Goal: Task Accomplishment & Management: Manage account settings

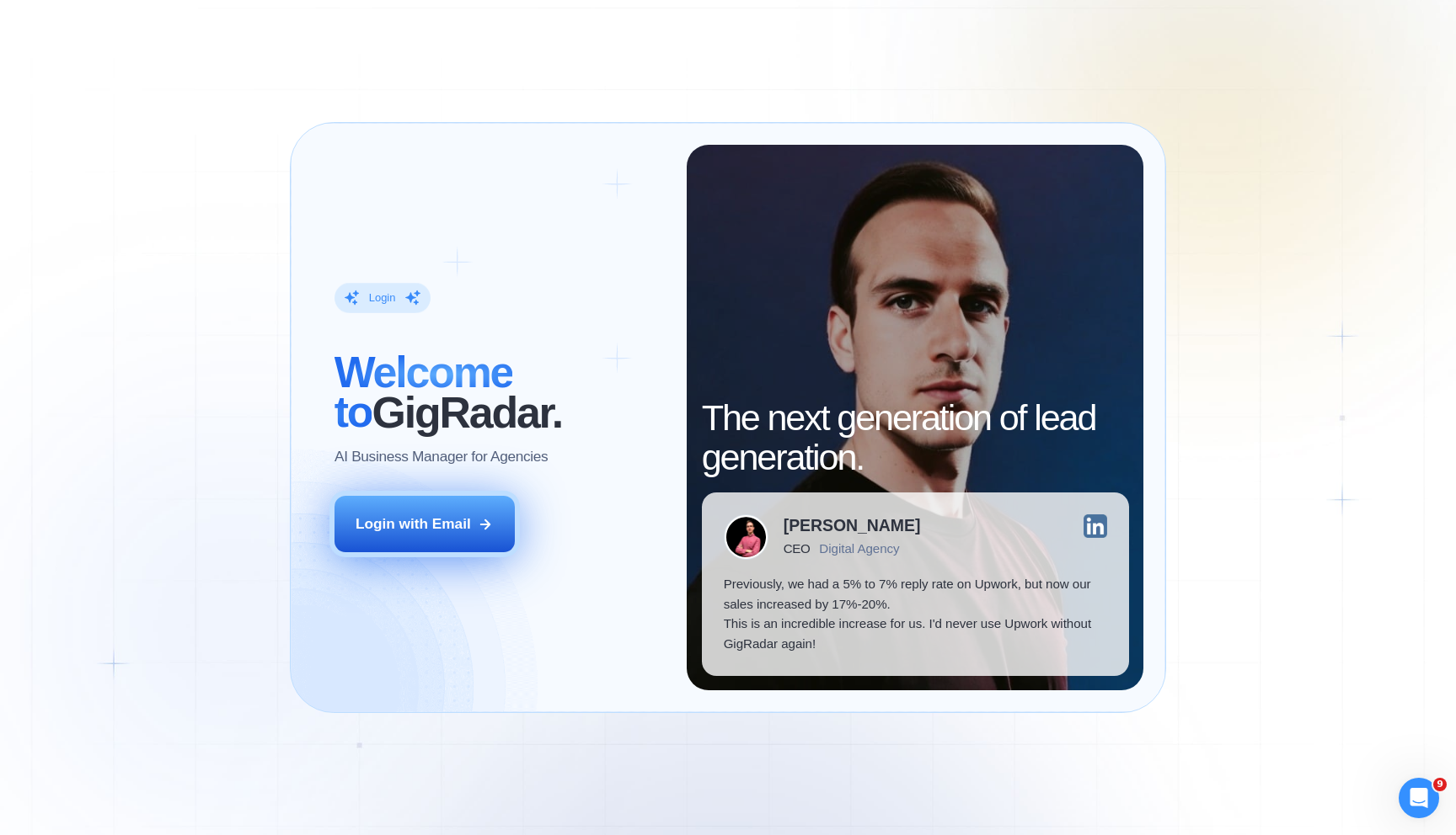
click at [414, 520] on div "Login with Email" at bounding box center [413, 525] width 116 height 20
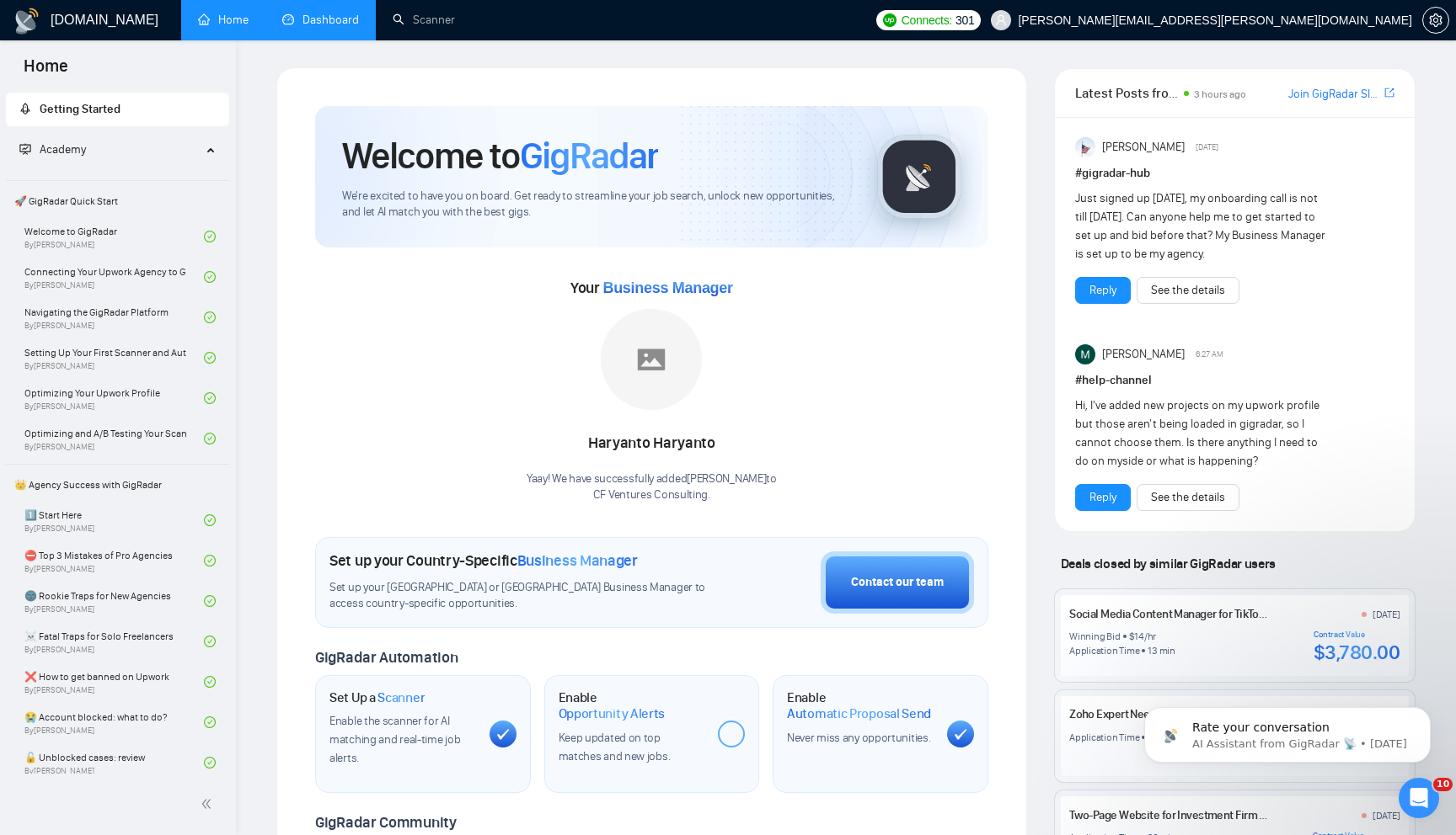
click at [319, 27] on link "Dashboard" at bounding box center [320, 20] width 77 height 14
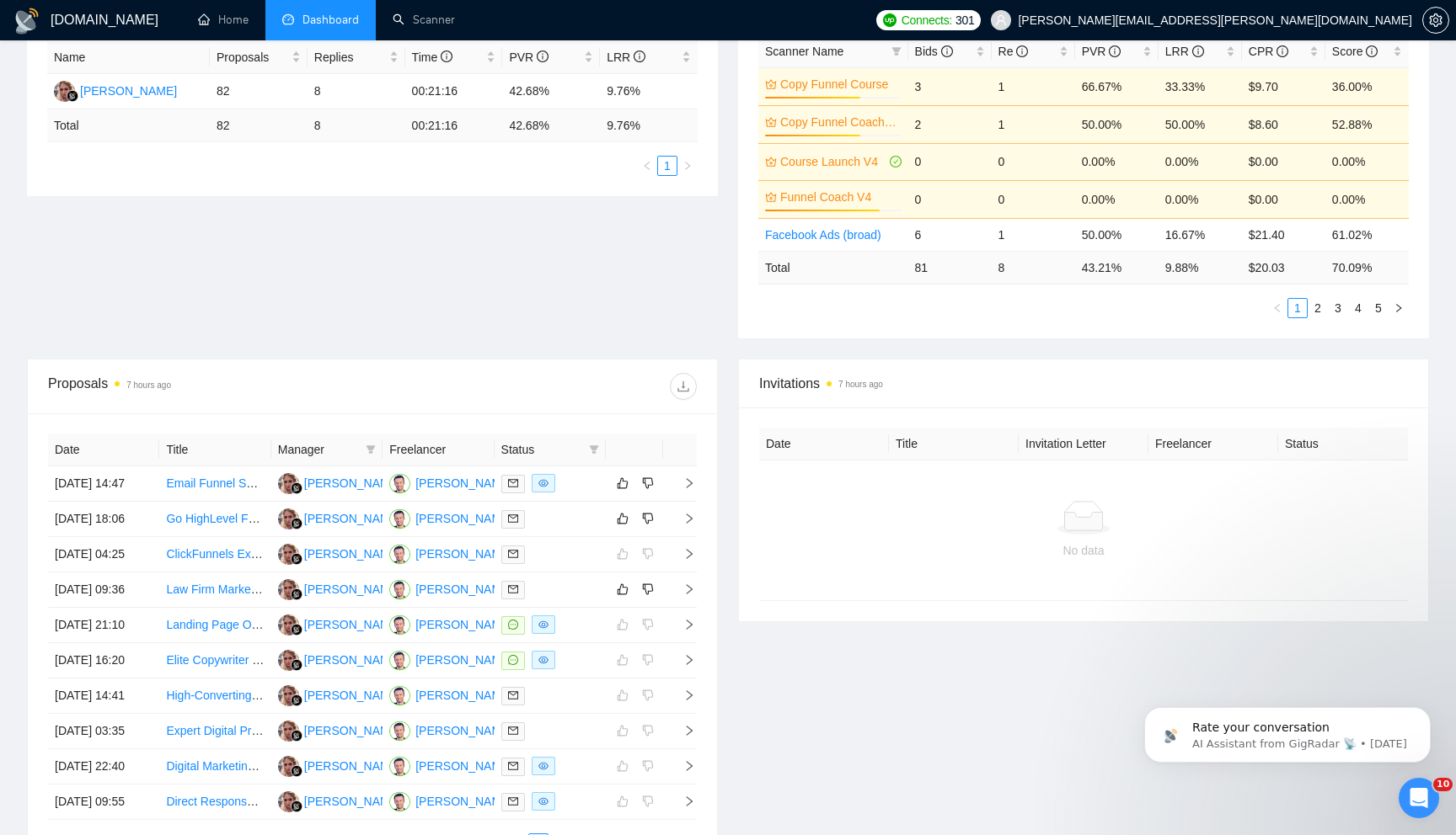
scroll to position [332, 0]
click at [690, 487] on icon "right" at bounding box center [689, 481] width 12 height 12
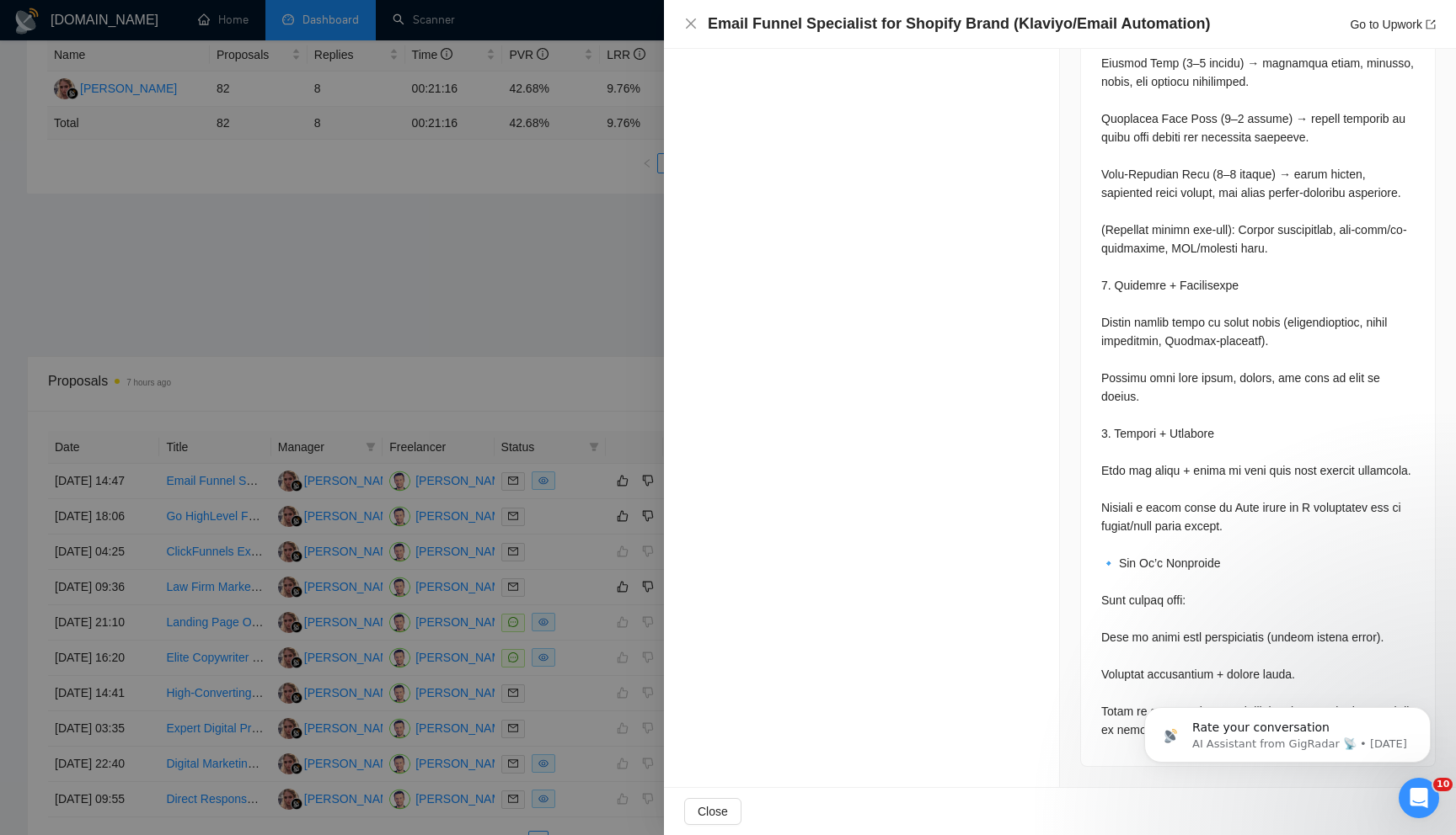
scroll to position [1268, 0]
click at [1421, 713] on icon "Dismiss notification" at bounding box center [1425, 711] width 9 height 9
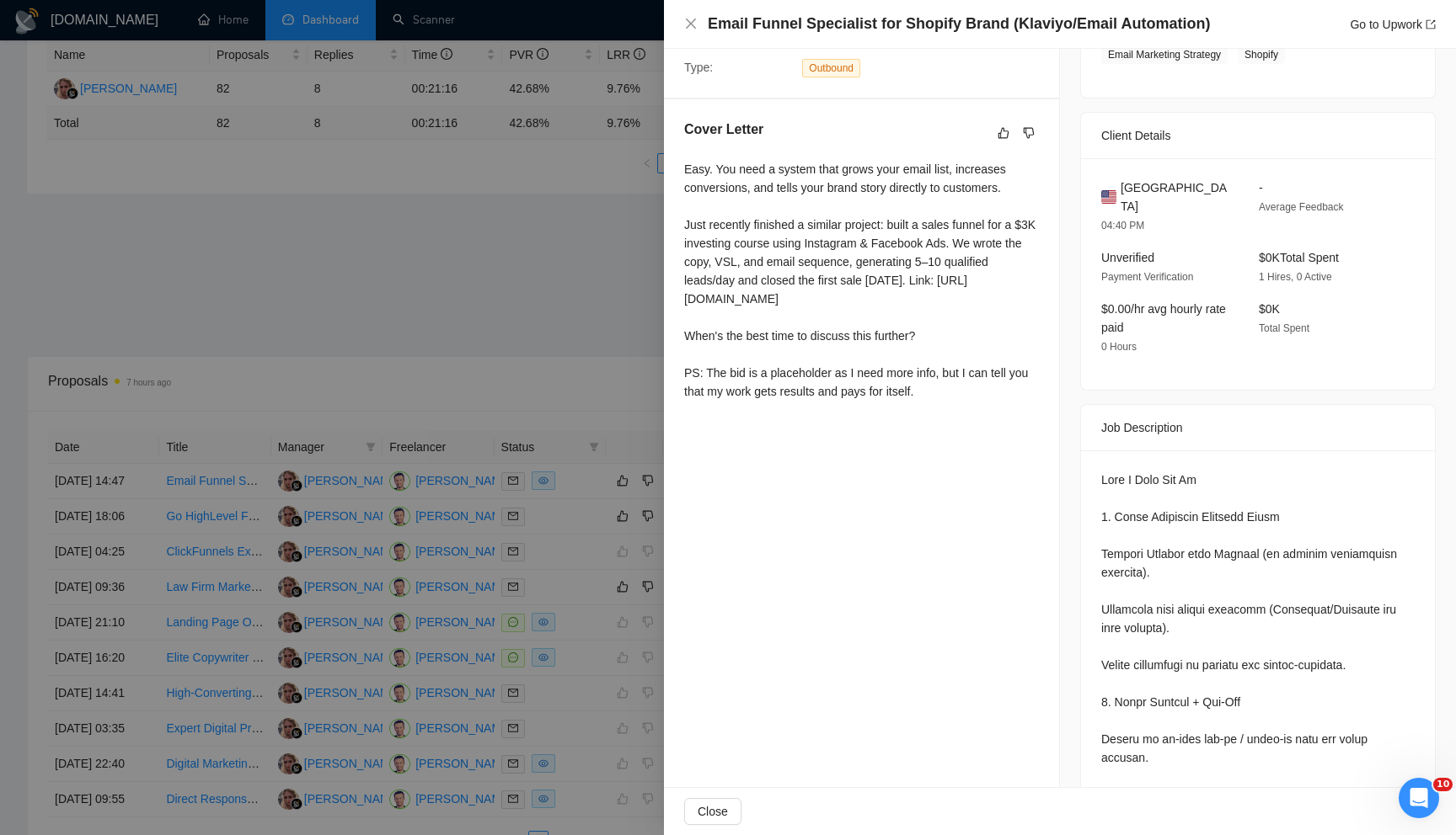
scroll to position [0, 0]
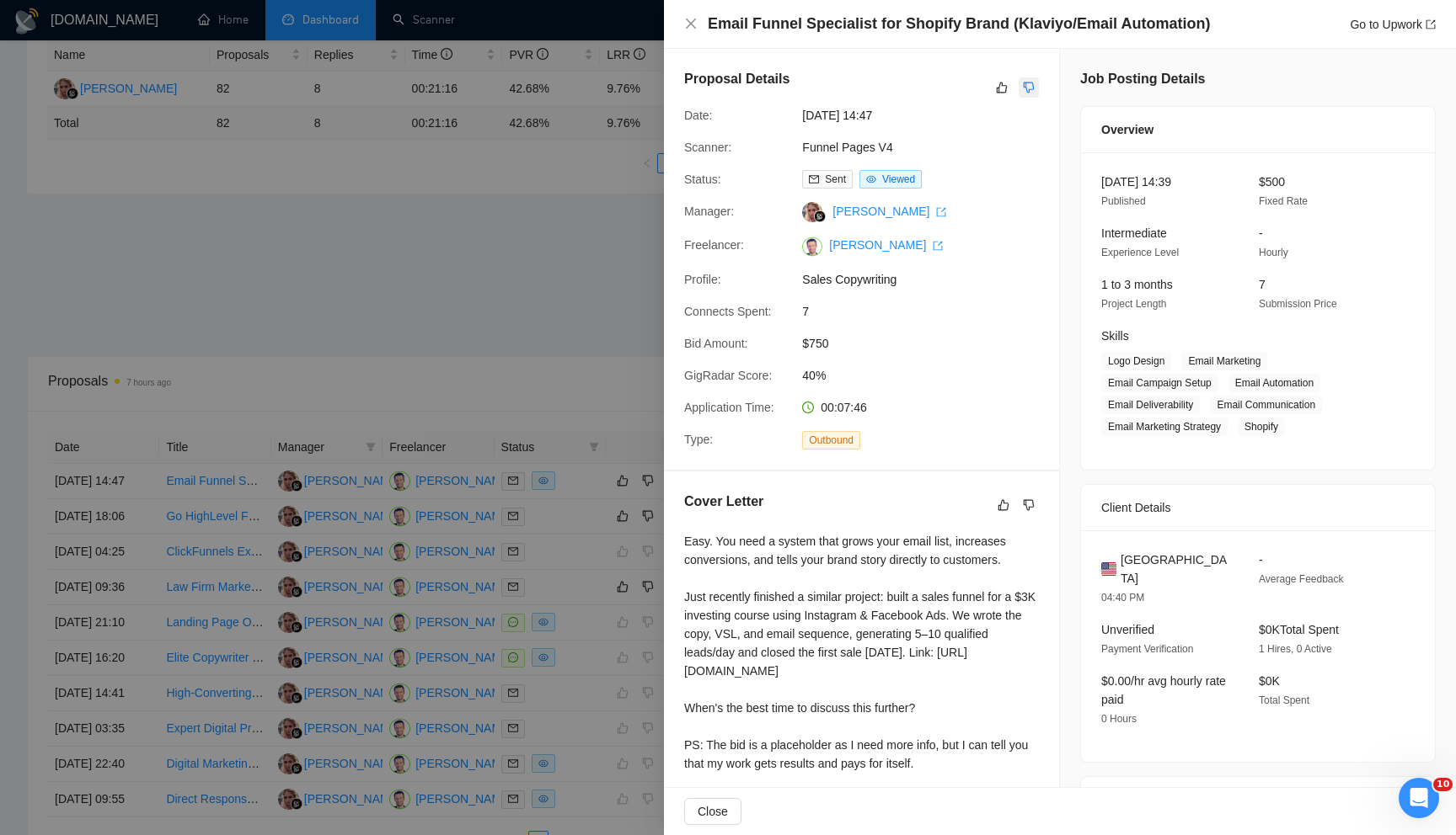
click at [1030, 88] on icon "dislike" at bounding box center [1029, 88] width 12 height 14
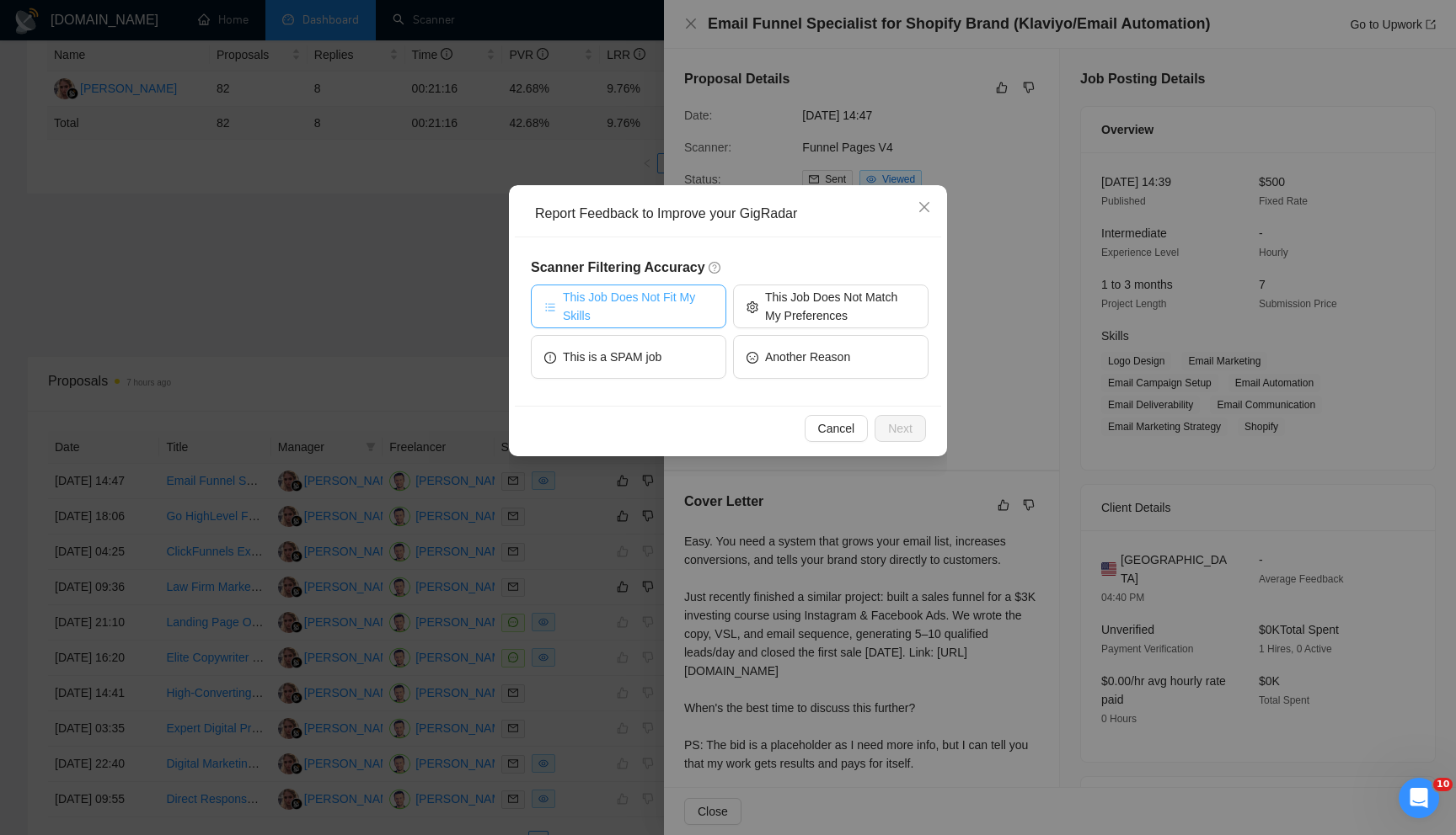
click at [661, 311] on span "This Job Does Not Fit My Skills" at bounding box center [638, 305] width 150 height 37
click at [898, 429] on span "Next" at bounding box center [899, 428] width 25 height 19
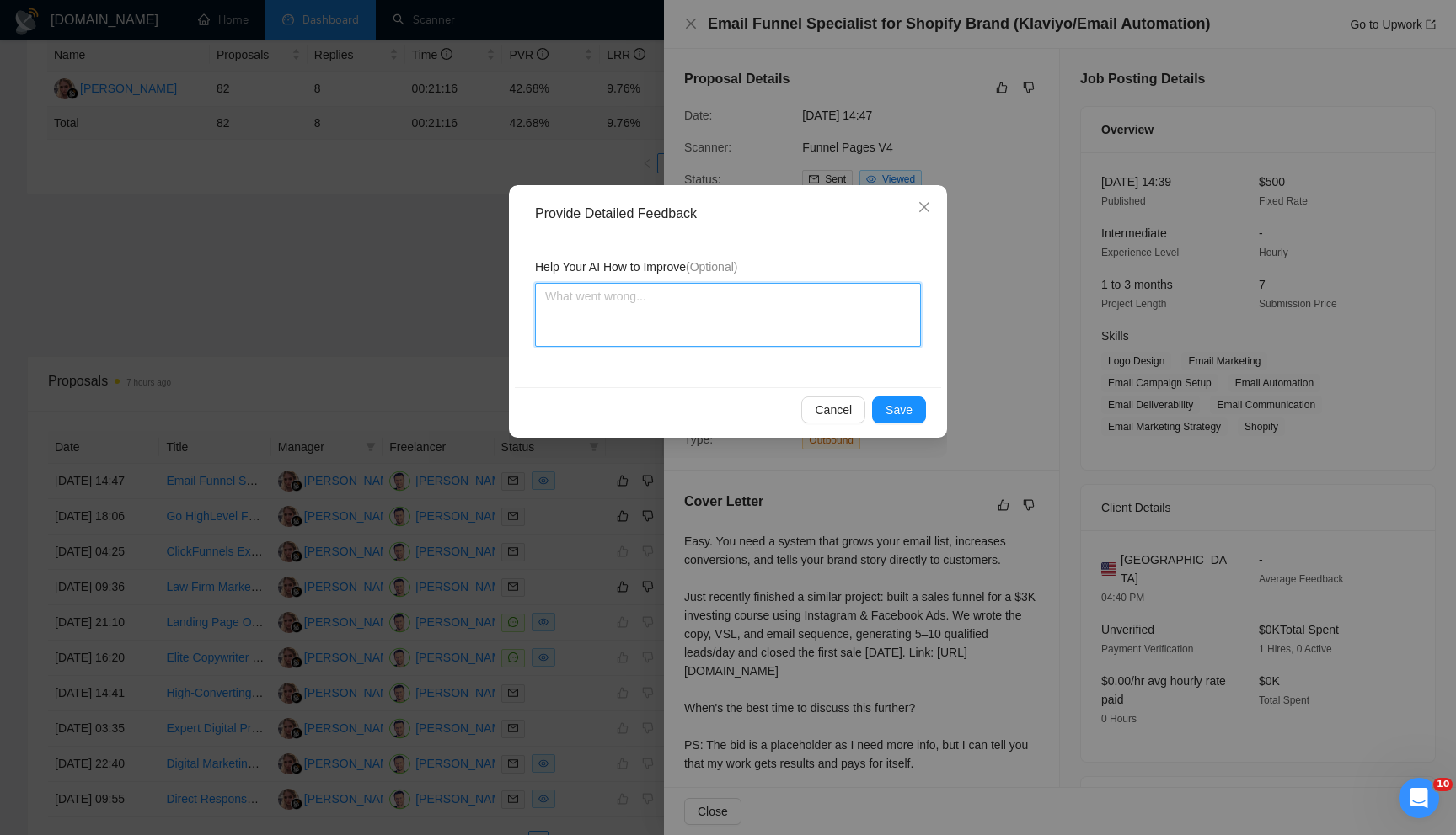
click at [737, 327] on textarea at bounding box center [728, 314] width 385 height 64
type textarea "T"
type textarea "Th"
type textarea "This"
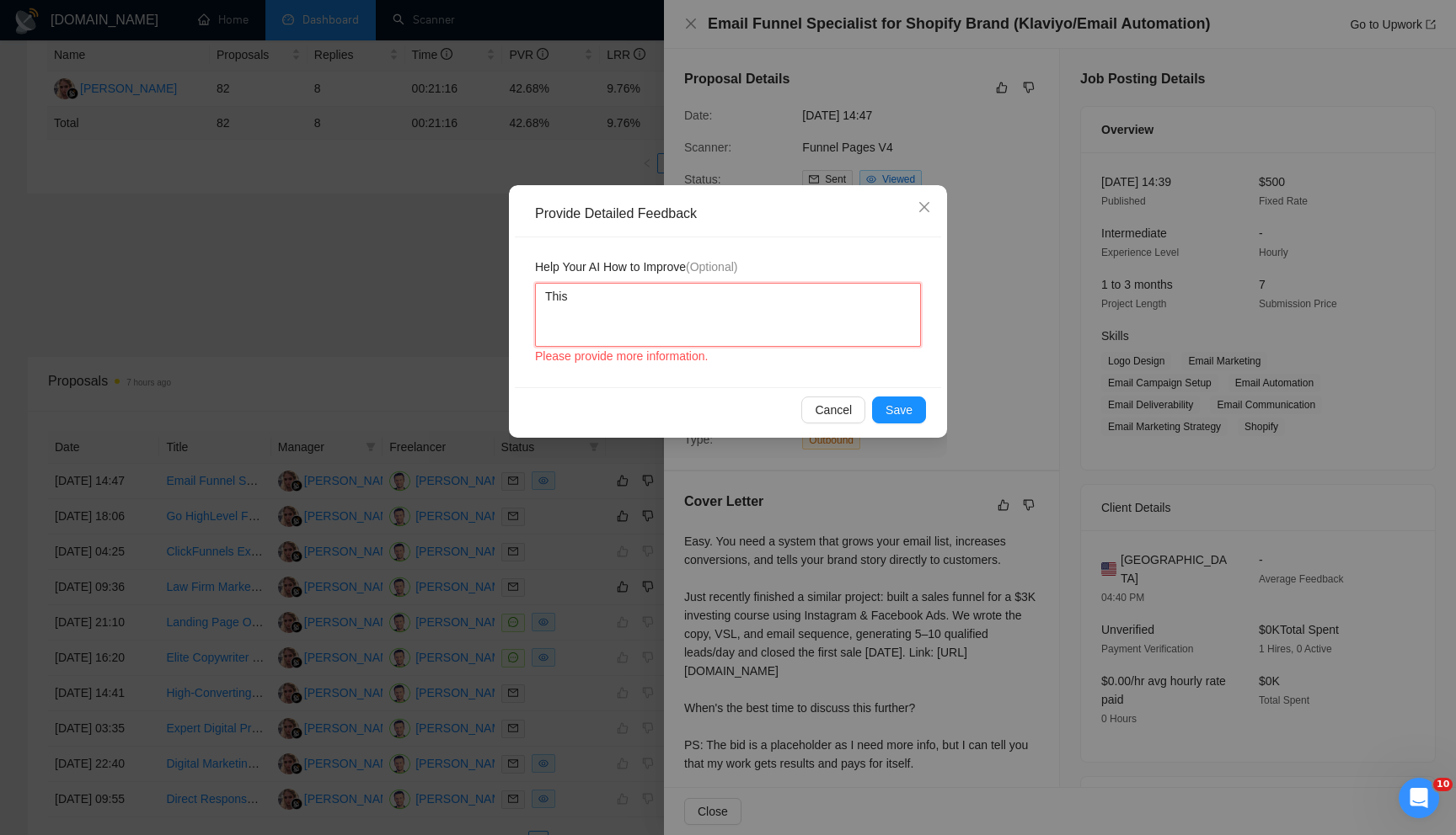
type textarea "This j"
type textarea "This jo"
type textarea "This job"
type textarea "This job m"
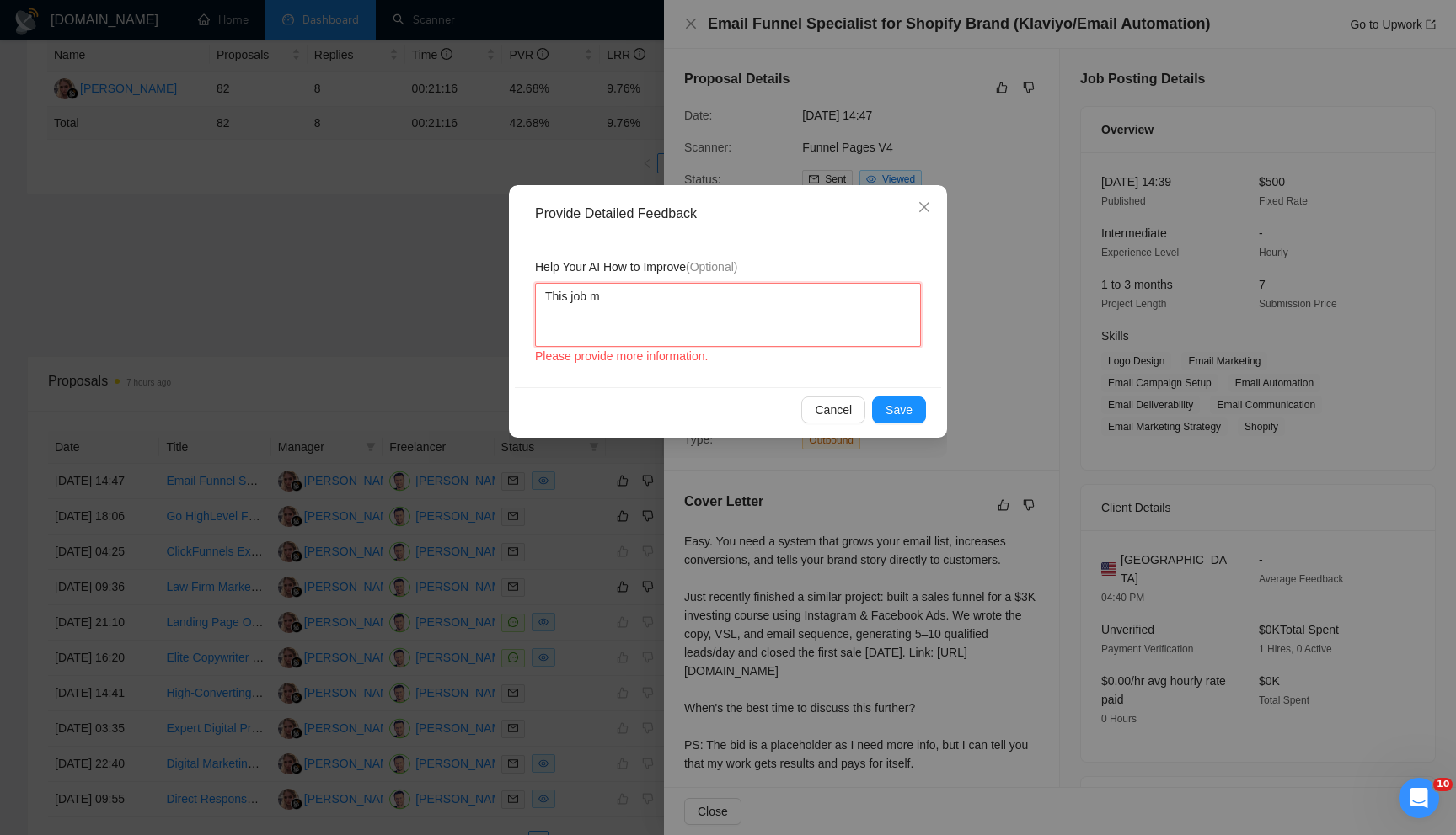
type textarea "This job me"
type textarea "This job men"
type textarea "This job ment"
type textarea "This job menti"
type textarea "This job mentio"
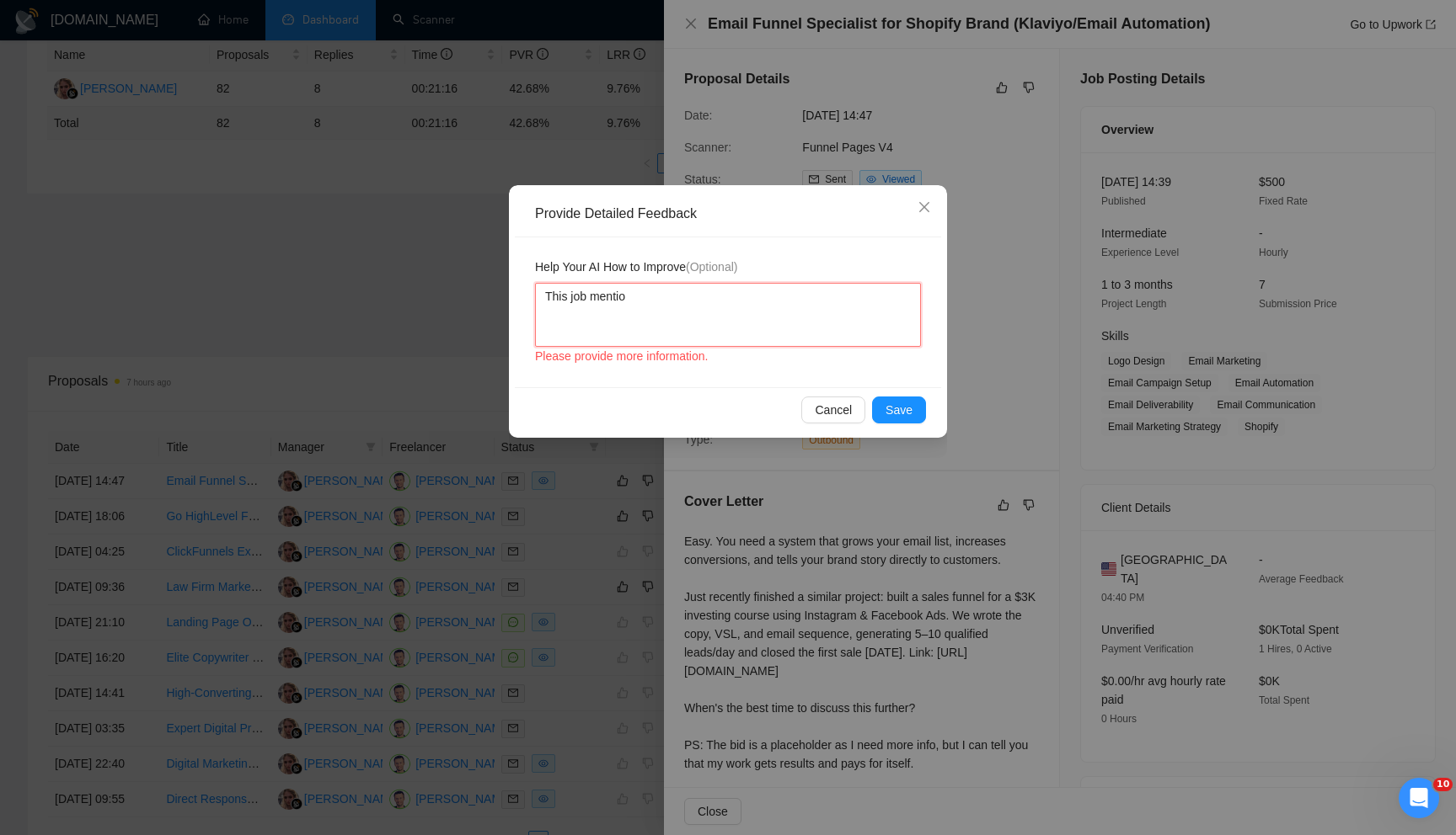
type textarea "This job mention"
type textarea "This job mentione"
type textarea "This job mention"
type textarea "This job mention t"
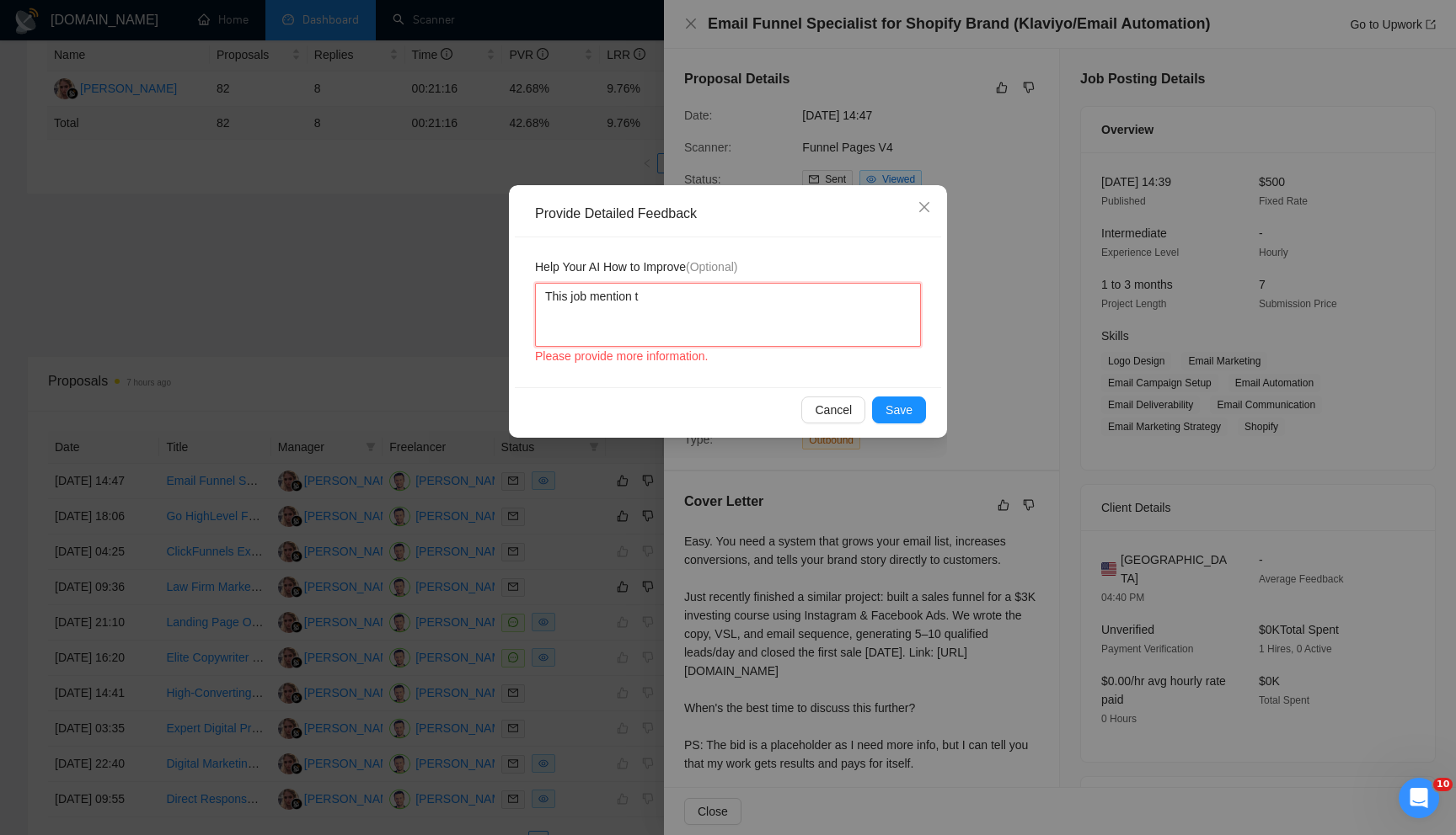
type textarea "This job mention th"
type textarea "This job mention they"
type textarea "This job mention they u"
type textarea "This job mention they us"
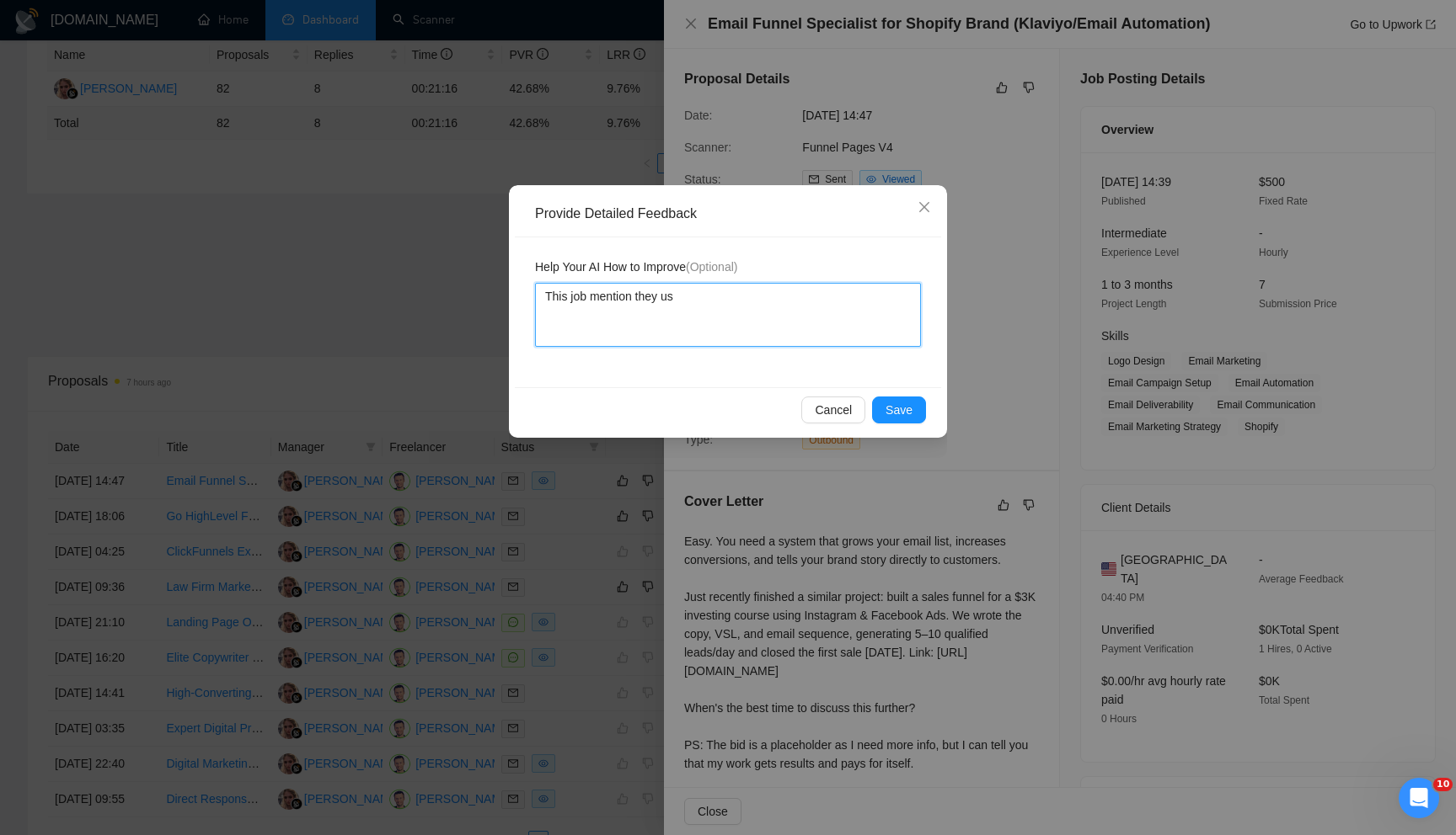
type textarea "This job mention they use"
type textarea "This job mention they use s"
type textarea "This job mention they use"
type textarea "This job mention they use S"
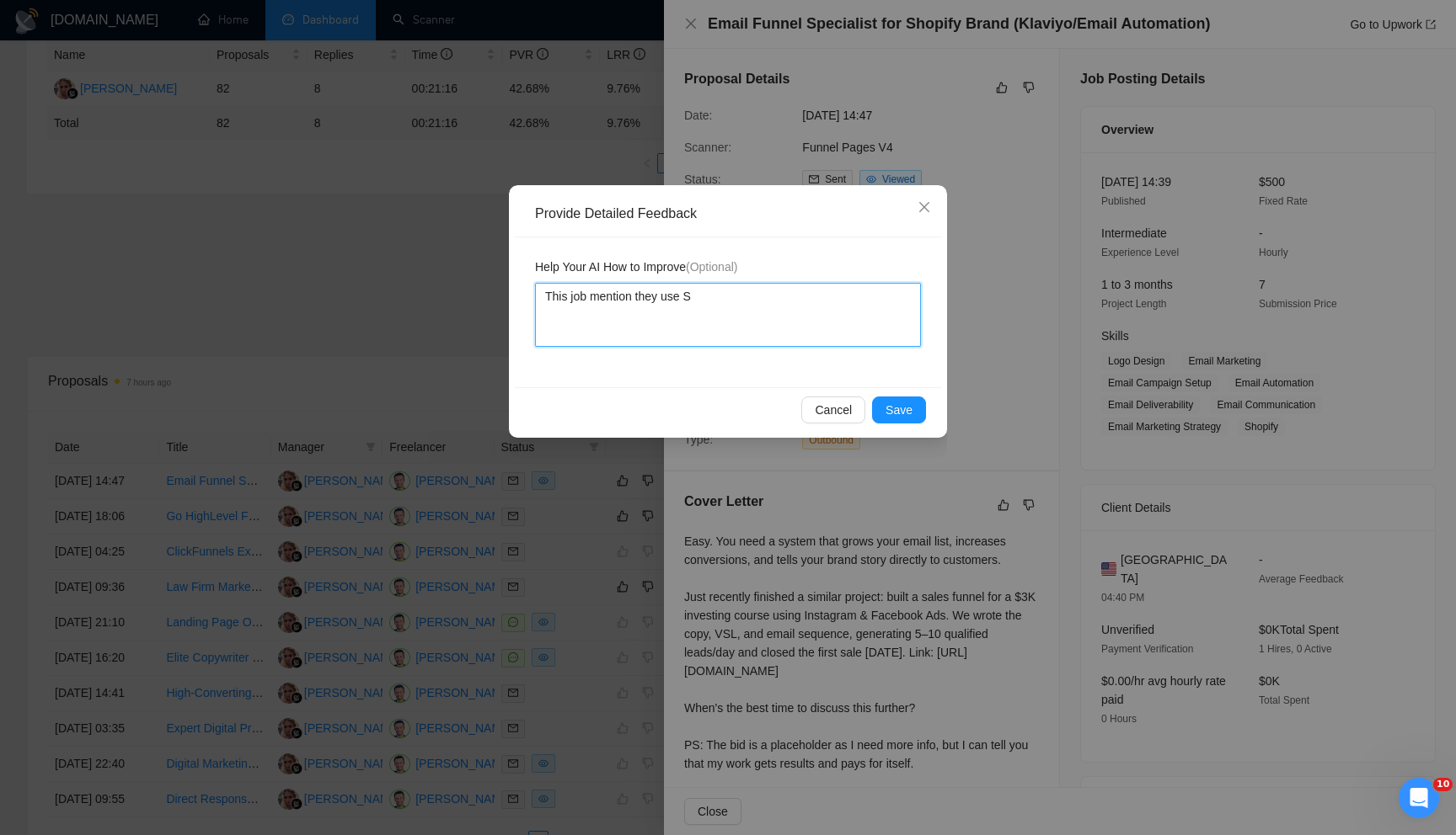
type textarea "This job mention they use Sh"
type textarea "This job mention they use Sho"
type textarea "This job mention they use Shoi"
type textarea "This job mention they use Shoif"
type textarea "This job mention they use Shoify"
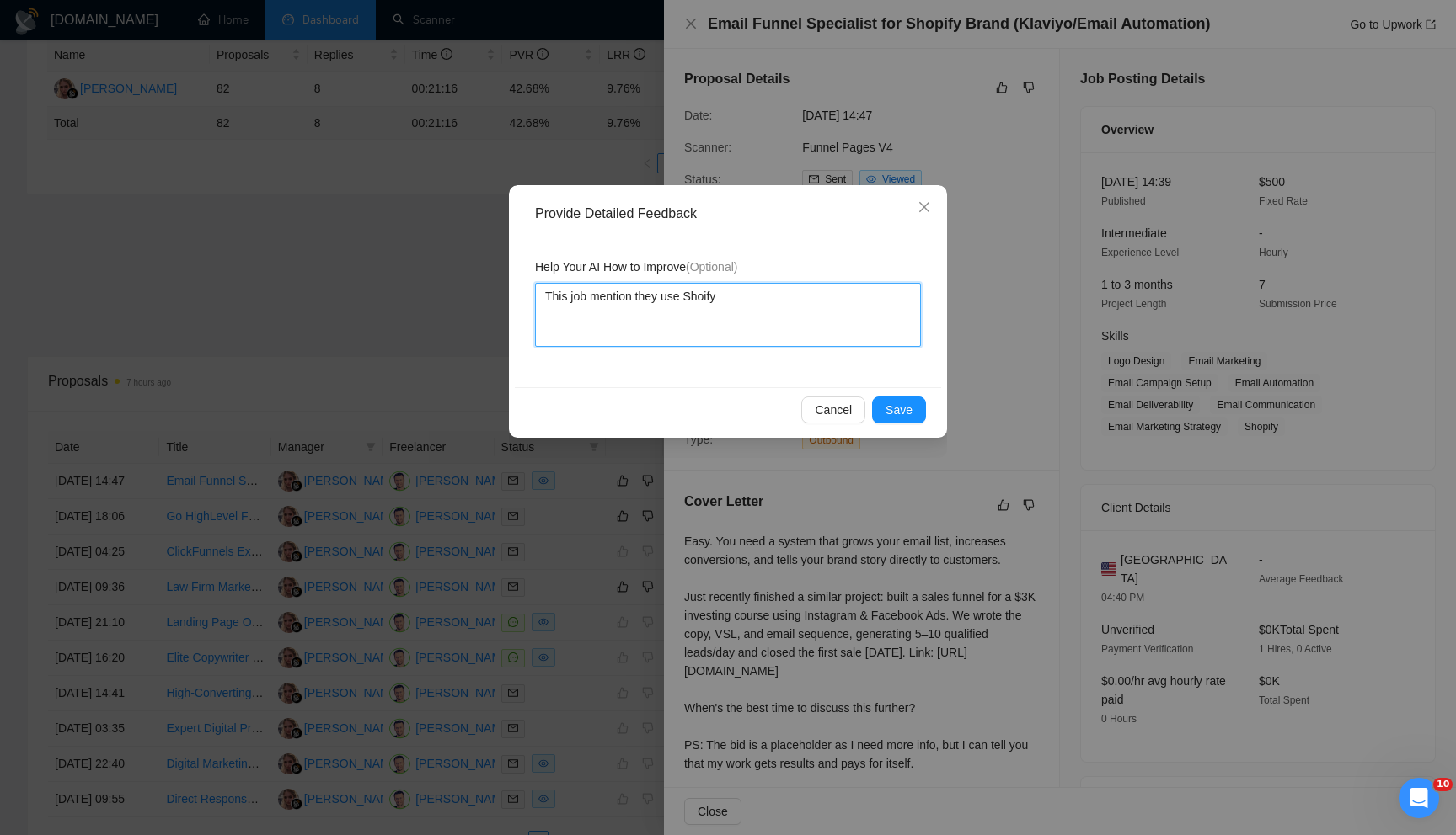
type textarea "This job mention they use Shoif"
type textarea "This job mention they use Shoi"
type textarea "This job mention they use Sho"
type textarea "This job mention they use Shop"
type textarea "This job mention they use Shopi"
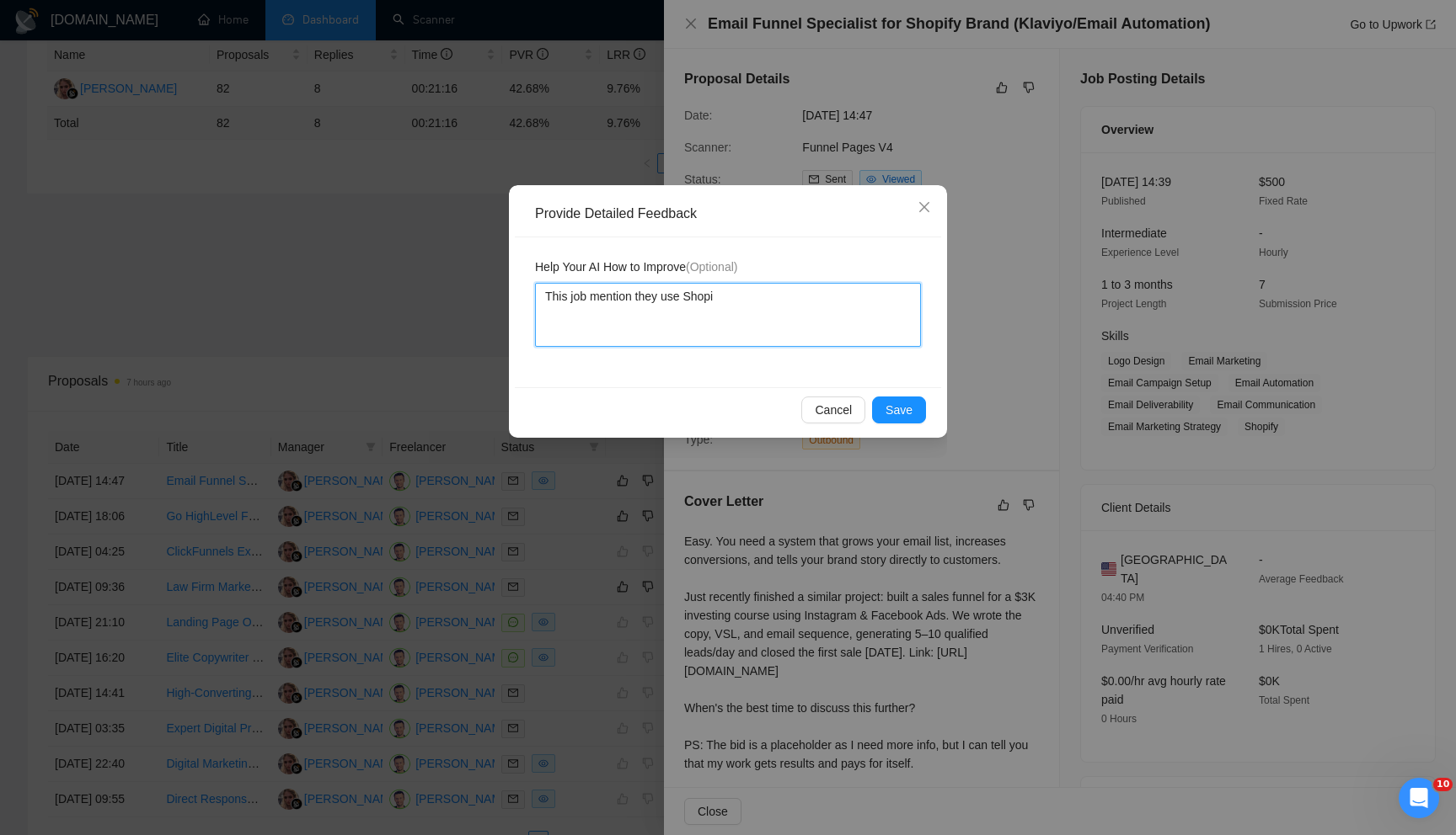
type textarea "This job mention they use Shopif"
type textarea "This job mention they use Shopify"
type textarea "This job mention they use Shopify,"
type textarea "This job mention they use Shopify, w"
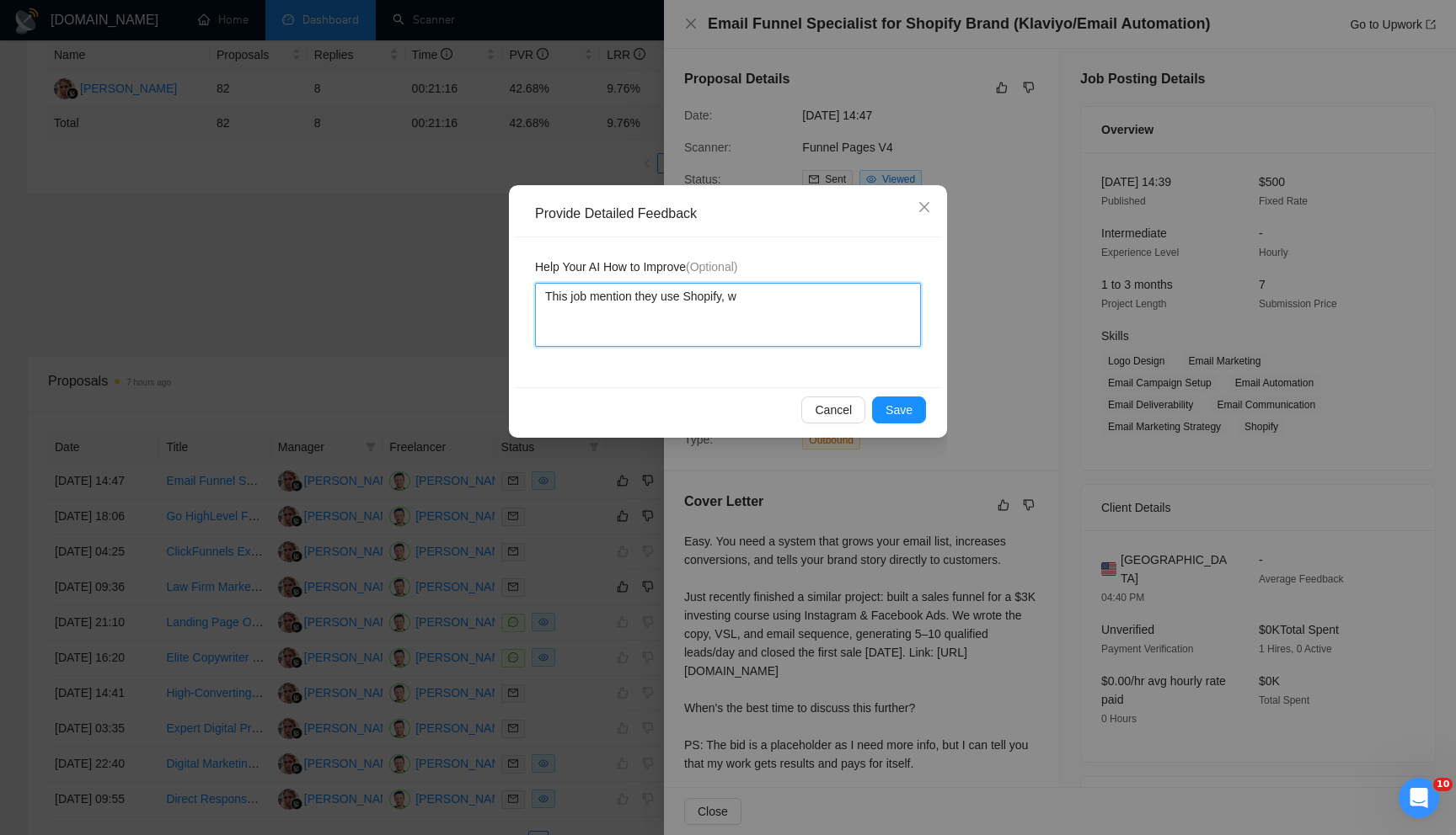
type textarea "This job mention they use Shopify, wh"
type textarea "This job mention they use Shopify, whi"
type textarea "This job mention they use Shopify, whih"
type textarea "This job mention they use Shopify, whihc"
type textarea "This job mention they use Shopify, whih"
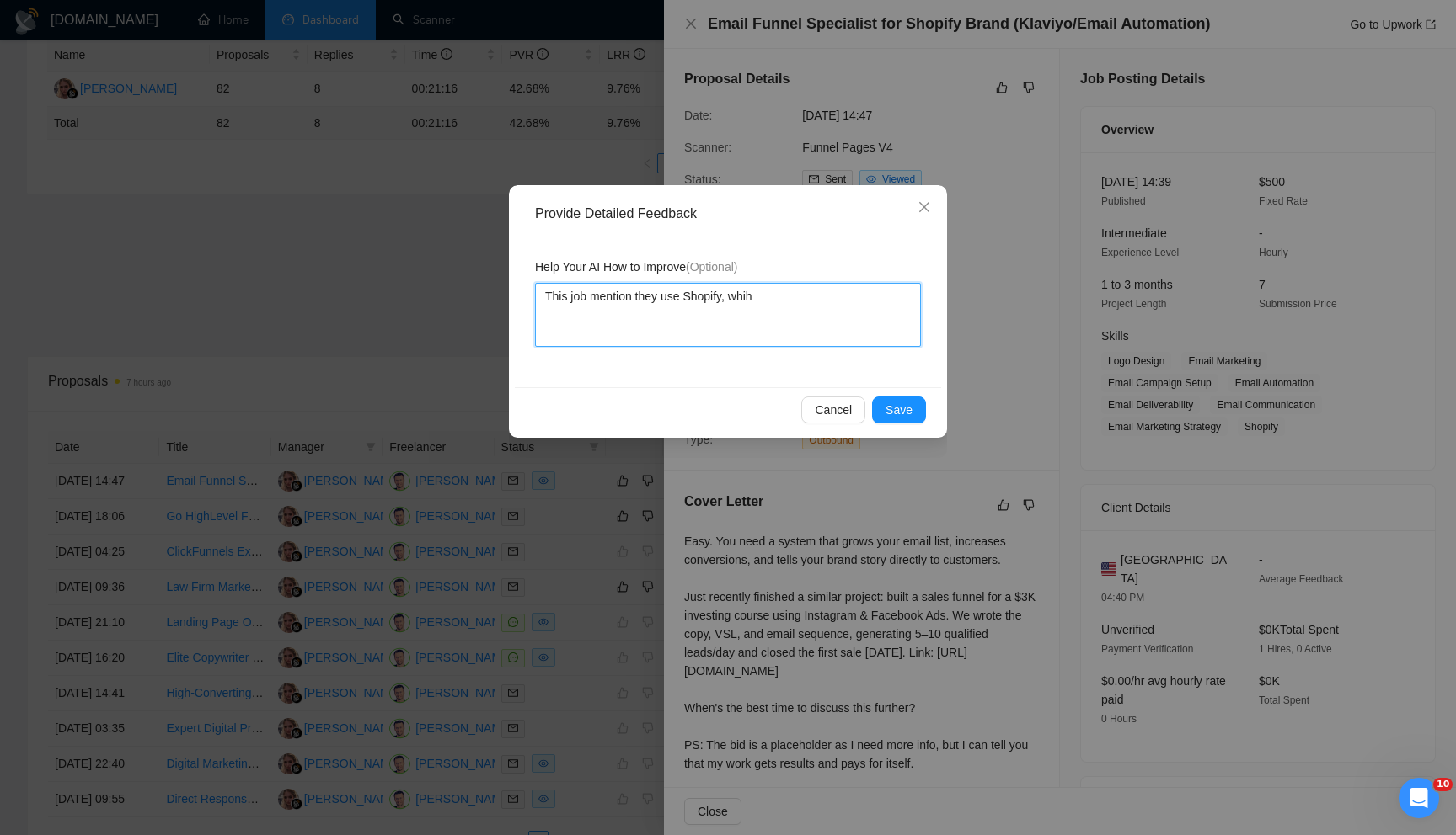
type textarea "This job mention they use Shopify, whi"
type textarea "This job mention they use Shopify, whic"
type textarea "This job mention they use Shopify, which"
type textarea "This job mention they use Shopify, which m"
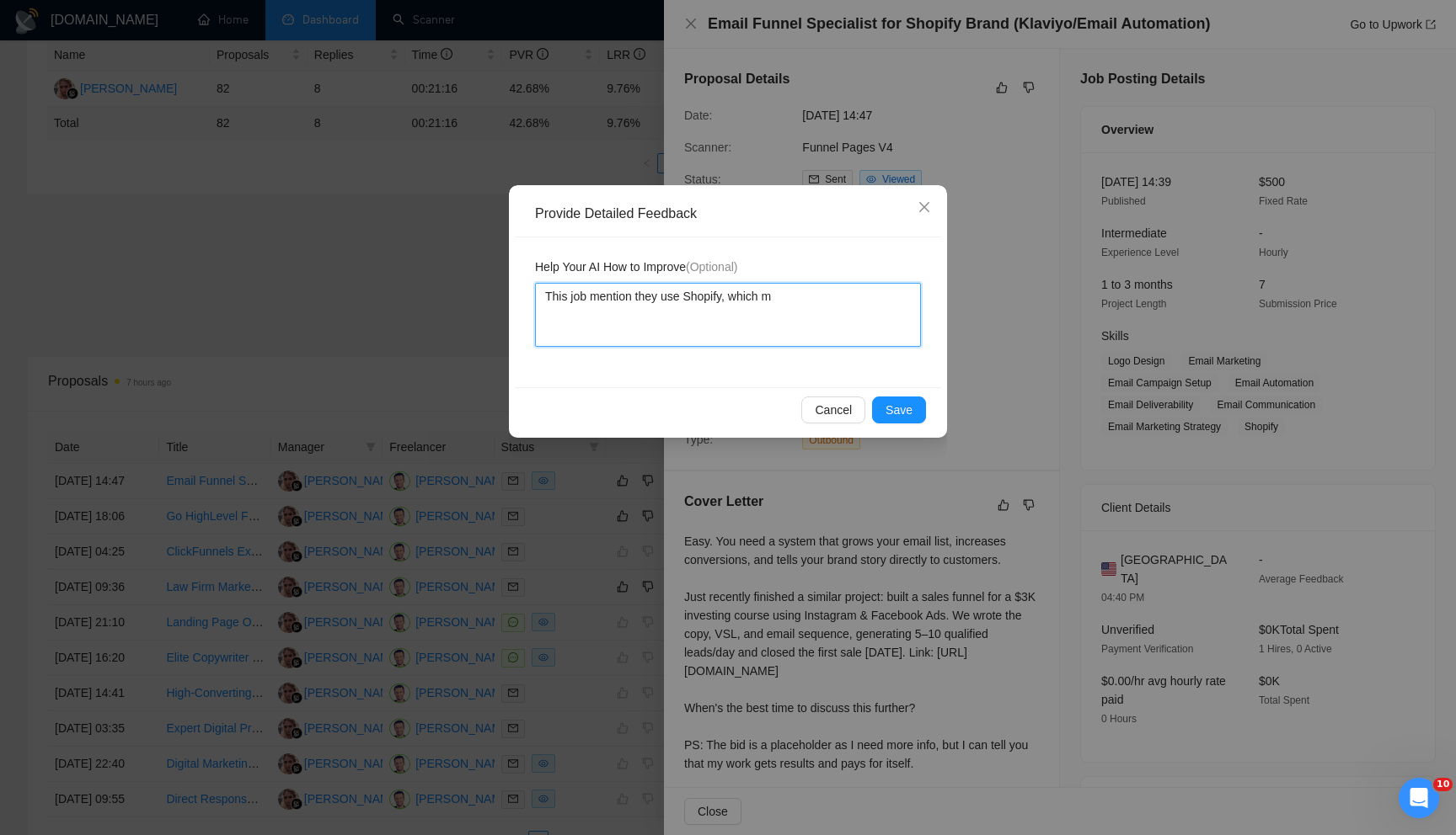
type textarea "This job mention they use Shopify, which me"
type textarea "This job mention they use Shopify, which mea"
type textarea "This job mention they use Shopify, which mean"
type textarea "This job mention they use Shopify, which means"
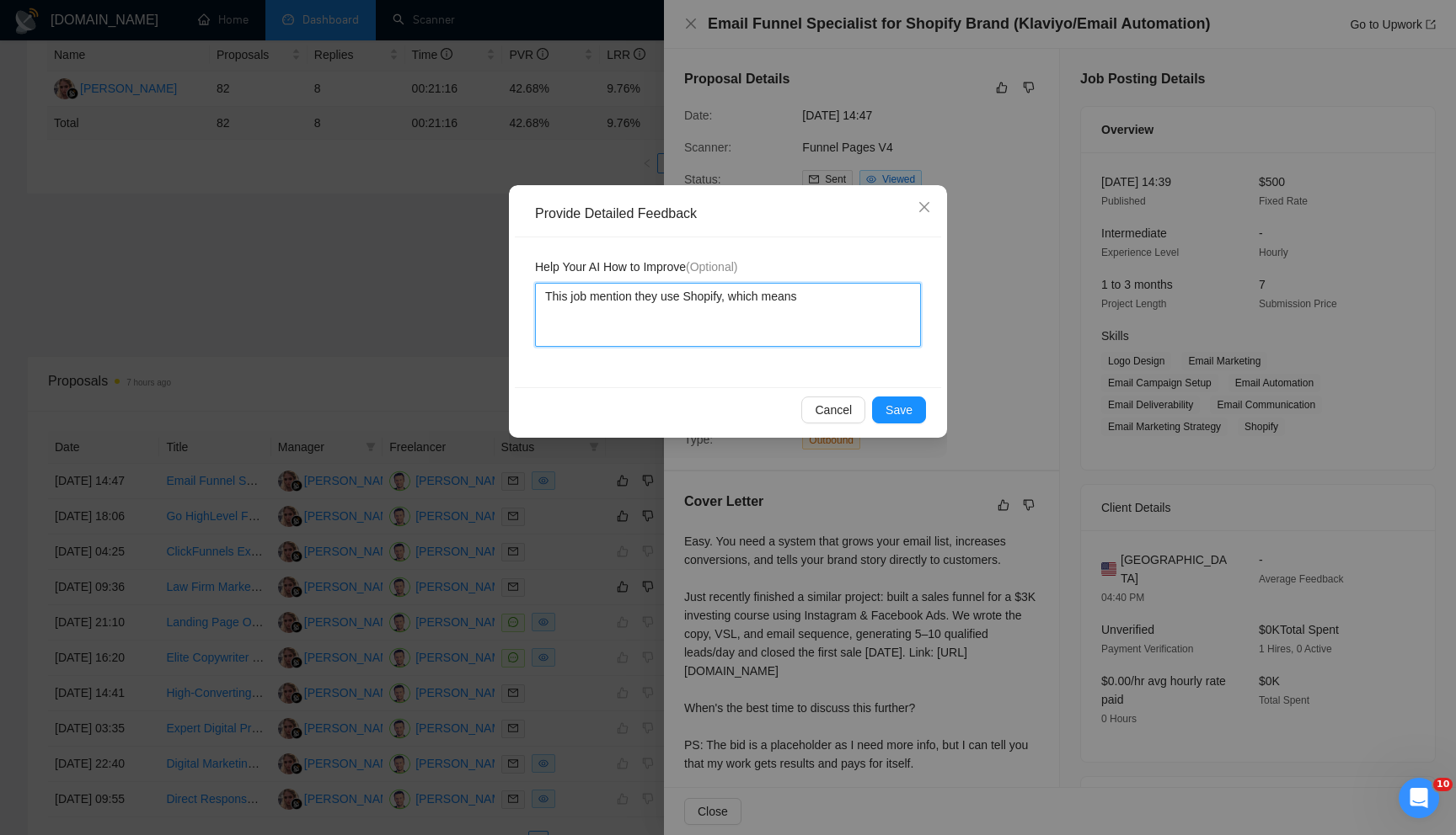
type textarea "This job mention they use Shopify, which means t"
type textarea "This job mention they use Shopify, which means the"
type textarea "This job mention they use Shopify, which means they"
type textarea "This job mention they use Shopify, which means they a"
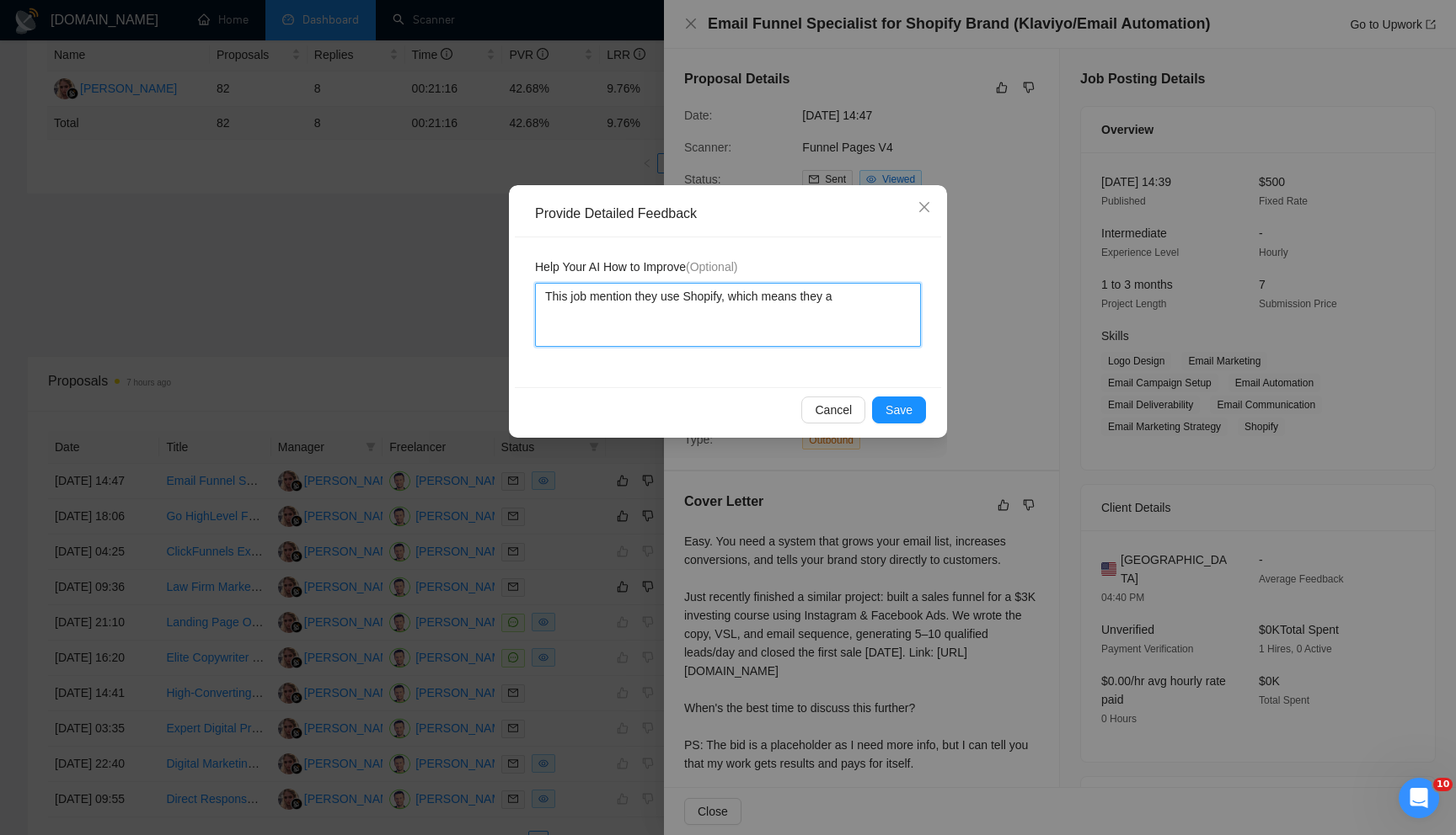
type textarea "This job mention they use Shopify, which means they ar"
type textarea "This job mention they use Shopify, which means they are"
type textarea "This job mention they use Shopify, which means they are s"
type textarea "This job mention they use Shopify, which means they are se"
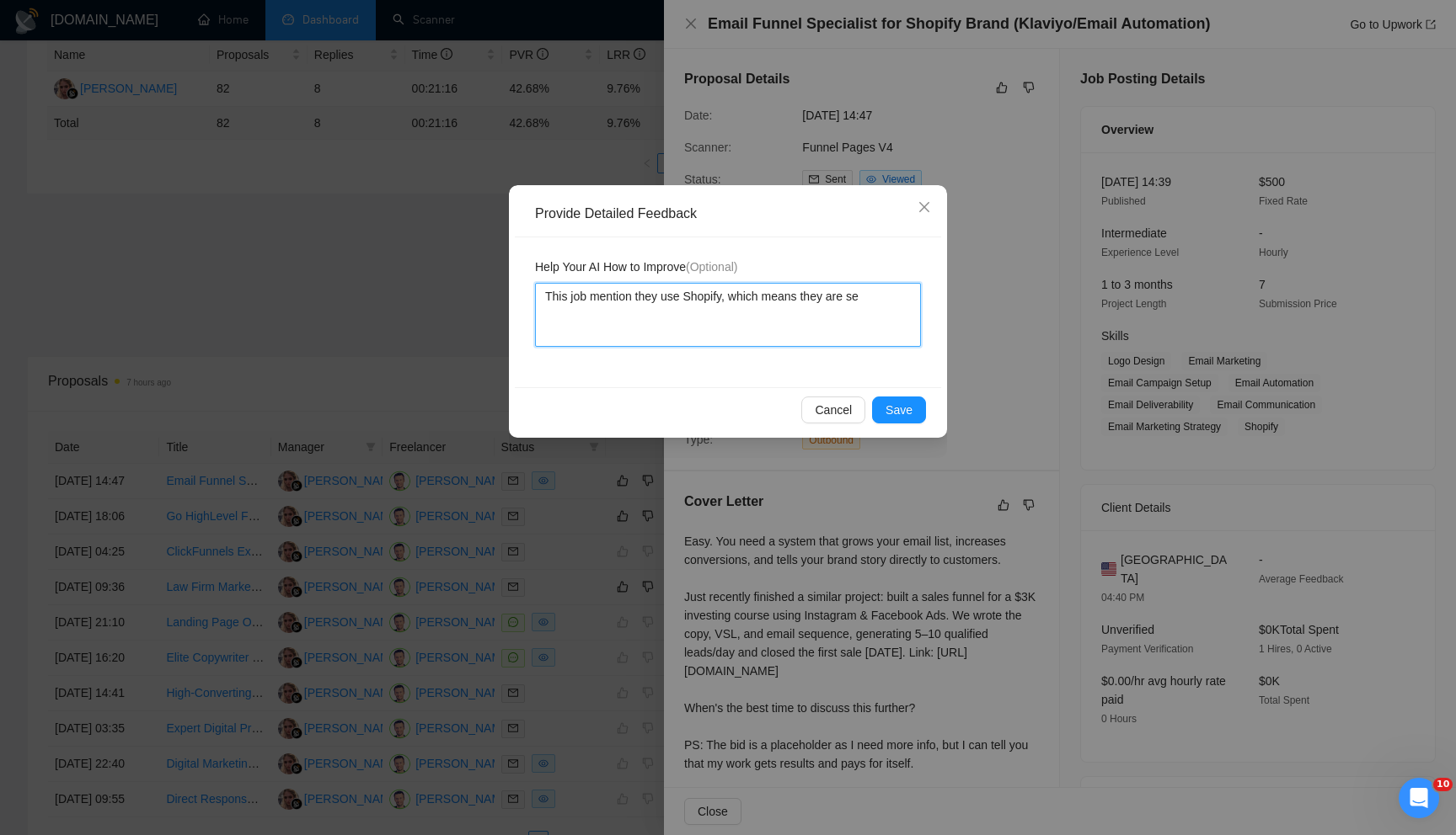
type textarea "This job mention they use Shopify, which means they are sel"
type textarea "This job mention they use Shopify, which means they are sell"
type textarea "This job mention they use Shopify, which means they are selli"
type textarea "This job mention they use Shopify, which means they are sellin"
type textarea "This job mention they use Shopify, which means they are selling"
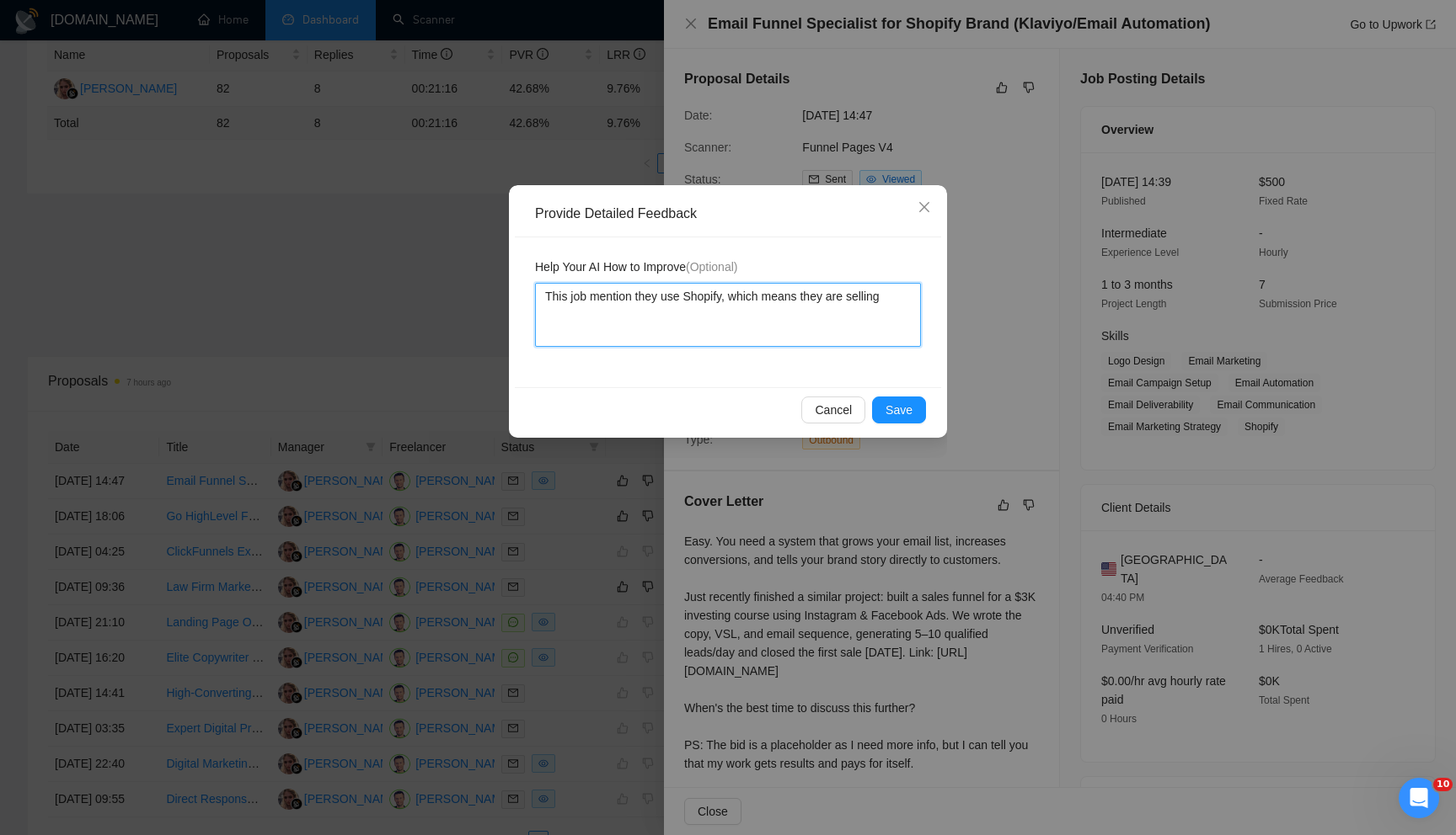
type textarea "This job mention they use Shopify, which means they are selling"
type textarea "This job mention they use Shopify, which means they are selling D"
type textarea "This job mention they use Shopify, which means they are selling DY"
type textarea "This job mention they use Shopify, which means they are selling D"
type textarea "This job mention they use Shopify, which means they are selling DT"
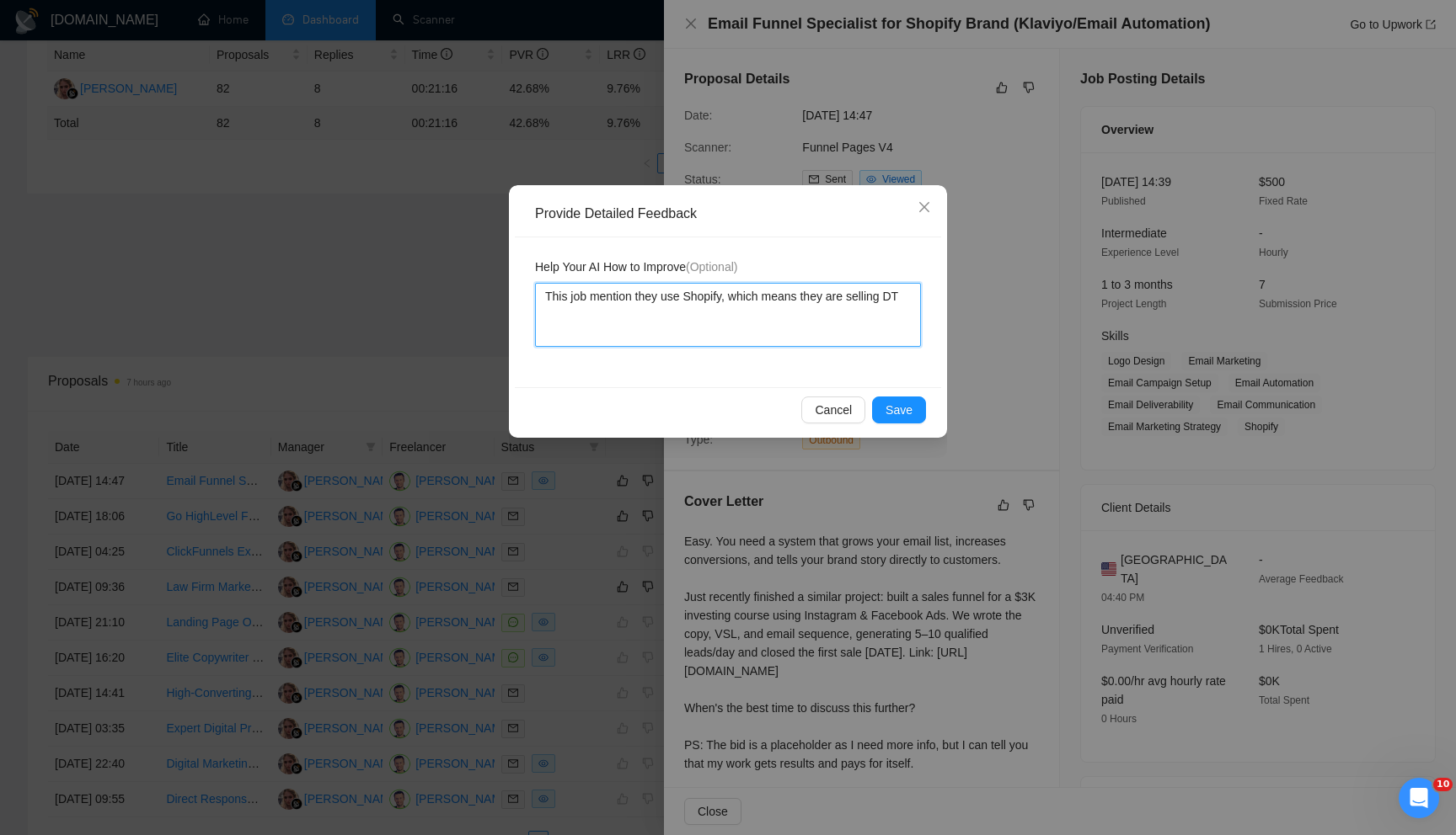
type textarea "This job mention they use Shopify, which means they are selling DTC"
type textarea "This job mention they use Shopify, which means they are selling DTC o"
type textarea "This job mention they use Shopify, which means they are selling DTC or"
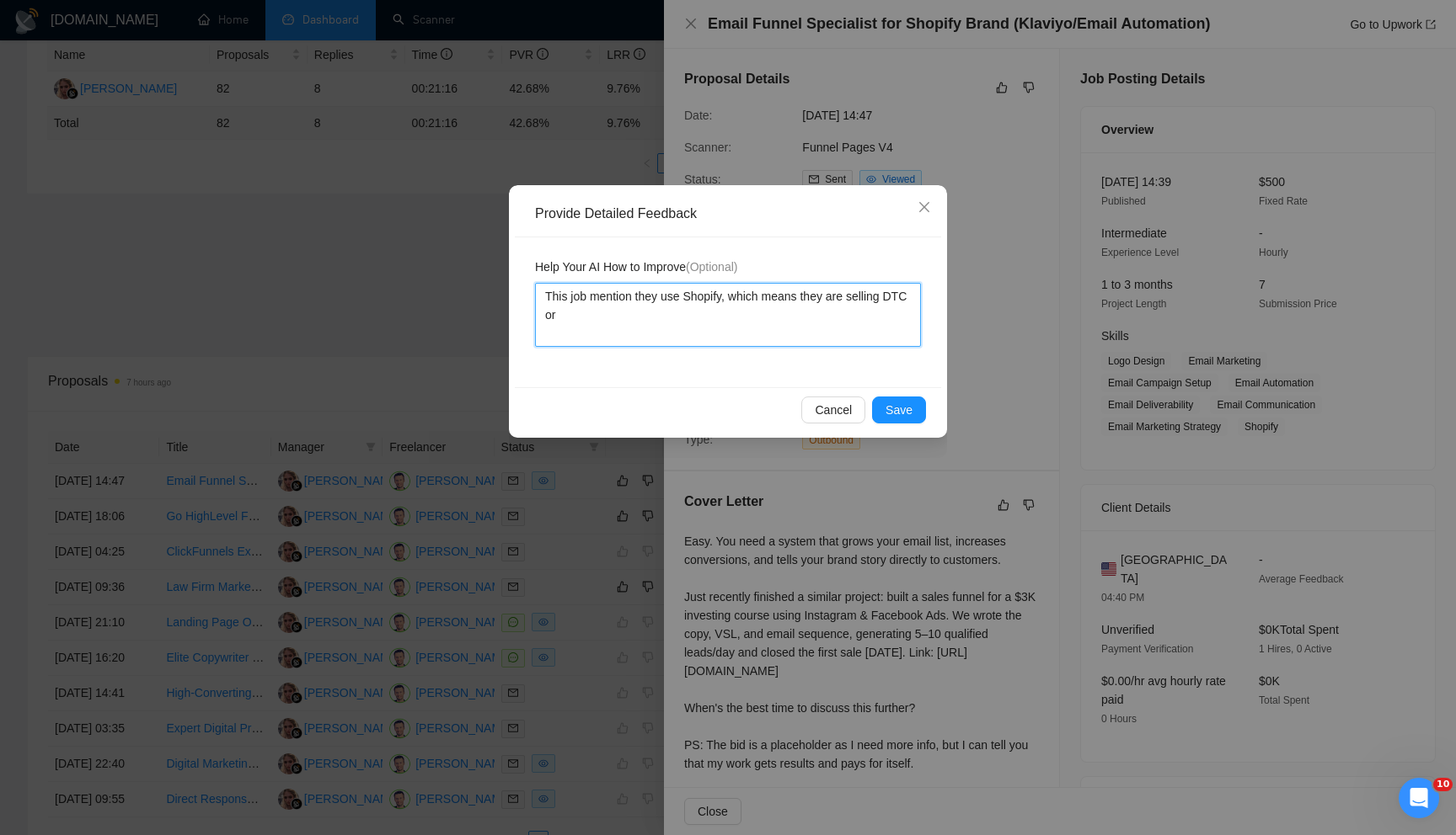
type textarea "This job mention they use Shopify, which means they are selling DTC or p"
type textarea "This job mention they use Shopify, which means they are selling DTC or ph"
type textarea "This job mention they use Shopify, which means they are selling DTC or phy"
type textarea "This job mention they use Shopify, which means they are selling DTC or phys"
type textarea "This job mention they use Shopify, which means they are selling DTC or physi"
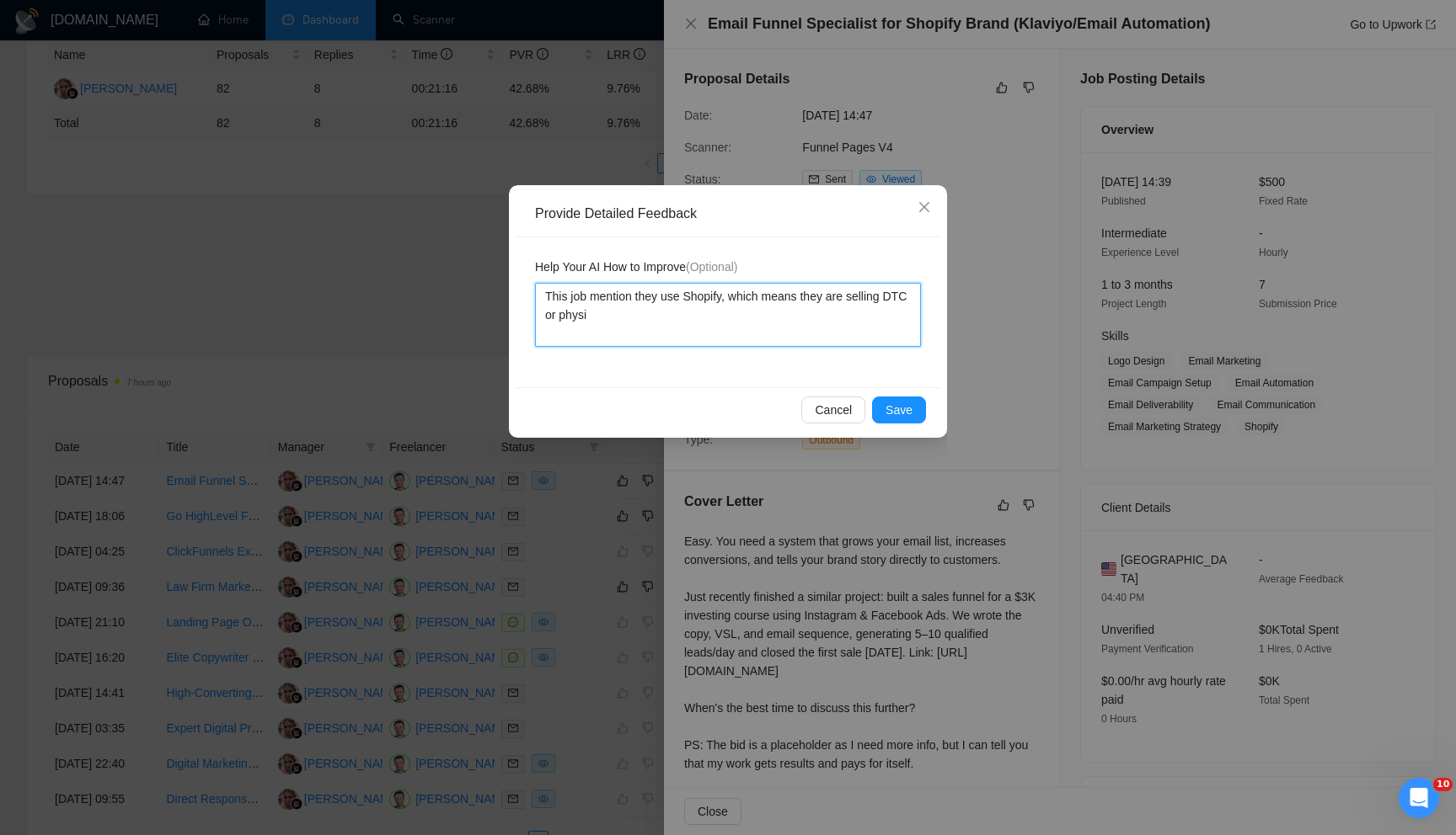
type textarea "This job mention they use Shopify, which means they are selling DTC or physic"
type textarea "This job mention they use Shopify, which means they are selling DTC or physica"
type textarea "This job mention they use Shopify, which means they are selling DTC or physical"
type textarea "This job mention they use Shopify, which means they are selling DTC or physical…"
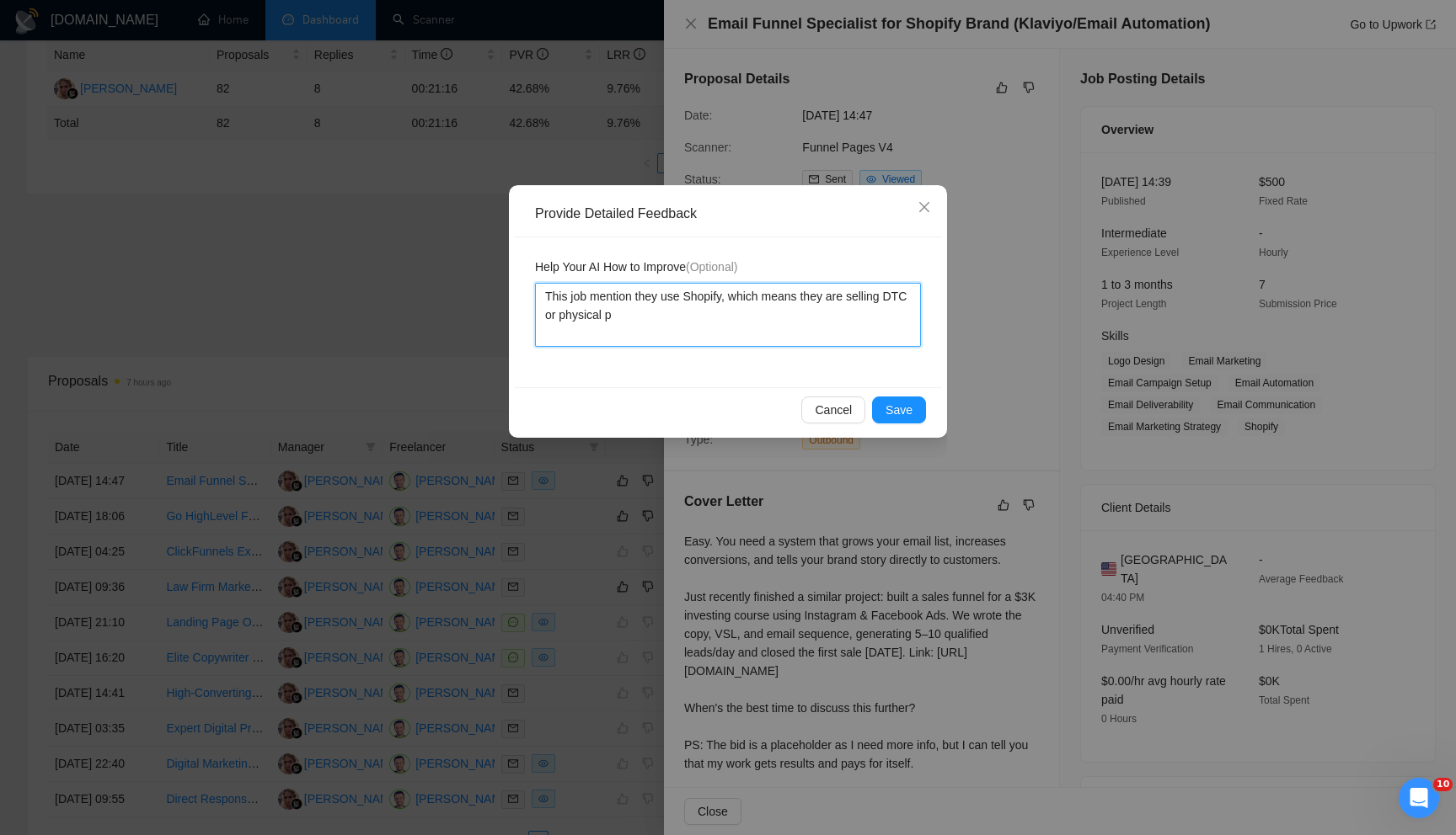
type textarea "This job mention they use Shopify, which means they are selling DTC or physical…"
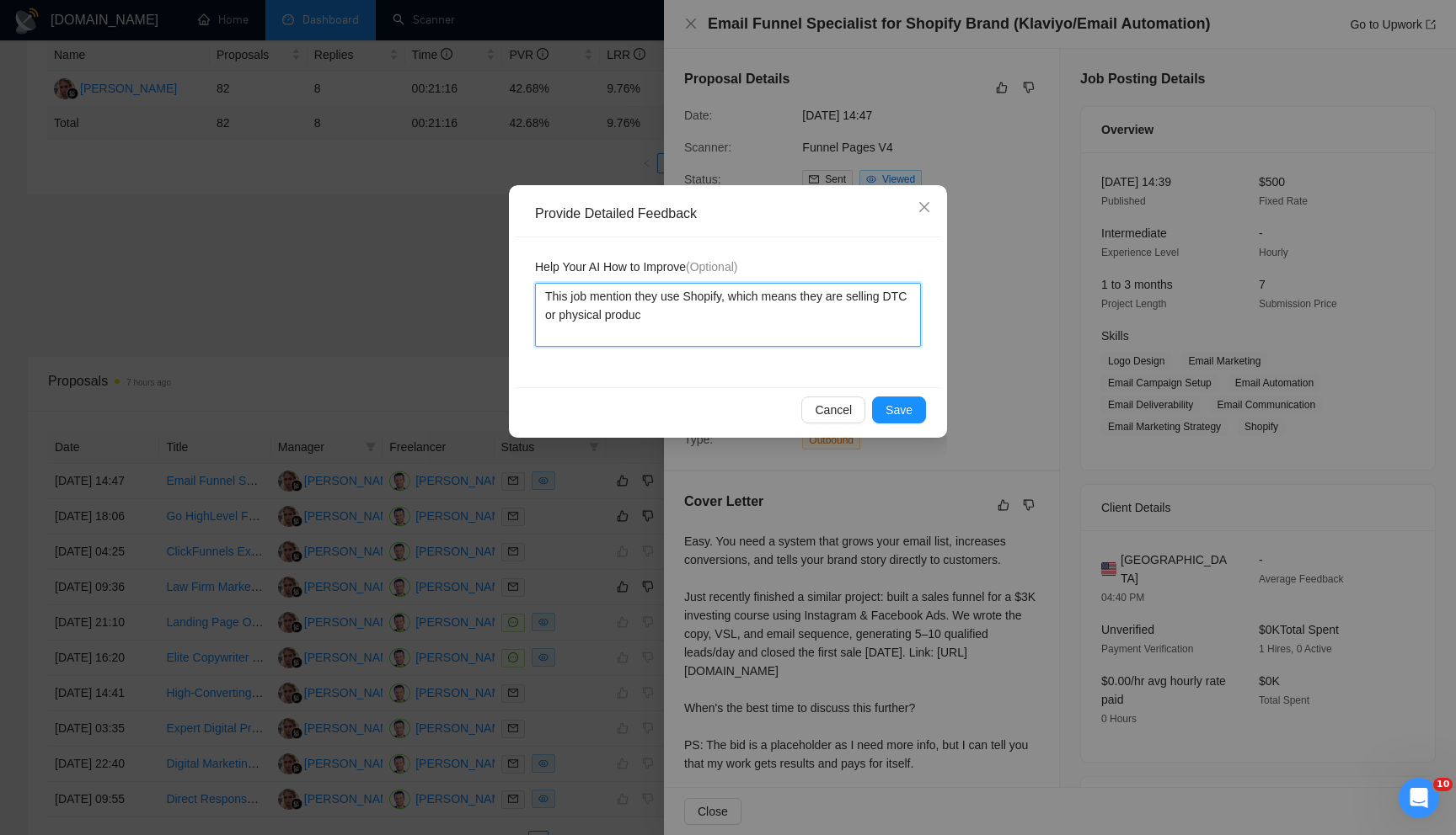
type textarea "This job mention they use Shopify, which means they are selling DTC or physical…"
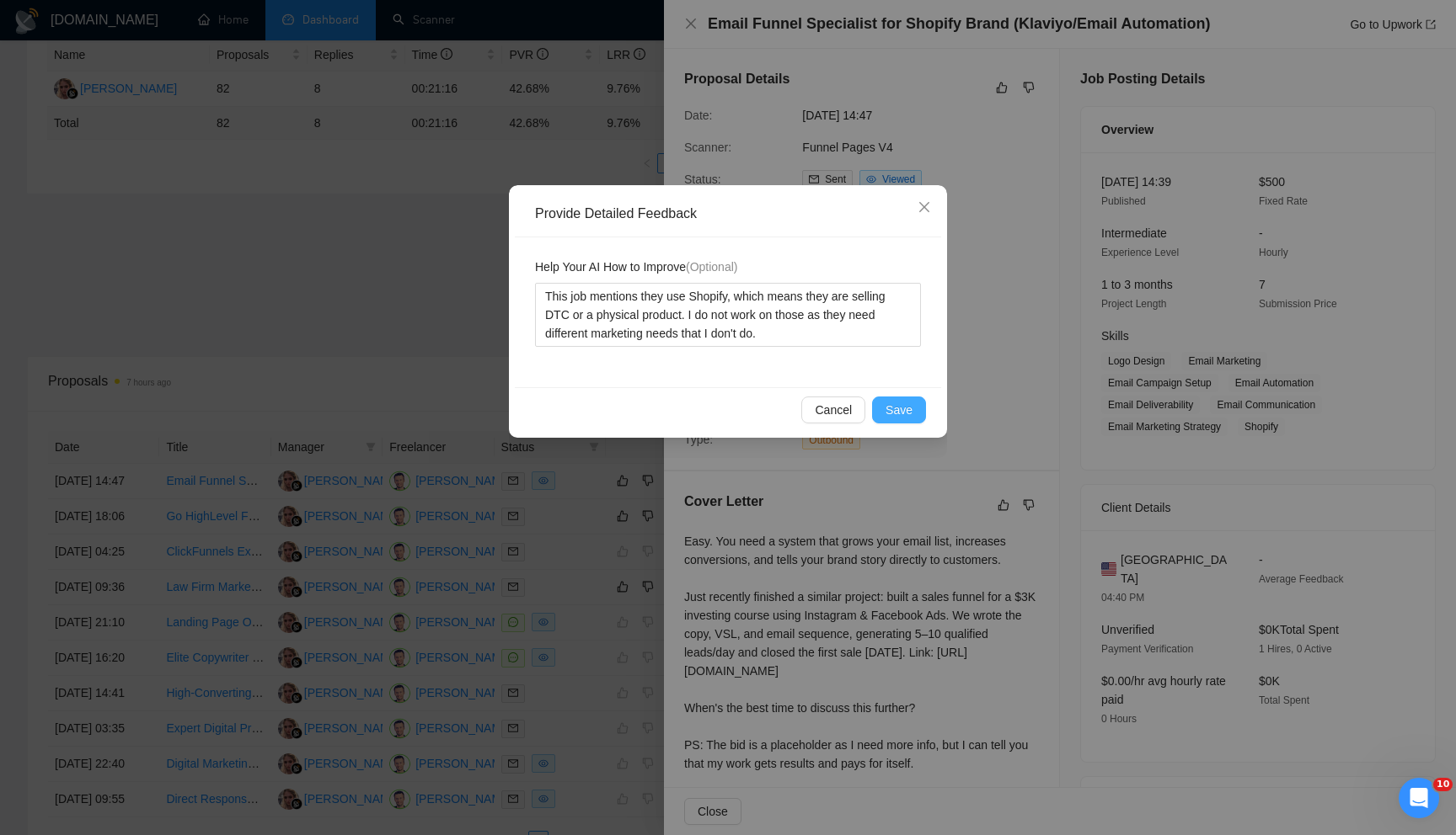
click at [896, 413] on span "Save" at bounding box center [899, 410] width 27 height 19
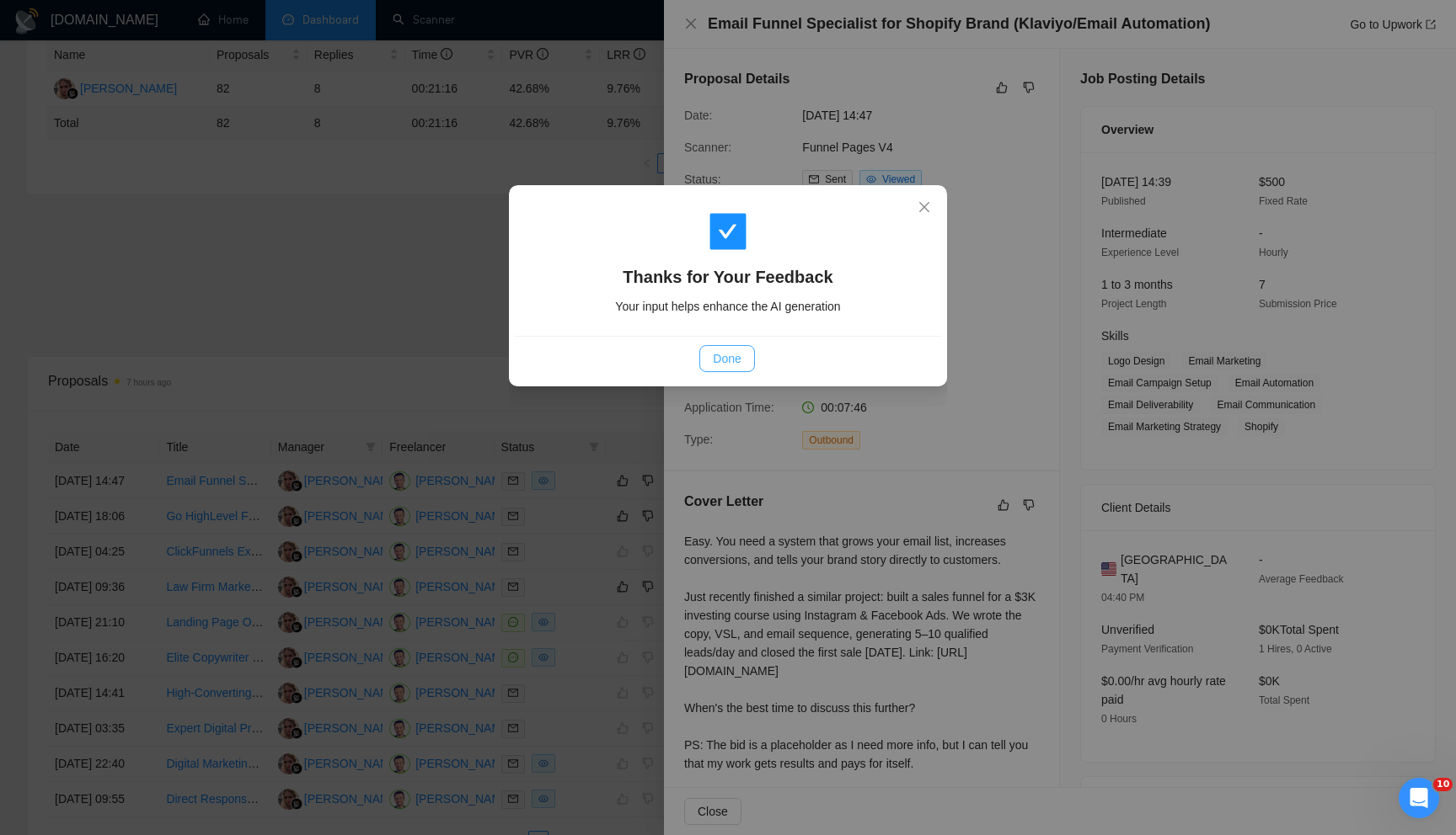
click at [723, 356] on span "Done" at bounding box center [727, 359] width 28 height 19
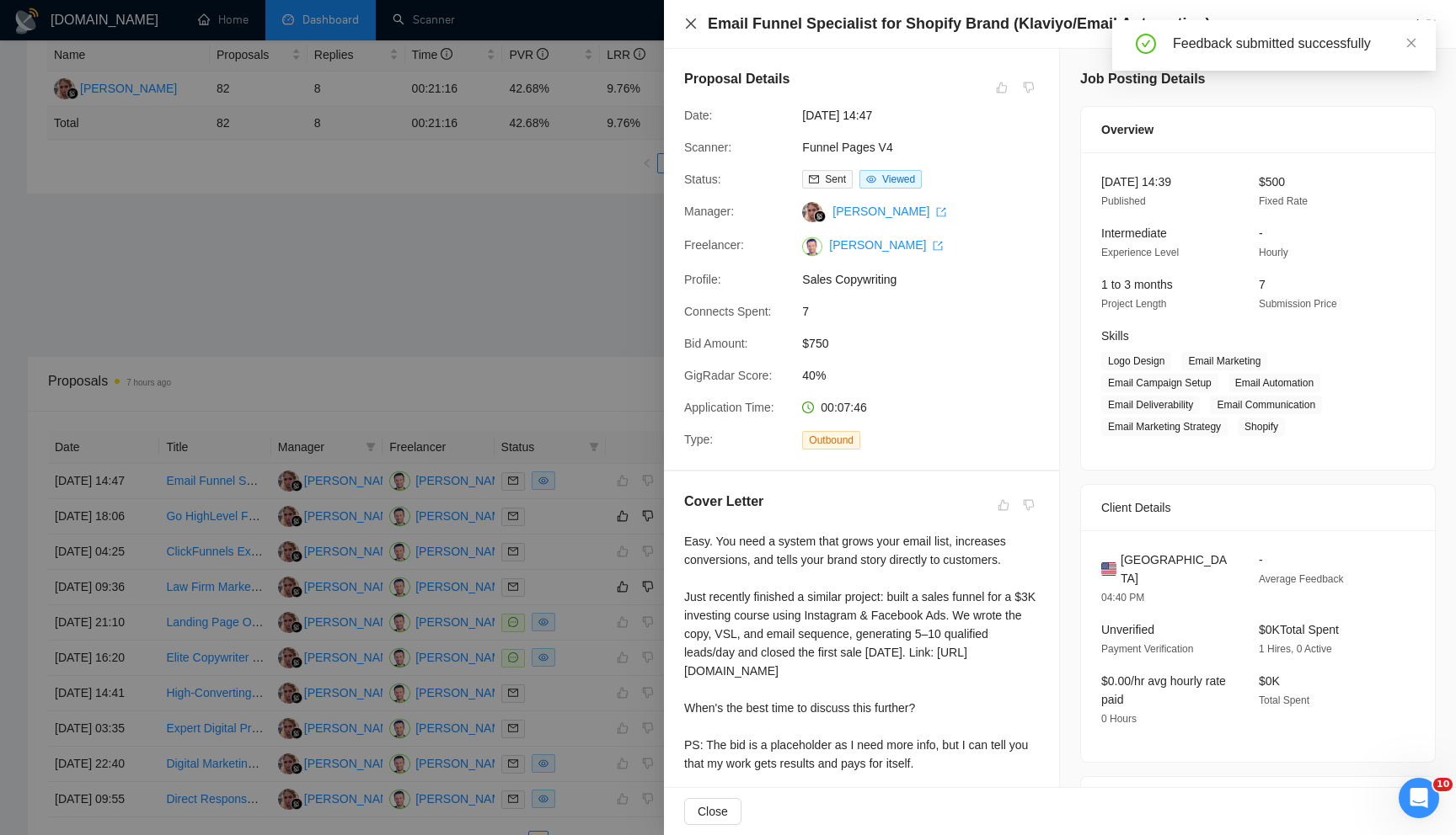
click at [686, 28] on icon "close" at bounding box center [691, 24] width 10 height 10
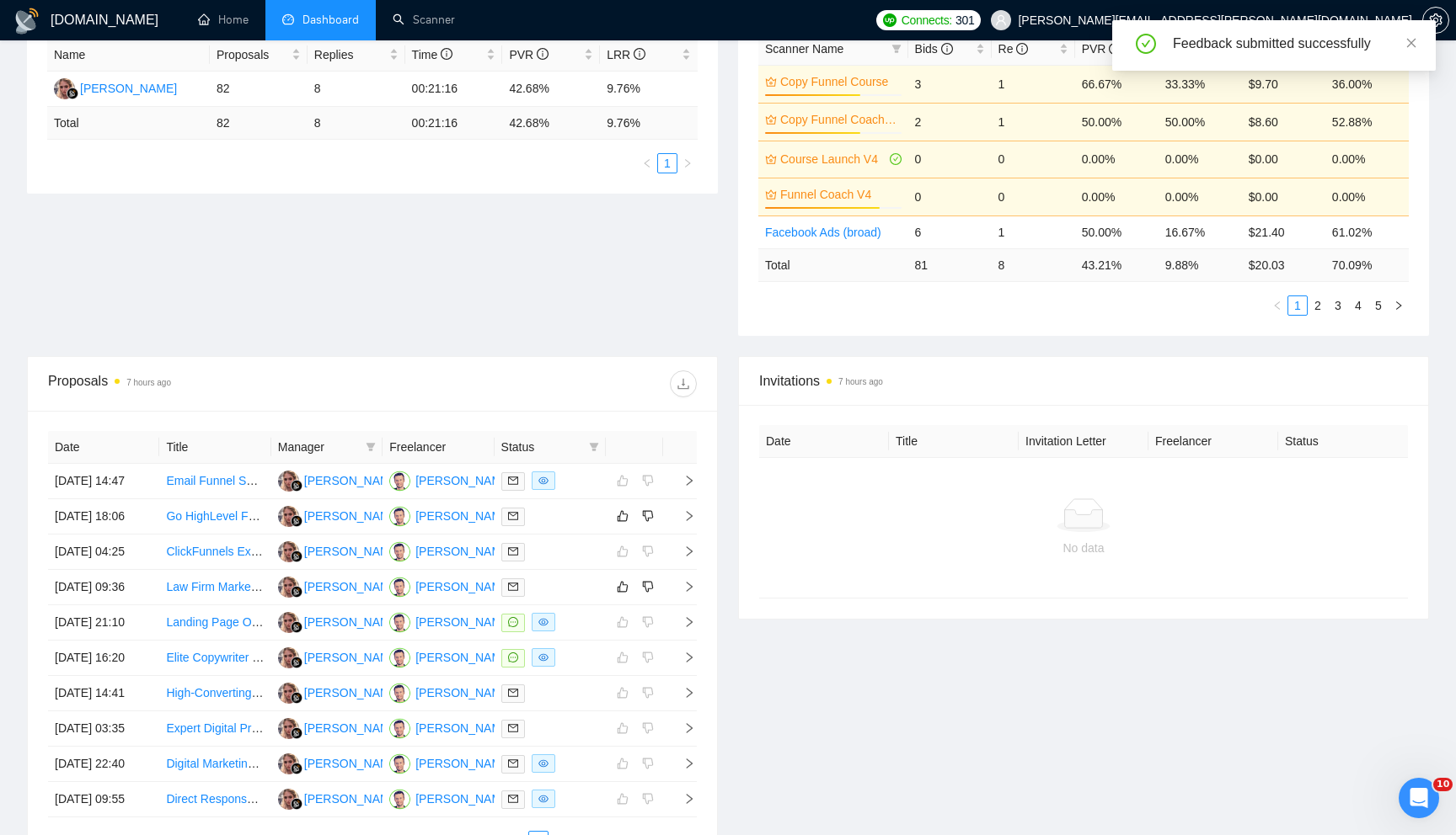
click at [704, 551] on div "Date Title Manager Freelancer Status [DATE] 14:47 Email Funnel Specialist for S…" at bounding box center [372, 641] width 689 height 460
click at [688, 521] on icon "right" at bounding box center [689, 516] width 6 height 10
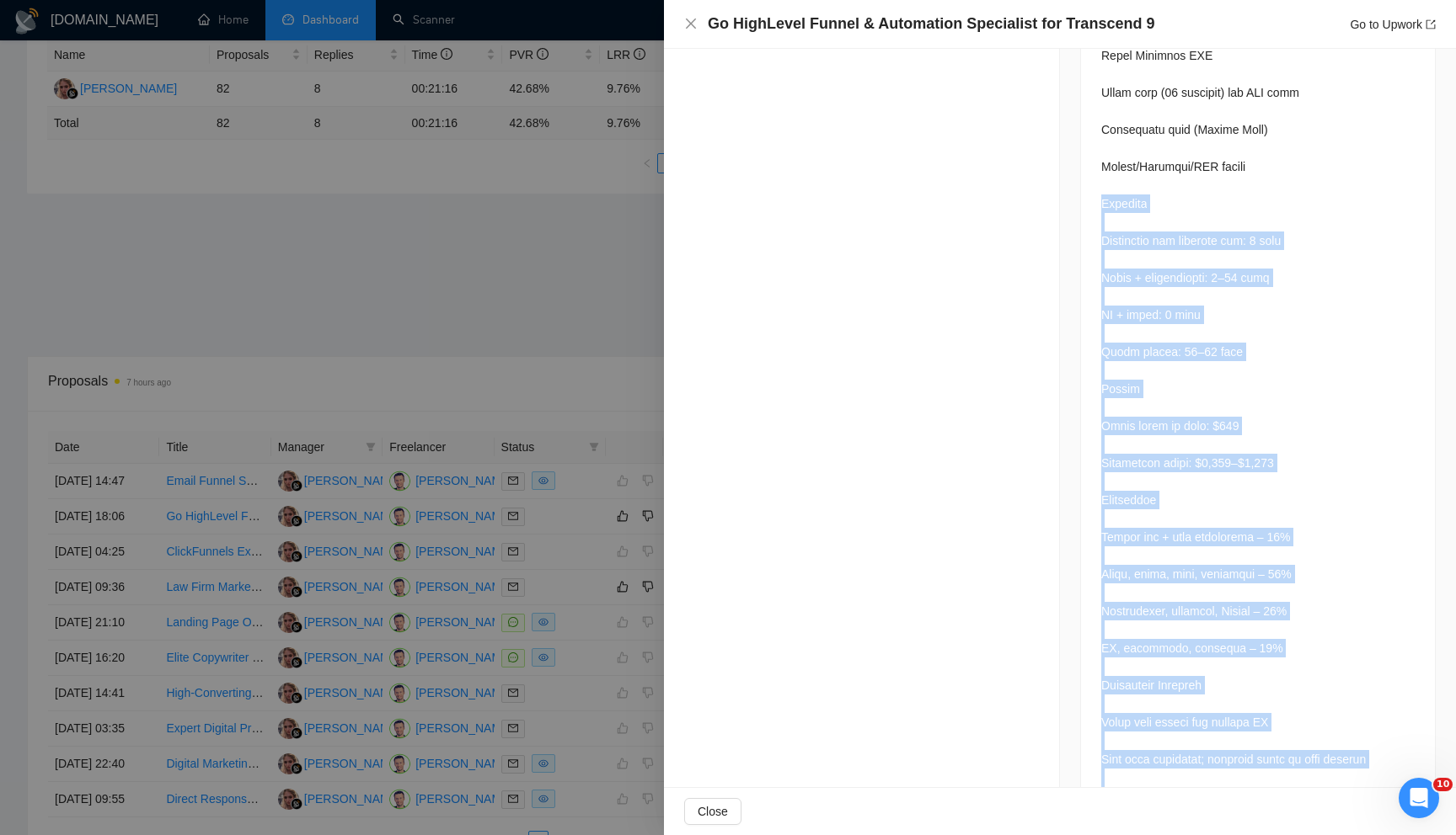
scroll to position [2163, 0]
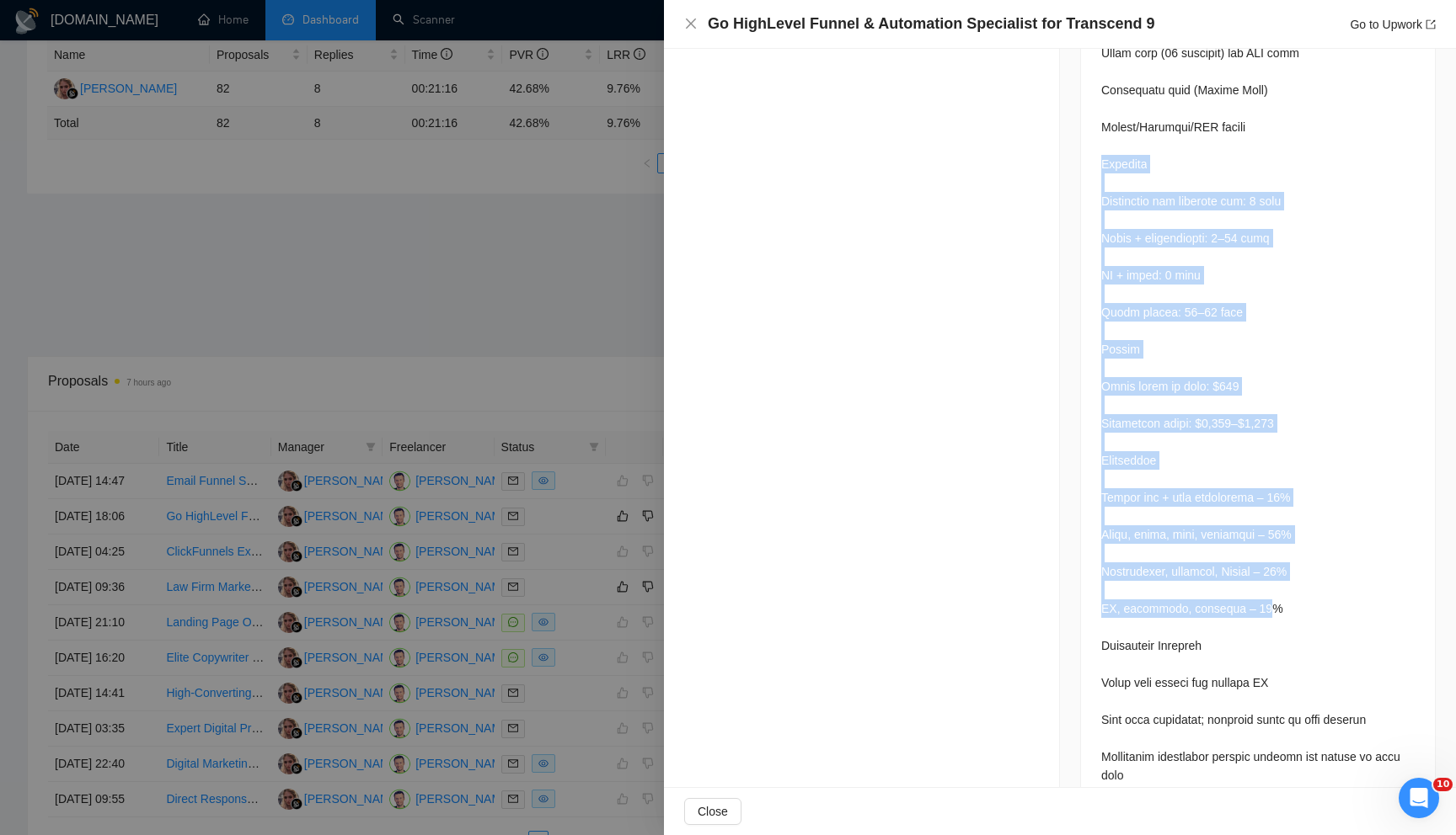
drag, startPoint x: 1100, startPoint y: 337, endPoint x: 1271, endPoint y: 615, distance: 326.4
click at [1271, 615] on div at bounding box center [1257, 174] width 313 height 3075
copy div "Timeline Wireframes and workflow map: 3 days Build + integrations: 7–10 days QA…"
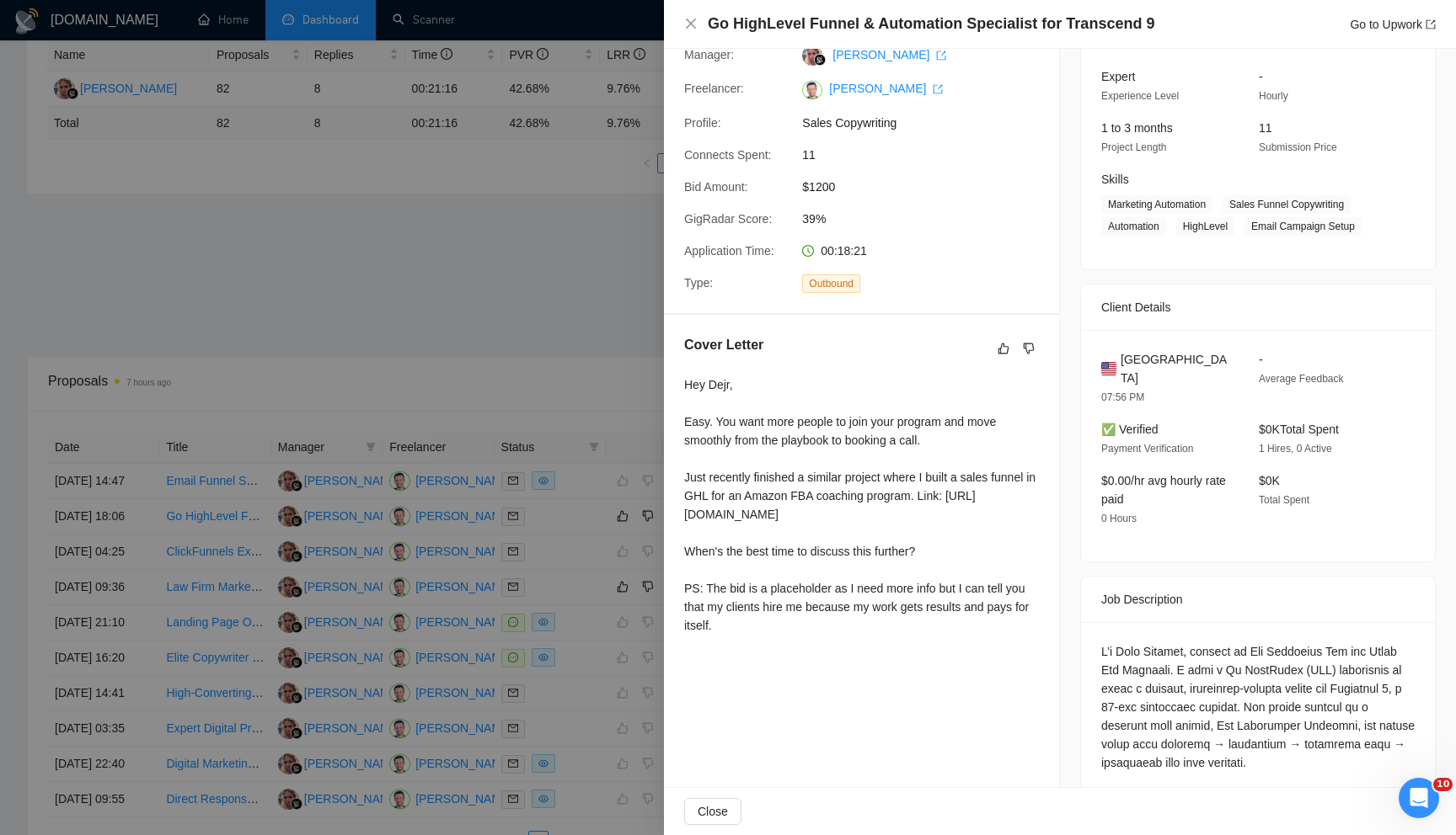
scroll to position [0, 0]
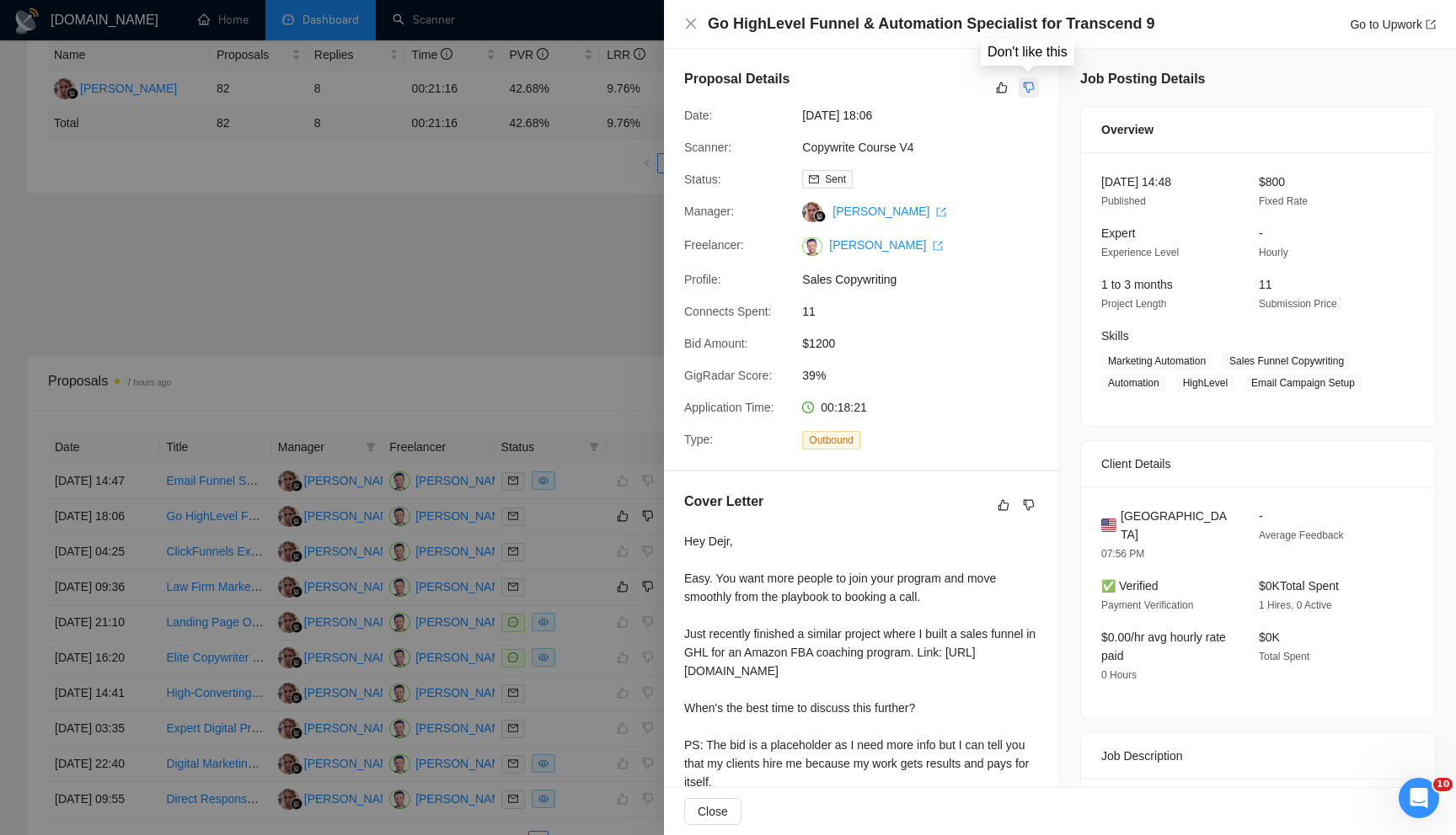
click at [1026, 88] on icon "dislike" at bounding box center [1028, 88] width 11 height 11
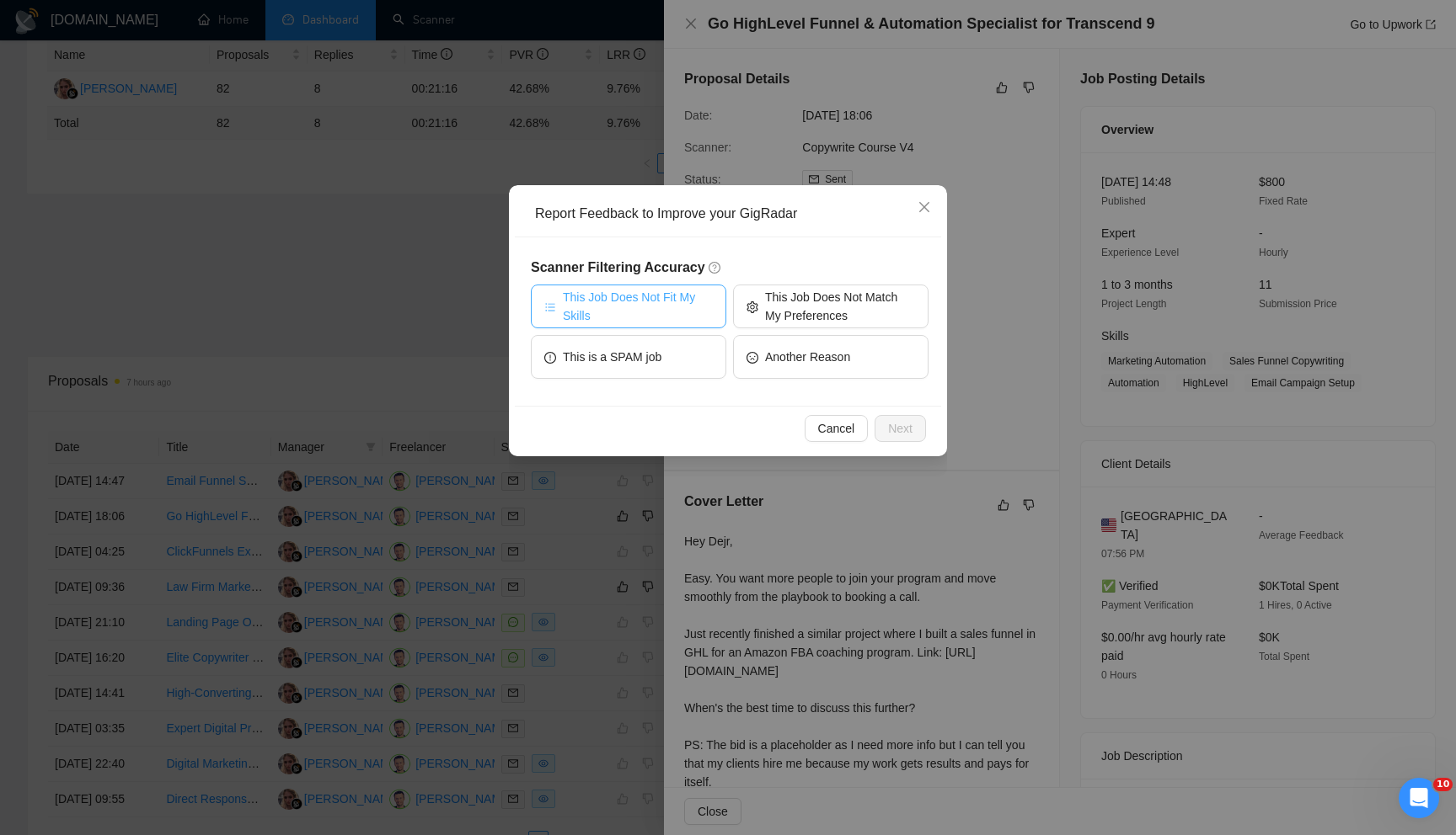
click at [688, 307] on span "This Job Does Not Fit My Skills" at bounding box center [638, 305] width 150 height 37
click at [899, 421] on span "Next" at bounding box center [899, 428] width 25 height 19
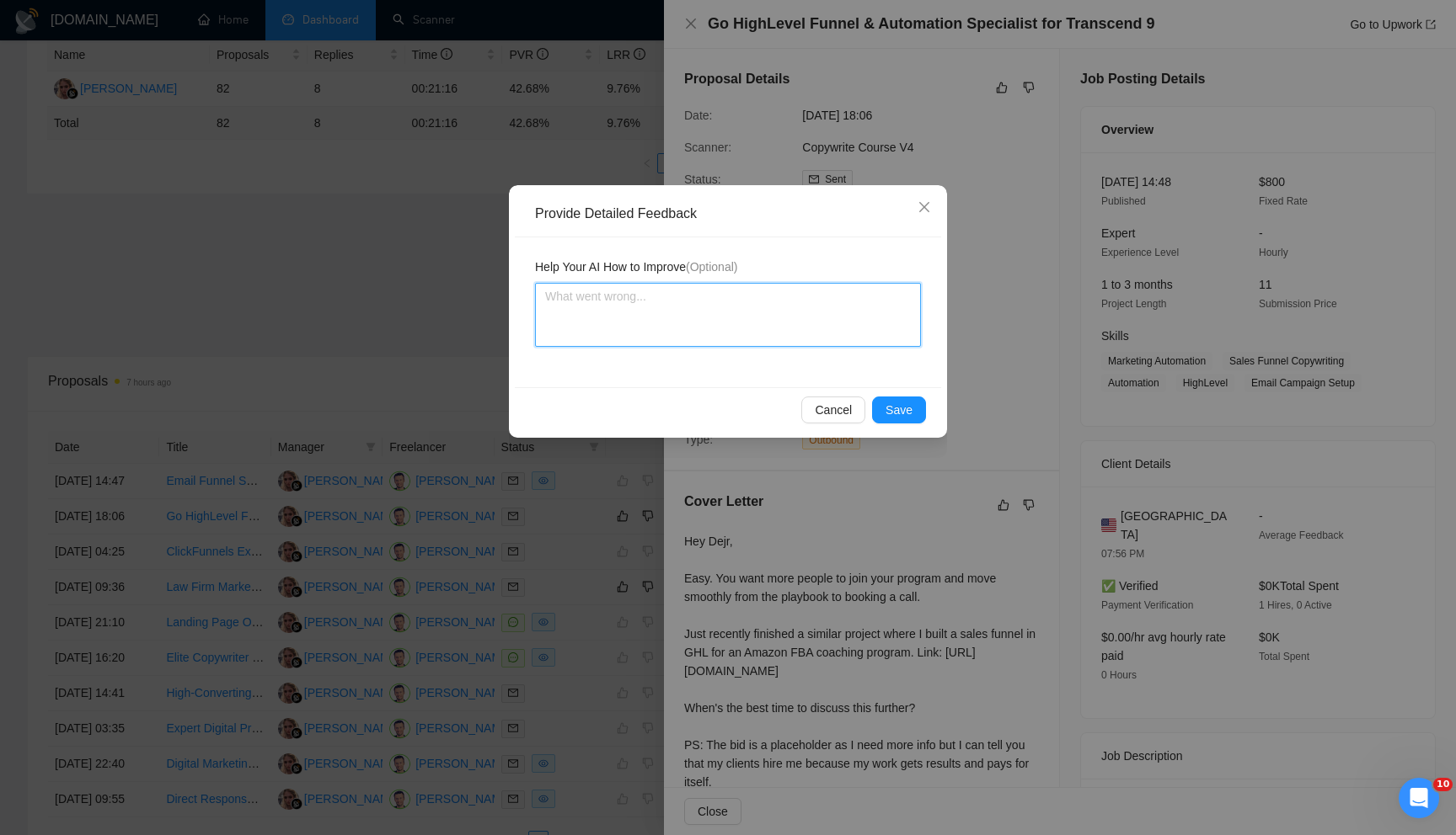
click at [720, 299] on textarea at bounding box center [728, 314] width 385 height 64
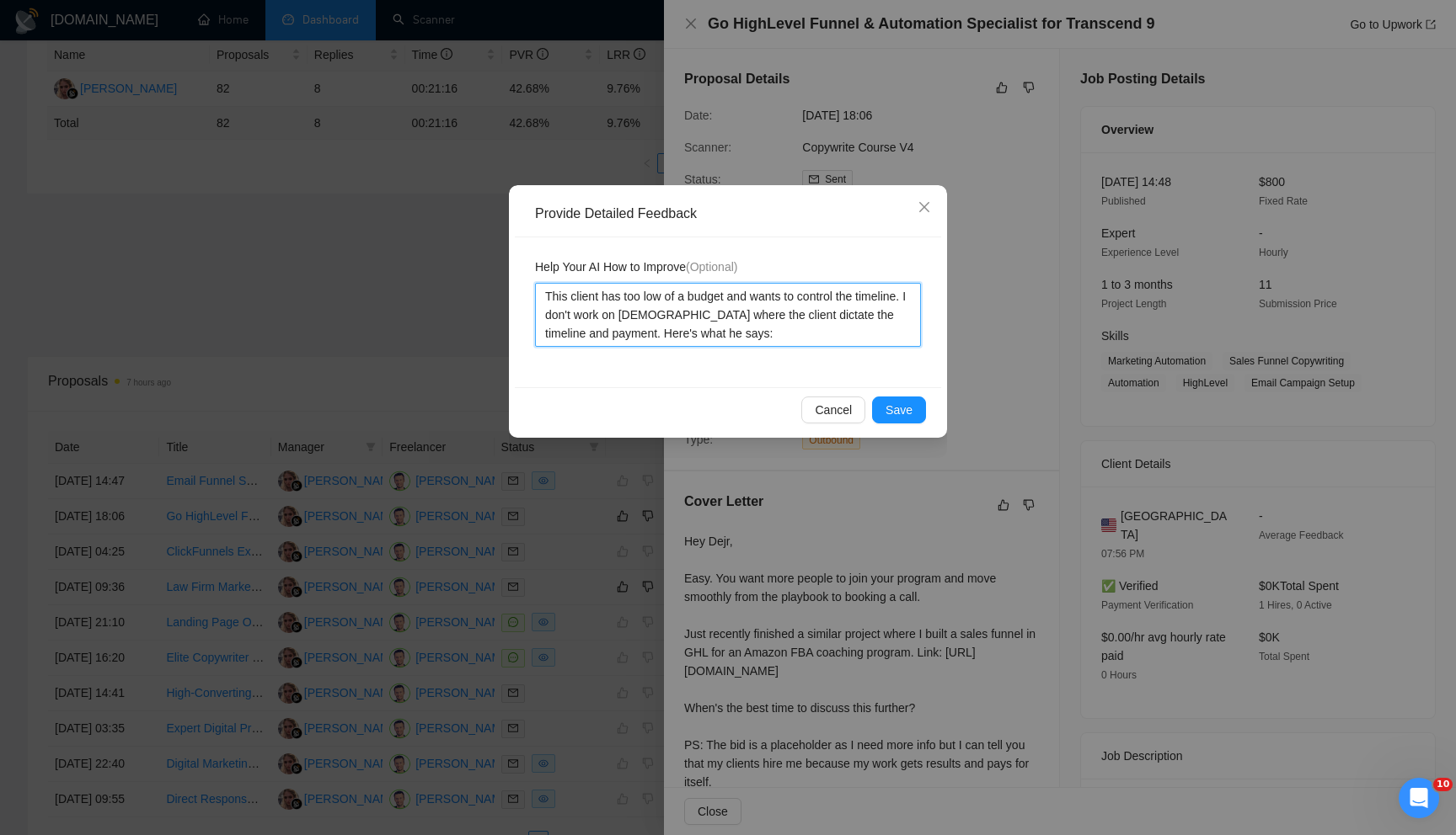
paste textarea "Timeline Wireframes and workflow map: 3 days Build + integrations: 7–10 days QA…"
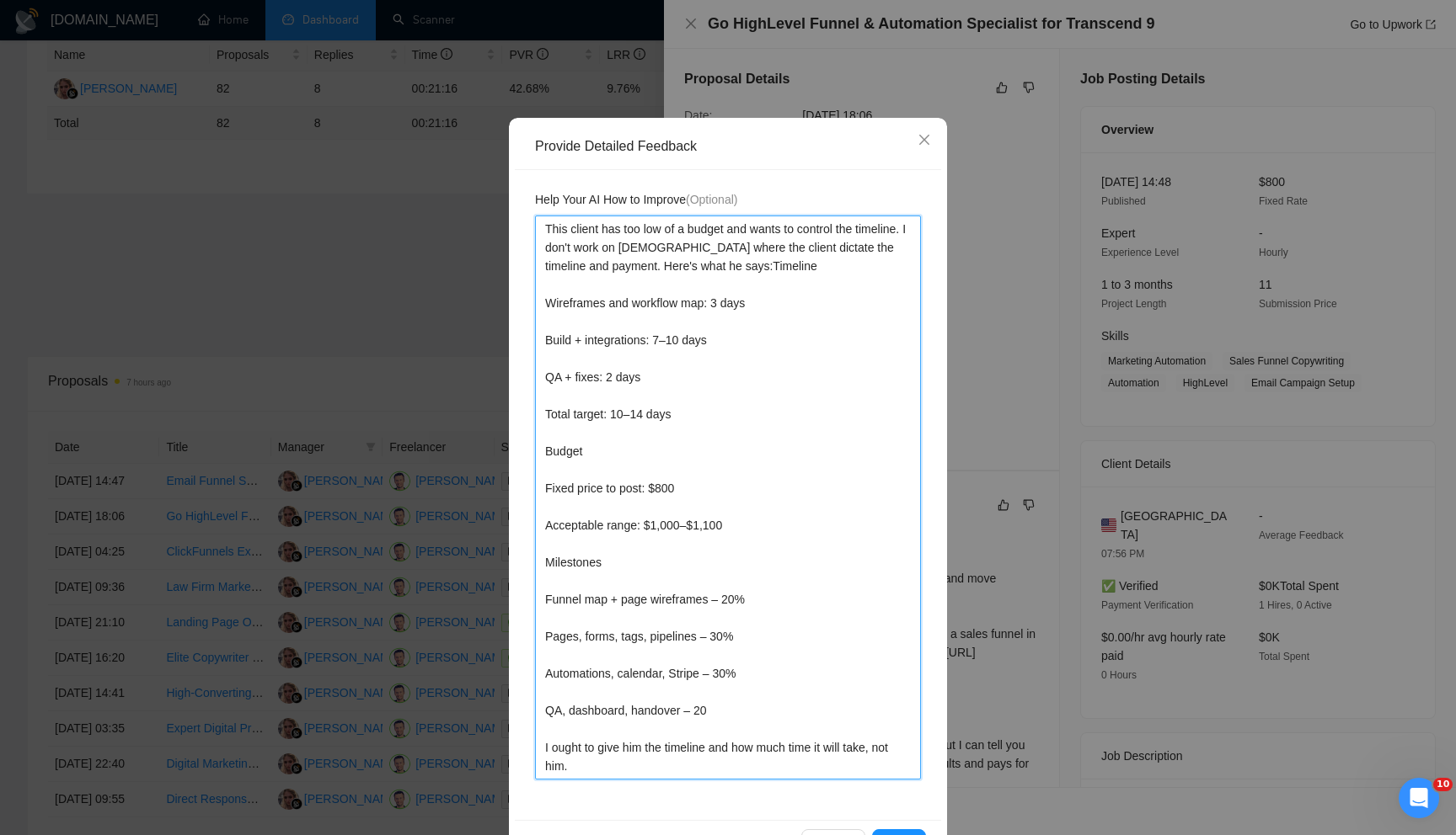
scroll to position [123, 0]
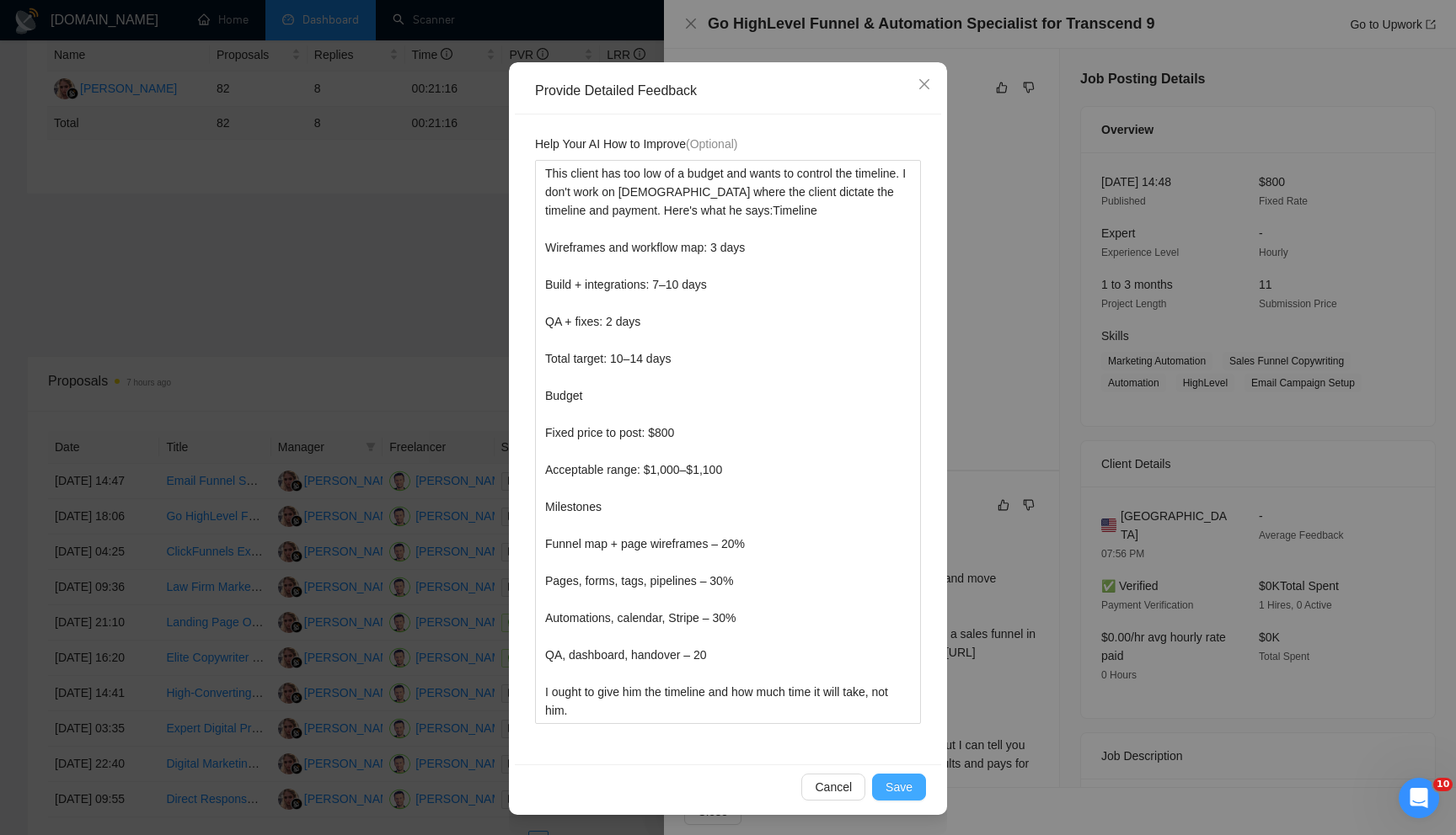
click at [898, 786] on span "Save" at bounding box center [899, 787] width 27 height 19
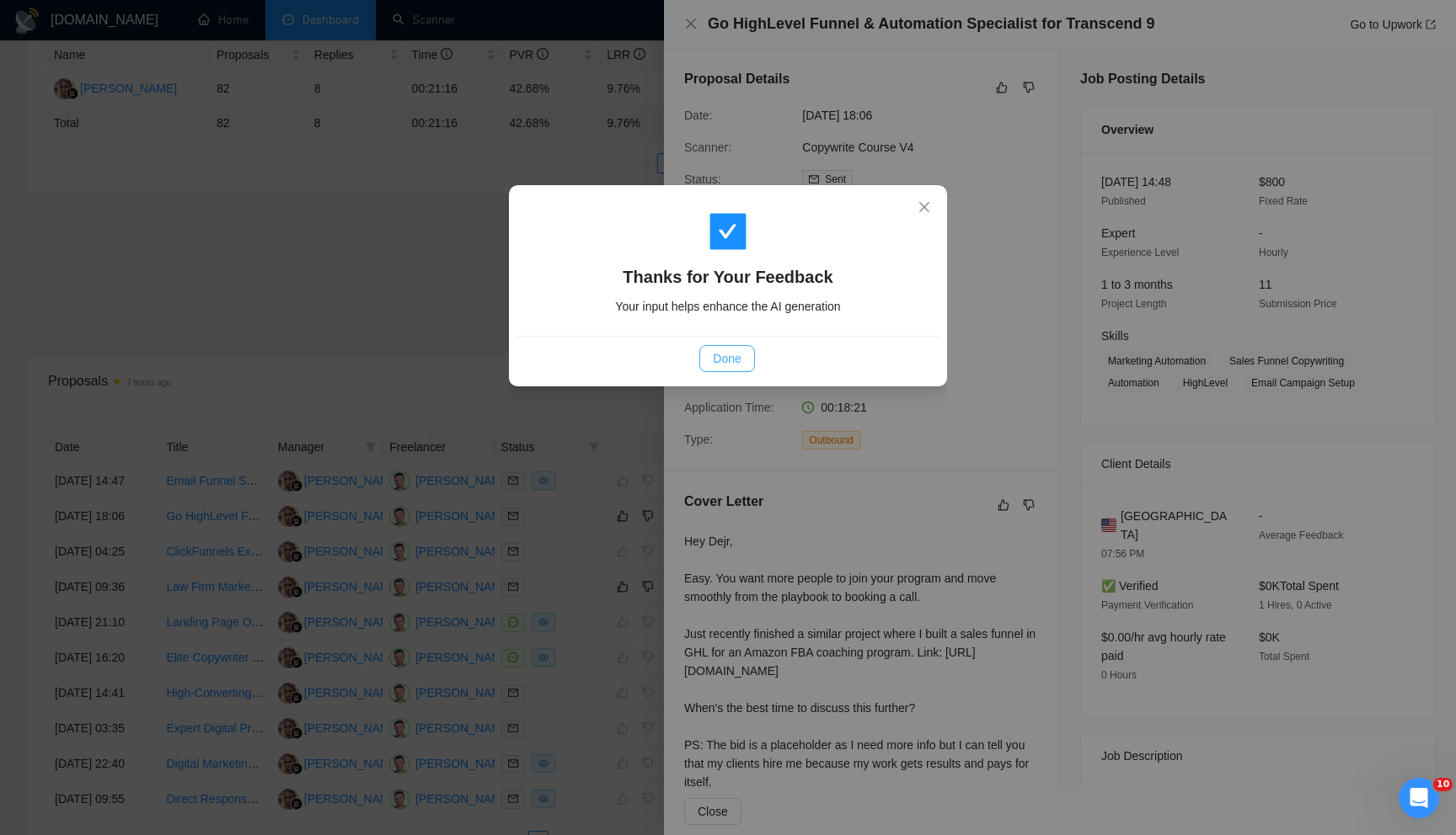
click at [729, 363] on span "Done" at bounding box center [727, 359] width 28 height 19
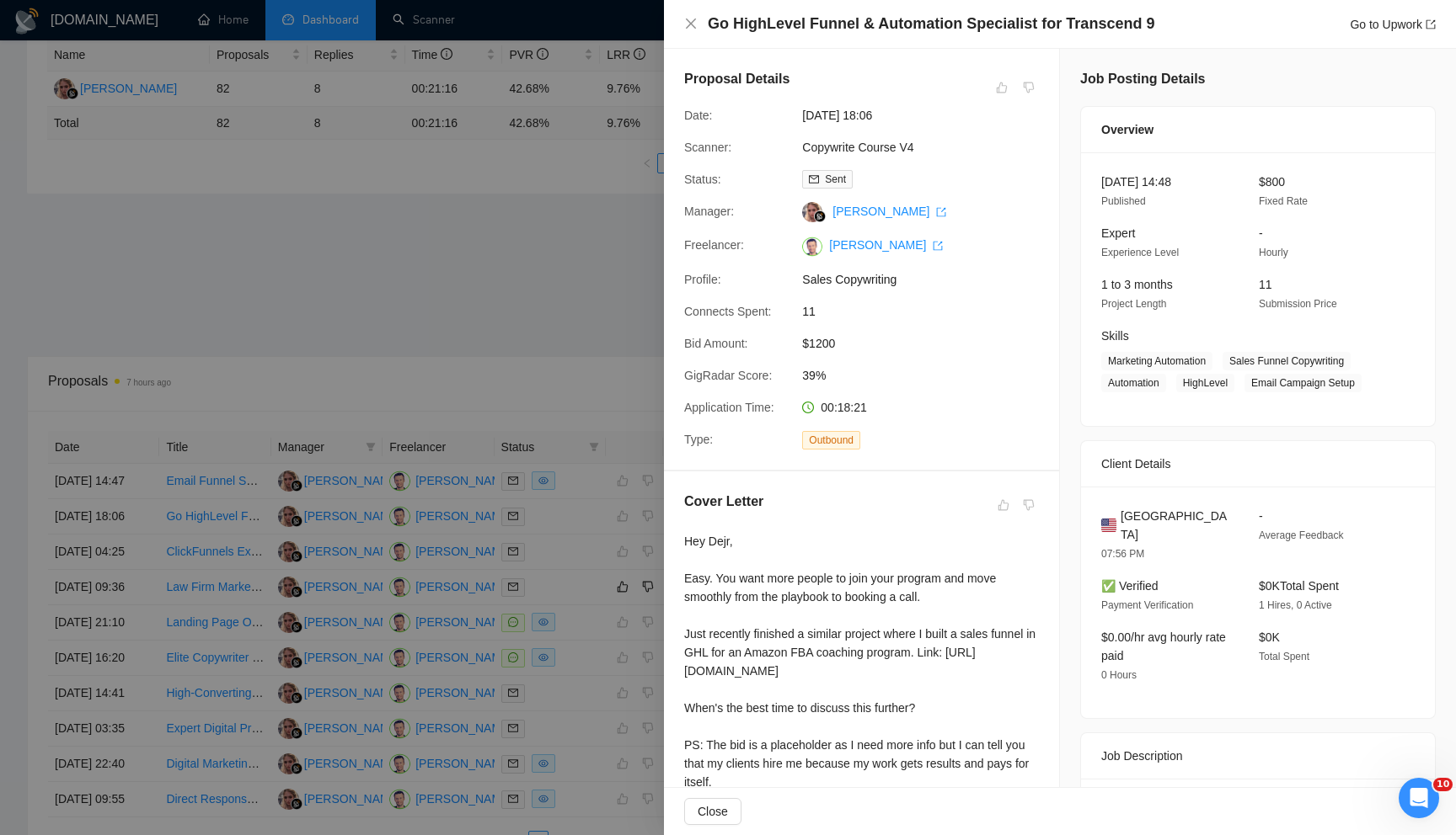
click at [614, 384] on div at bounding box center [728, 417] width 1456 height 835
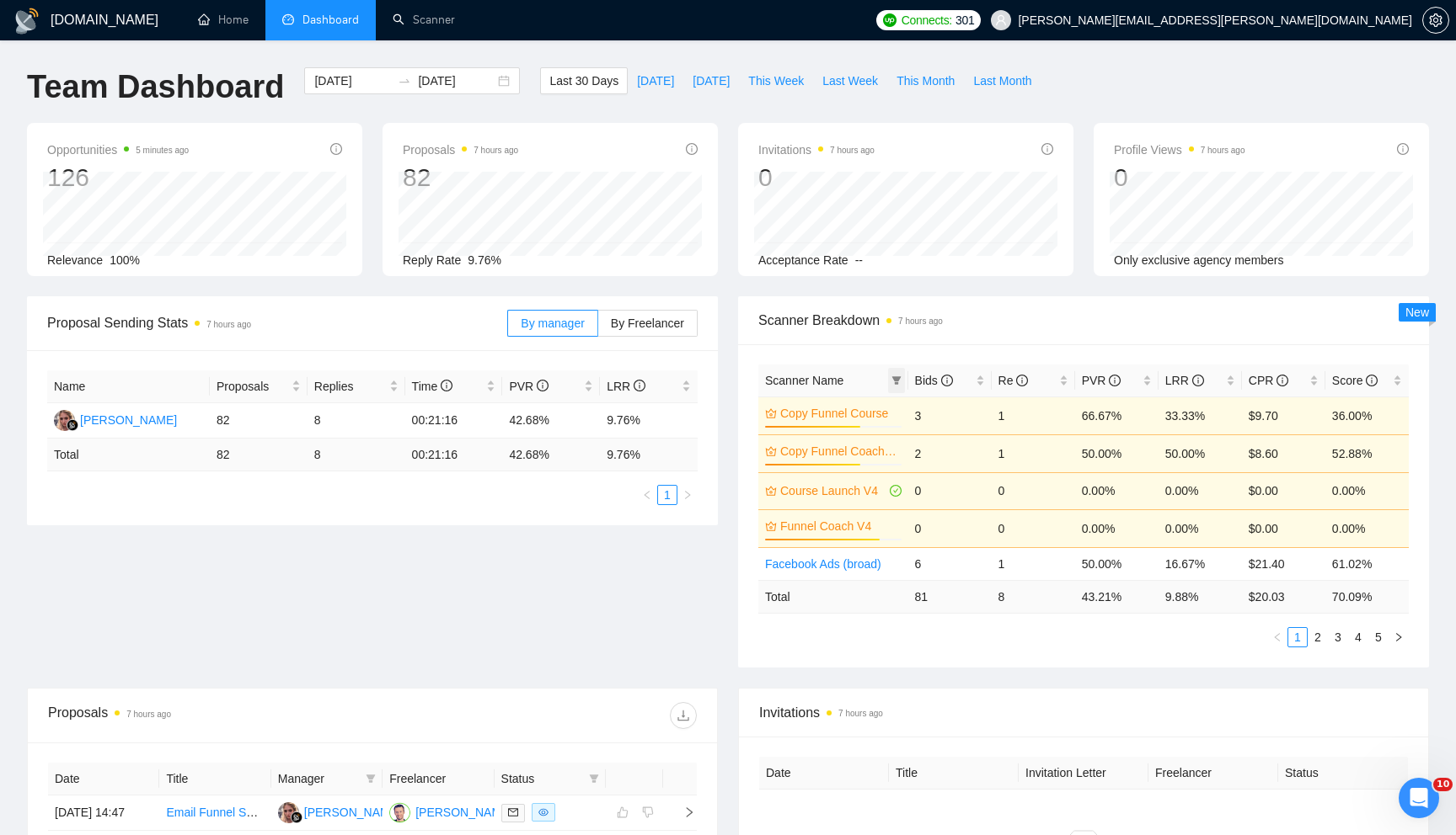
click at [896, 383] on icon "filter" at bounding box center [896, 380] width 9 height 9
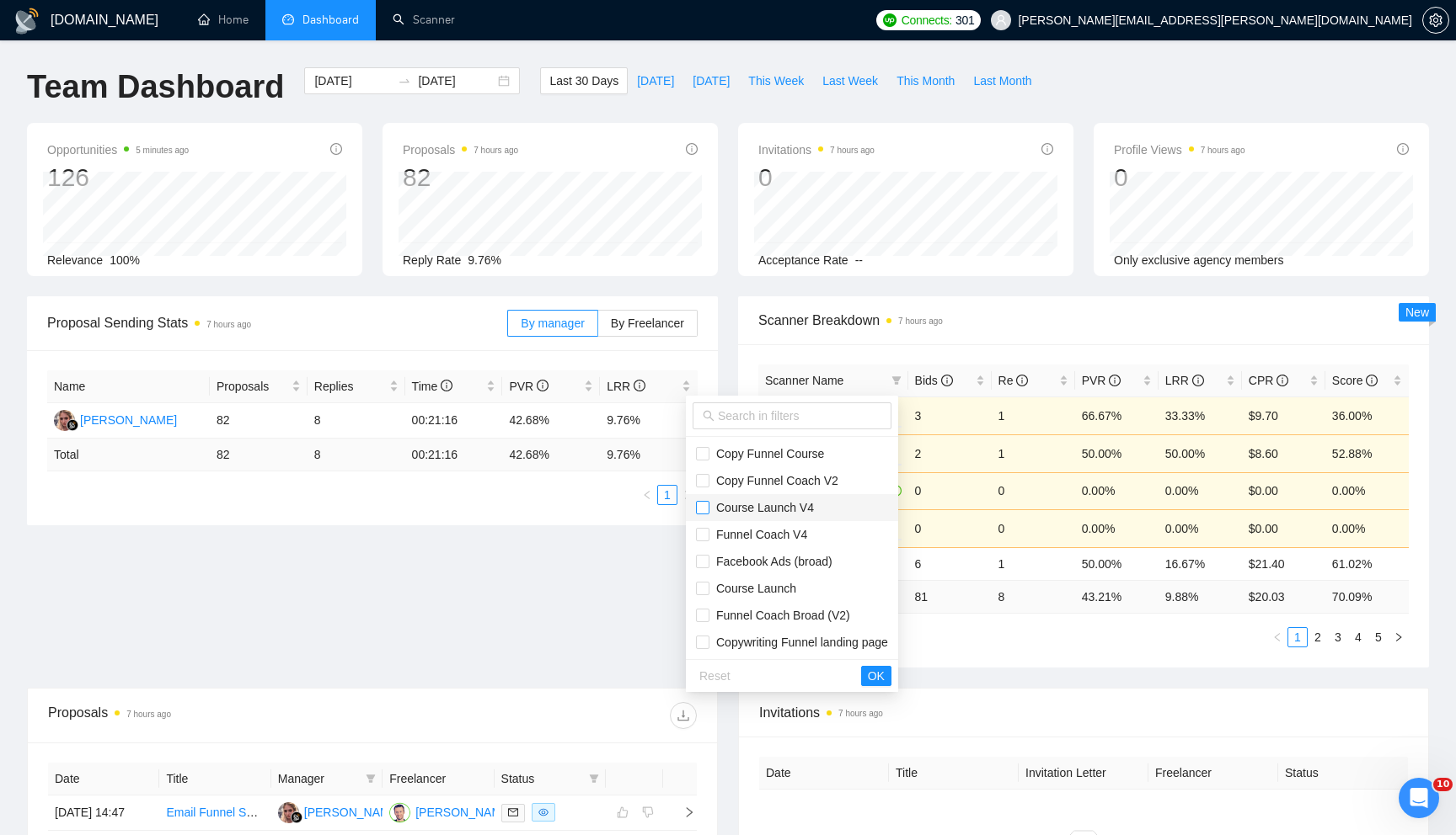
click at [709, 508] on input "checkbox" at bounding box center [703, 508] width 14 height 14
click at [709, 535] on input "checkbox" at bounding box center [703, 535] width 14 height 14
click at [709, 615] on input "checkbox" at bounding box center [703, 618] width 14 height 14
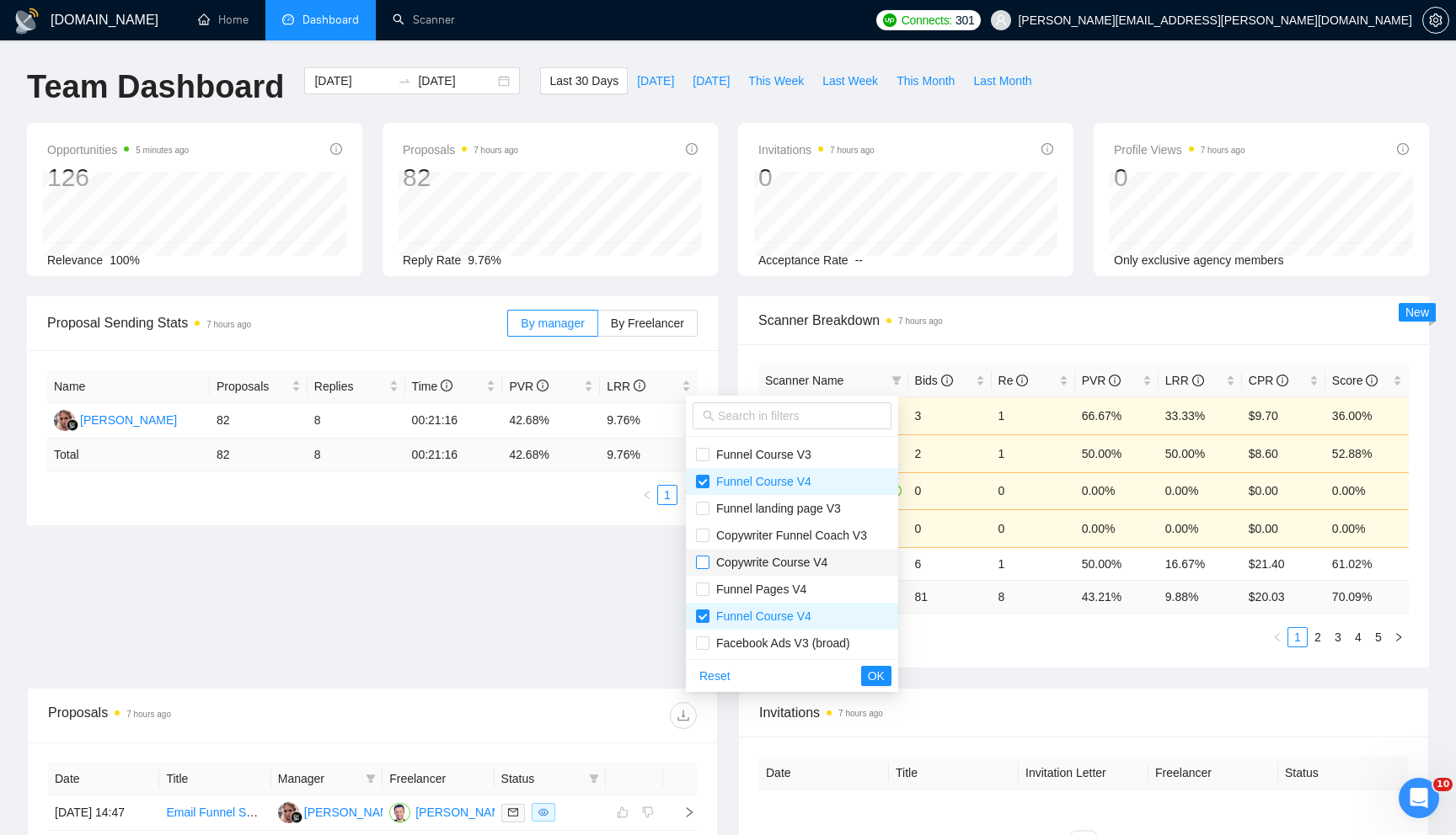
click at [705, 564] on input "checkbox" at bounding box center [703, 562] width 14 height 14
click at [879, 675] on span "OK" at bounding box center [876, 676] width 17 height 19
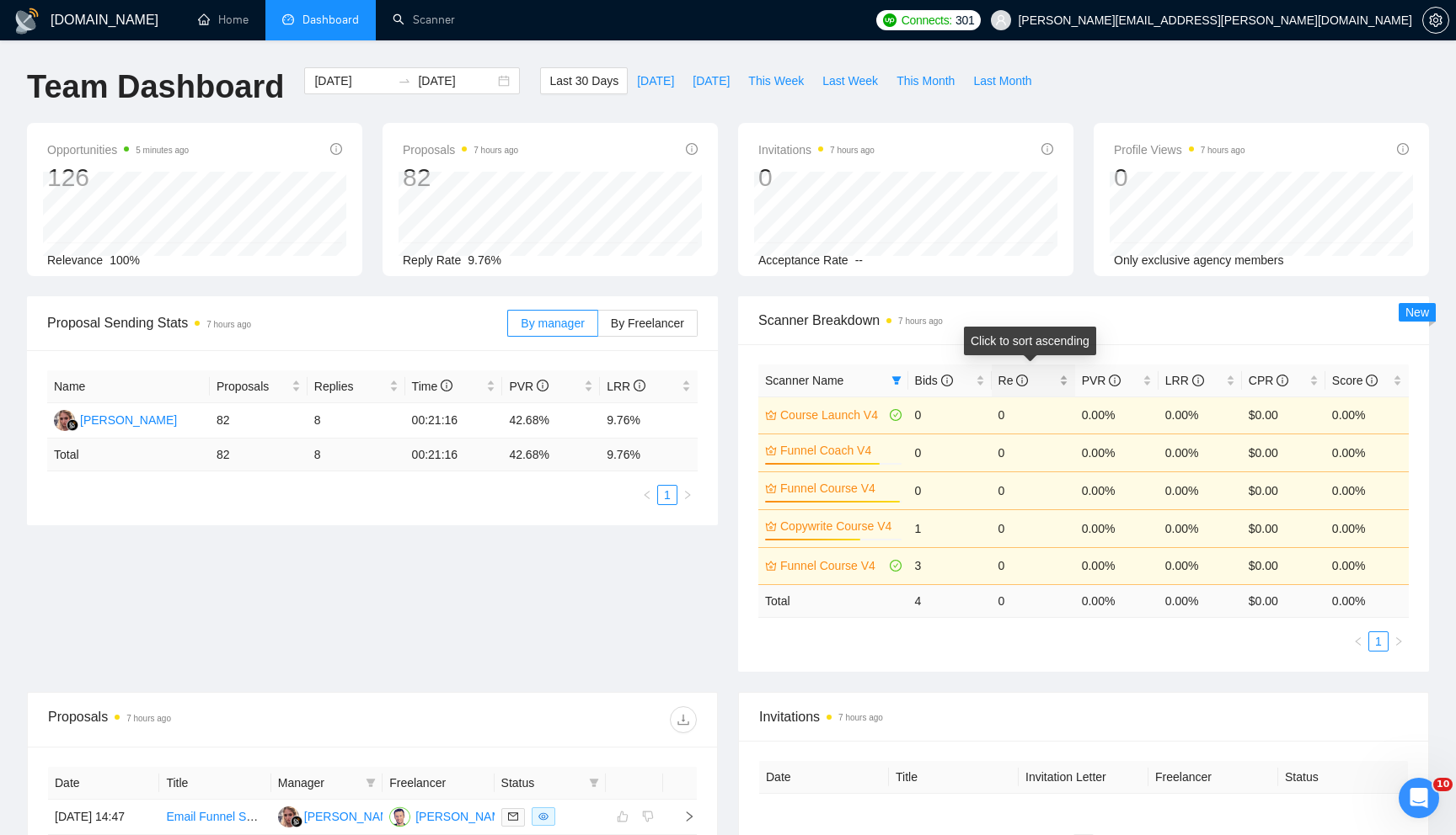
click at [1035, 381] on span "Re" at bounding box center [1027, 380] width 57 height 19
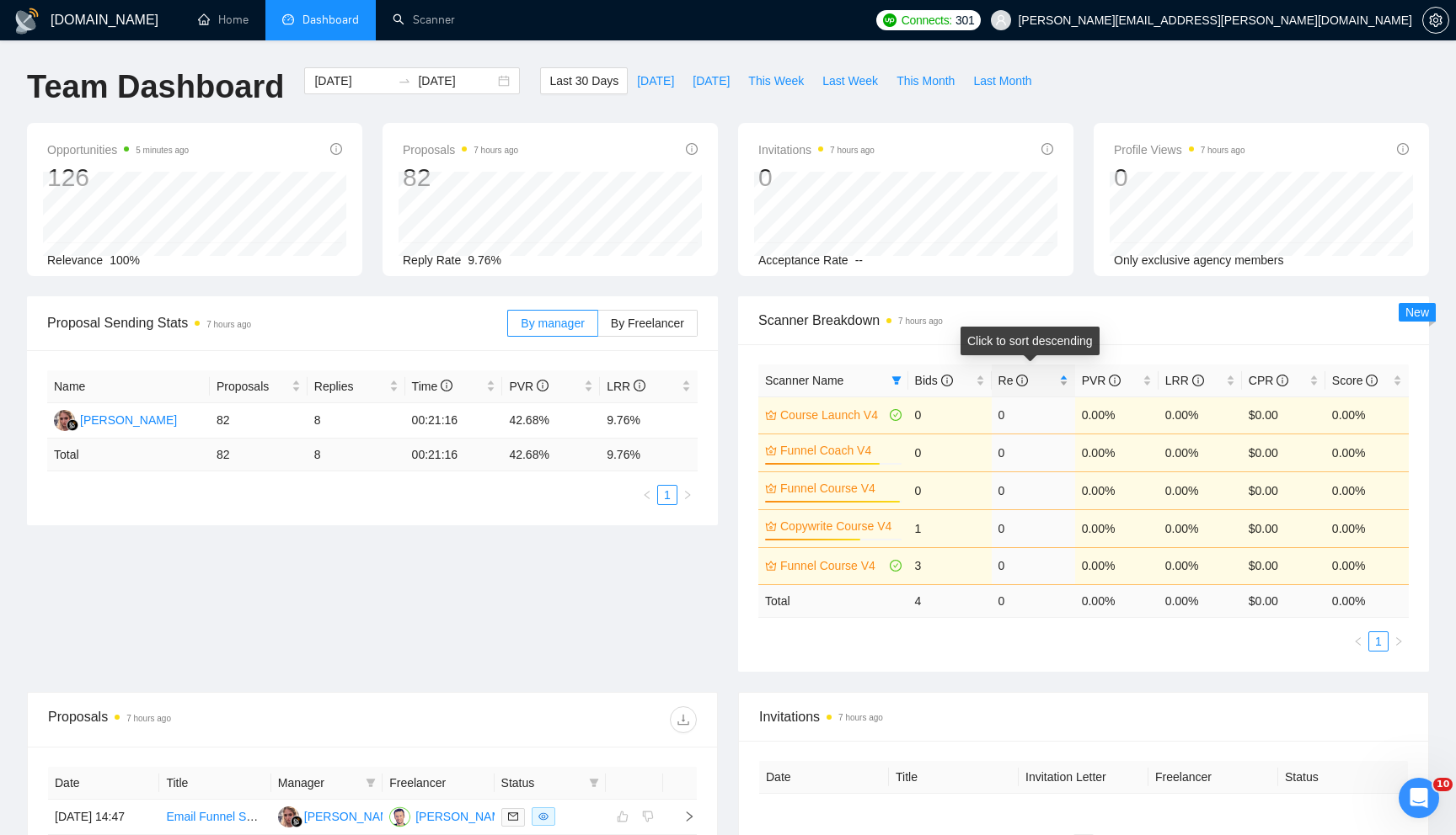
click at [1046, 379] on span "Re" at bounding box center [1027, 380] width 57 height 19
click at [1217, 382] on span "LRR" at bounding box center [1194, 380] width 57 height 19
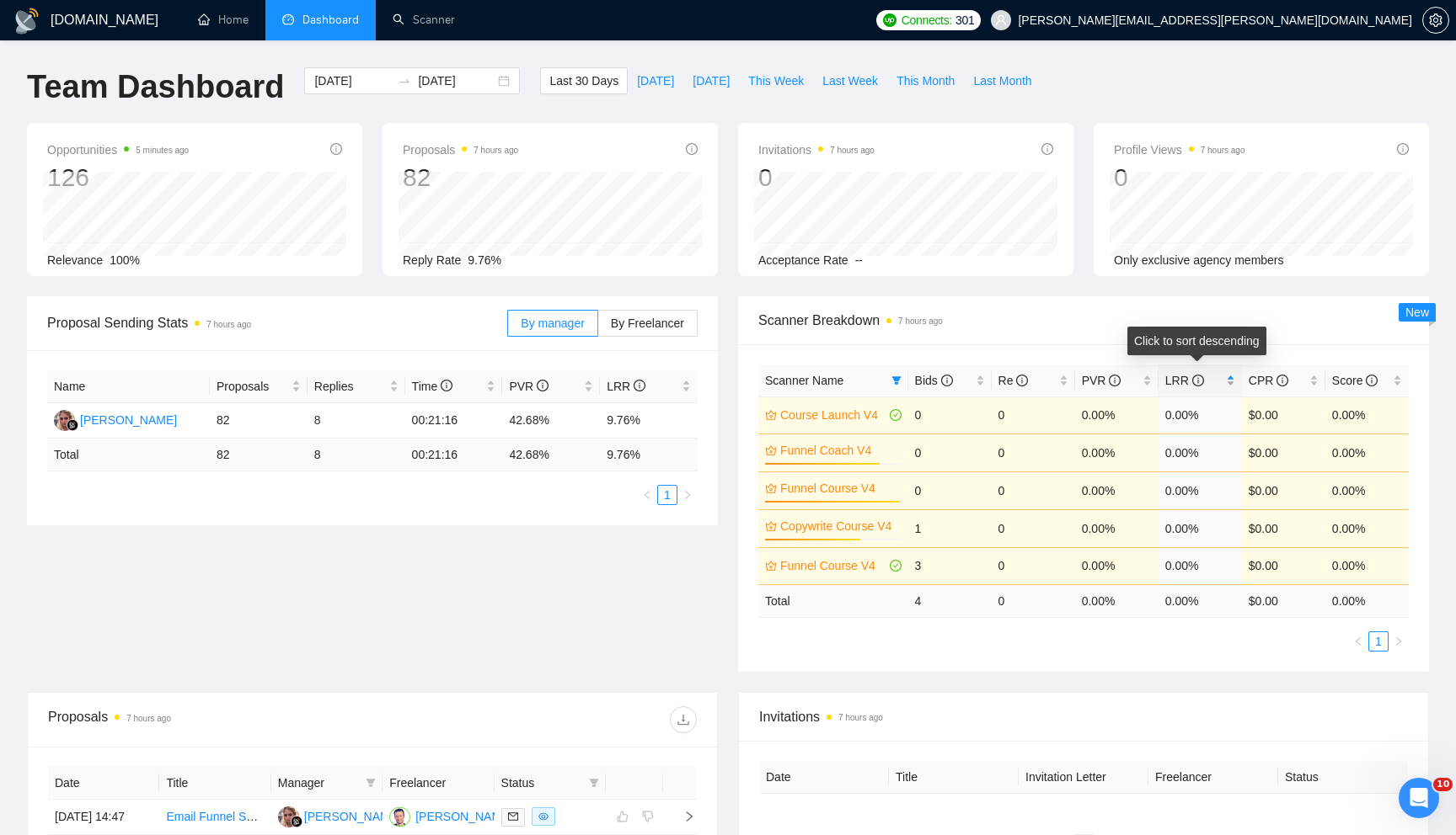
click at [1220, 381] on span "LRR" at bounding box center [1194, 380] width 57 height 19
click at [1144, 384] on div "PVR" at bounding box center [1116, 380] width 70 height 19
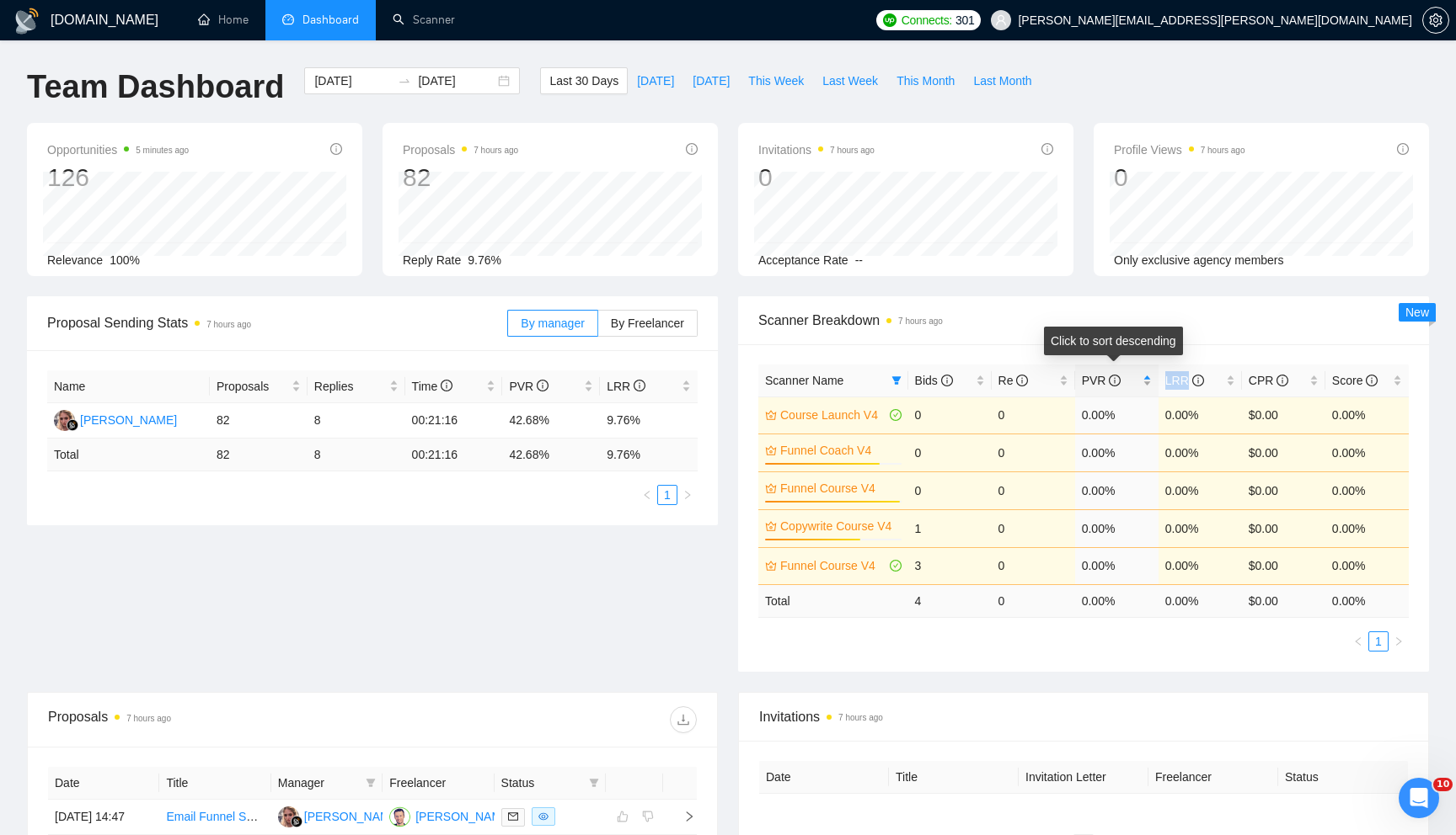
click at [1144, 384] on div "PVR" at bounding box center [1116, 380] width 70 height 19
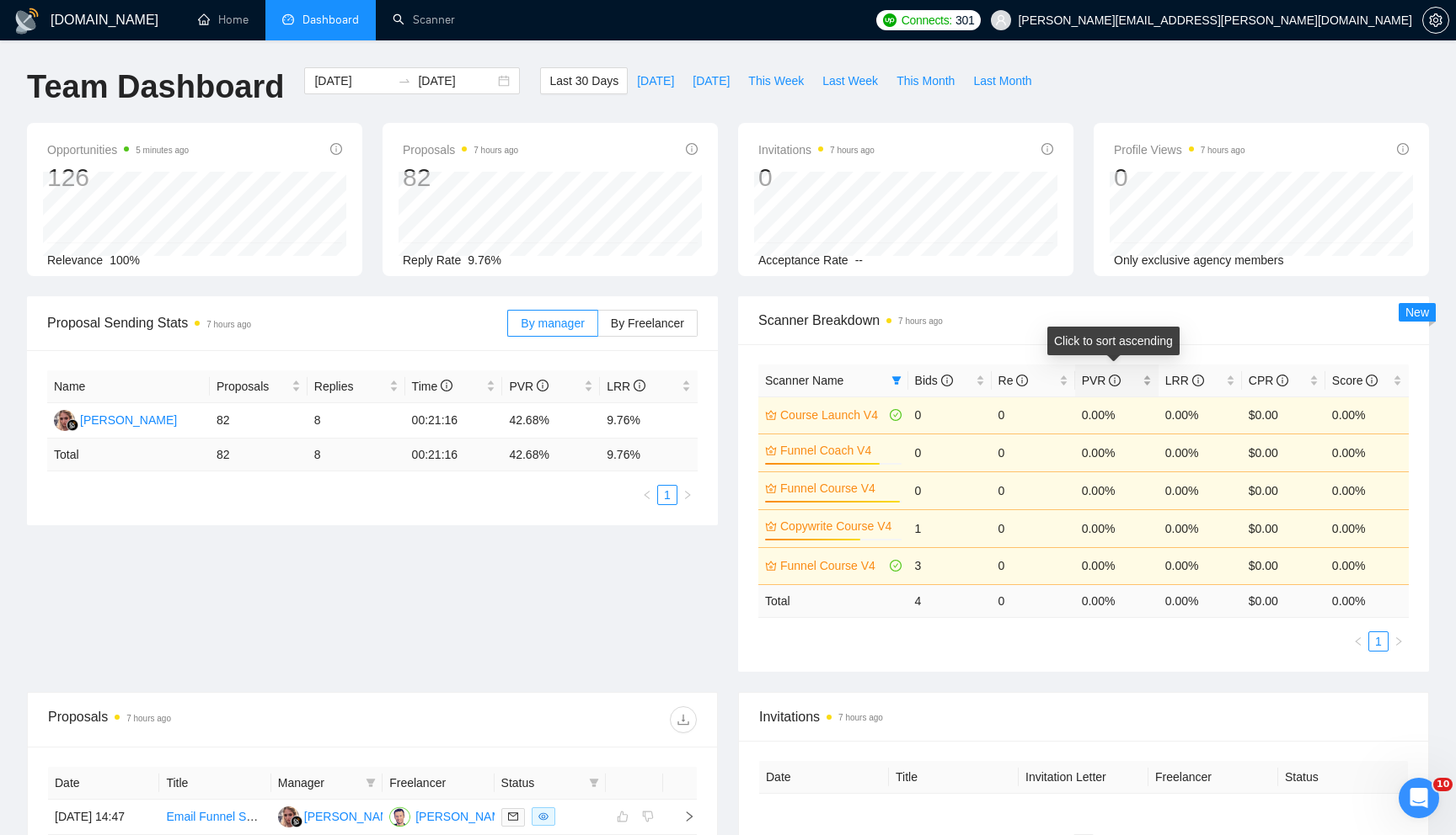
click at [1146, 386] on div "PVR" at bounding box center [1116, 380] width 70 height 19
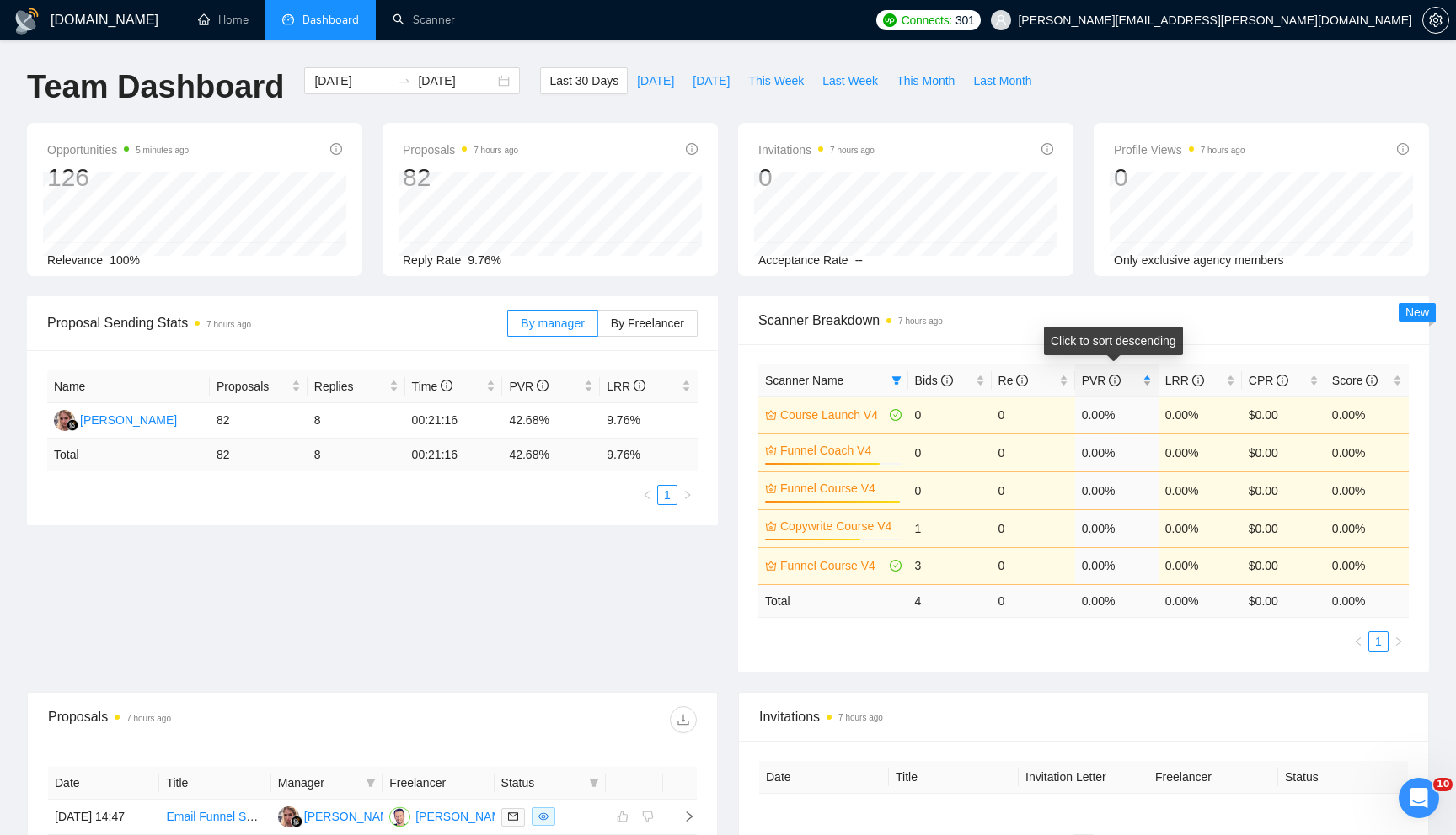
click at [1146, 386] on div "PVR" at bounding box center [1116, 380] width 70 height 19
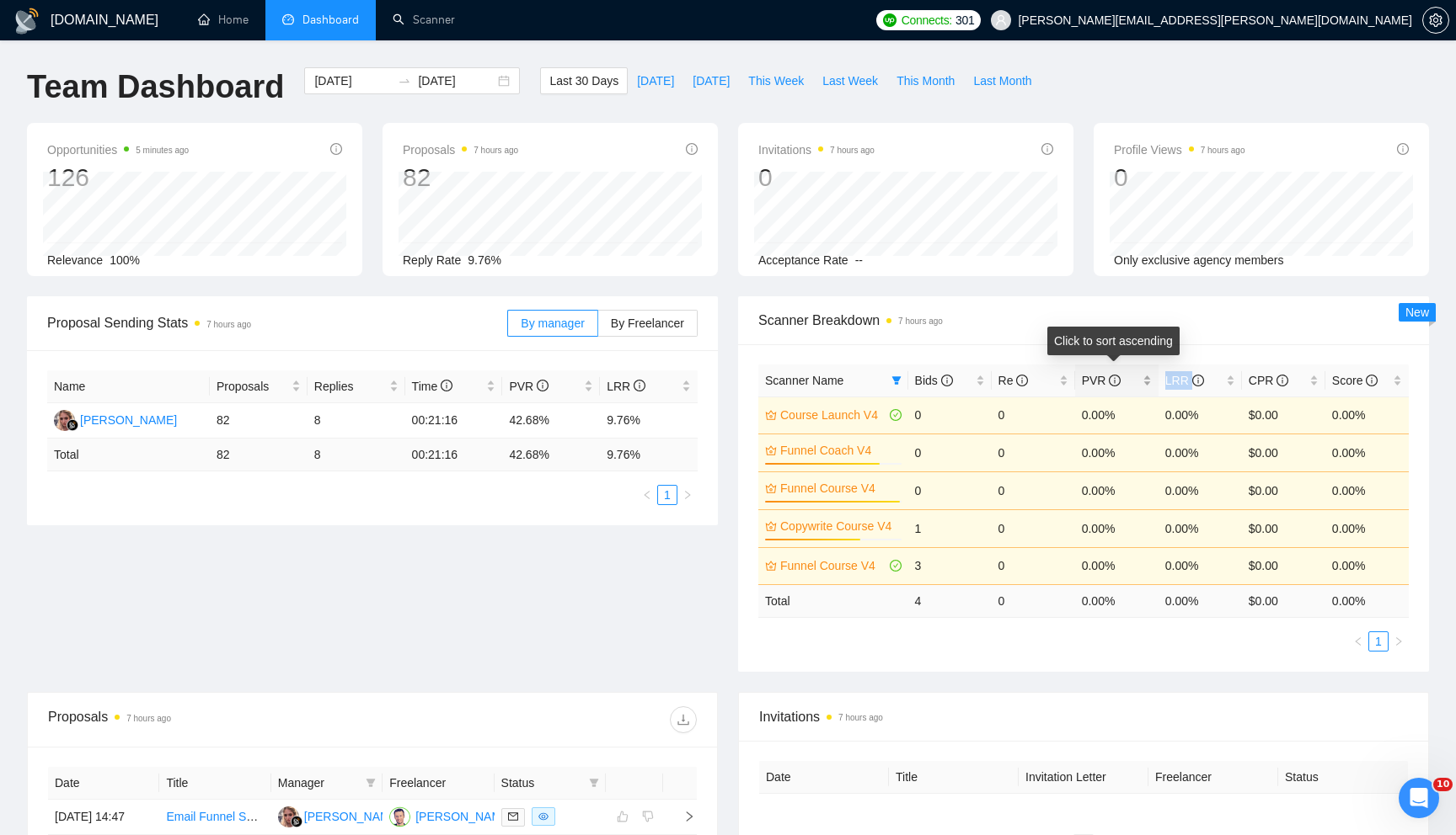
click at [1146, 386] on div "PVR" at bounding box center [1116, 380] width 70 height 19
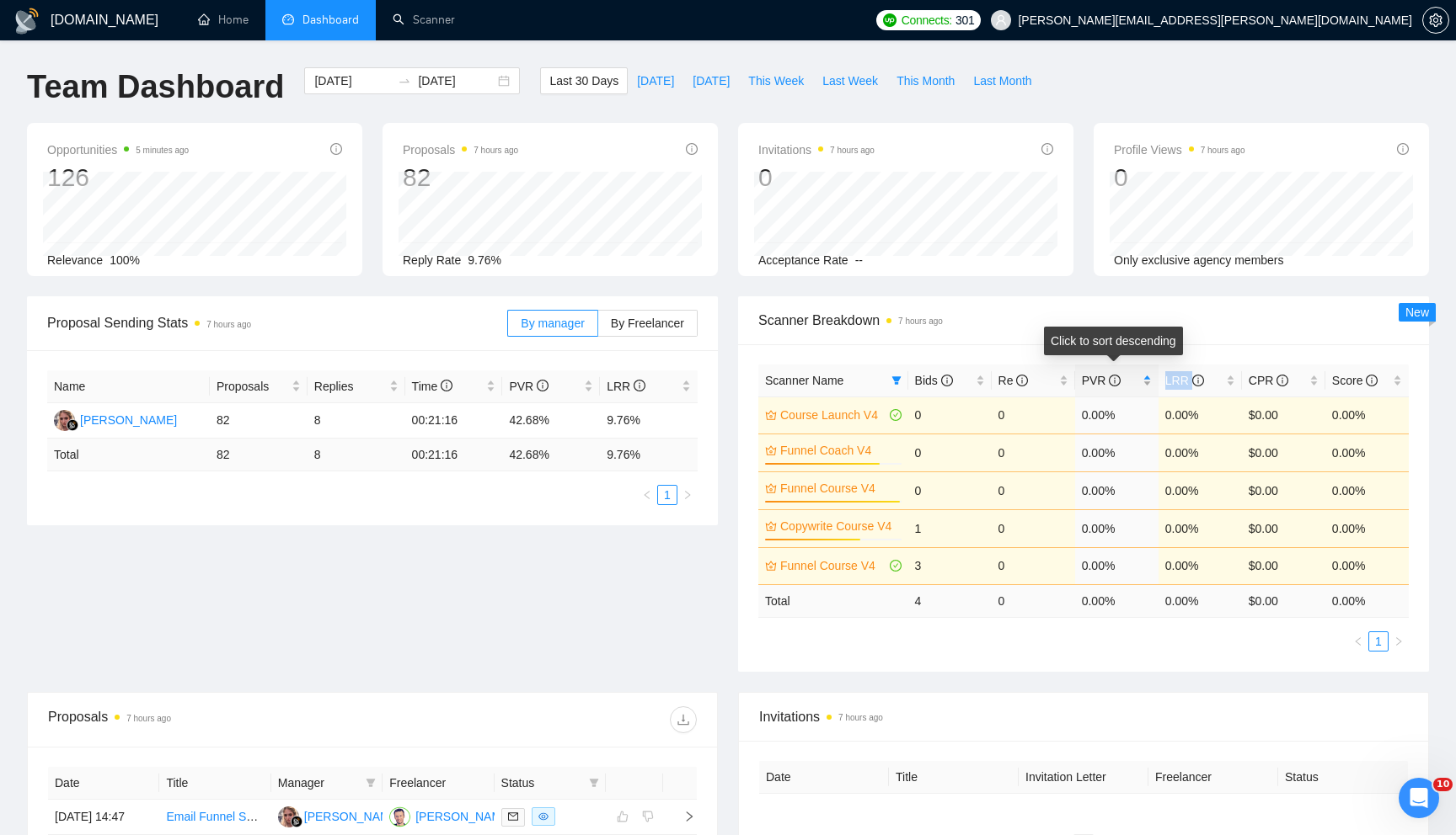
click at [1146, 386] on div "PVR" at bounding box center [1116, 380] width 70 height 19
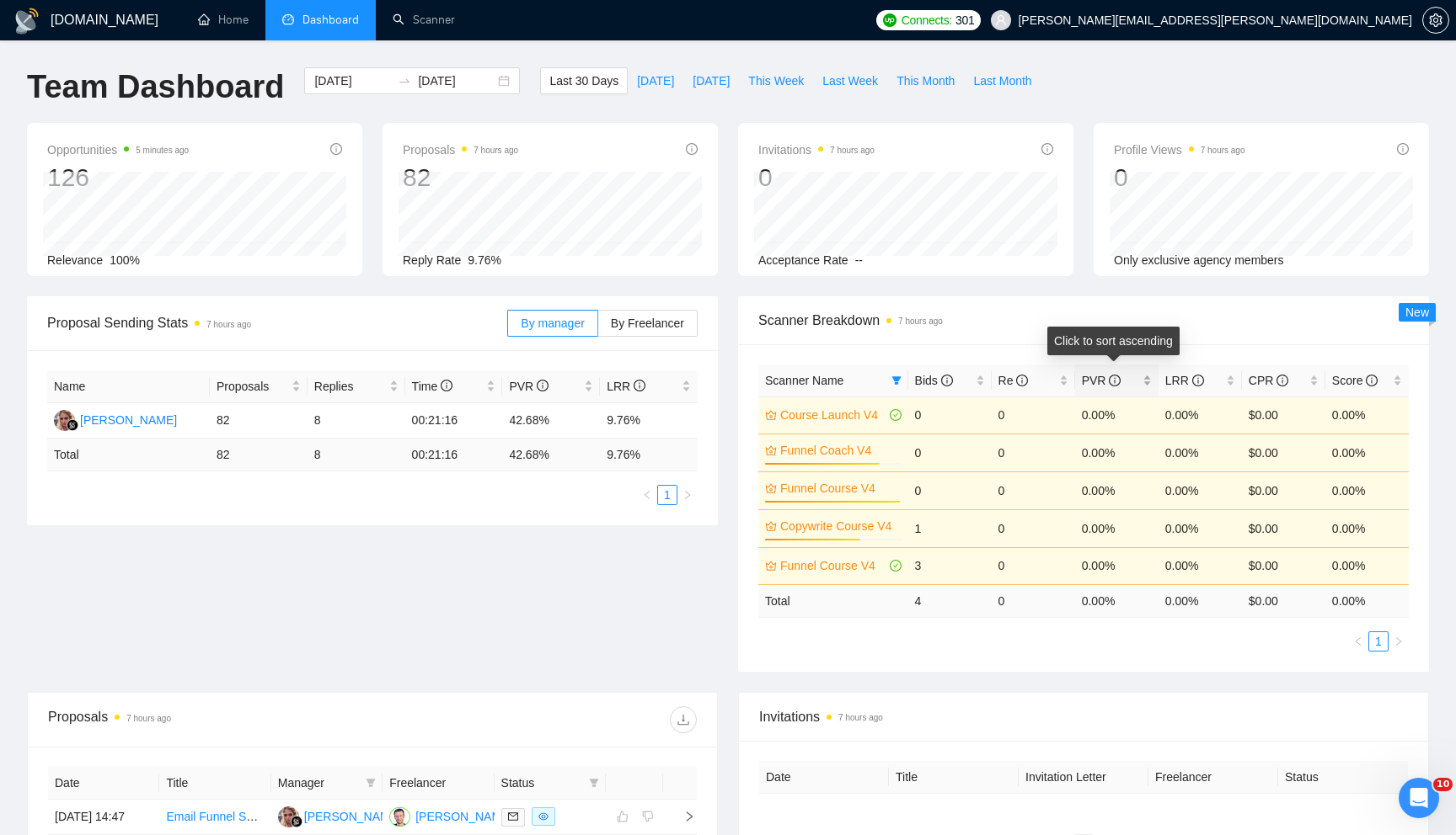
click at [1146, 386] on div "PVR" at bounding box center [1116, 380] width 70 height 19
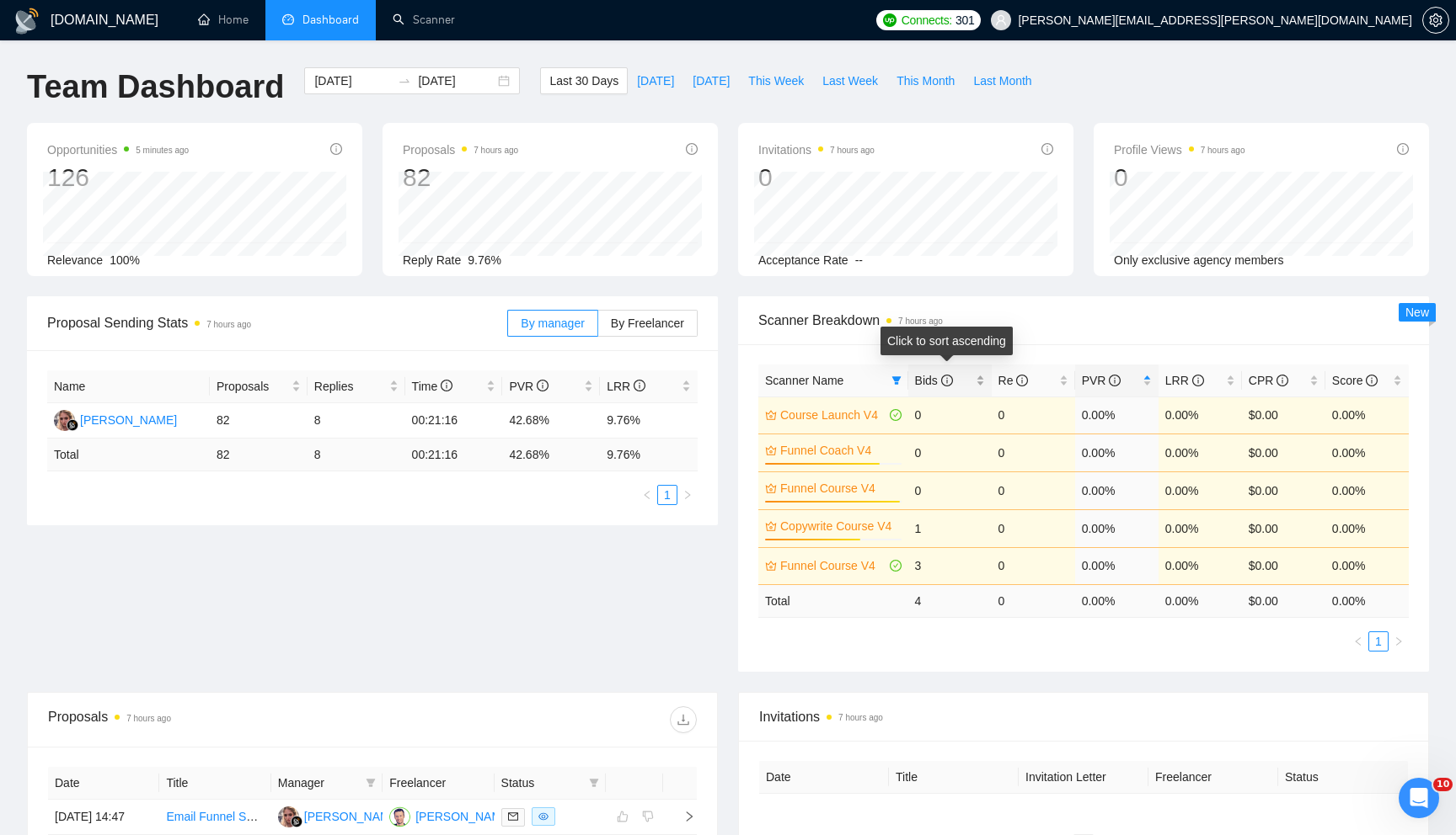
click at [983, 383] on div "Bids" at bounding box center [949, 380] width 70 height 19
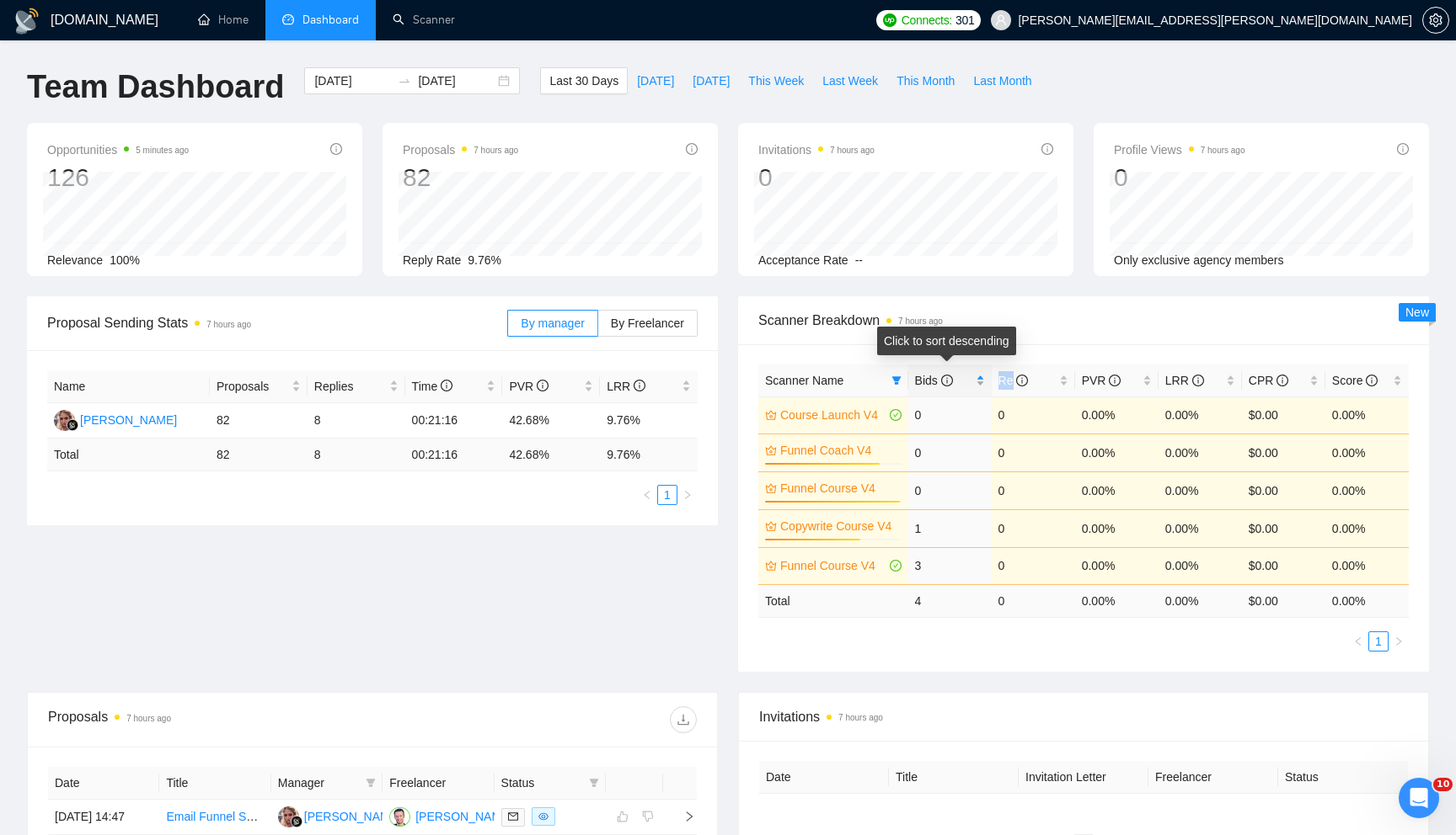
click at [983, 383] on div "Bids" at bounding box center [949, 380] width 70 height 19
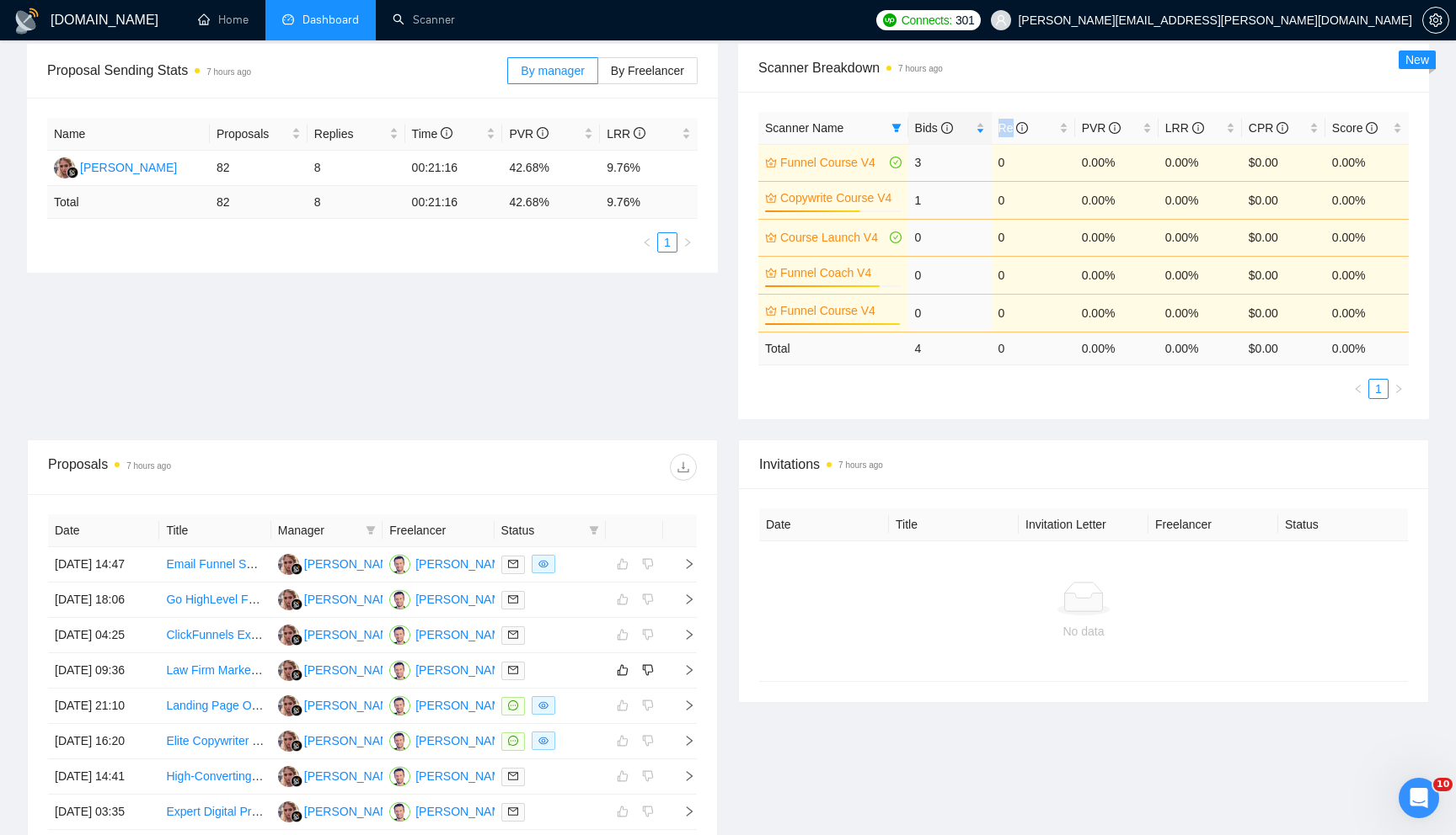
scroll to position [0, 0]
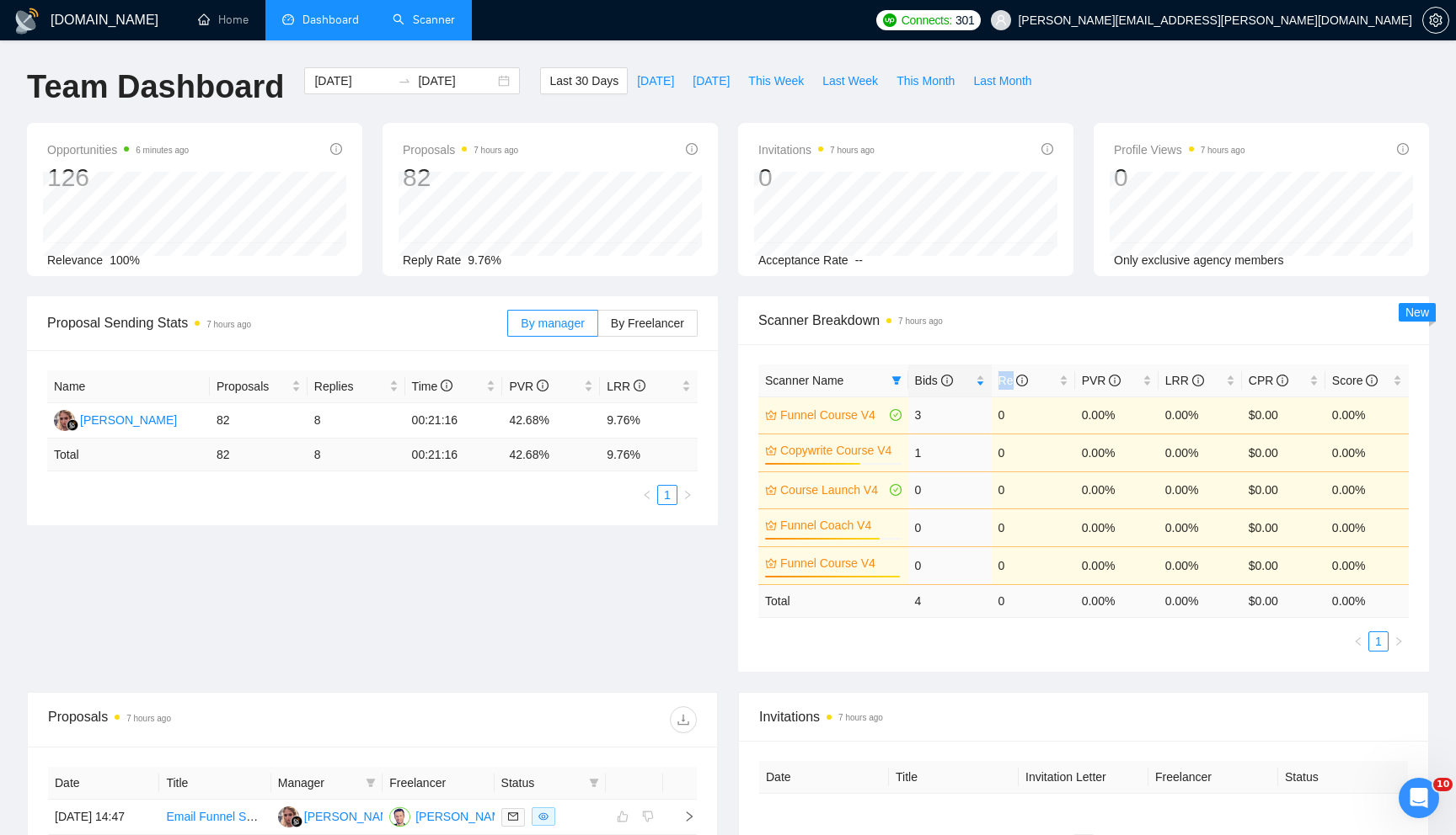
click at [435, 27] on link "Scanner" at bounding box center [423, 20] width 62 height 14
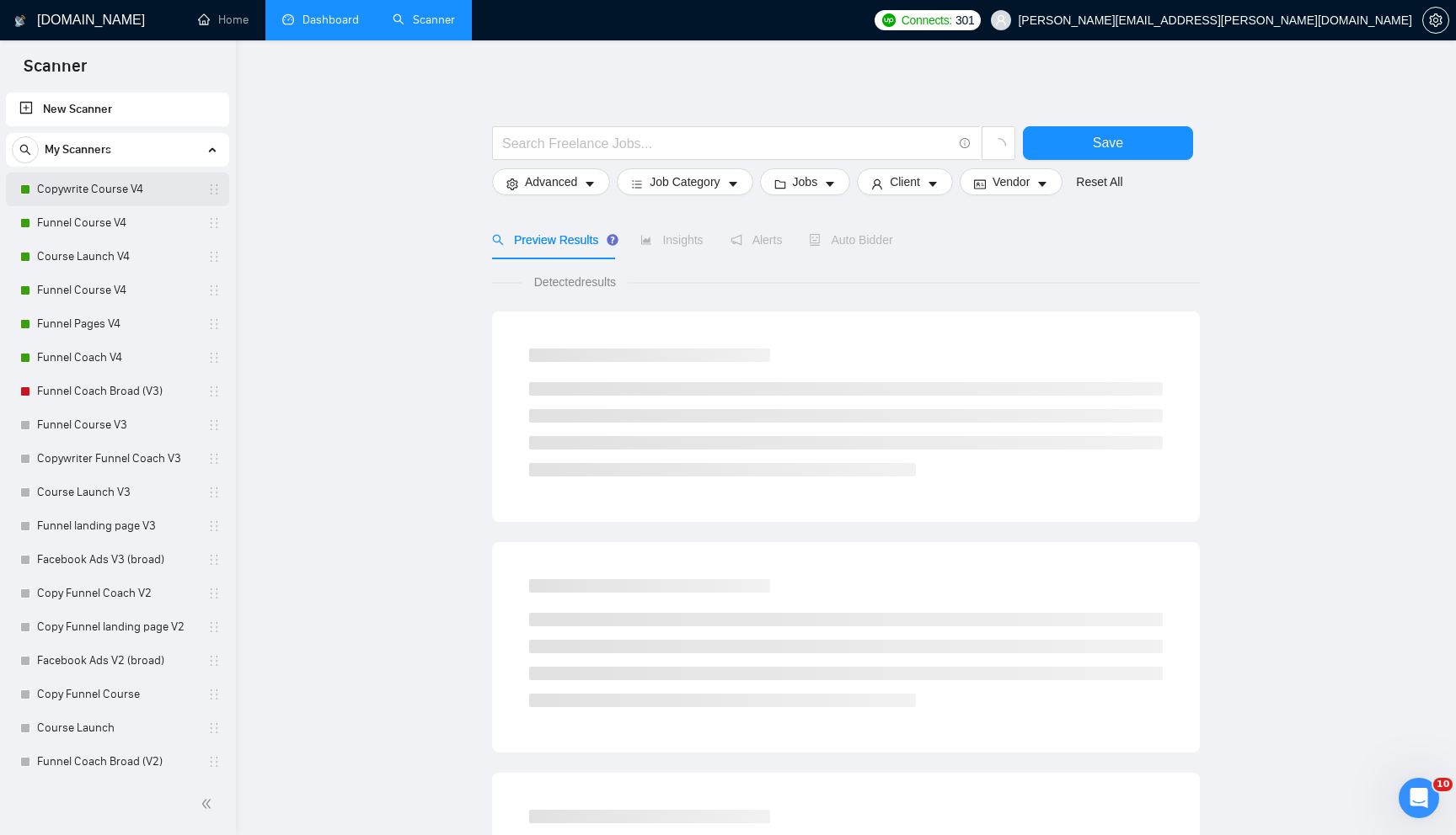
click at [145, 196] on link "Copywrite Course V4" at bounding box center [117, 190] width 160 height 34
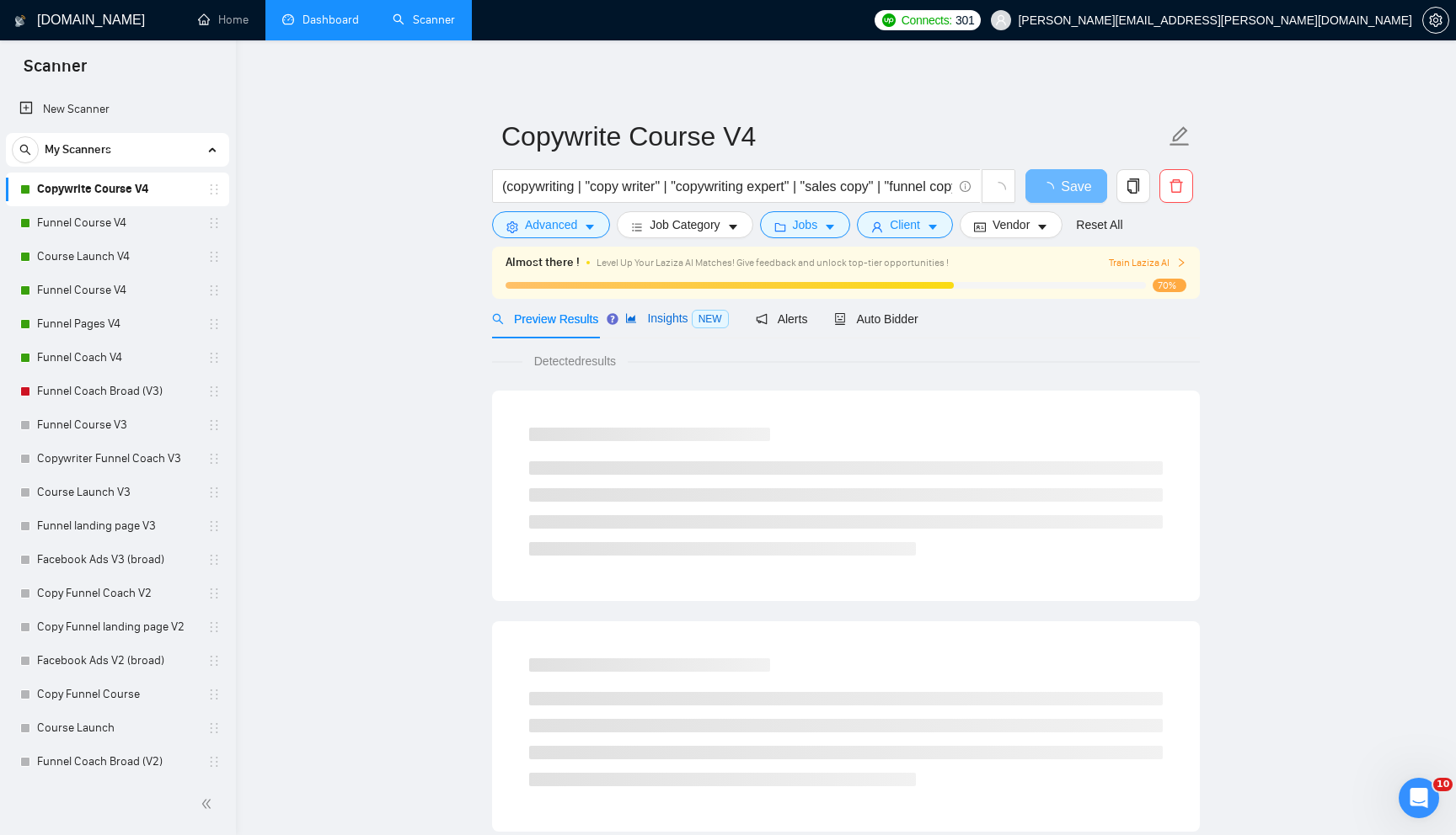
click at [656, 322] on span "Insights NEW" at bounding box center [676, 318] width 103 height 14
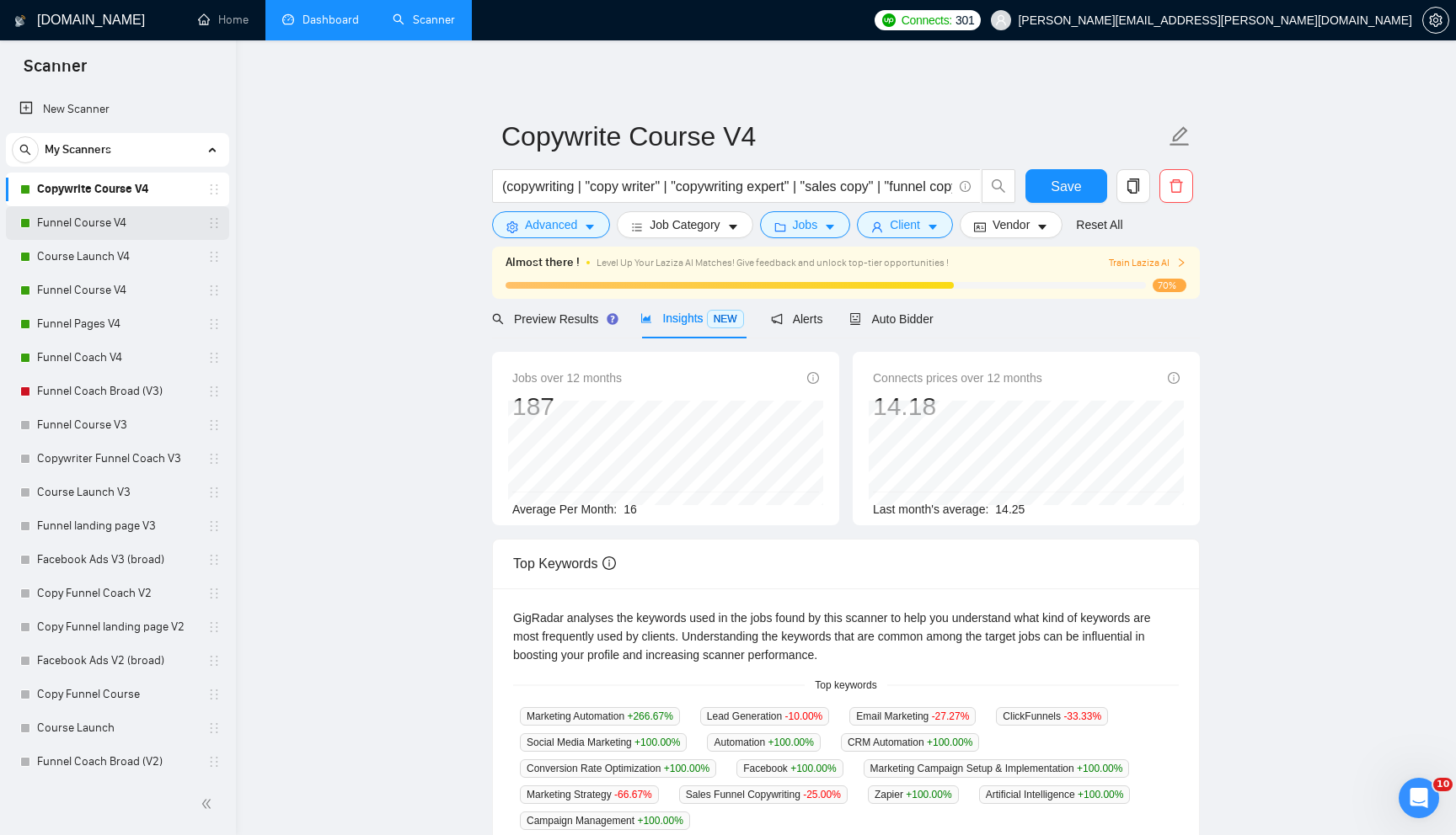
click at [126, 220] on link "Funnel Course V4" at bounding box center [117, 223] width 160 height 34
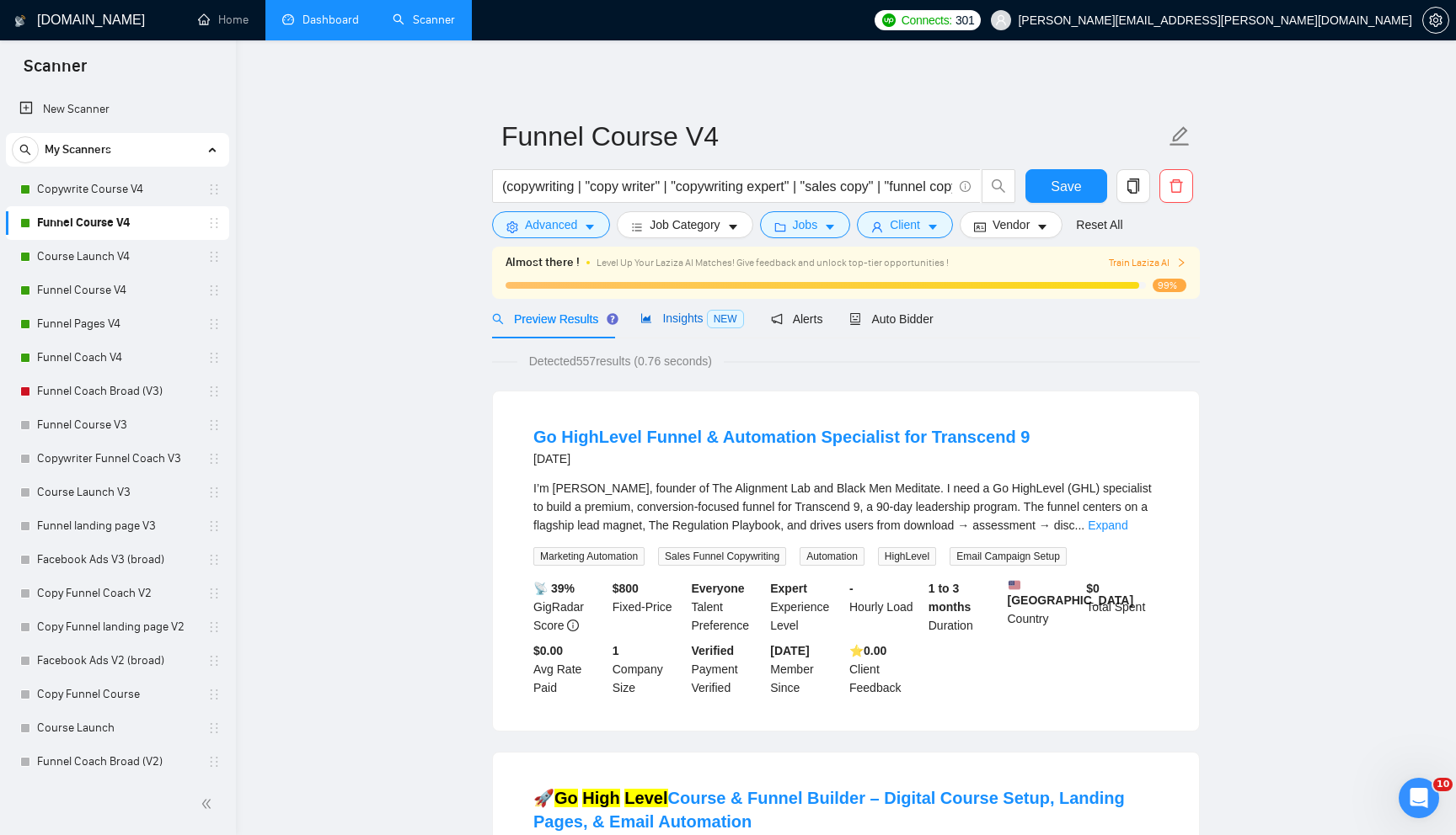
click at [683, 323] on span "Insights NEW" at bounding box center [692, 318] width 103 height 14
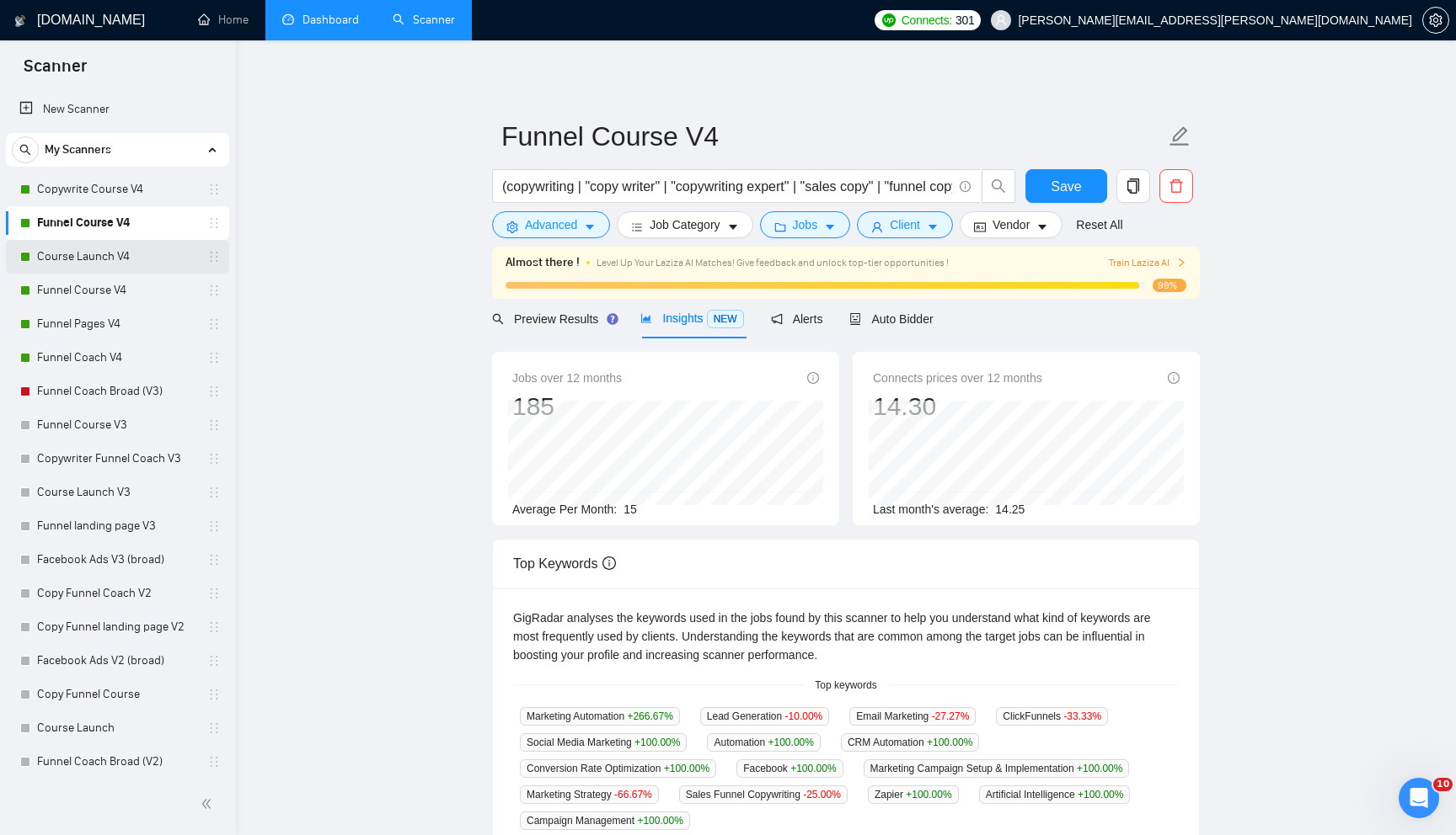
click at [144, 253] on link "Course Launch V4" at bounding box center [117, 257] width 160 height 34
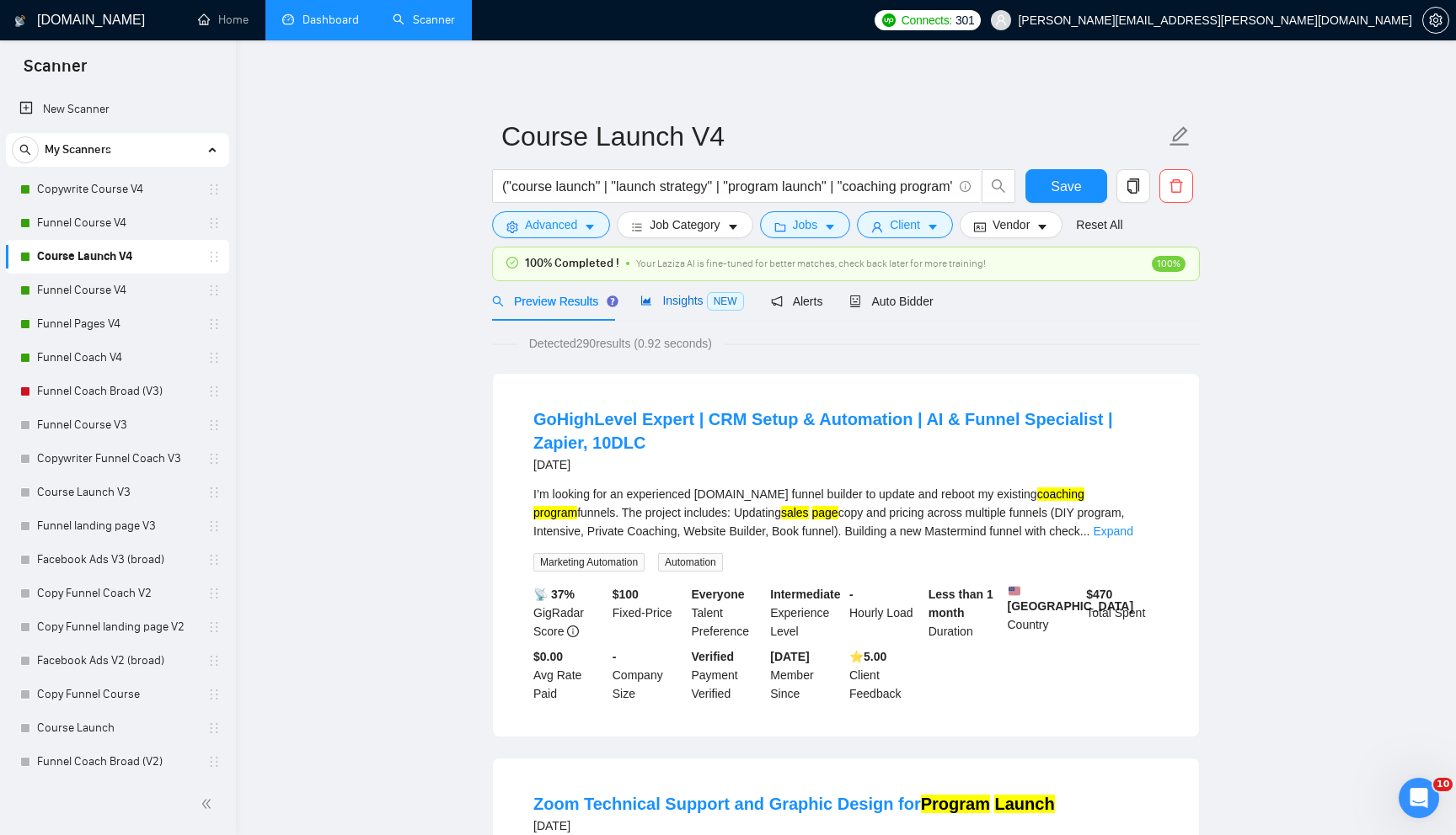
click at [675, 303] on span "Insights NEW" at bounding box center [692, 300] width 103 height 14
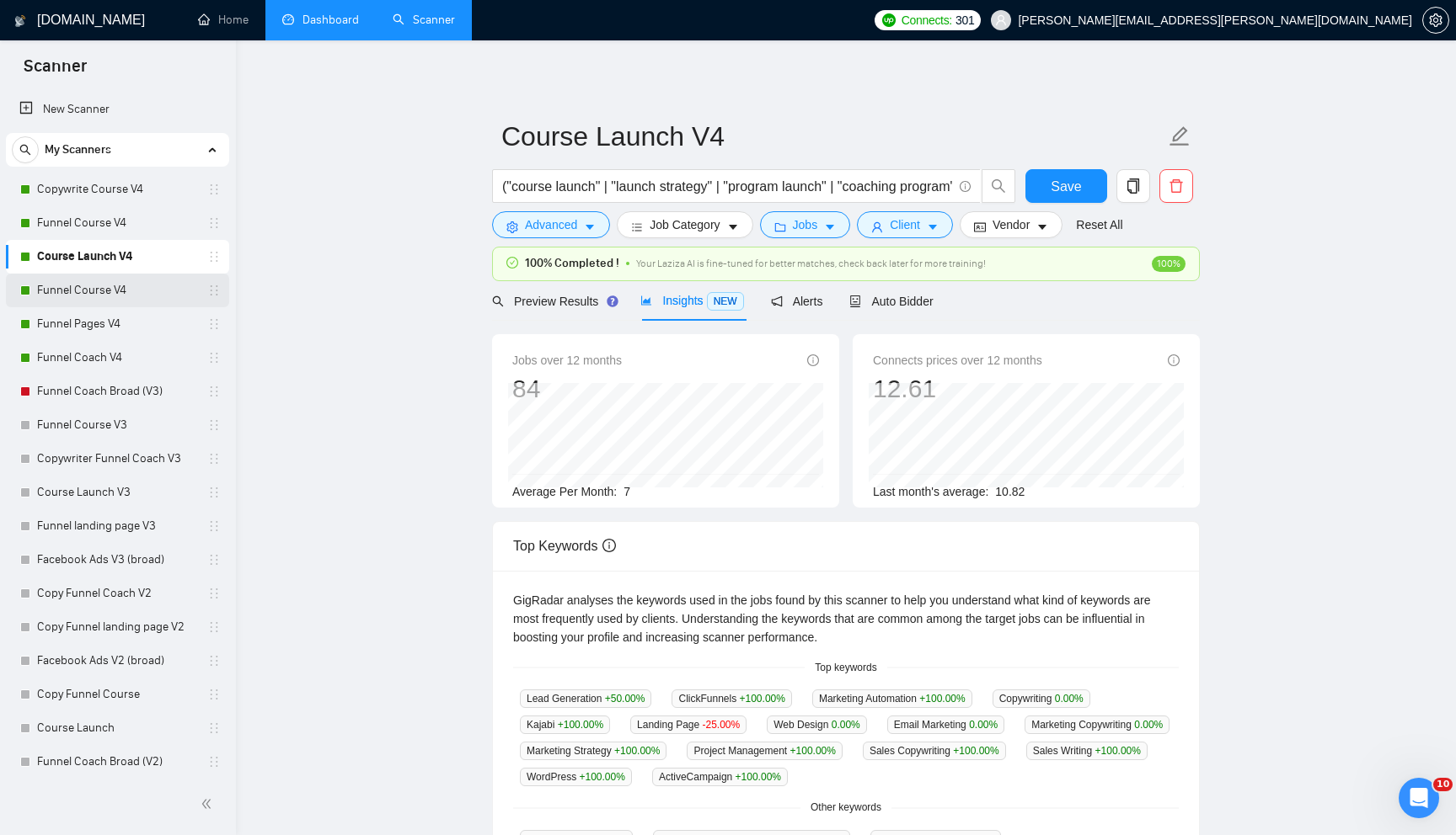
click at [157, 293] on link "Funnel Course V4" at bounding box center [117, 291] width 160 height 34
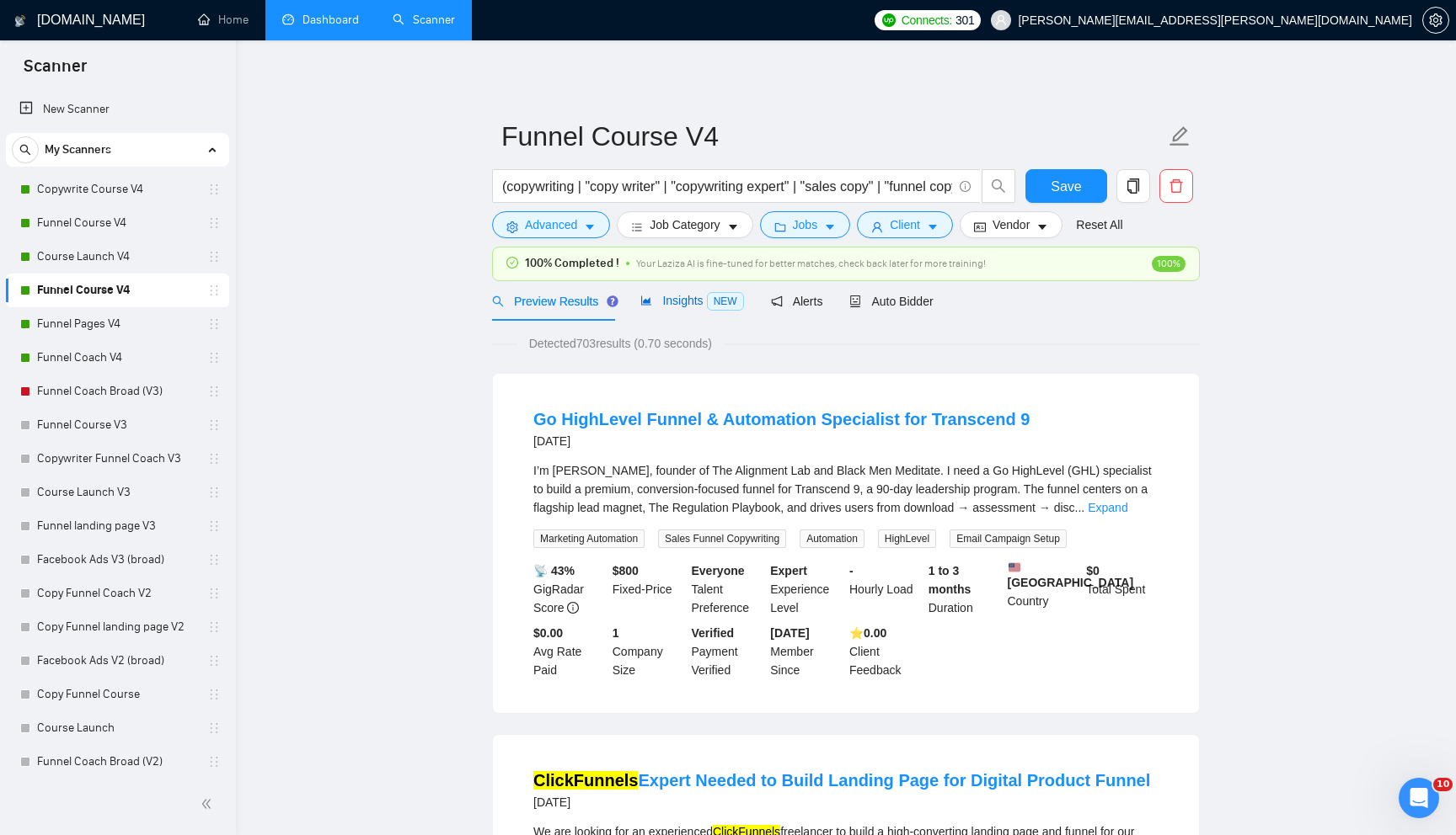
click at [675, 306] on span "Insights NEW" at bounding box center [692, 300] width 103 height 14
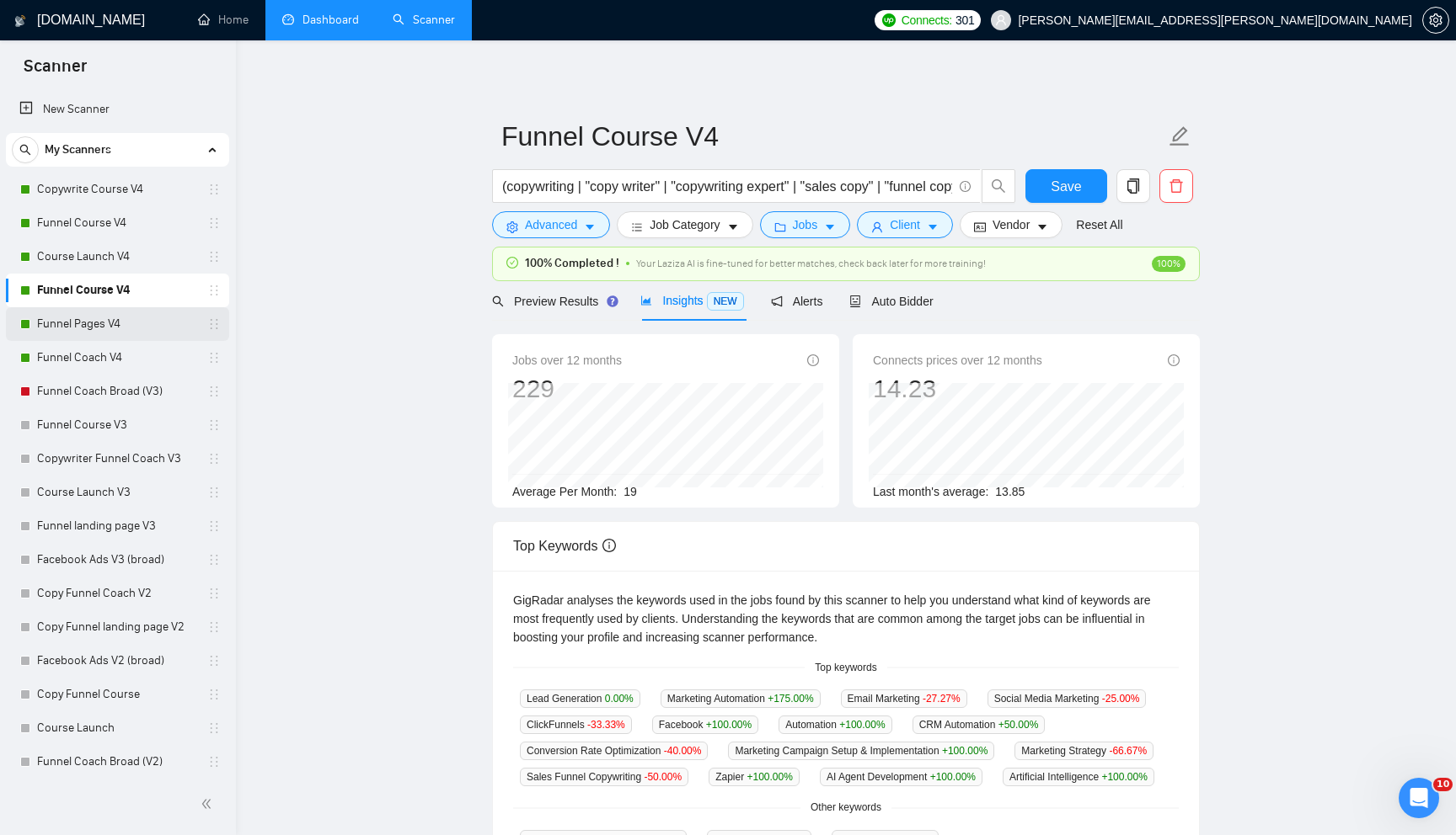
click at [149, 322] on link "Funnel Pages V4" at bounding box center [117, 324] width 160 height 34
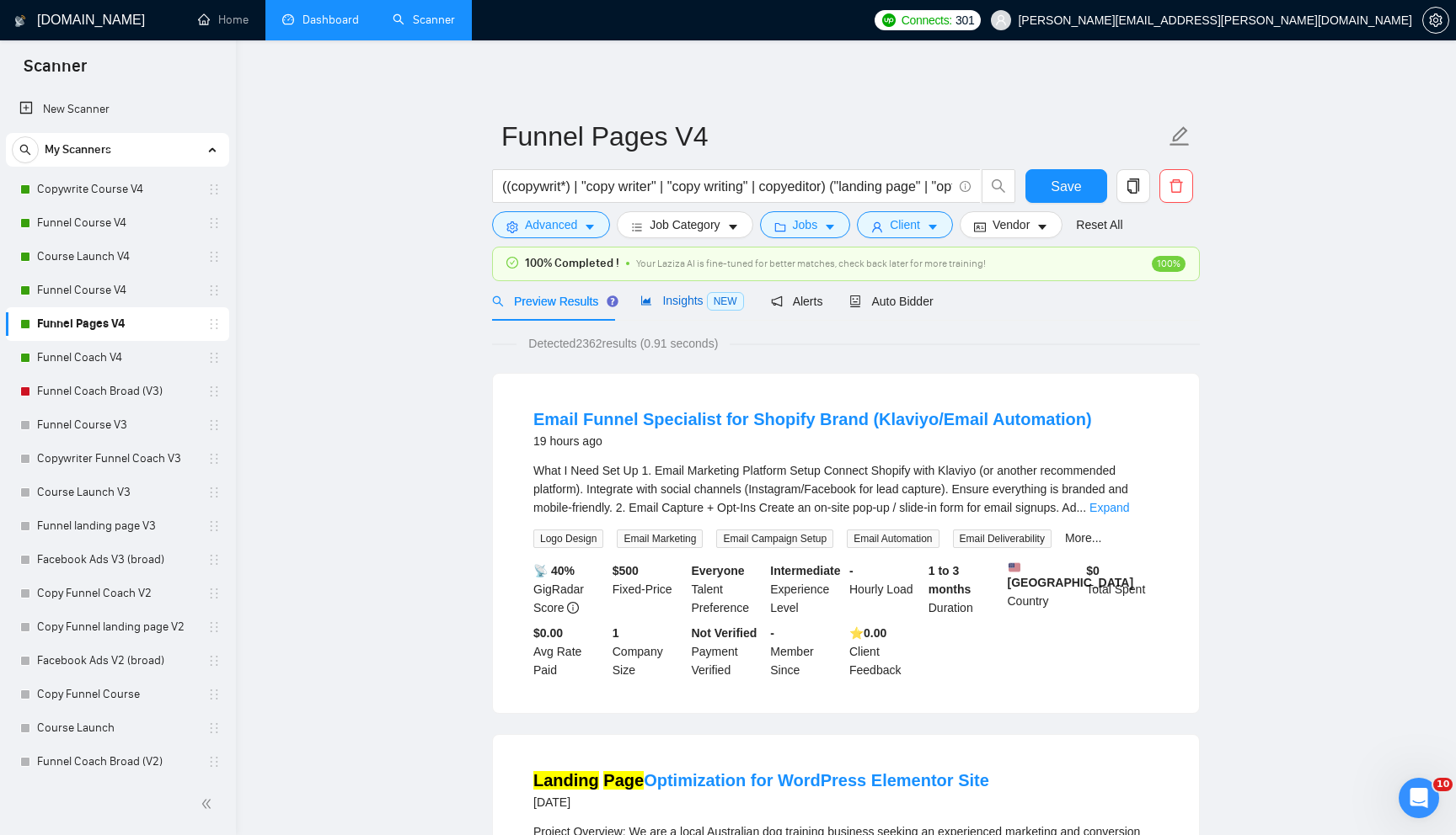
click at [681, 307] on span "Insights NEW" at bounding box center [692, 300] width 103 height 14
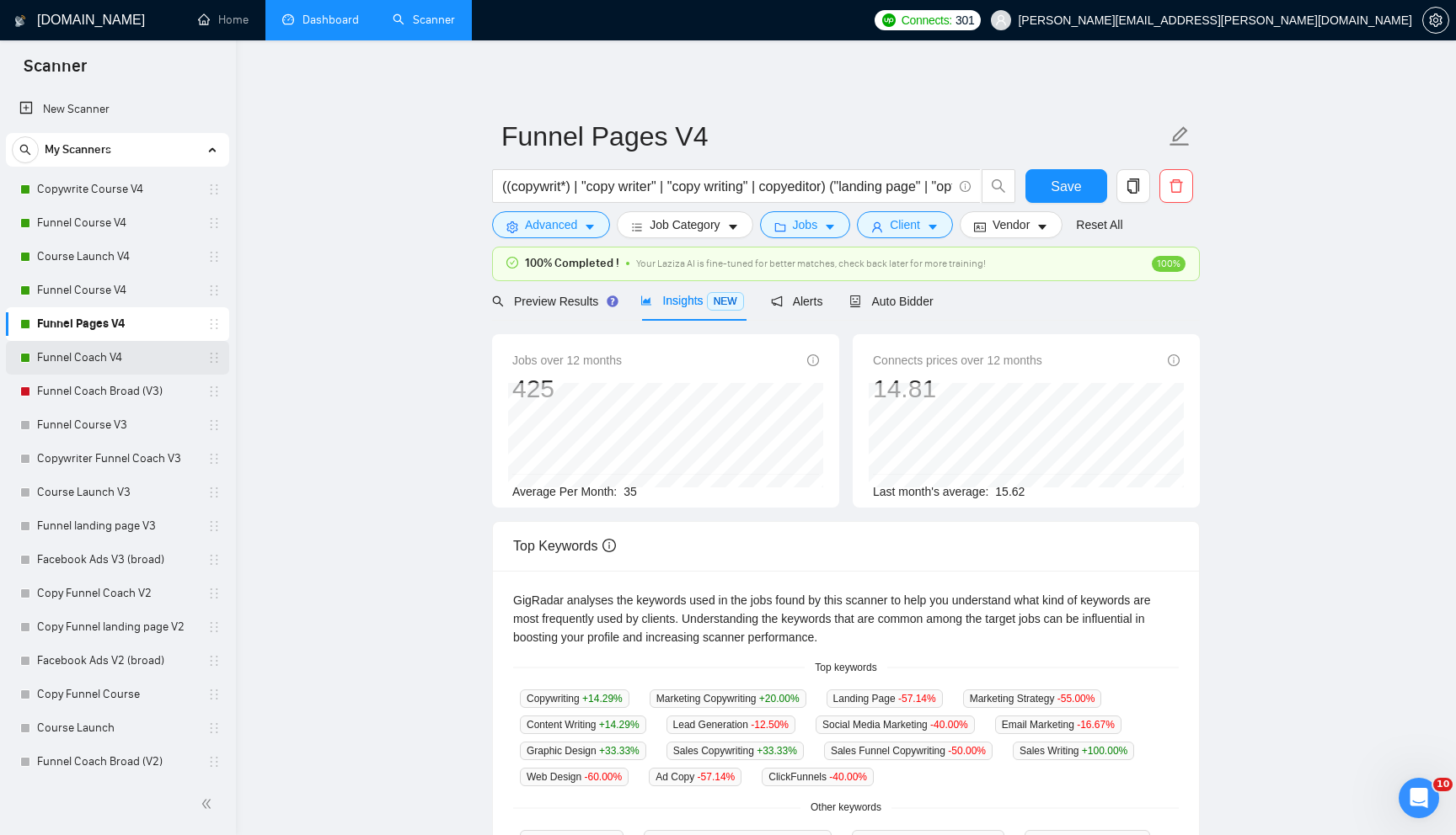
click at [158, 361] on link "Funnel Coach V4" at bounding box center [117, 358] width 160 height 34
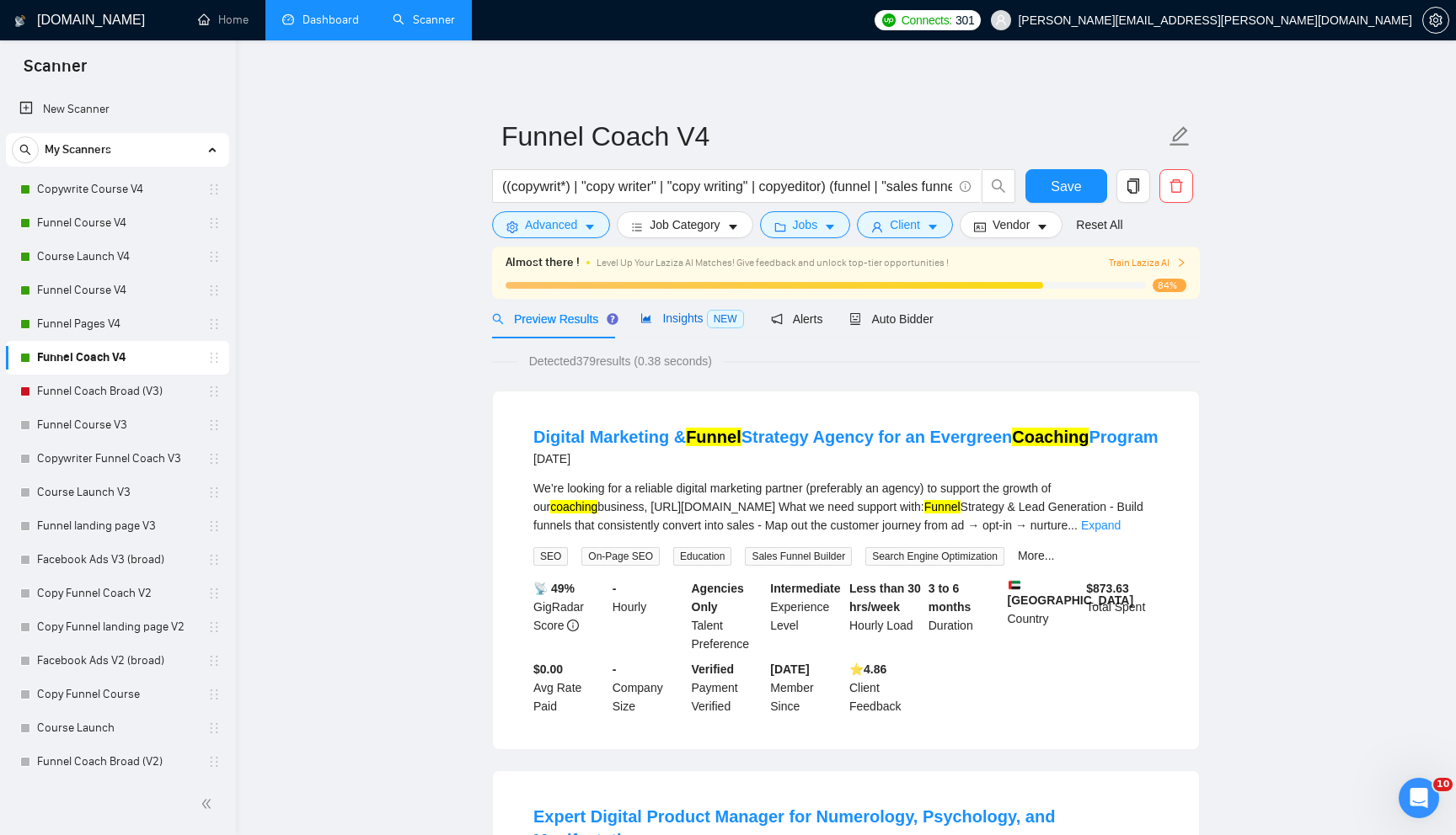
click at [679, 315] on span "Insights NEW" at bounding box center [692, 318] width 103 height 14
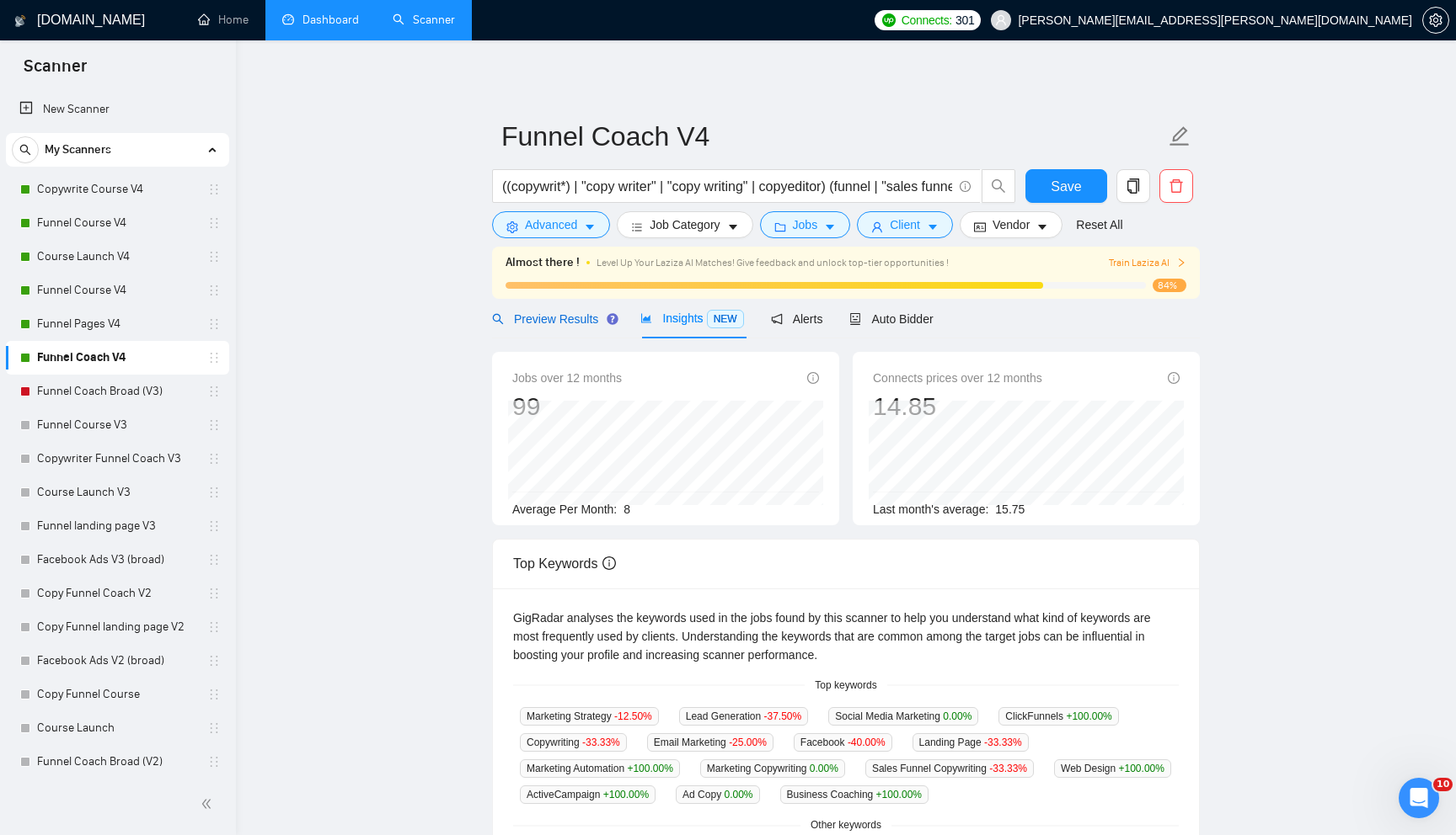
click at [589, 325] on span "Preview Results" at bounding box center [553, 319] width 122 height 14
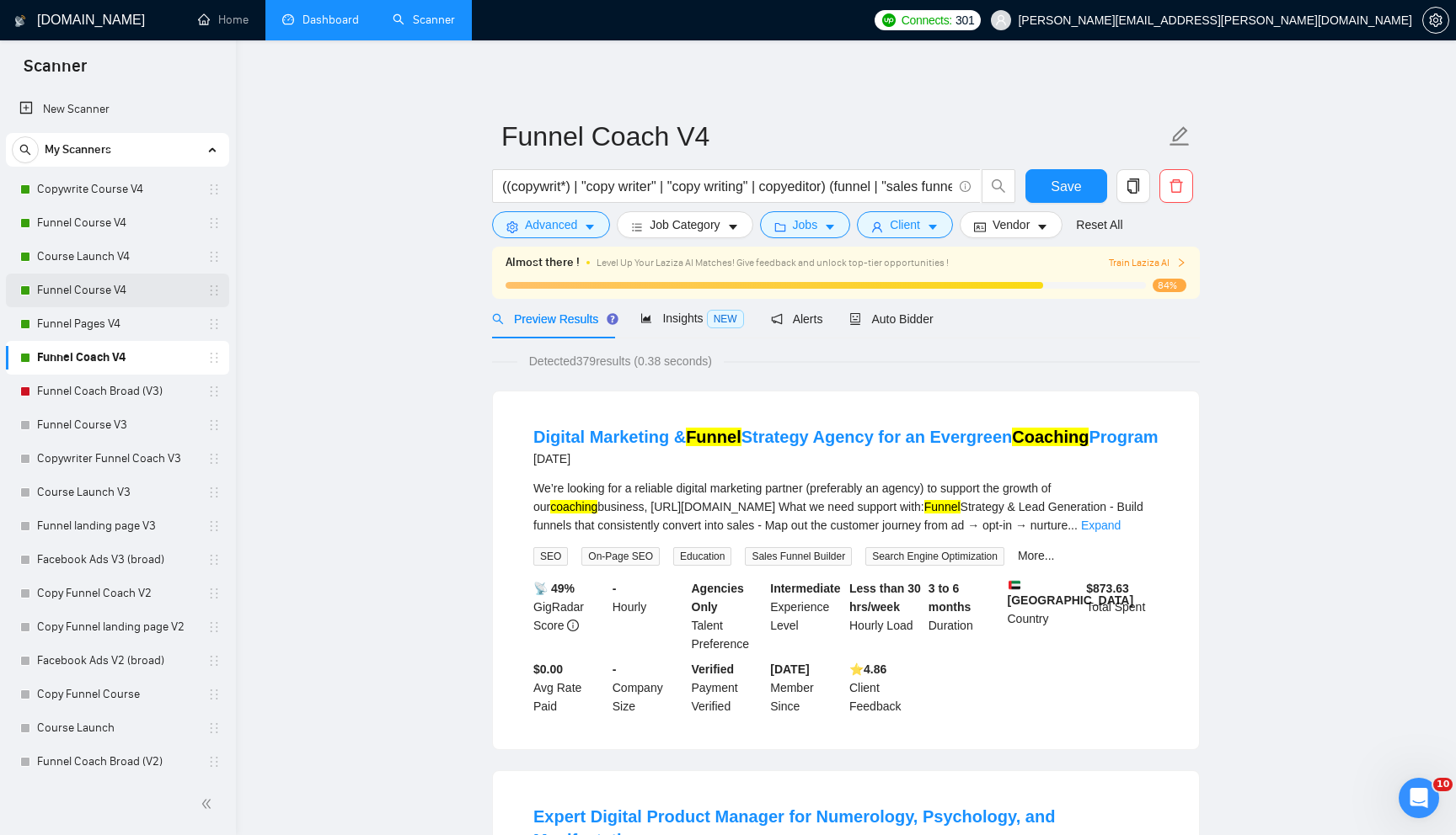
click at [121, 297] on link "Funnel Course V4" at bounding box center [117, 291] width 160 height 34
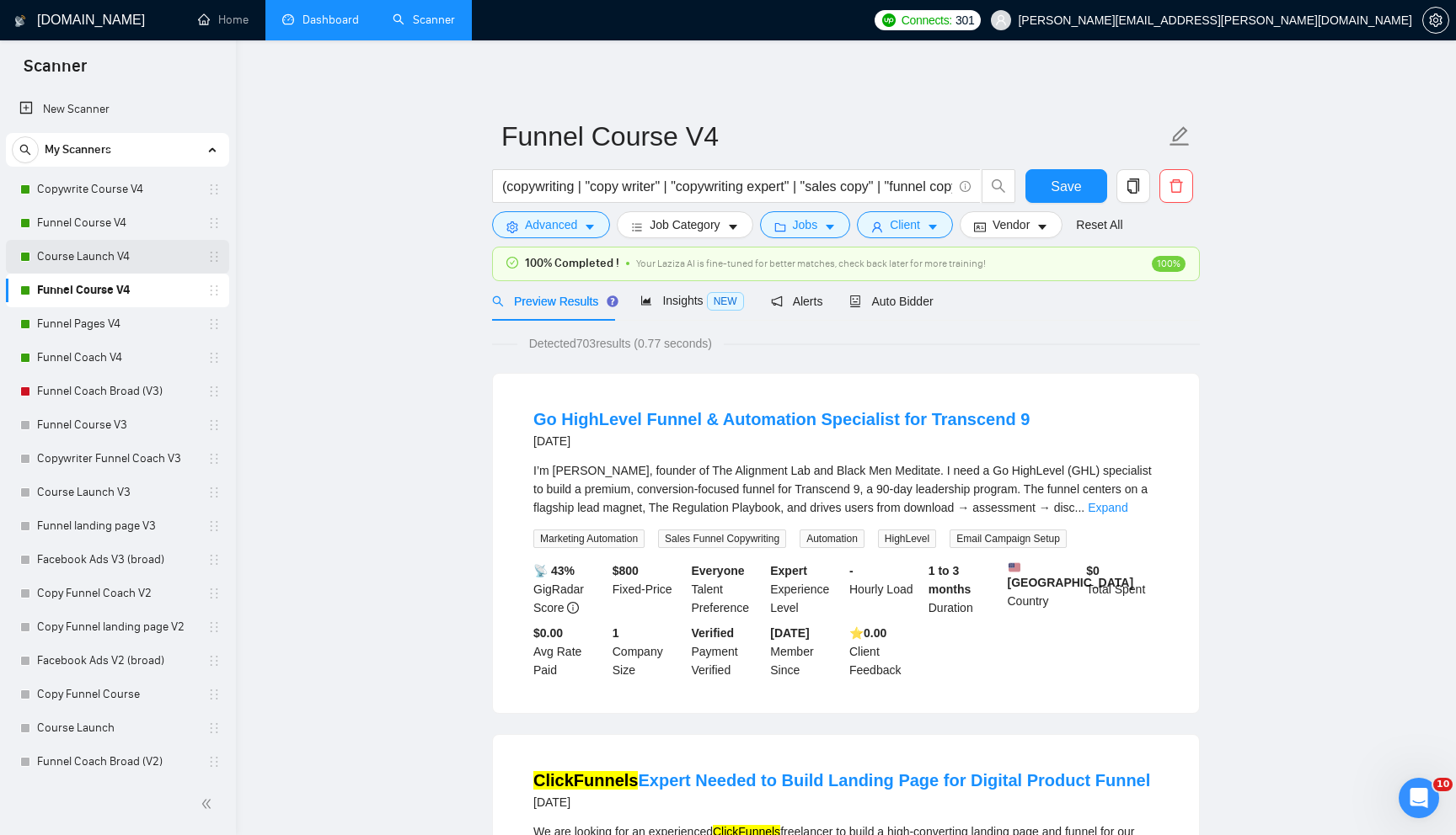
click at [120, 269] on link "Course Launch V4" at bounding box center [117, 257] width 160 height 34
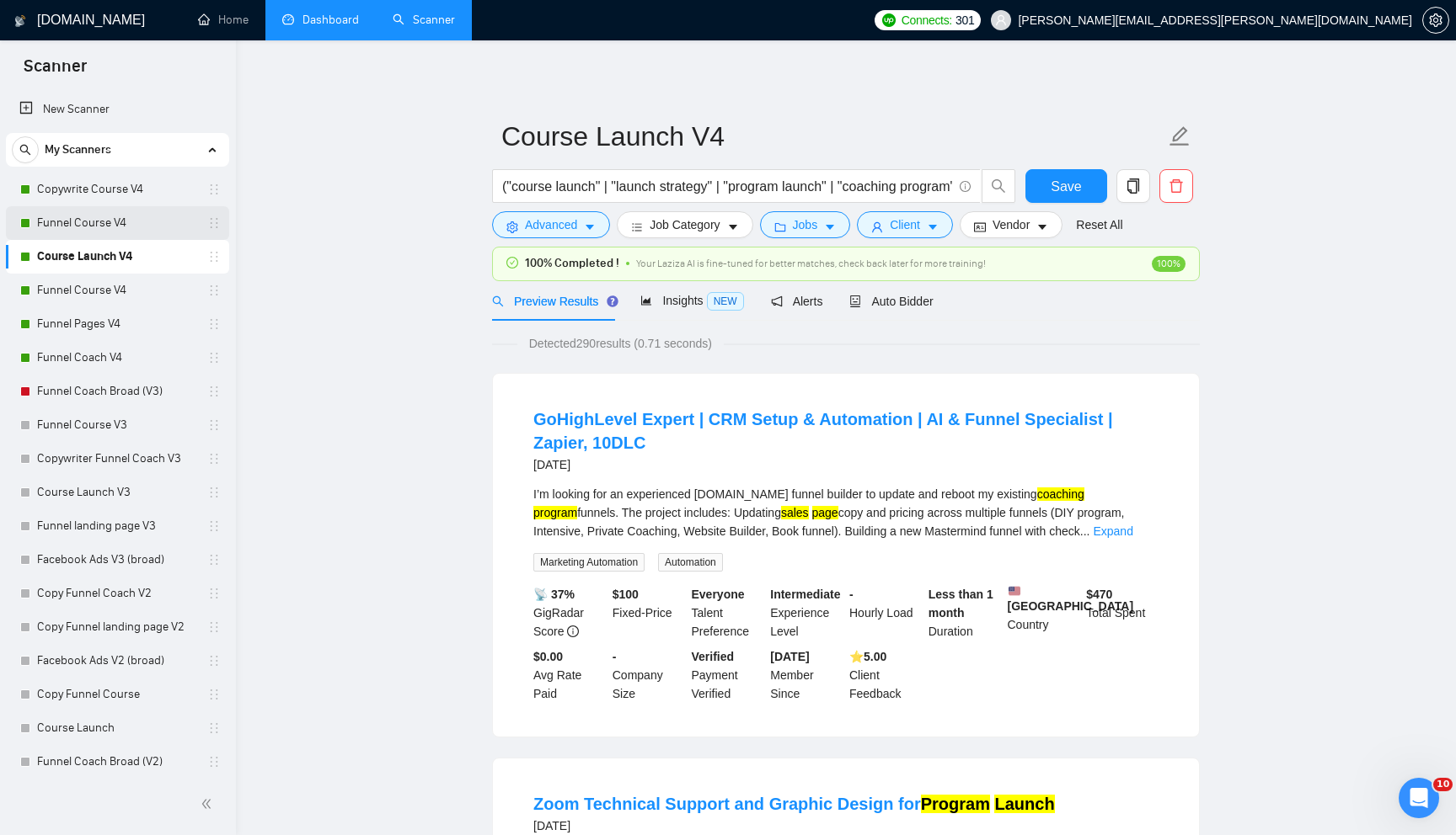
click at [128, 231] on link "Funnel Course V4" at bounding box center [117, 223] width 160 height 34
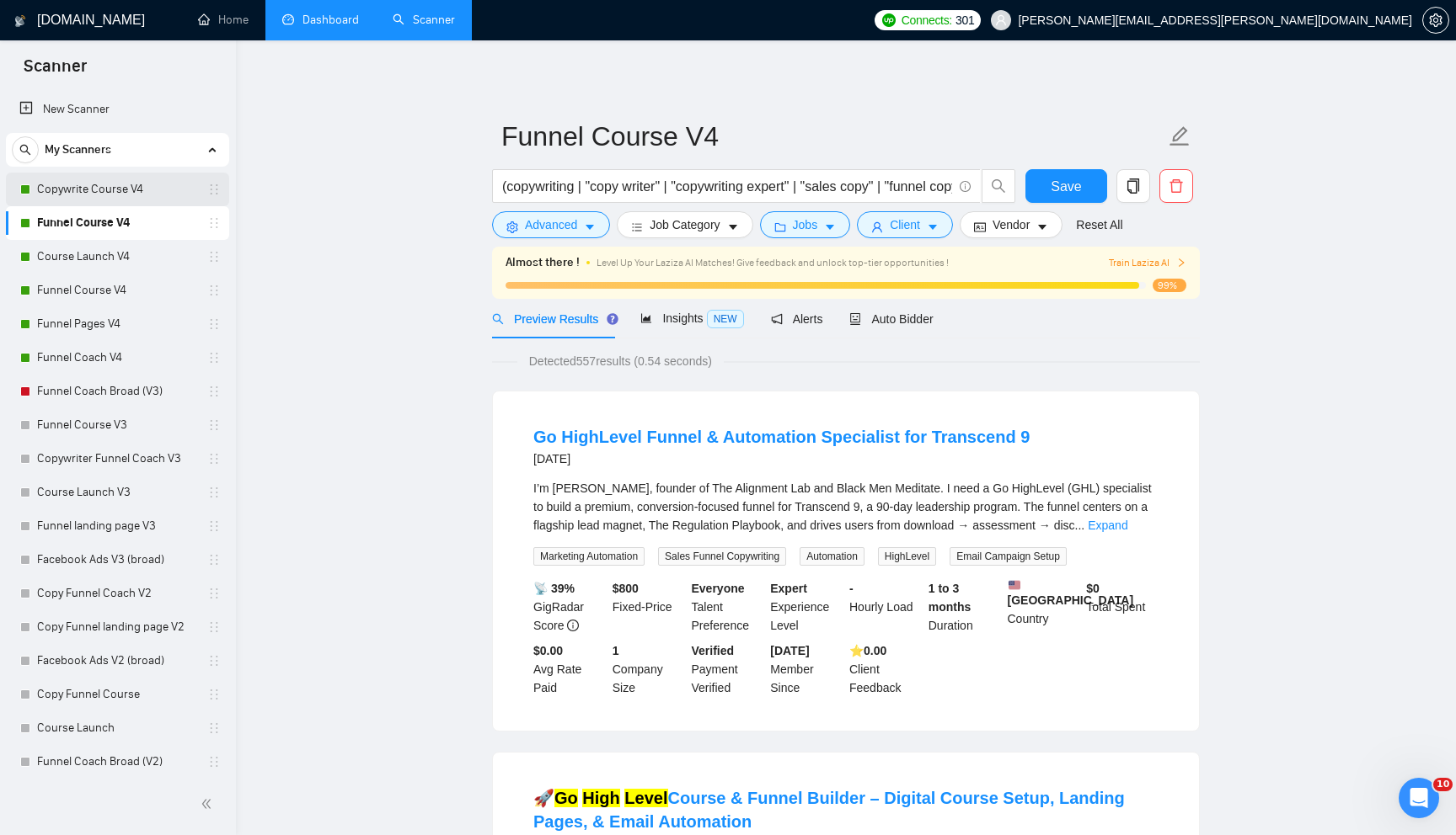
click at [123, 197] on link "Copywrite Course V4" at bounding box center [117, 190] width 160 height 34
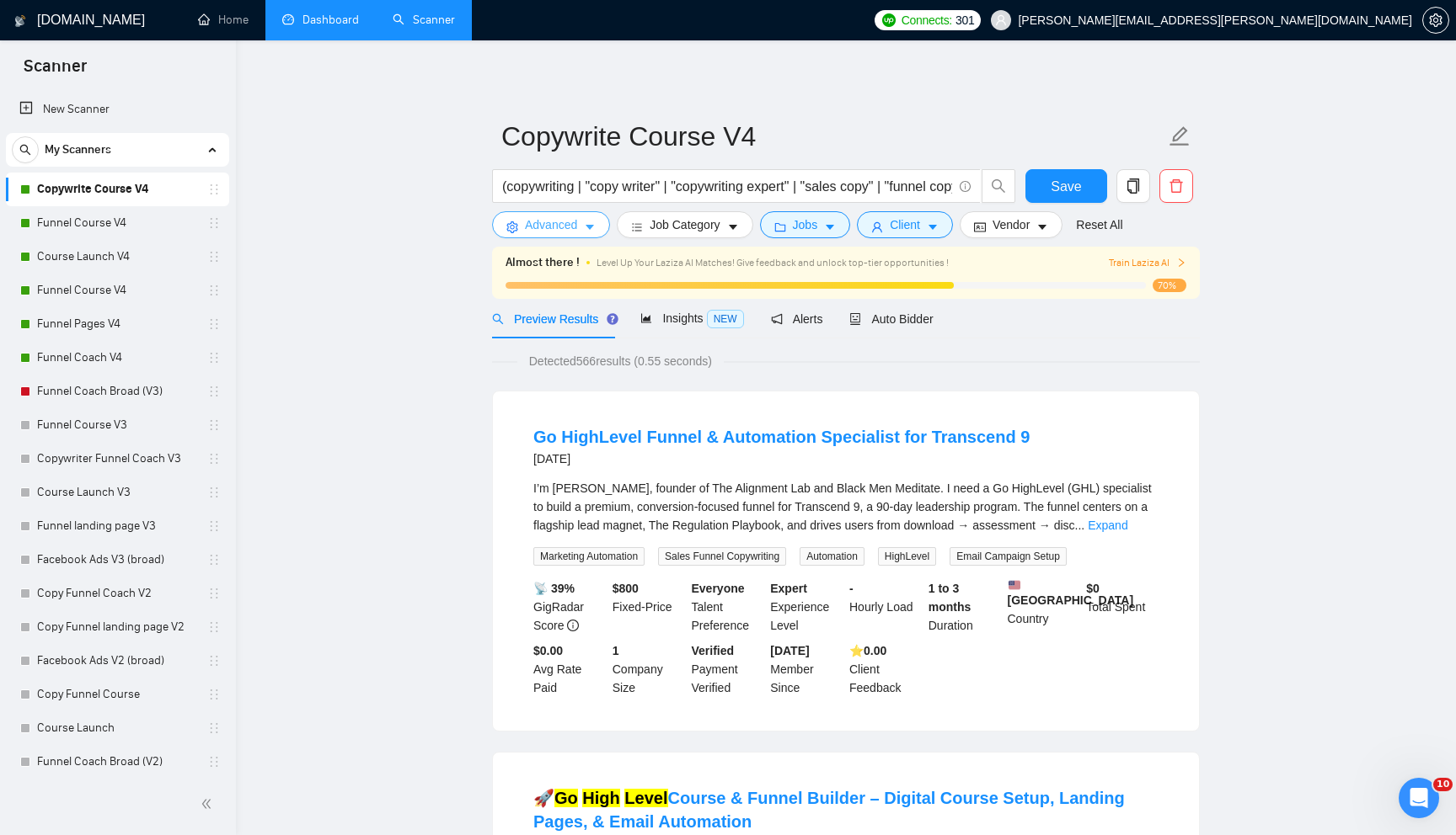
click at [561, 227] on span "Advanced" at bounding box center [551, 224] width 52 height 19
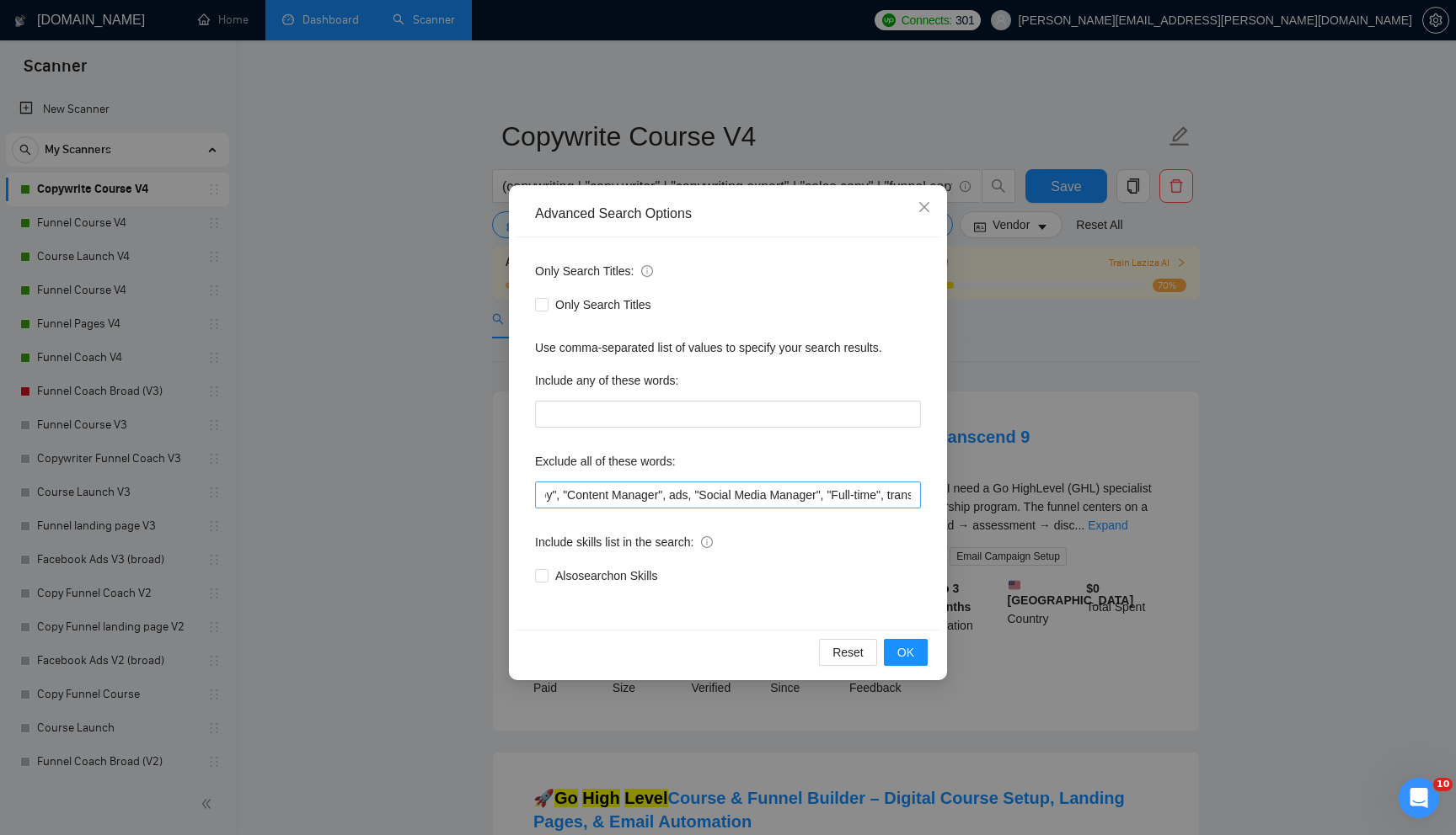
scroll to position [0, 624]
click at [723, 500] on input ""cold email", "outreach campaign", "growth manager", "intercom", "non-Shopify",…" at bounding box center [728, 494] width 385 height 27
click at [904, 652] on span "OK" at bounding box center [905, 652] width 17 height 19
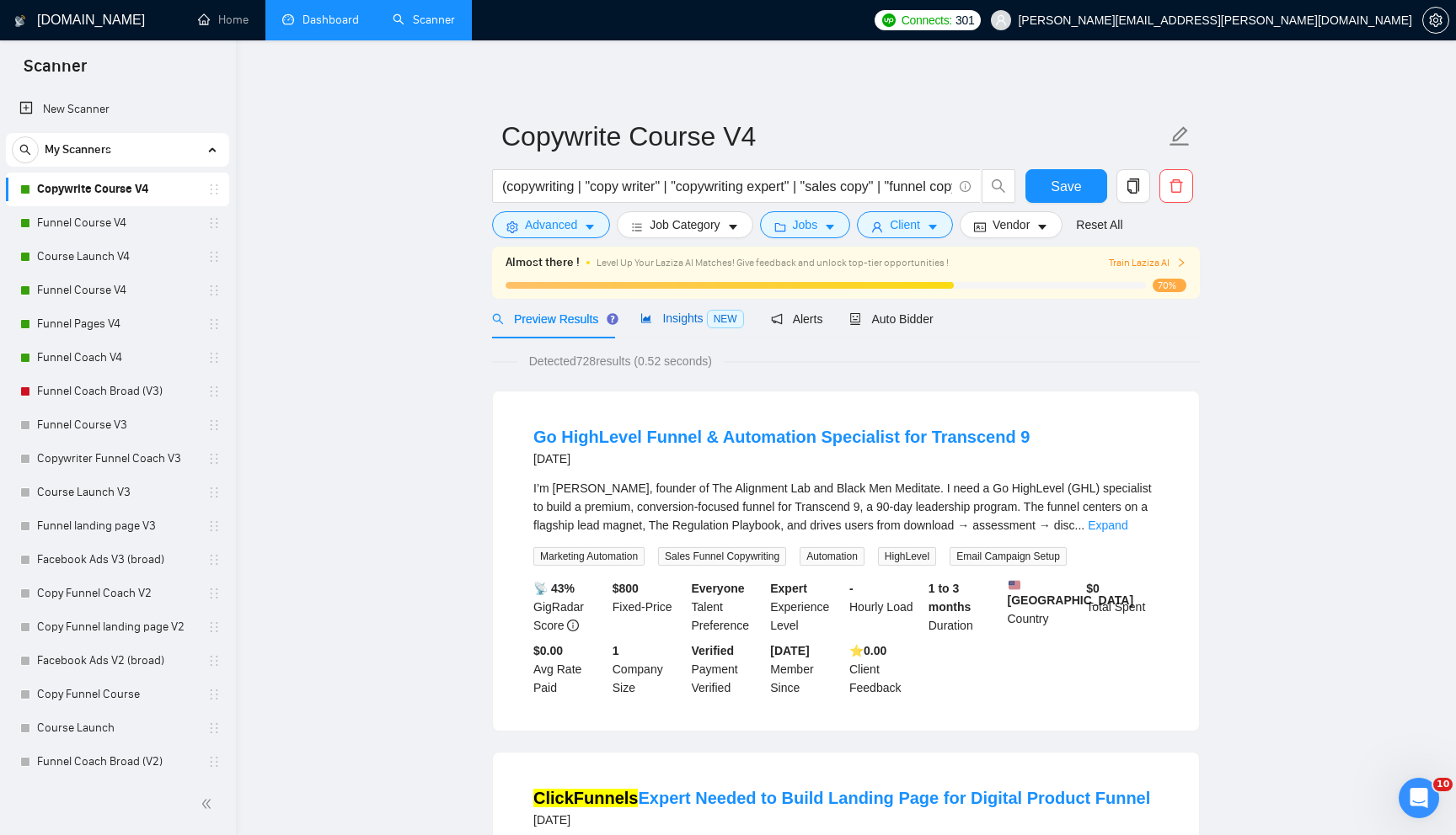
click at [666, 322] on span "Insights NEW" at bounding box center [692, 318] width 103 height 14
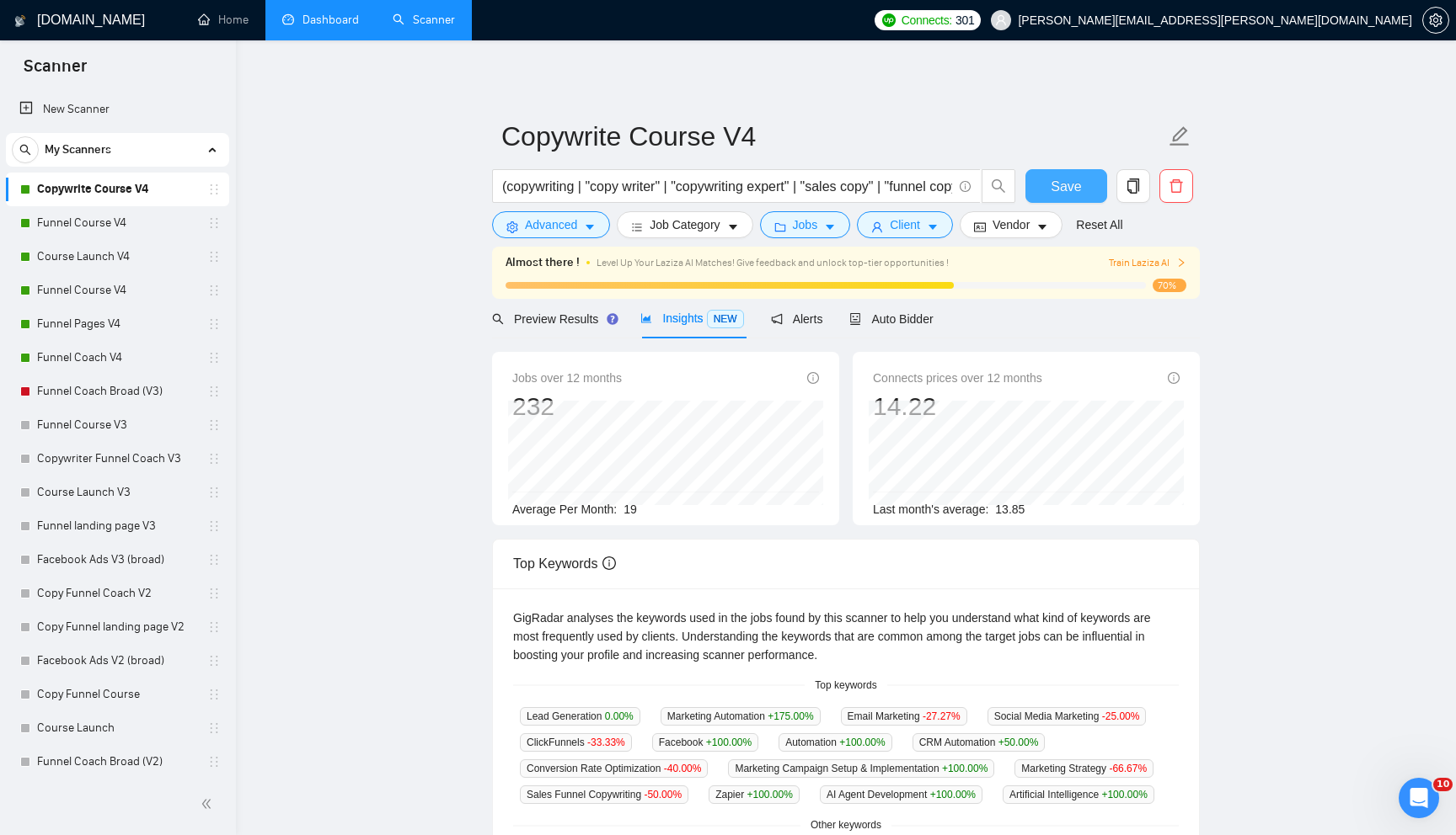
click at [1057, 185] on span "Save" at bounding box center [1066, 186] width 31 height 21
click at [595, 229] on icon "caret-down" at bounding box center [590, 227] width 12 height 12
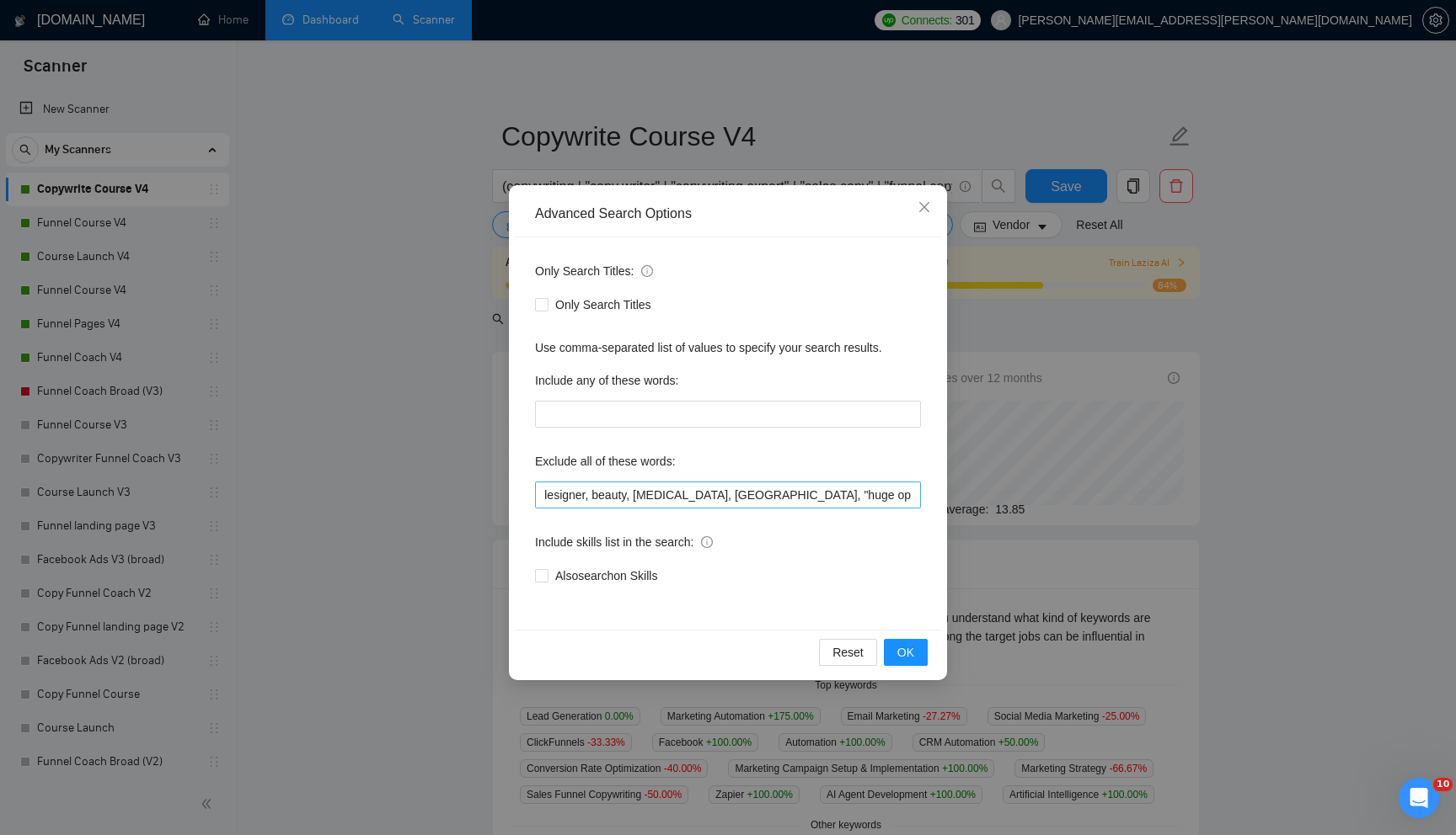
scroll to position [0, 2515]
click at [919, 213] on icon "close" at bounding box center [924, 208] width 14 height 14
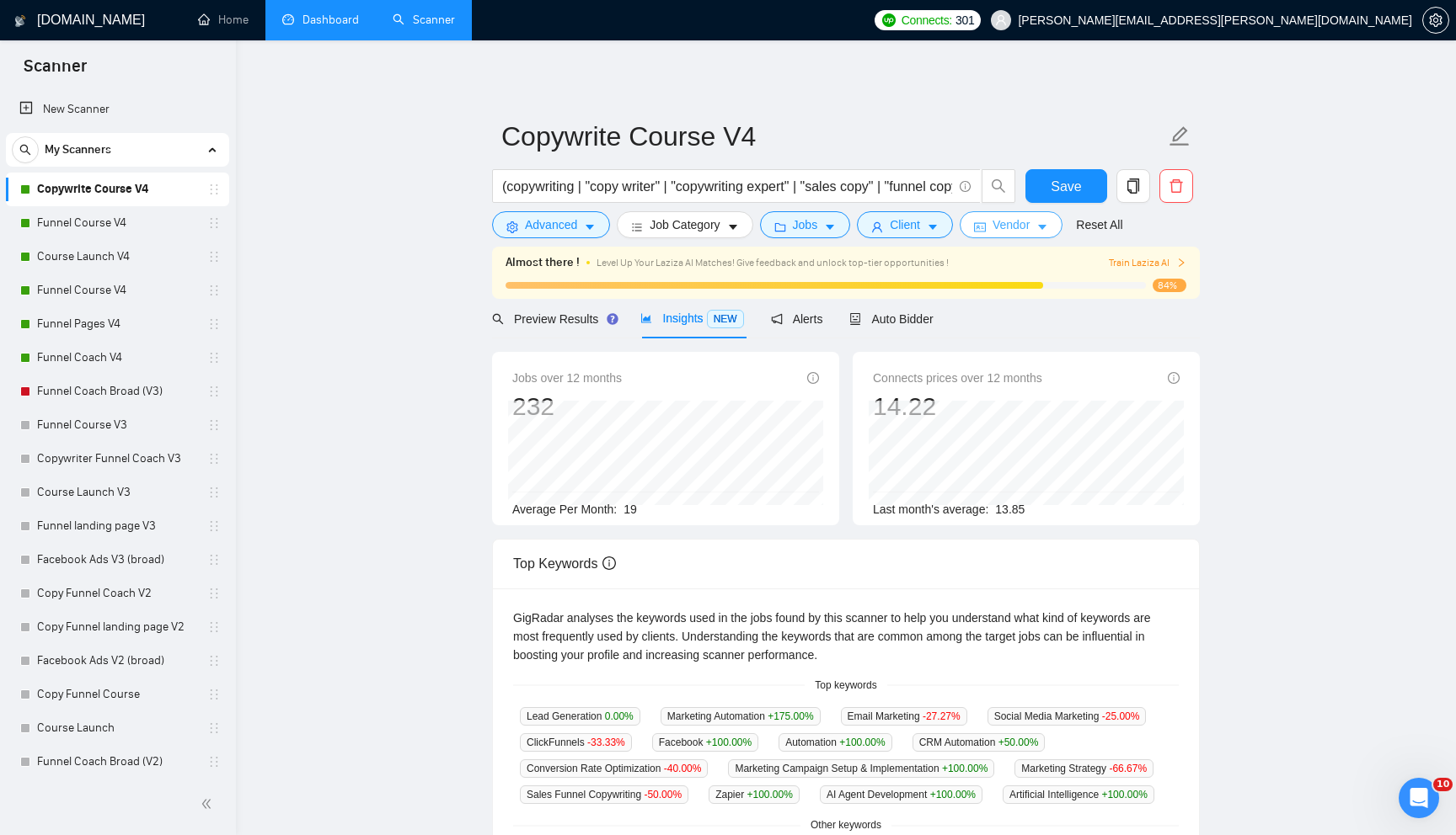
click at [1008, 225] on span "Vendor" at bounding box center [1010, 224] width 37 height 19
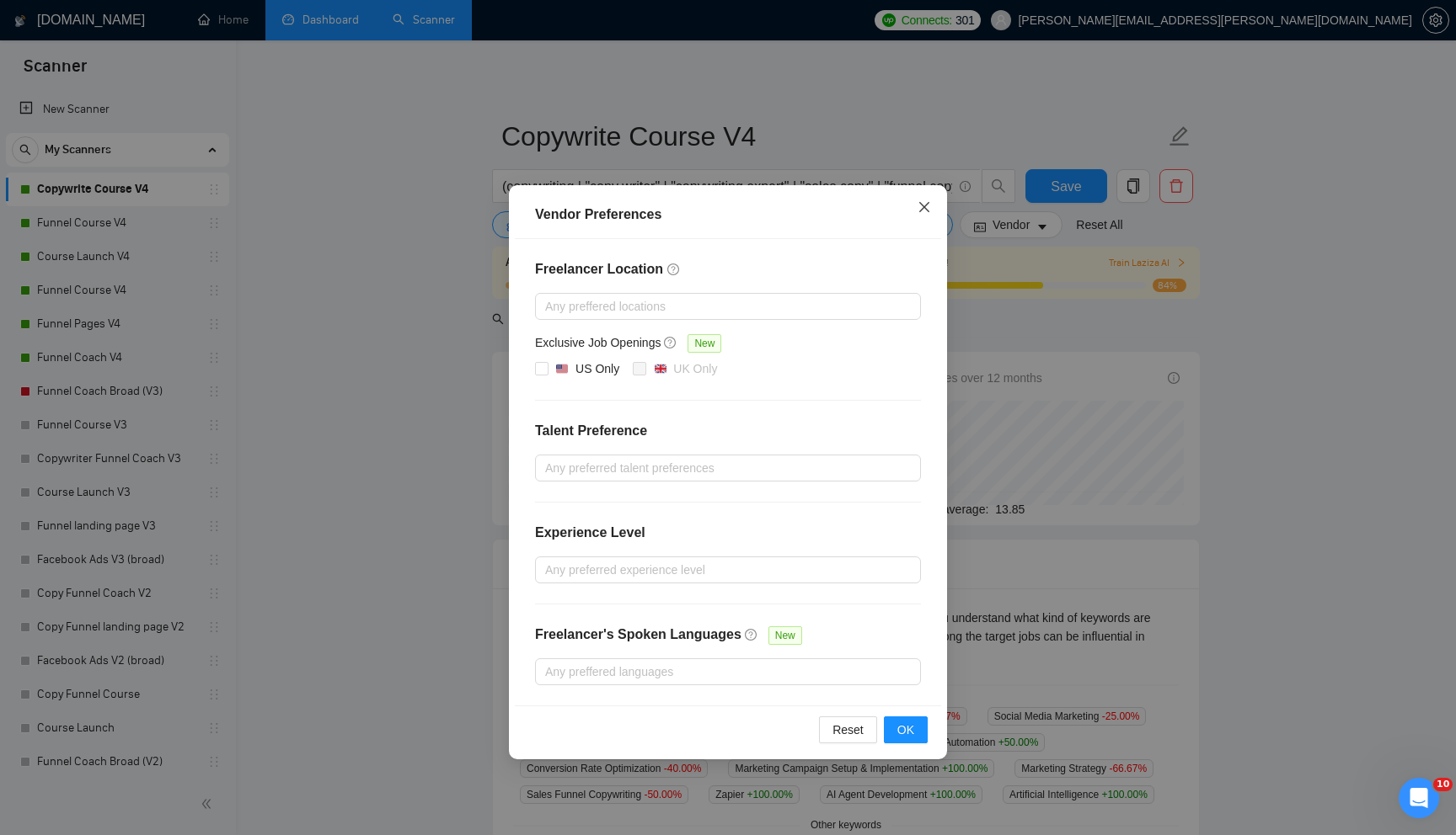
click at [920, 210] on icon "close" at bounding box center [924, 208] width 10 height 10
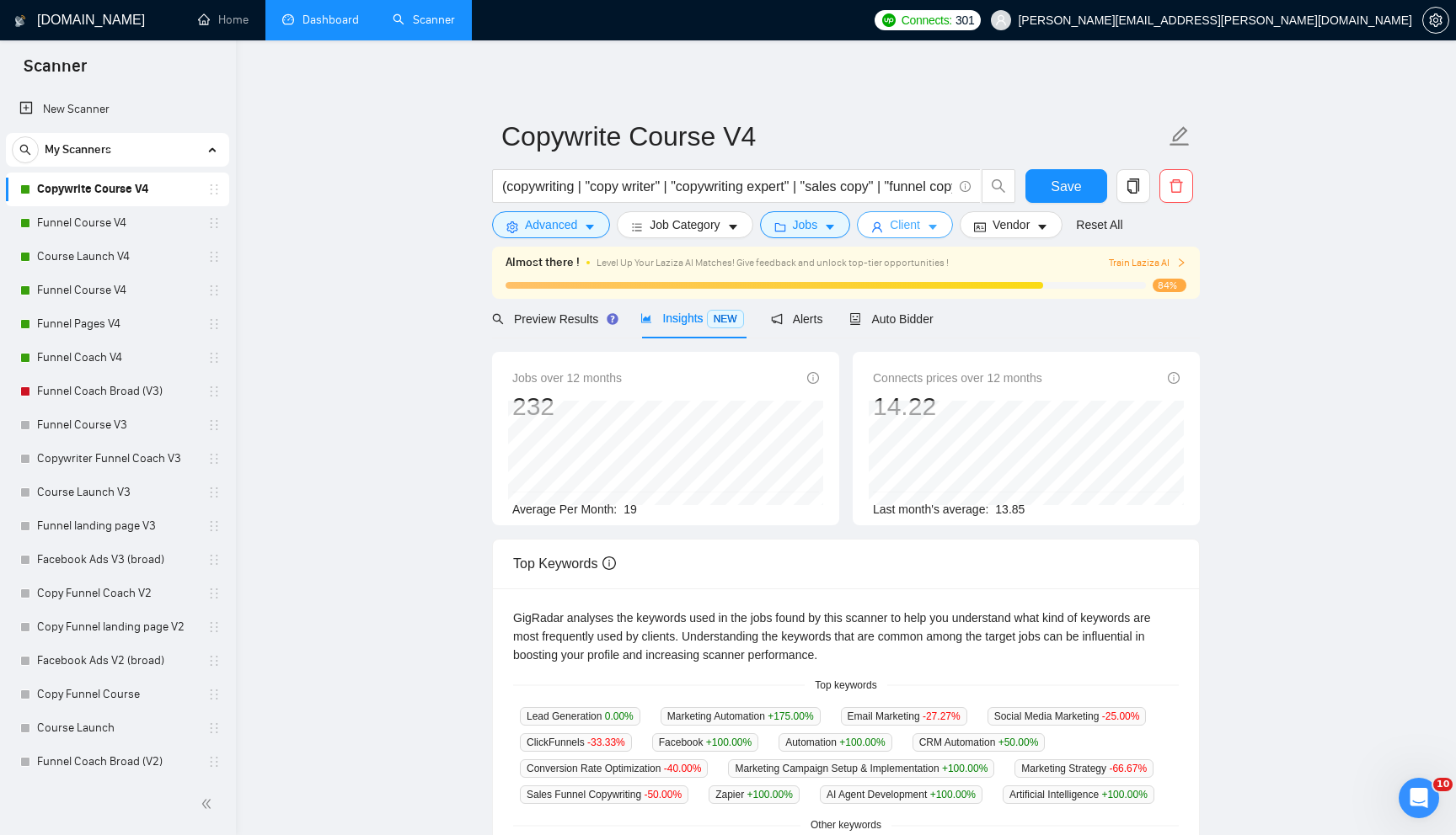
click at [927, 231] on button "Client" at bounding box center [904, 224] width 96 height 27
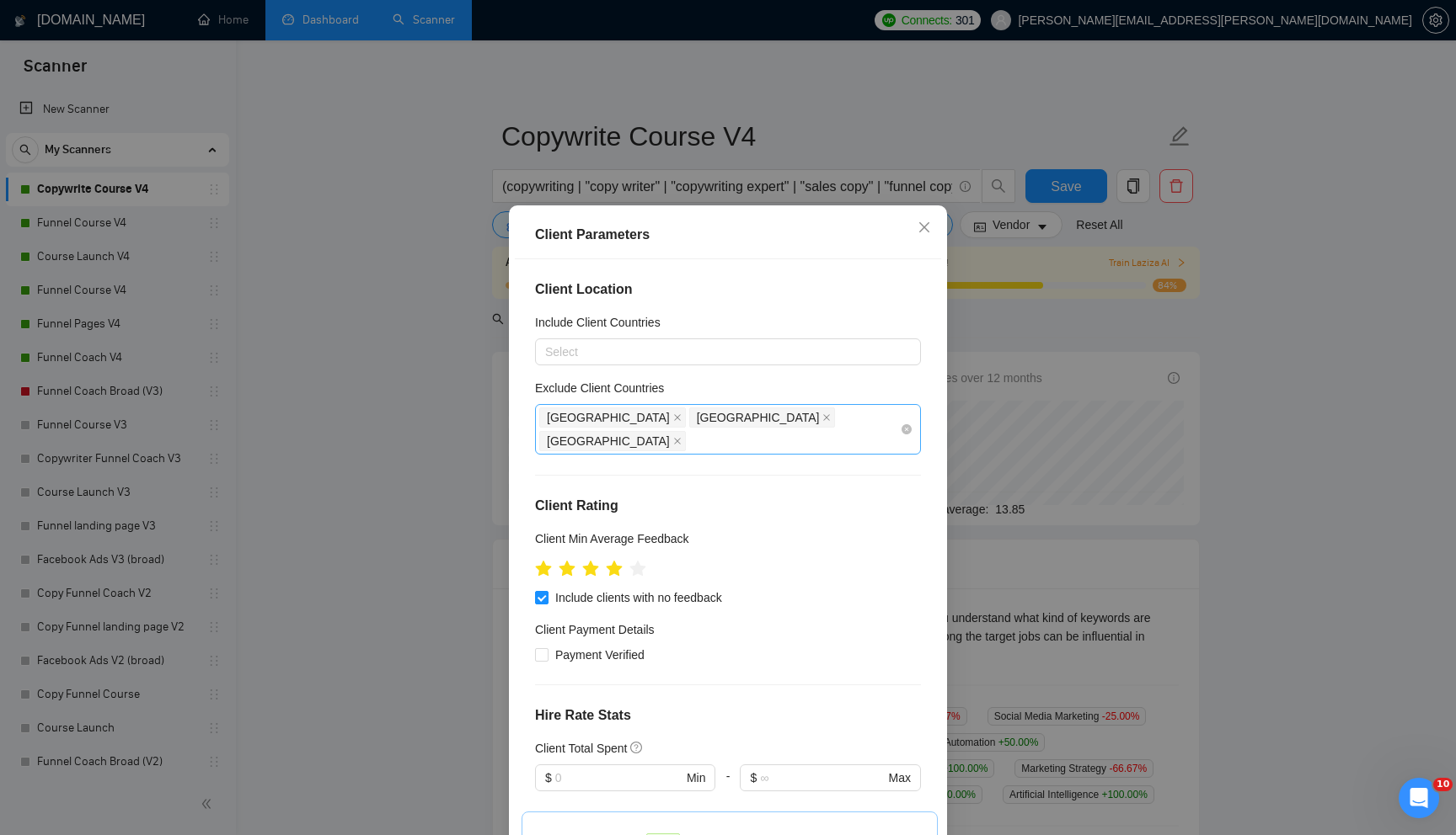
click at [779, 415] on div "[GEOGRAPHIC_DATA] [GEOGRAPHIC_DATA] [GEOGRAPHIC_DATA]" at bounding box center [719, 430] width 361 height 47
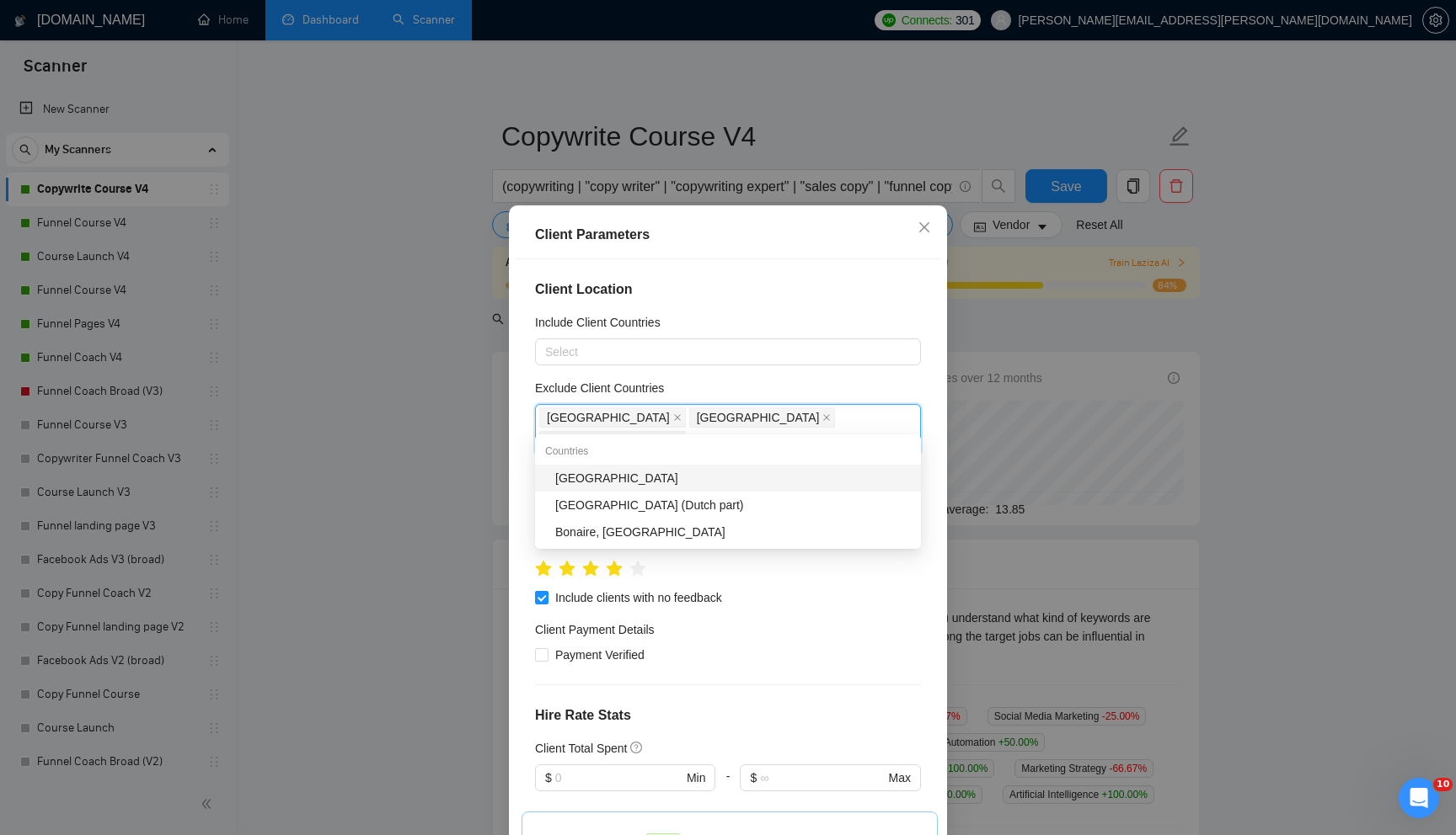
click at [666, 476] on div "[GEOGRAPHIC_DATA]" at bounding box center [733, 478] width 356 height 19
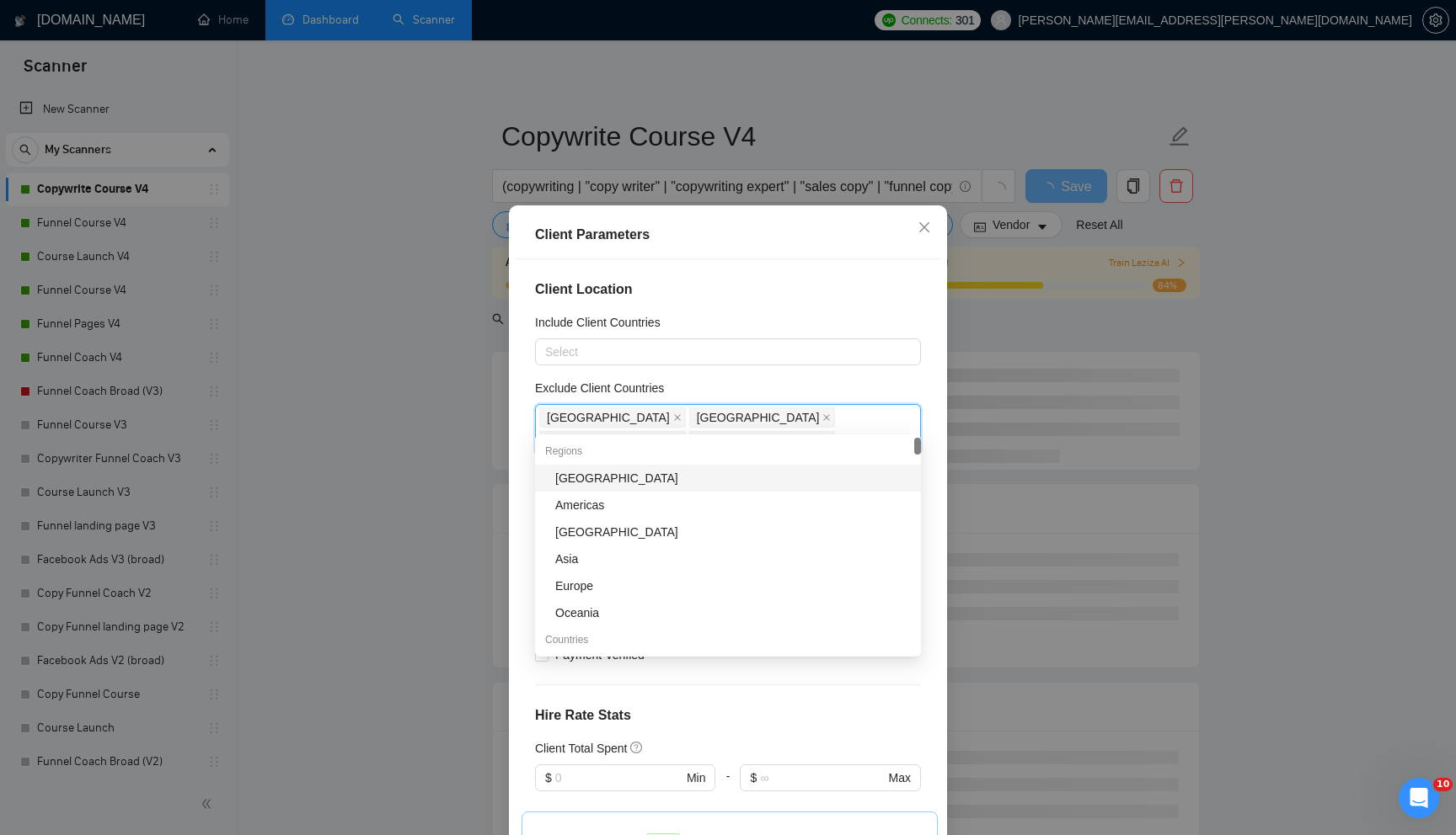
scroll to position [83, 0]
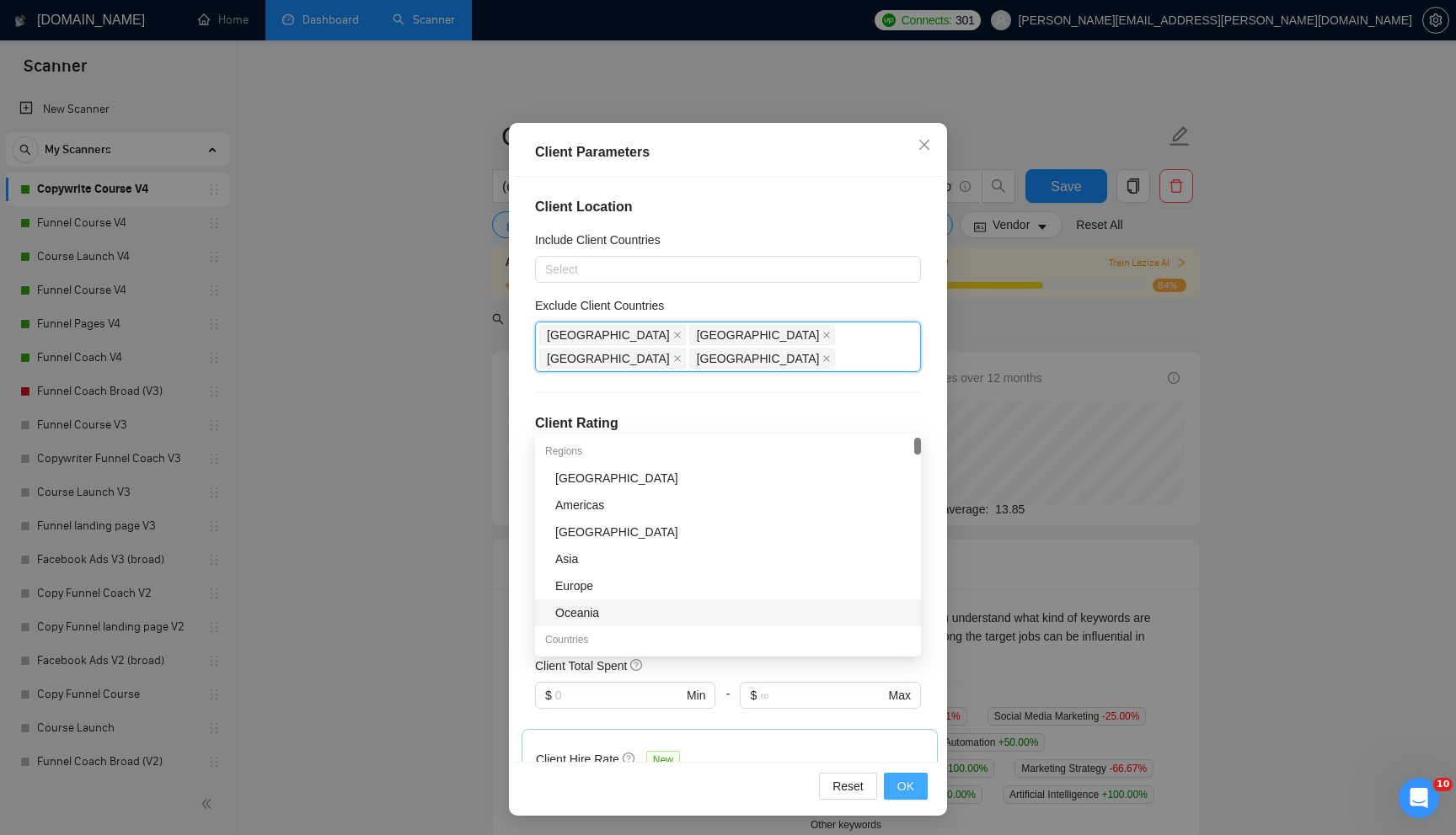
click at [899, 787] on span "OK" at bounding box center [905, 787] width 17 height 19
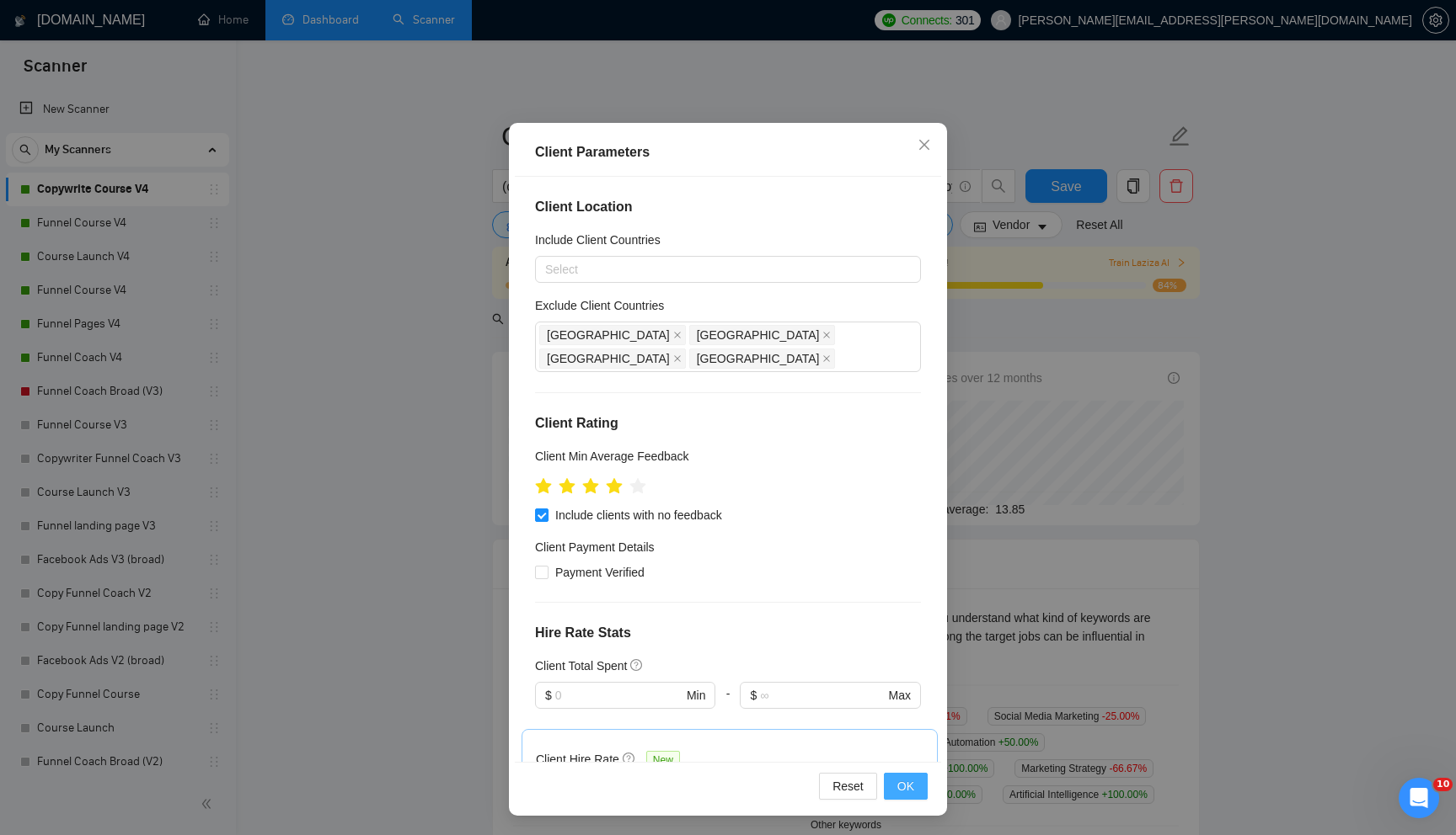
scroll to position [0, 0]
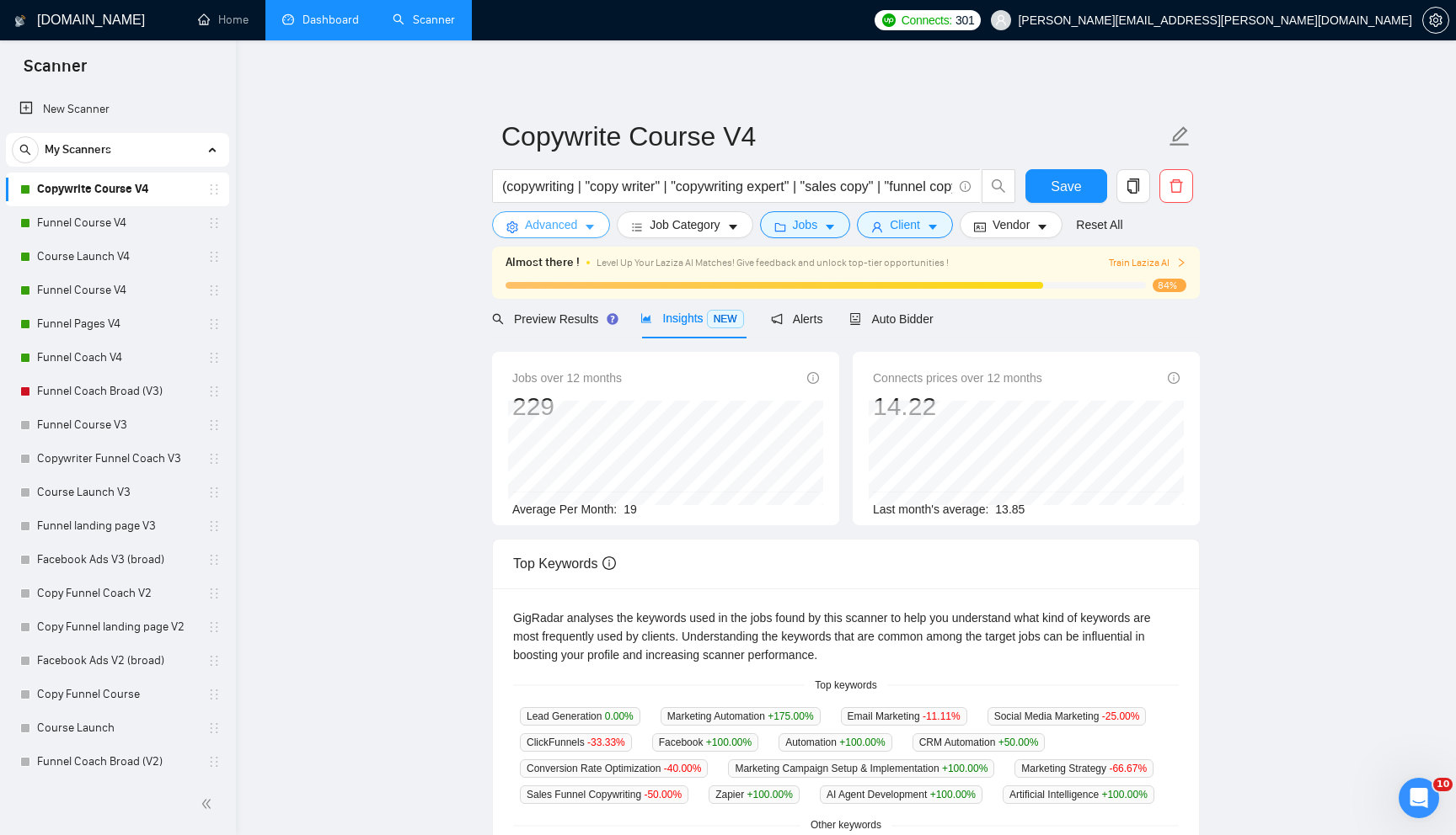
click at [584, 226] on icon "caret-down" at bounding box center [590, 227] width 12 height 12
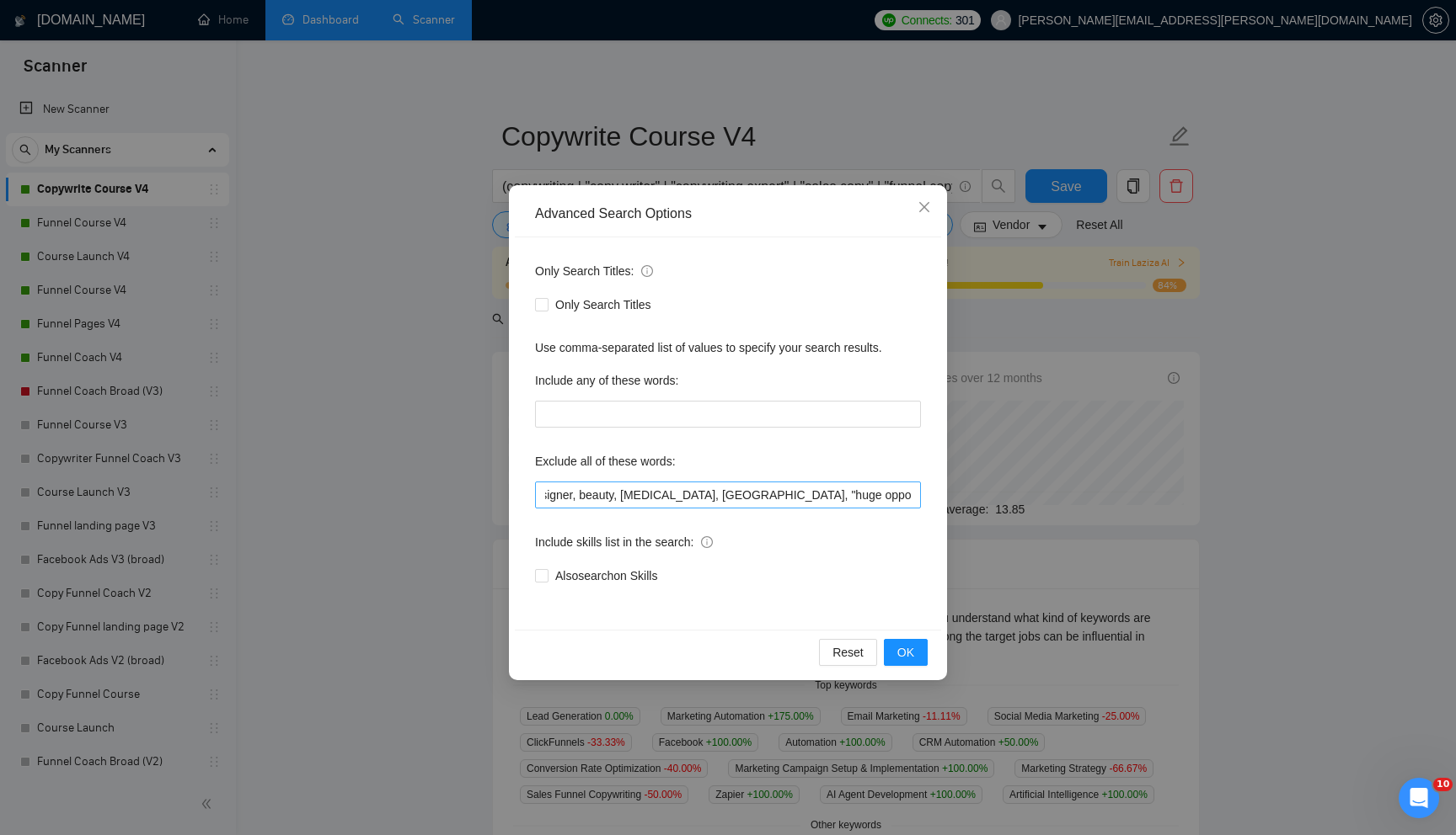
scroll to position [0, 2526]
click at [787, 497] on input ""cold email", "outreach campaign", "growth manager", "intercom", "non-Shopify",…" at bounding box center [728, 494] width 385 height 27
click at [790, 497] on input ""cold email", "outreach campaign", "growth manager", "intercom", "non-Shopify",…" at bounding box center [728, 494] width 385 height 27
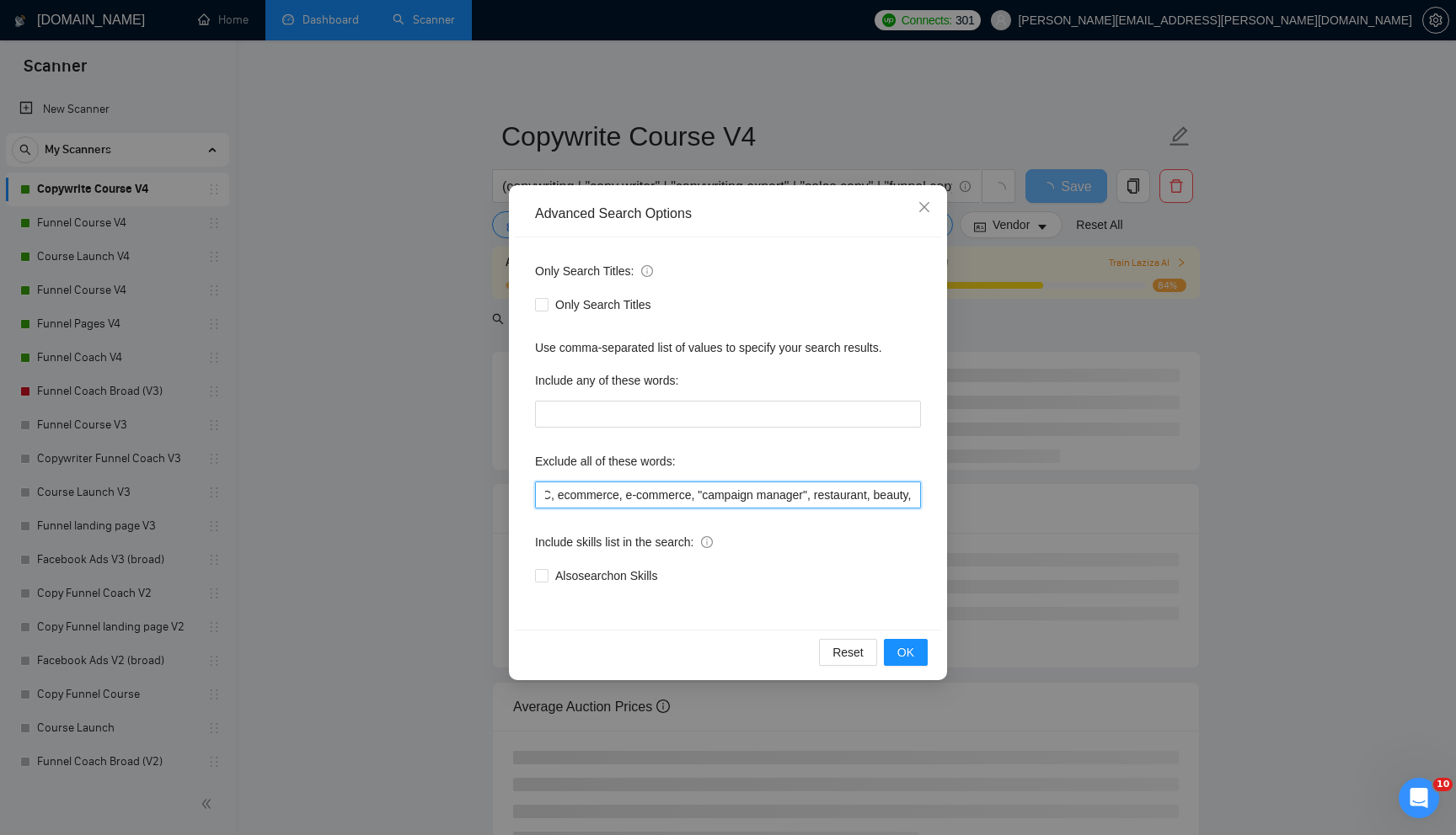
scroll to position [0, 2188]
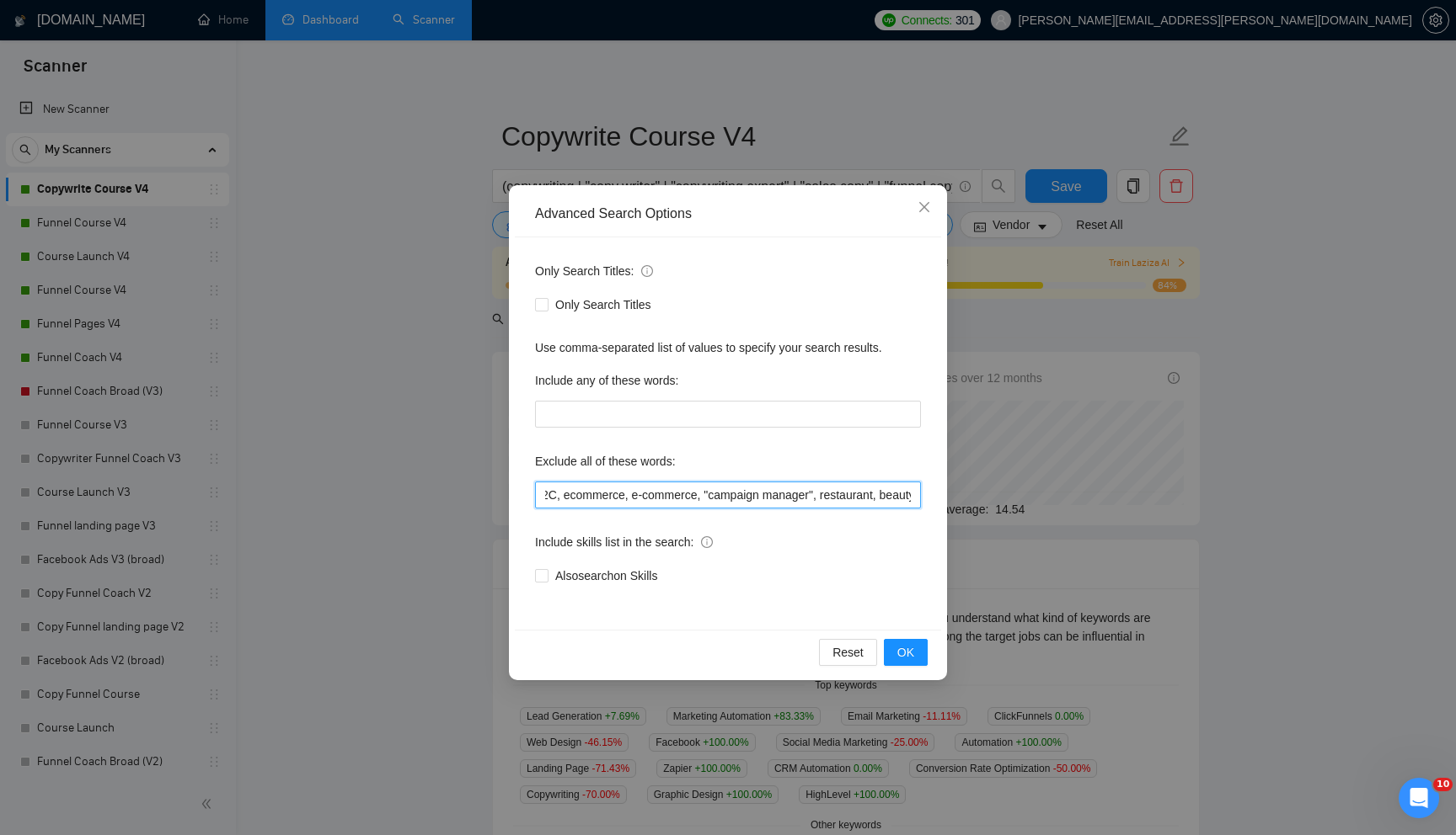
click at [845, 498] on input ""cold email", "outreach campaign", "growth manager", "intercom", "non-Shopify",…" at bounding box center [728, 494] width 385 height 27
click at [732, 501] on input ""cold email", "outreach campaign", "growth manager", "intercom", "non-Shopify",…" at bounding box center [728, 494] width 385 height 27
click at [913, 643] on span "OK" at bounding box center [905, 652] width 17 height 19
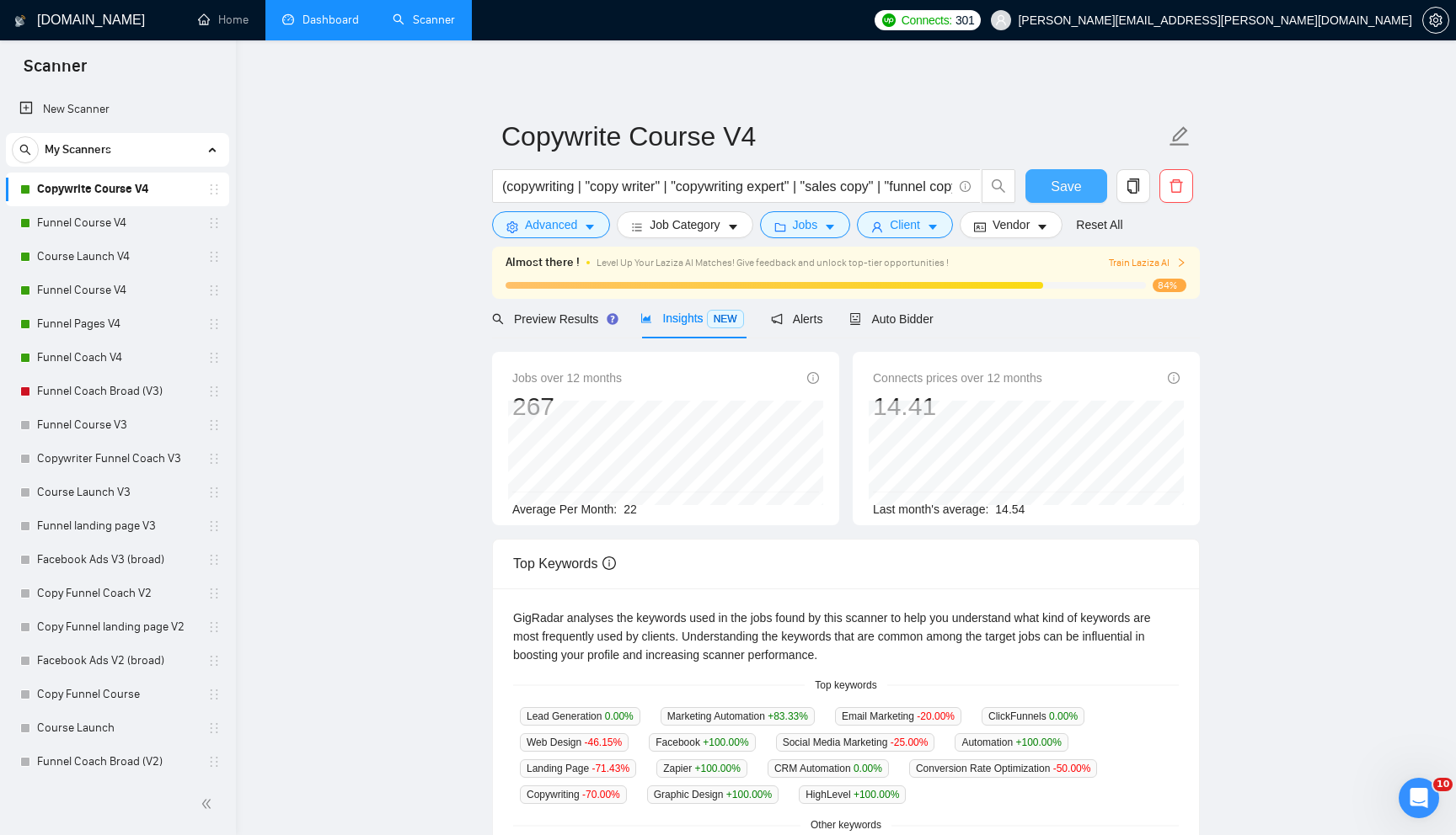
click at [1046, 179] on button "Save" at bounding box center [1066, 186] width 82 height 34
click at [145, 230] on link "Funnel Course V4" at bounding box center [117, 223] width 160 height 34
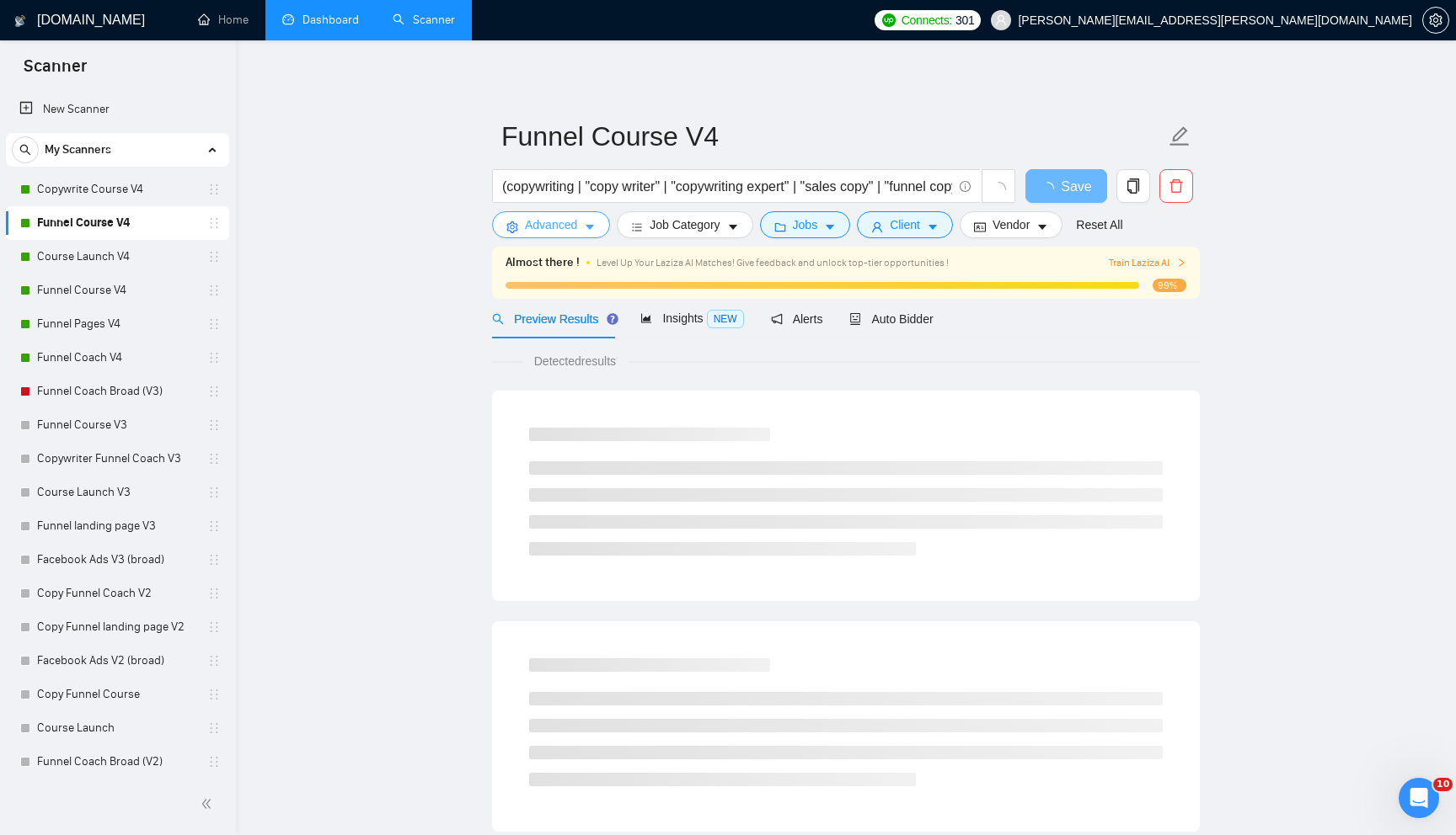
click at [533, 229] on span "Advanced" at bounding box center [551, 224] width 52 height 19
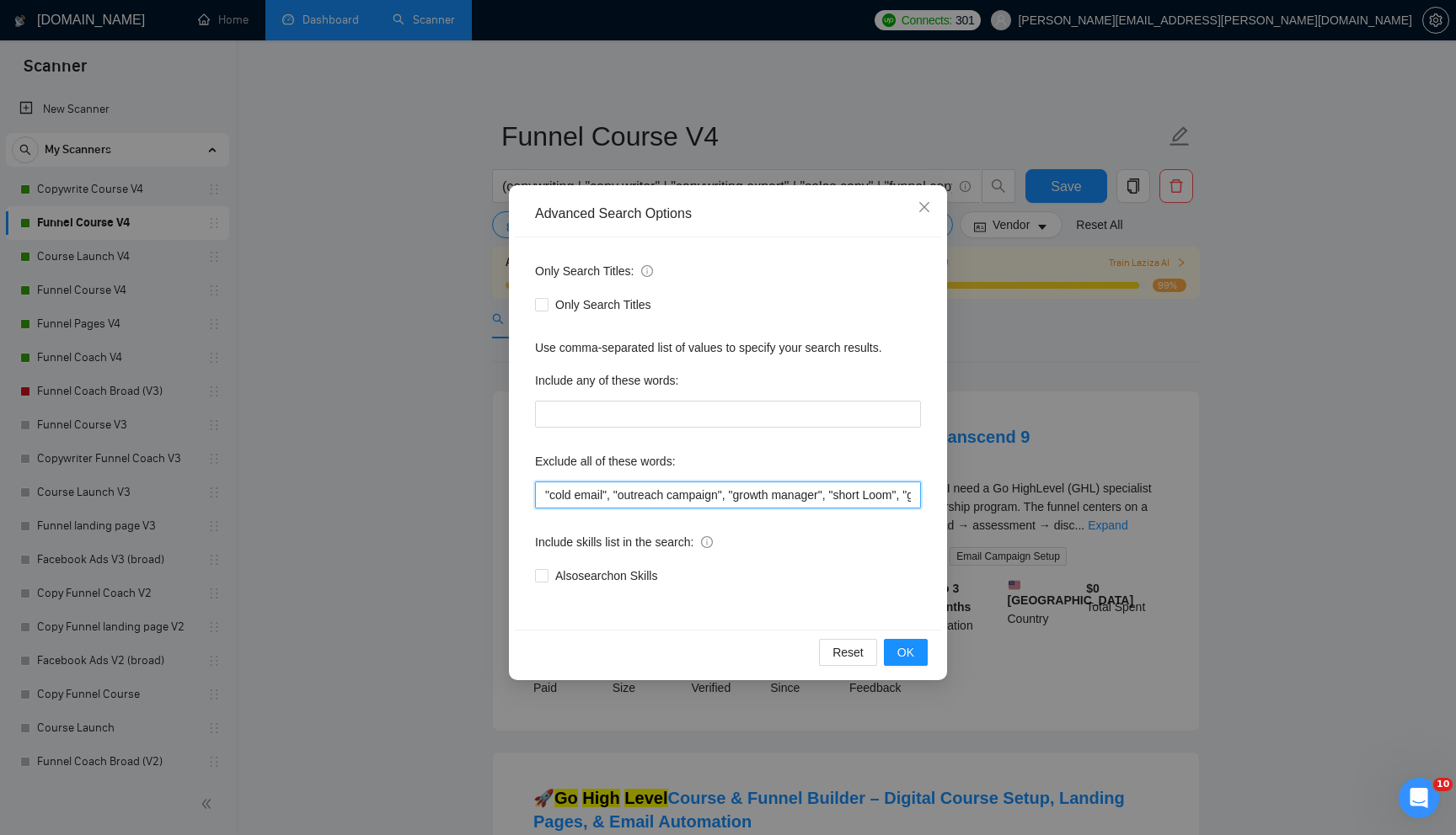
click at [576, 492] on input ""cold email", "outreach campaign", "growth manager", "short Loom", "growth mana…" at bounding box center [728, 494] width 385 height 27
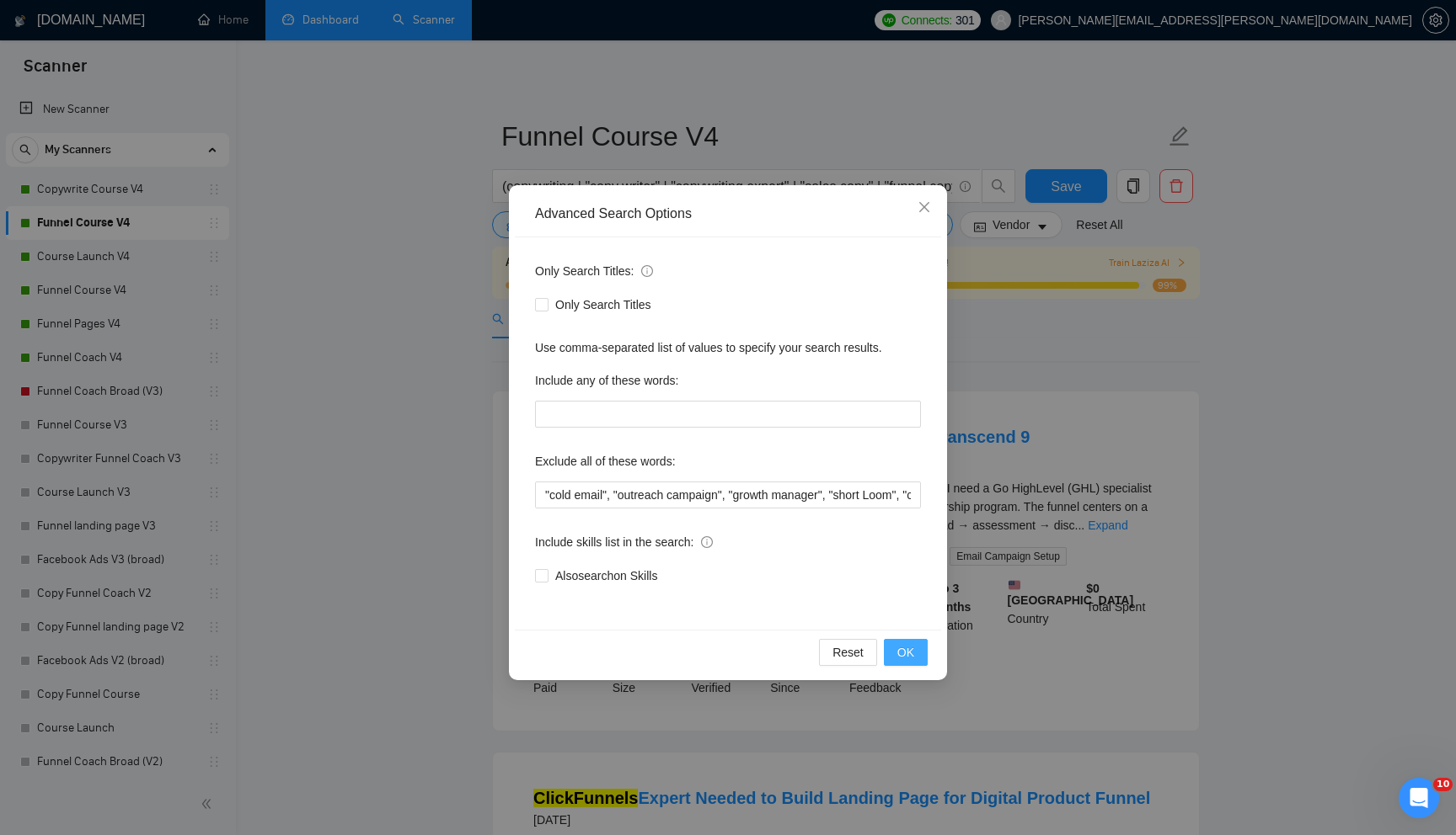
click at [905, 655] on span "OK" at bounding box center [905, 652] width 17 height 19
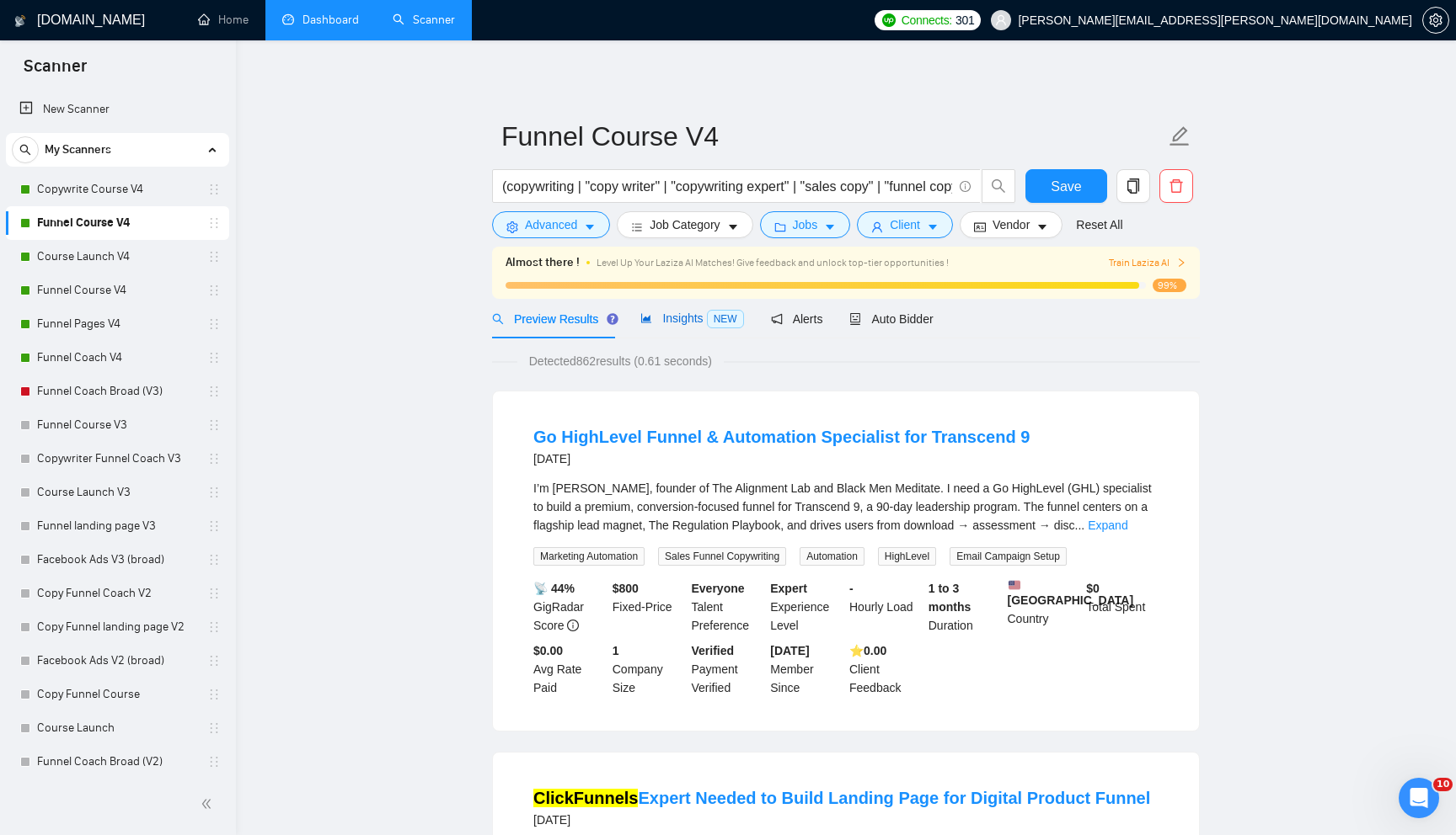
click at [681, 322] on span "Insights NEW" at bounding box center [692, 318] width 103 height 14
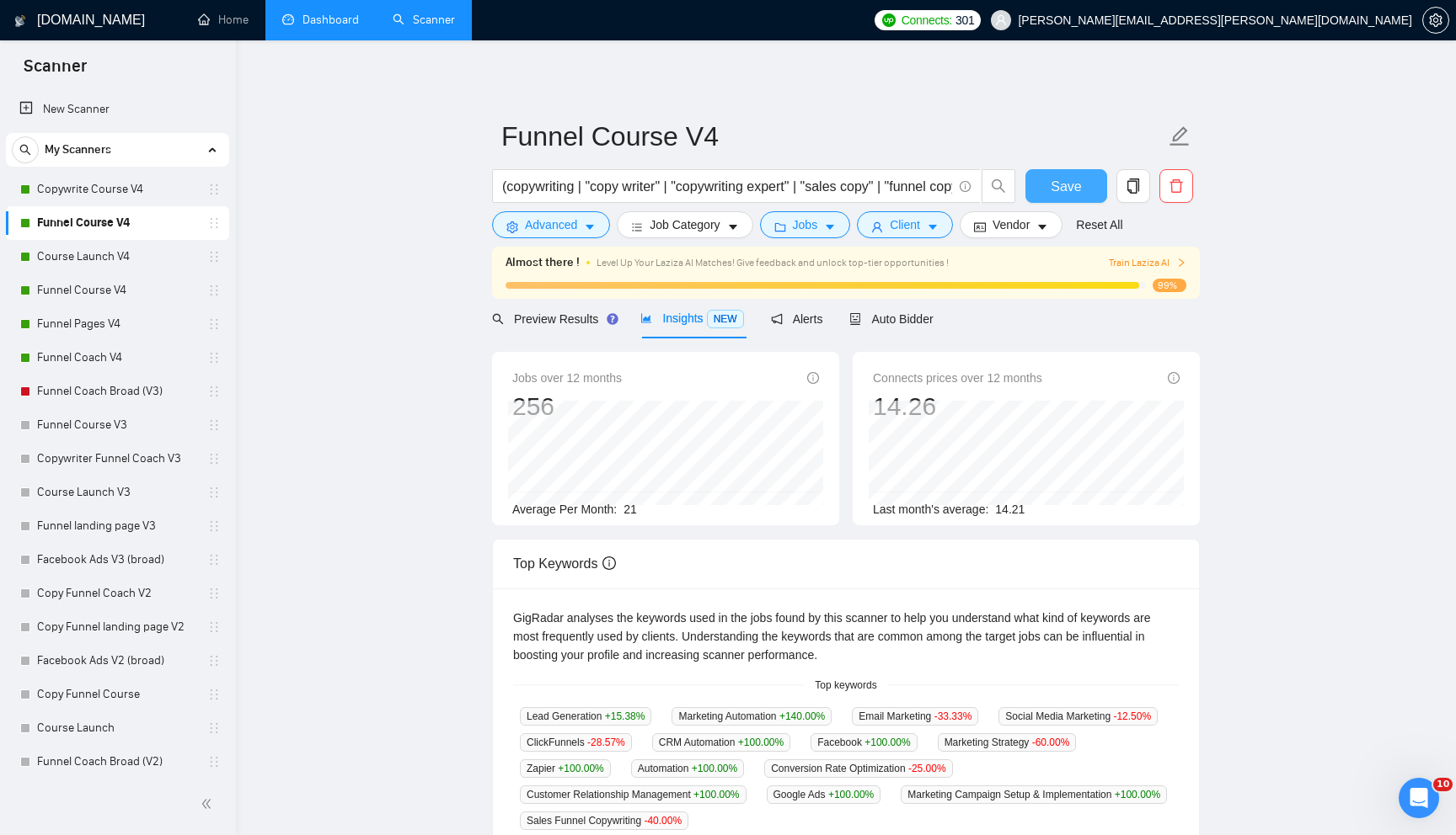
click at [1057, 184] on span "Save" at bounding box center [1066, 186] width 31 height 21
click at [152, 255] on link "Course Launch V4" at bounding box center [117, 257] width 160 height 34
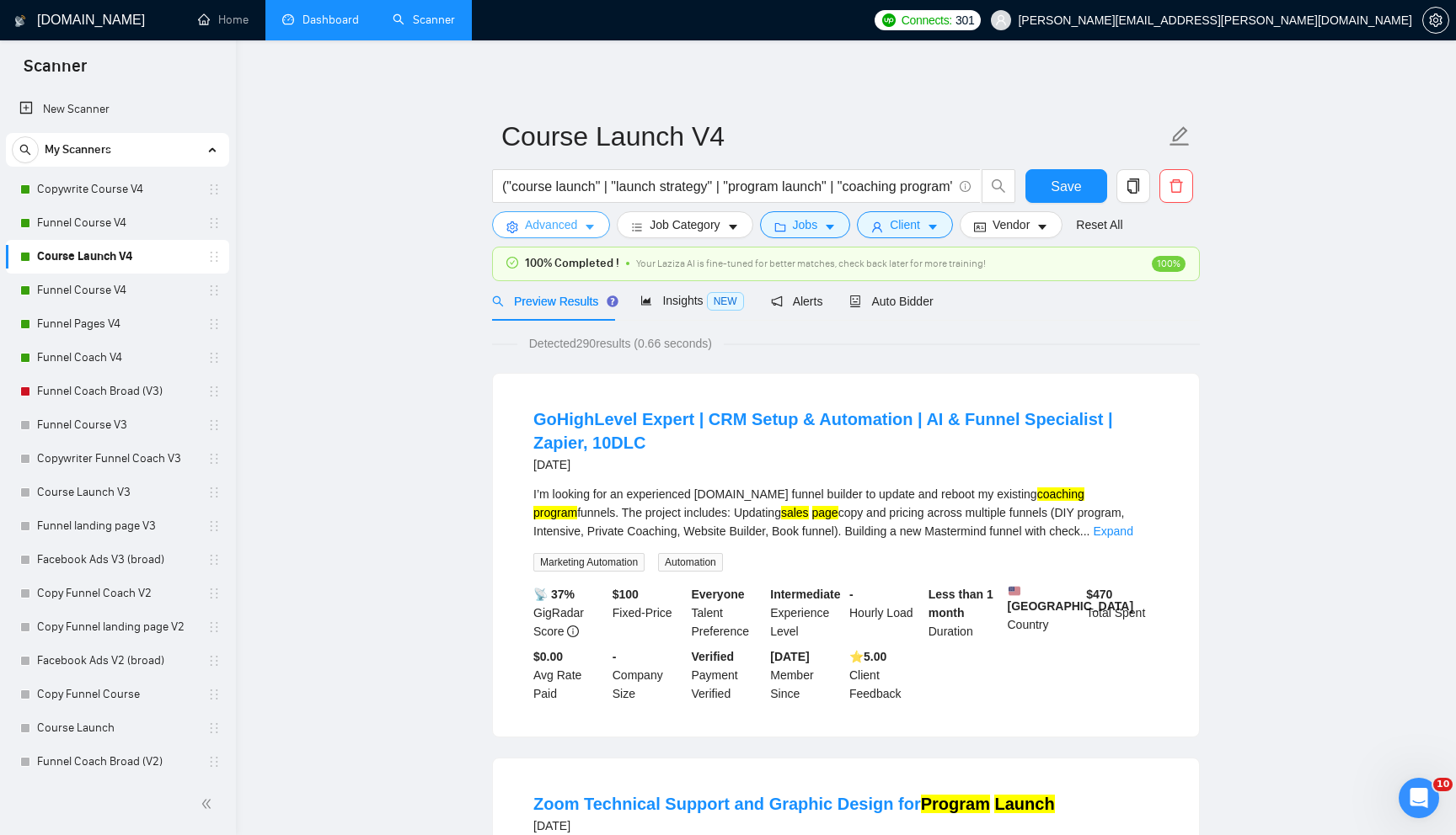
click at [556, 230] on span "Advanced" at bounding box center [551, 224] width 52 height 19
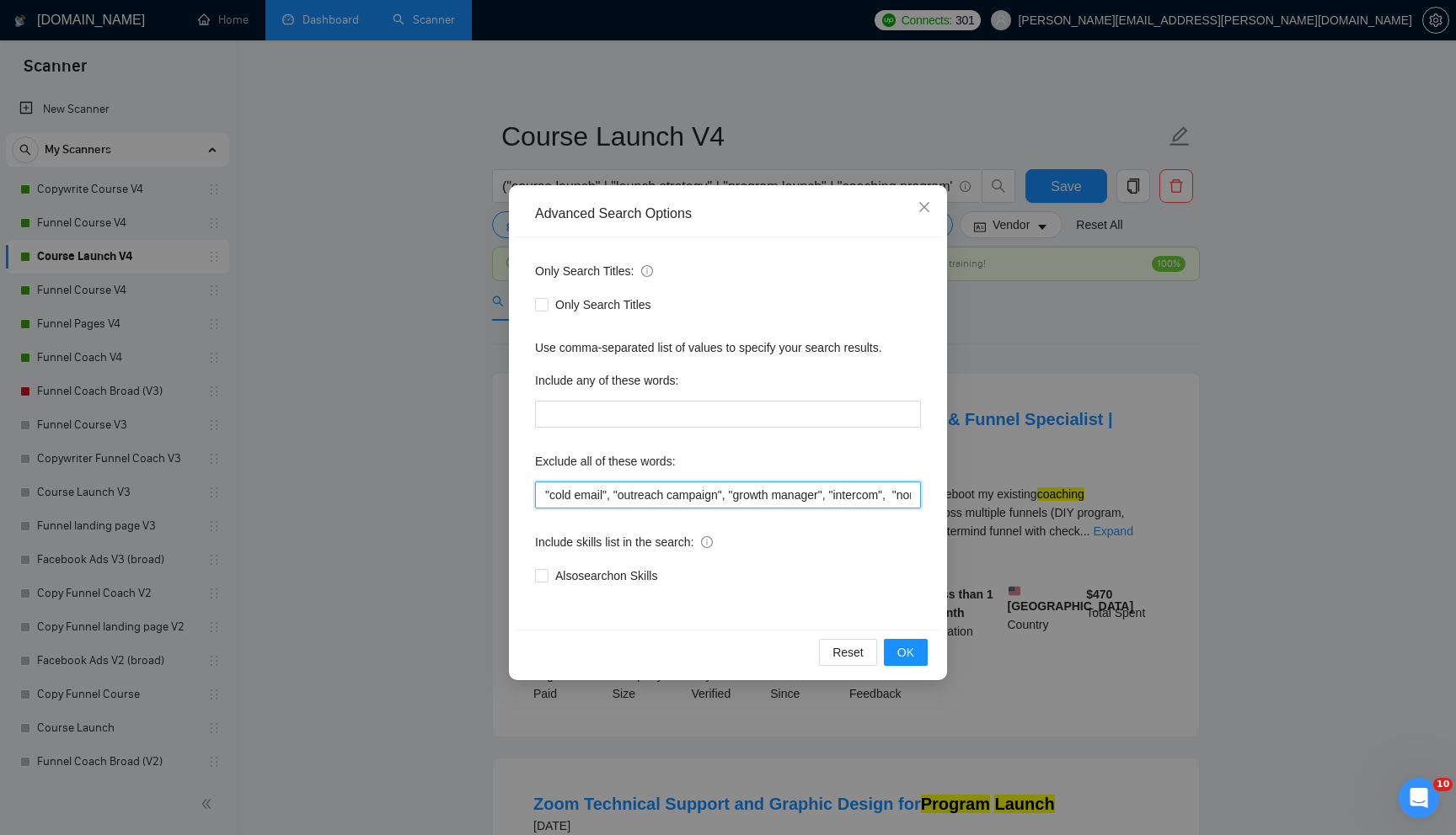
click at [553, 493] on input ""cold email", "outreach campaign", "growth manager", "intercom", "non-Shopify",…" at bounding box center [728, 494] width 385 height 27
click at [899, 653] on span "OK" at bounding box center [905, 652] width 17 height 19
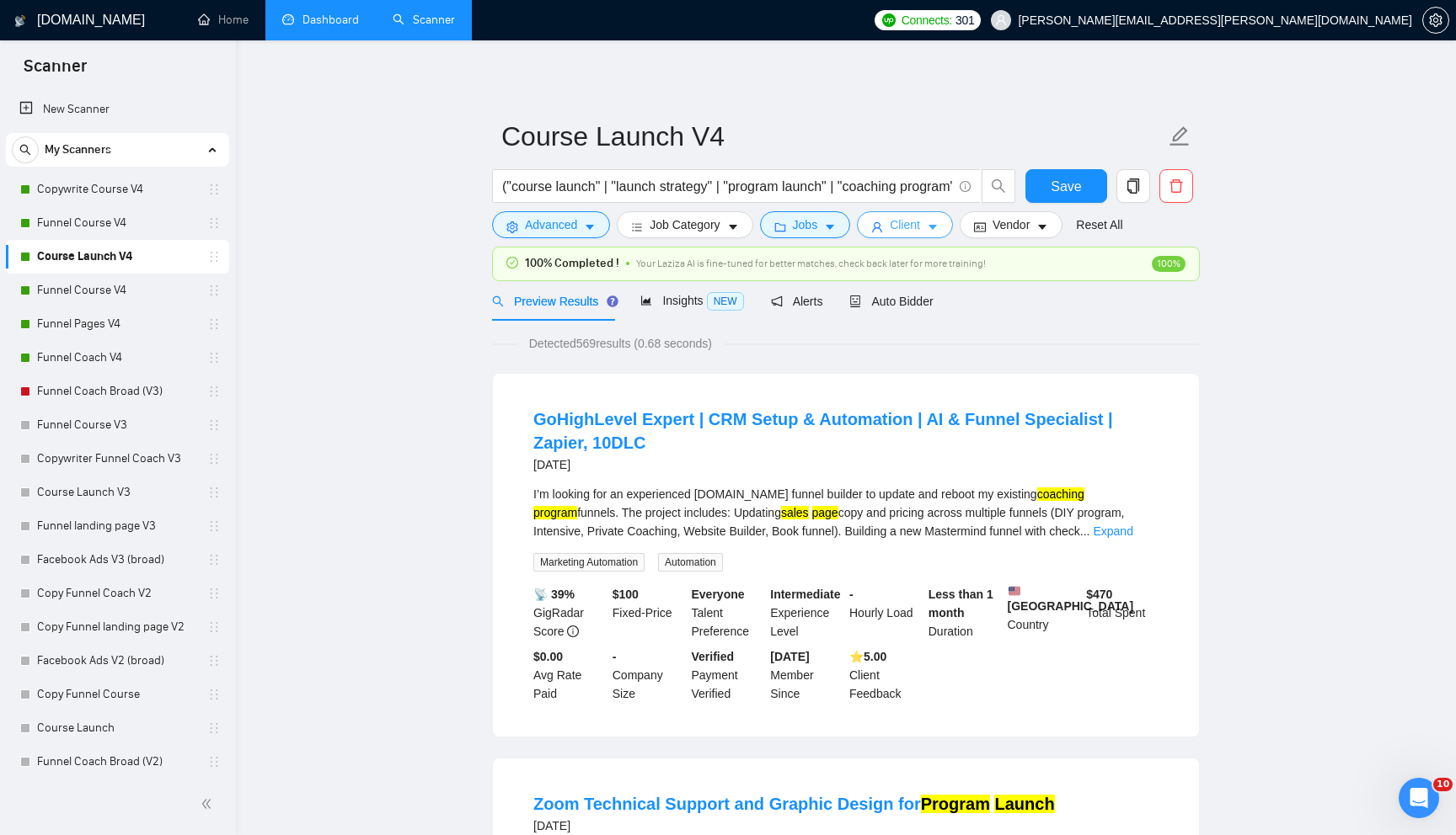
click at [908, 221] on span "Client" at bounding box center [904, 224] width 31 height 19
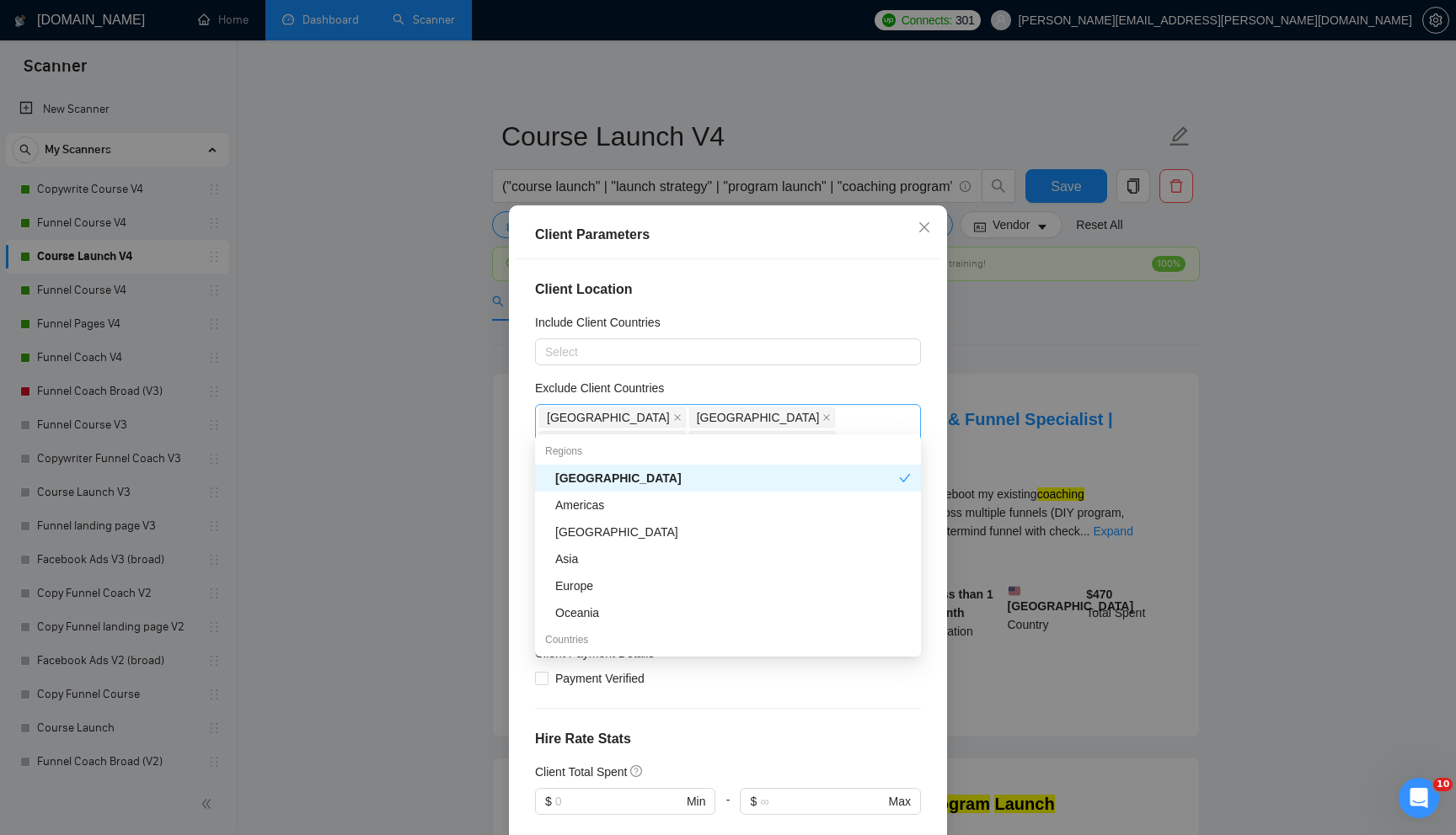
click at [864, 418] on div "[GEOGRAPHIC_DATA] [GEOGRAPHIC_DATA] [GEOGRAPHIC_DATA] [GEOGRAPHIC_DATA] [GEOGRA…" at bounding box center [719, 442] width 361 height 71
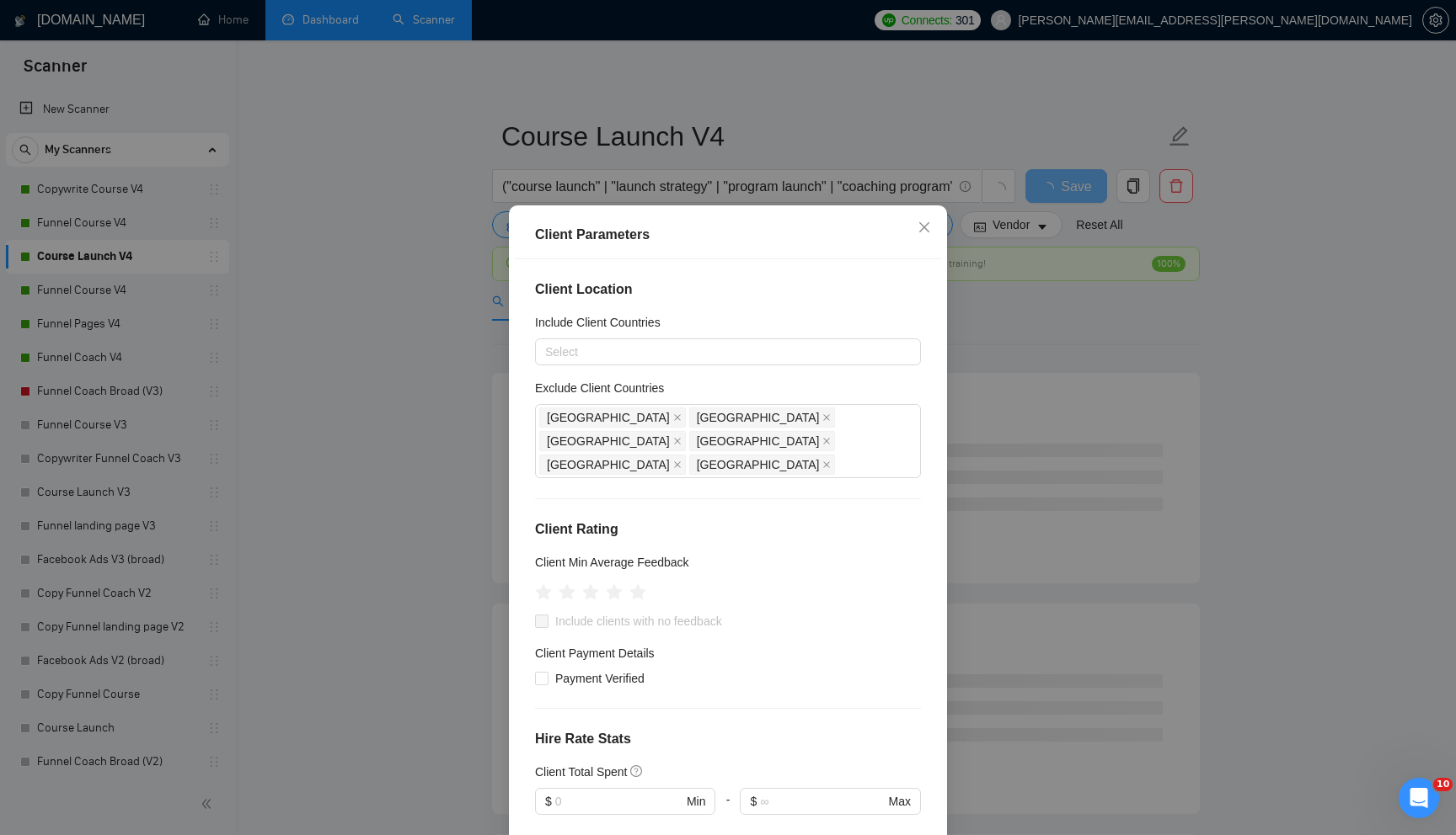
click at [784, 313] on div "Include Client Countries" at bounding box center [728, 326] width 385 height 26
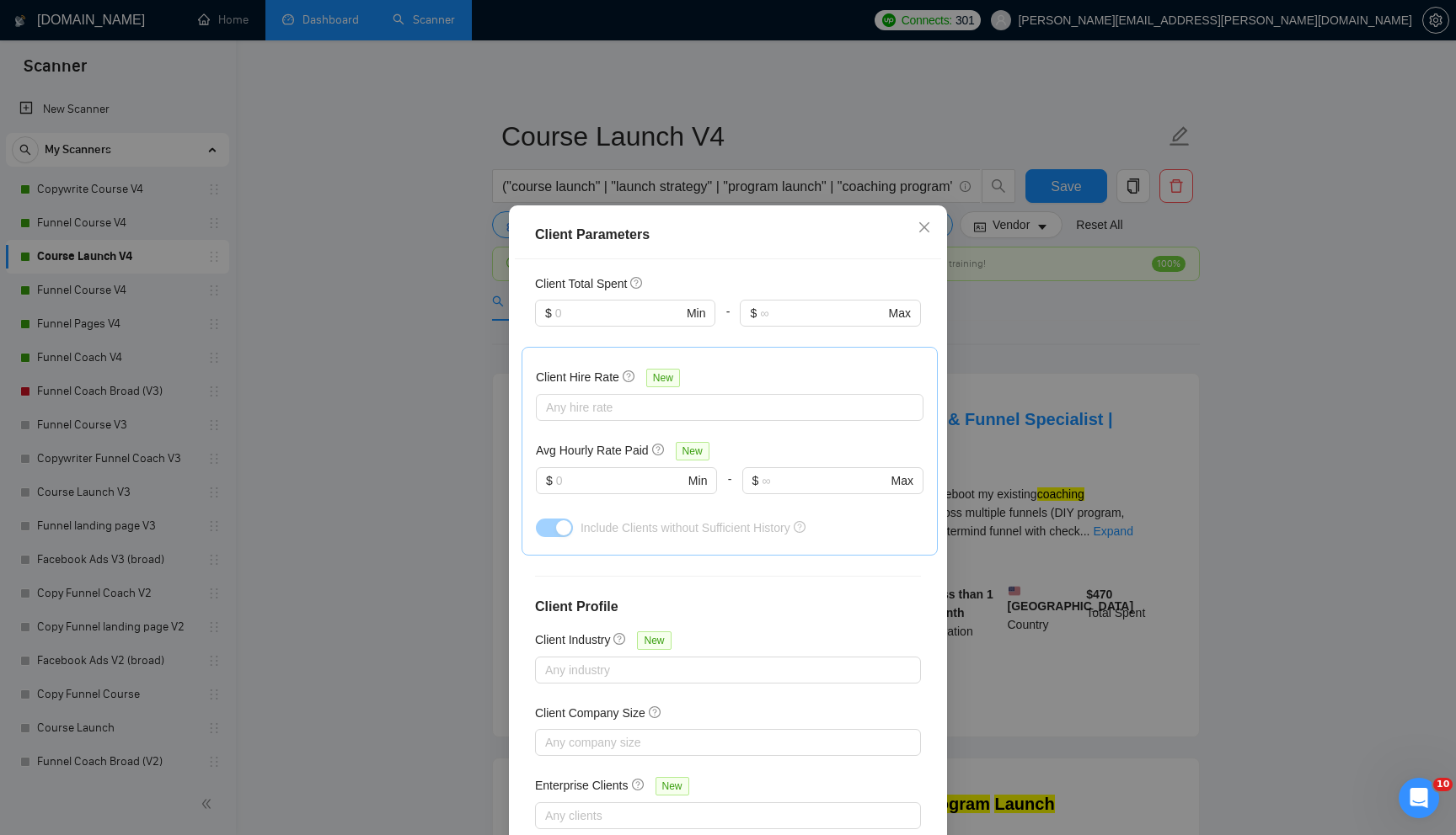
scroll to position [83, 0]
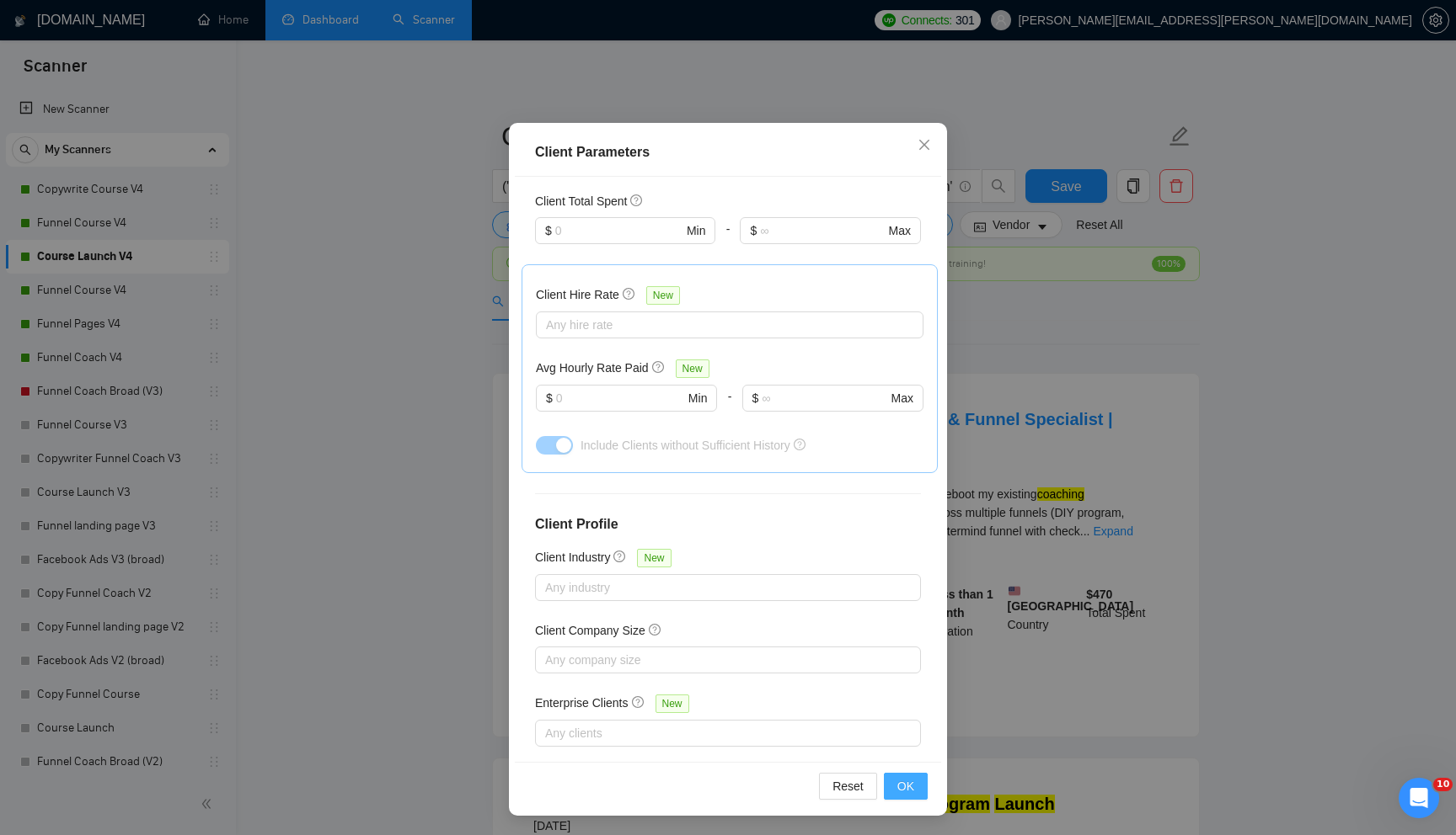
click at [913, 783] on span "OK" at bounding box center [905, 787] width 17 height 19
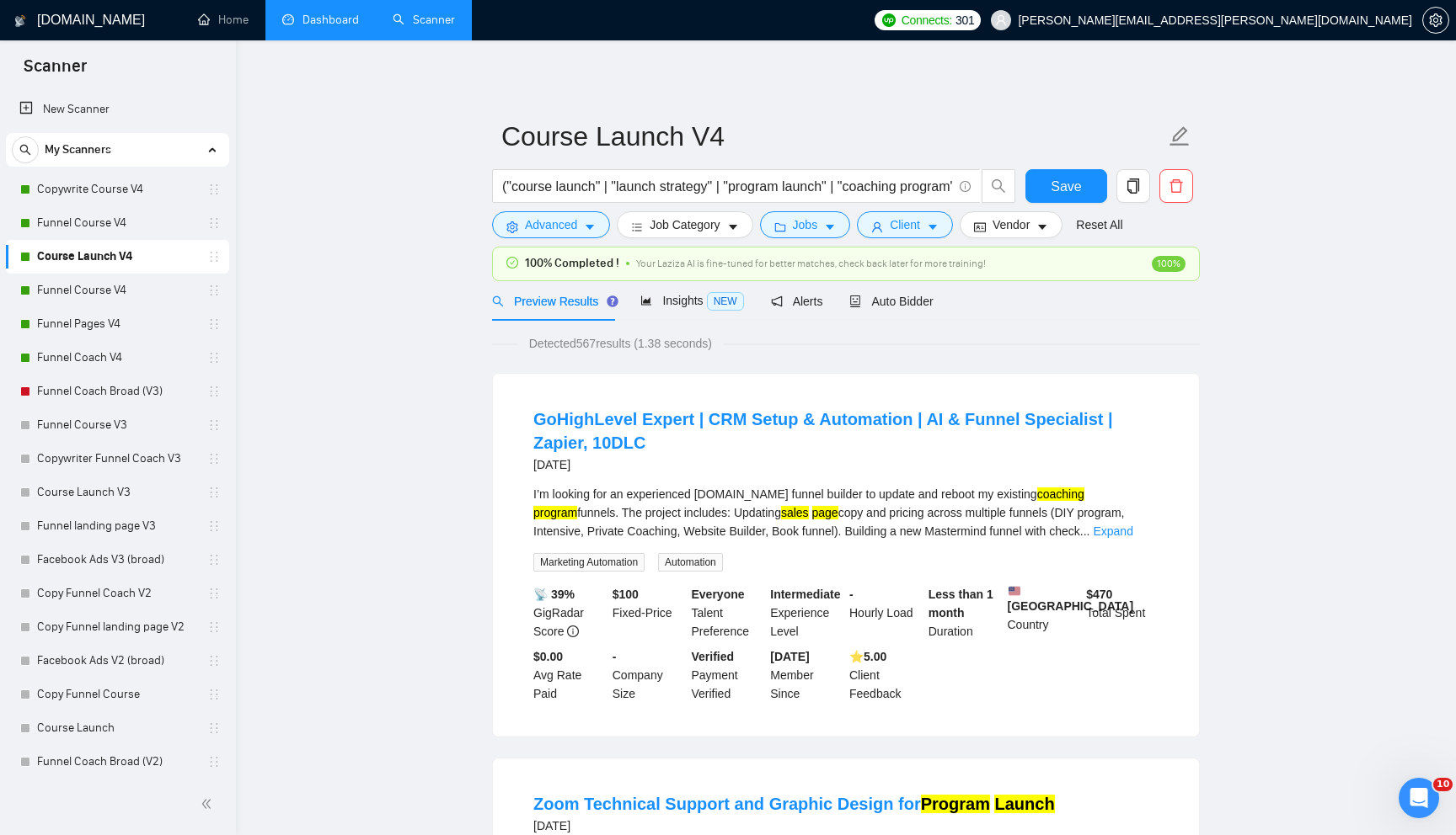
scroll to position [0, 0]
click at [690, 308] on div "Insights NEW" at bounding box center [692, 301] width 103 height 20
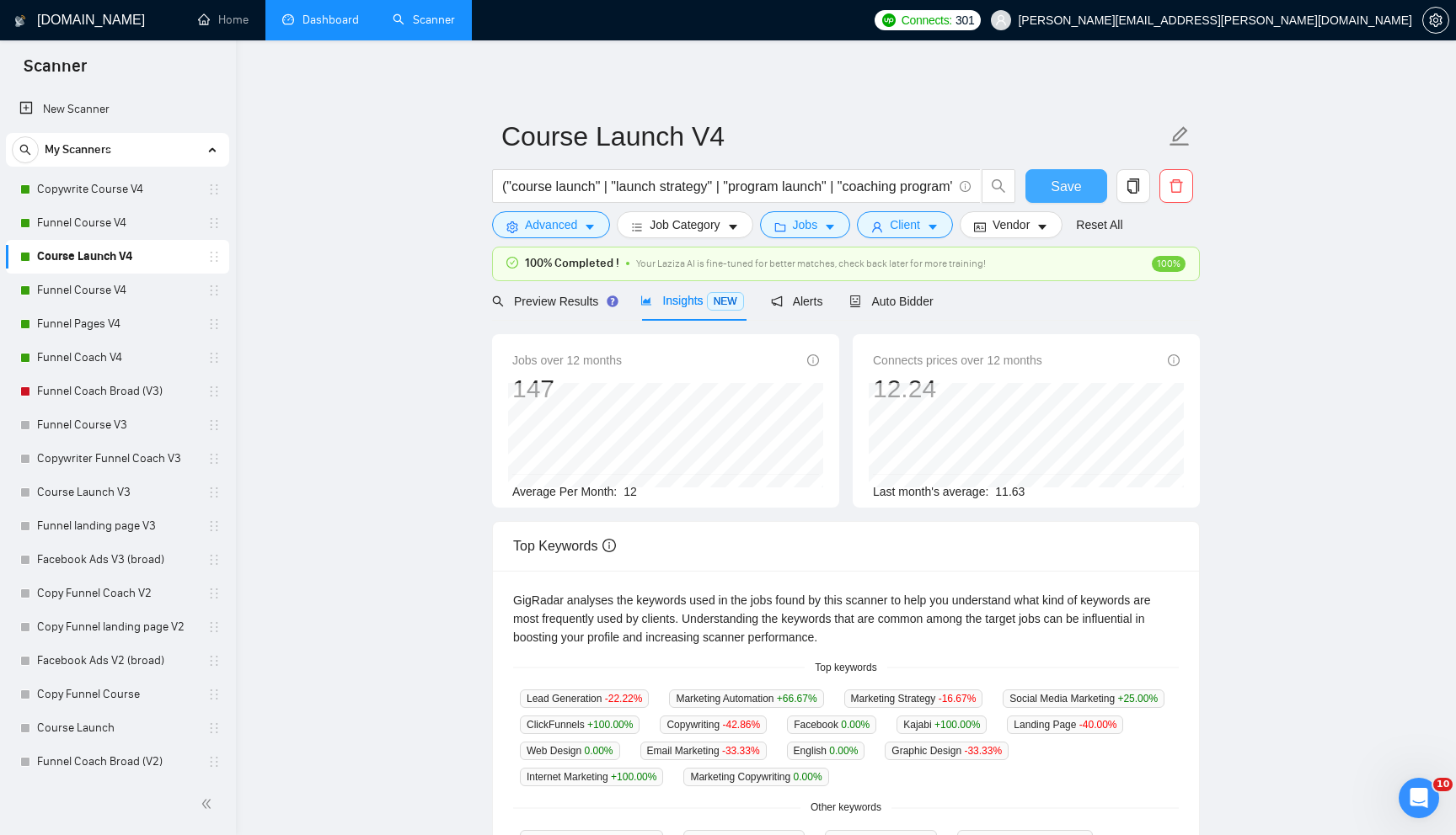
click at [1062, 184] on span "Save" at bounding box center [1066, 186] width 31 height 21
click at [149, 289] on link "Funnel Course V4" at bounding box center [117, 291] width 160 height 34
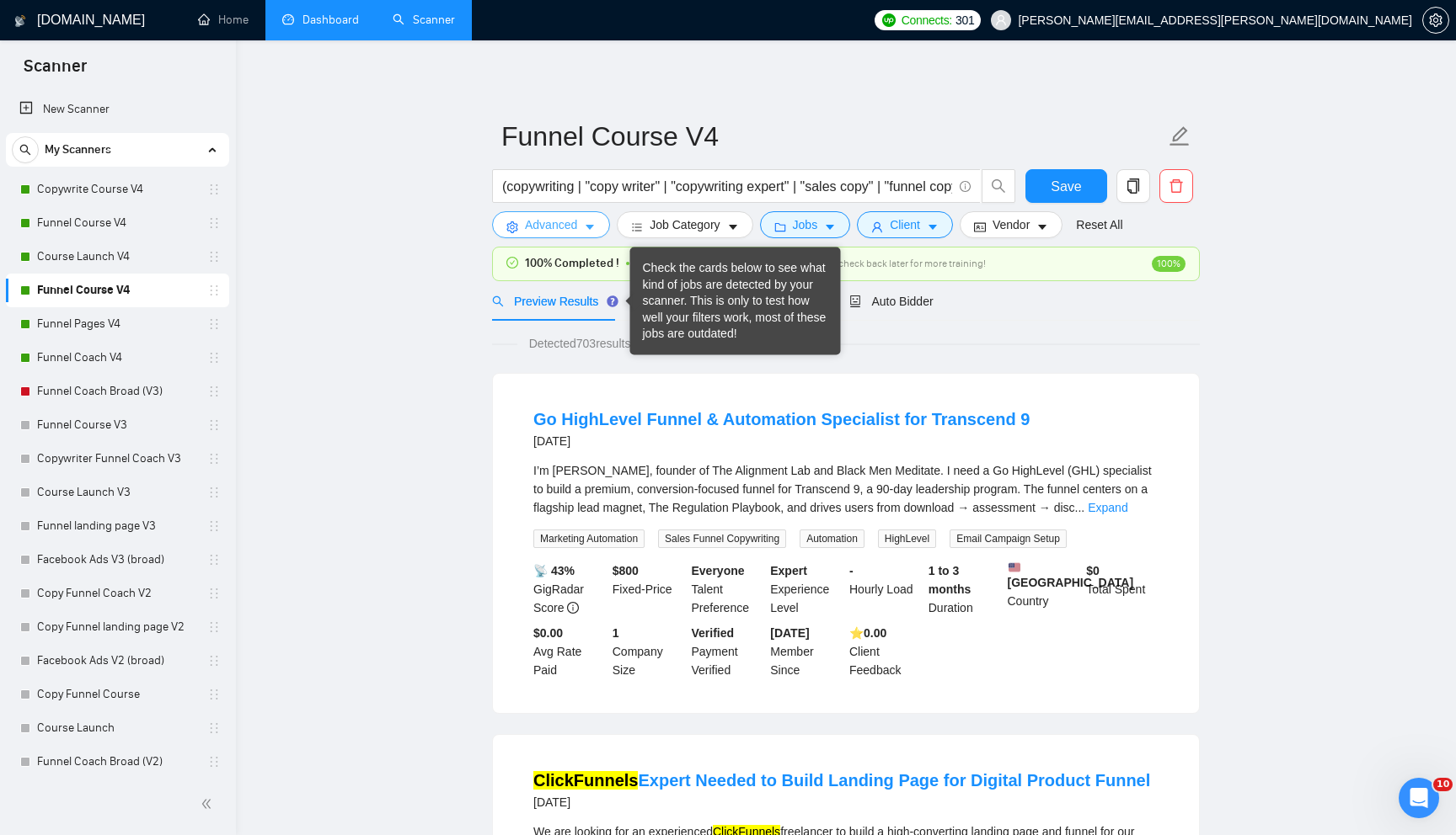
click at [572, 230] on span "Advanced" at bounding box center [551, 224] width 52 height 19
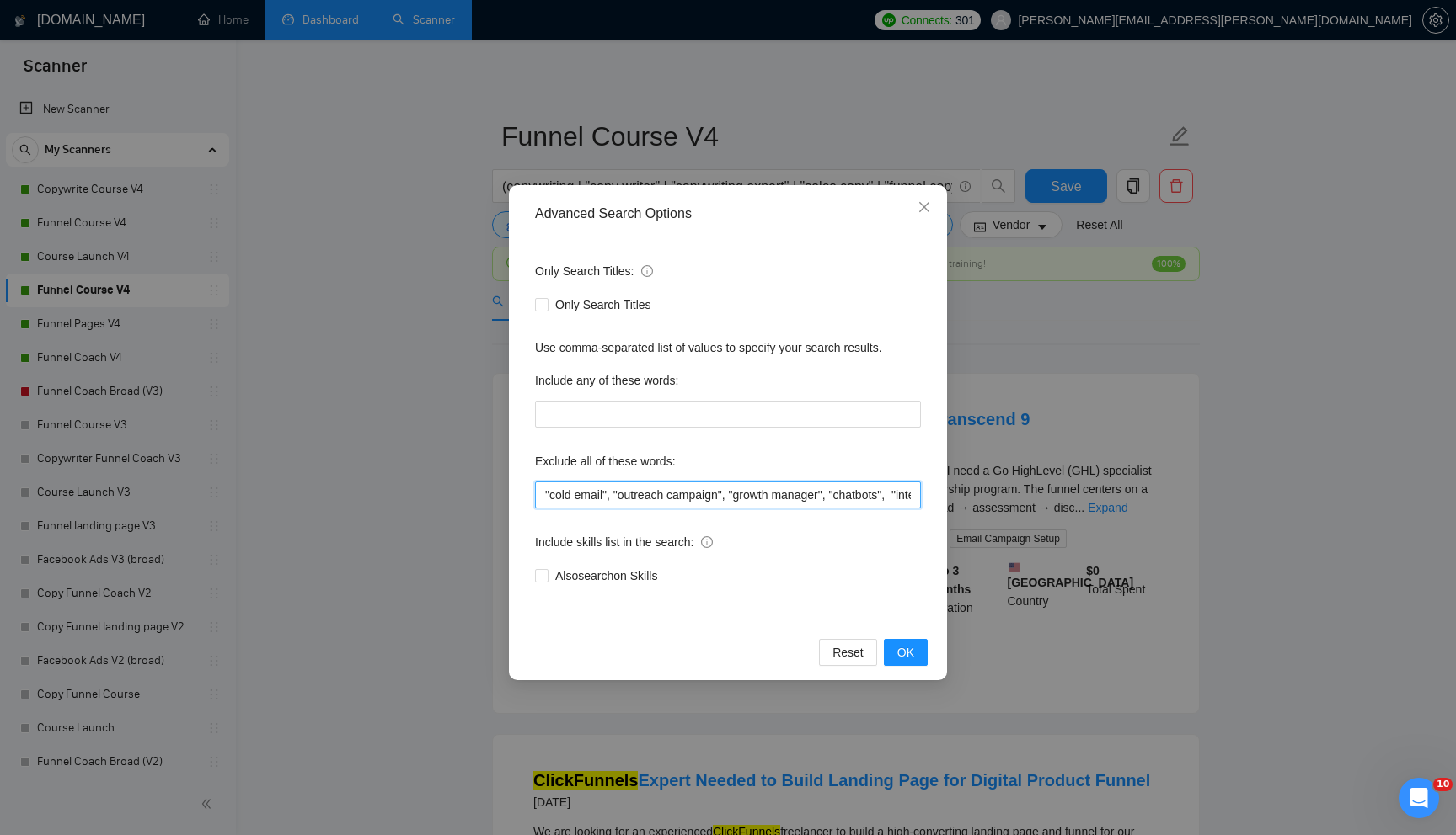
click at [564, 490] on input ""cold email", "outreach campaign", "growth manager", "chatbots", "intercom", "n…" at bounding box center [728, 494] width 385 height 27
click at [908, 649] on span "OK" at bounding box center [905, 652] width 17 height 19
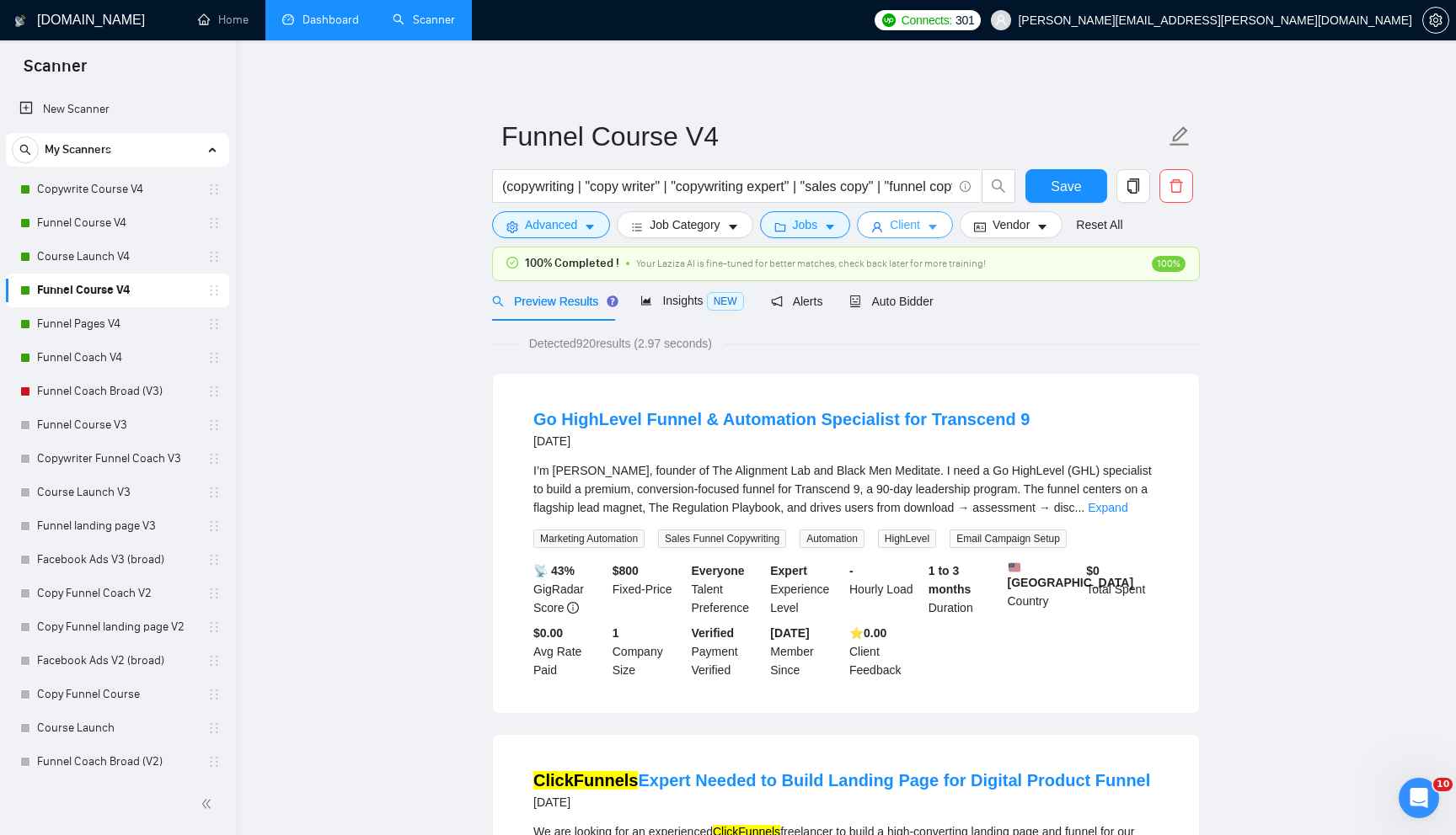
click at [908, 226] on span "Client" at bounding box center [904, 224] width 31 height 19
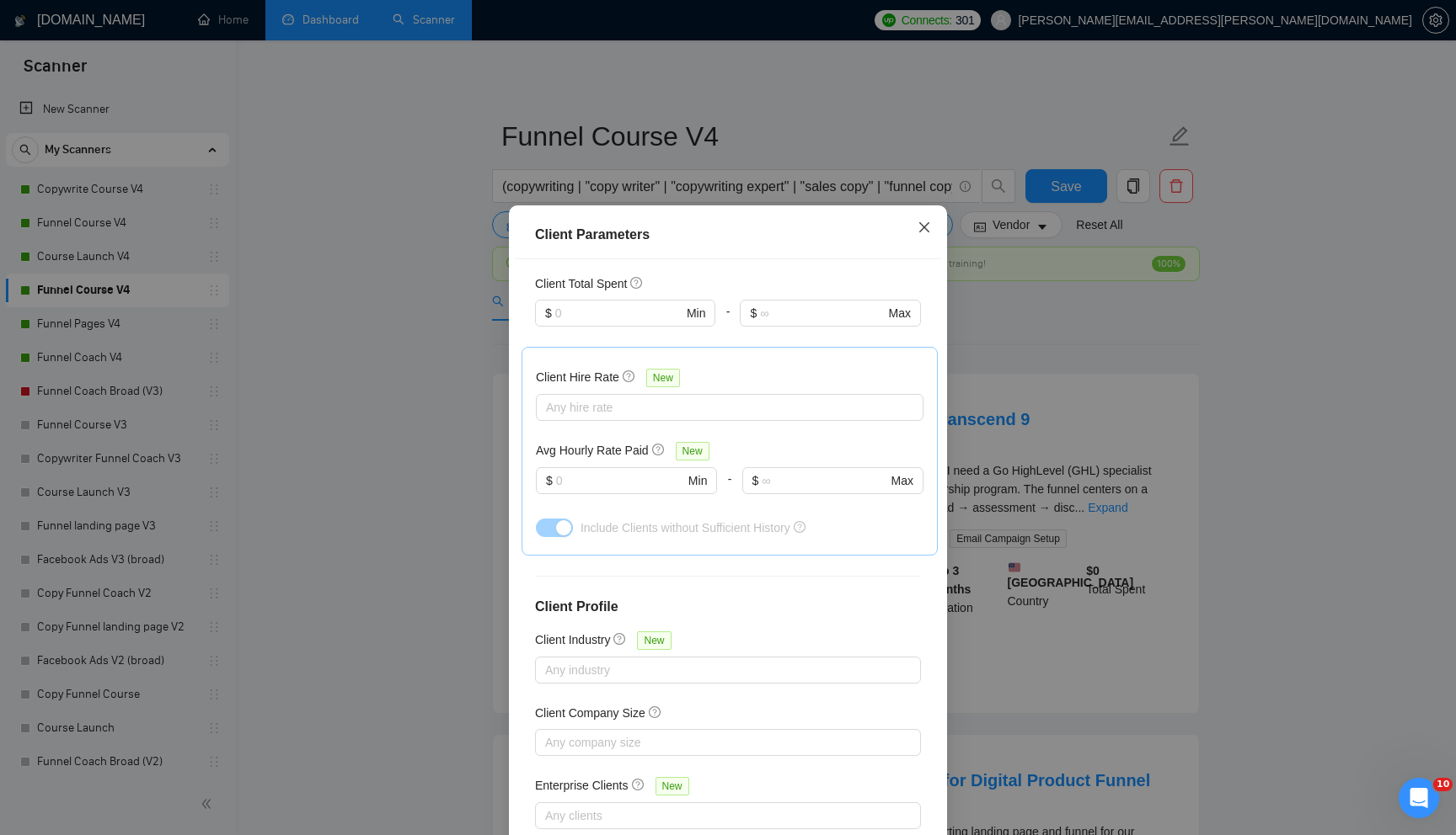
click at [923, 230] on icon "close" at bounding box center [924, 227] width 14 height 14
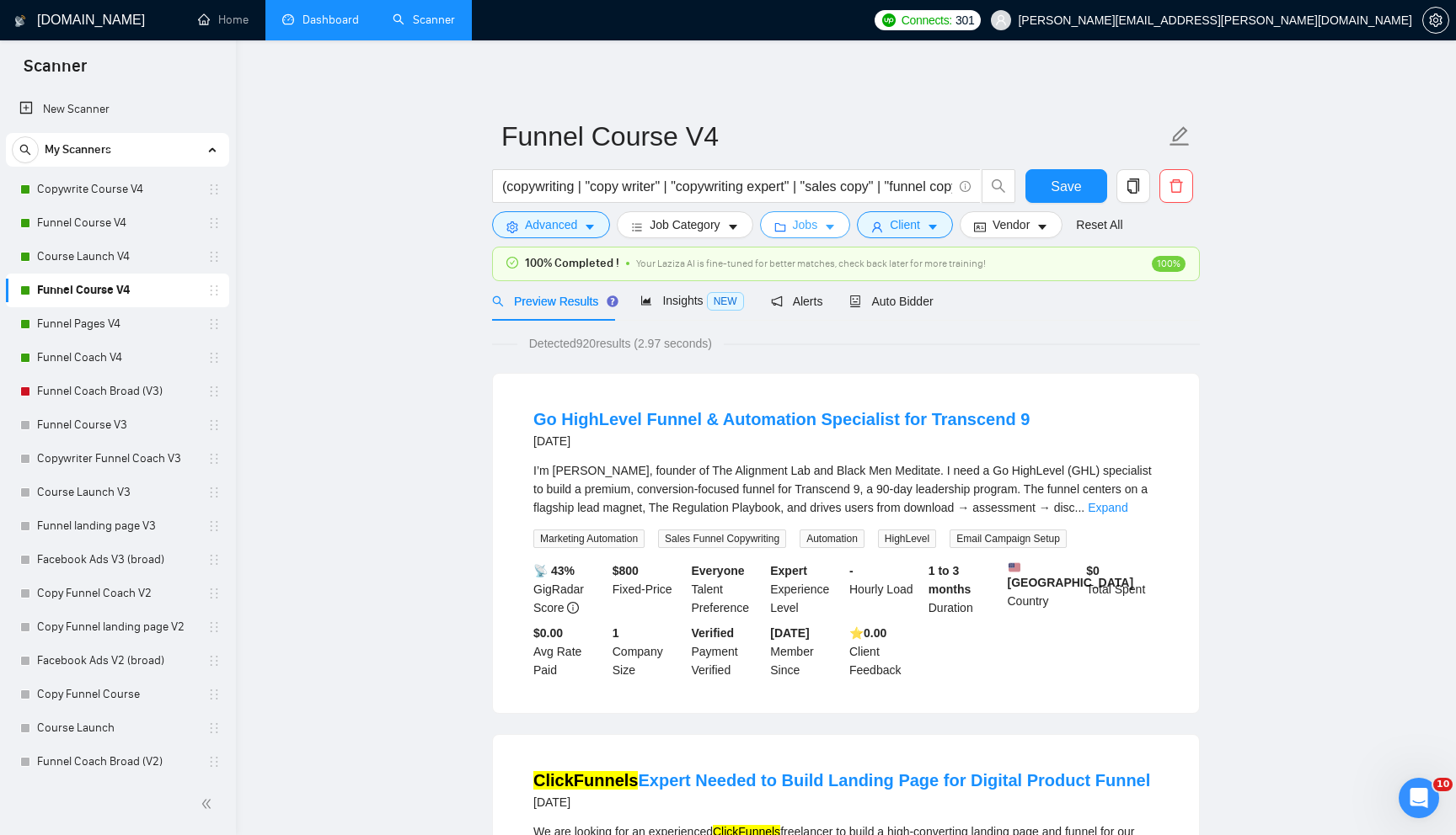
click at [825, 232] on button "Jobs" at bounding box center [806, 224] width 91 height 27
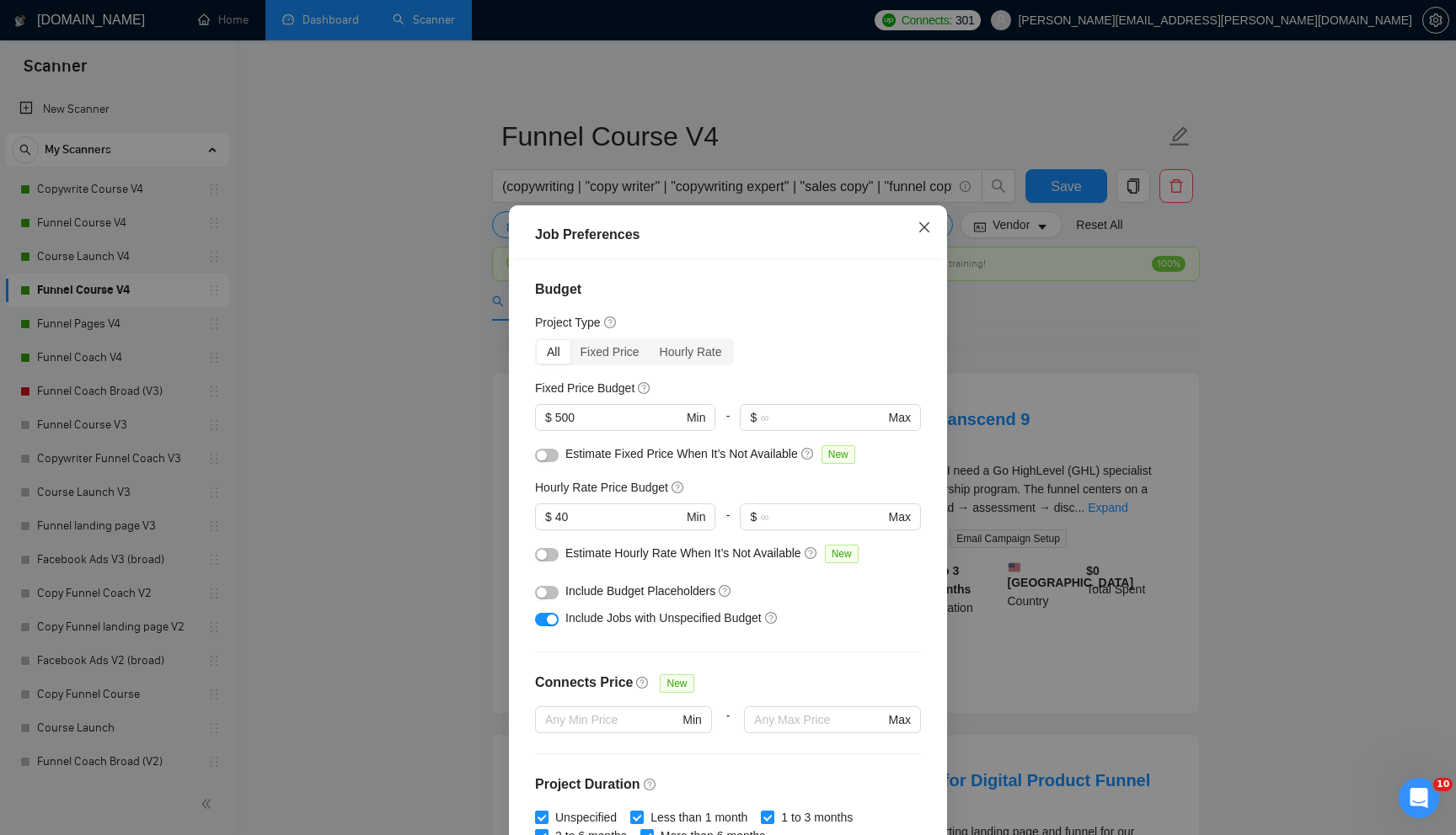
click at [927, 227] on icon "close" at bounding box center [924, 227] width 14 height 14
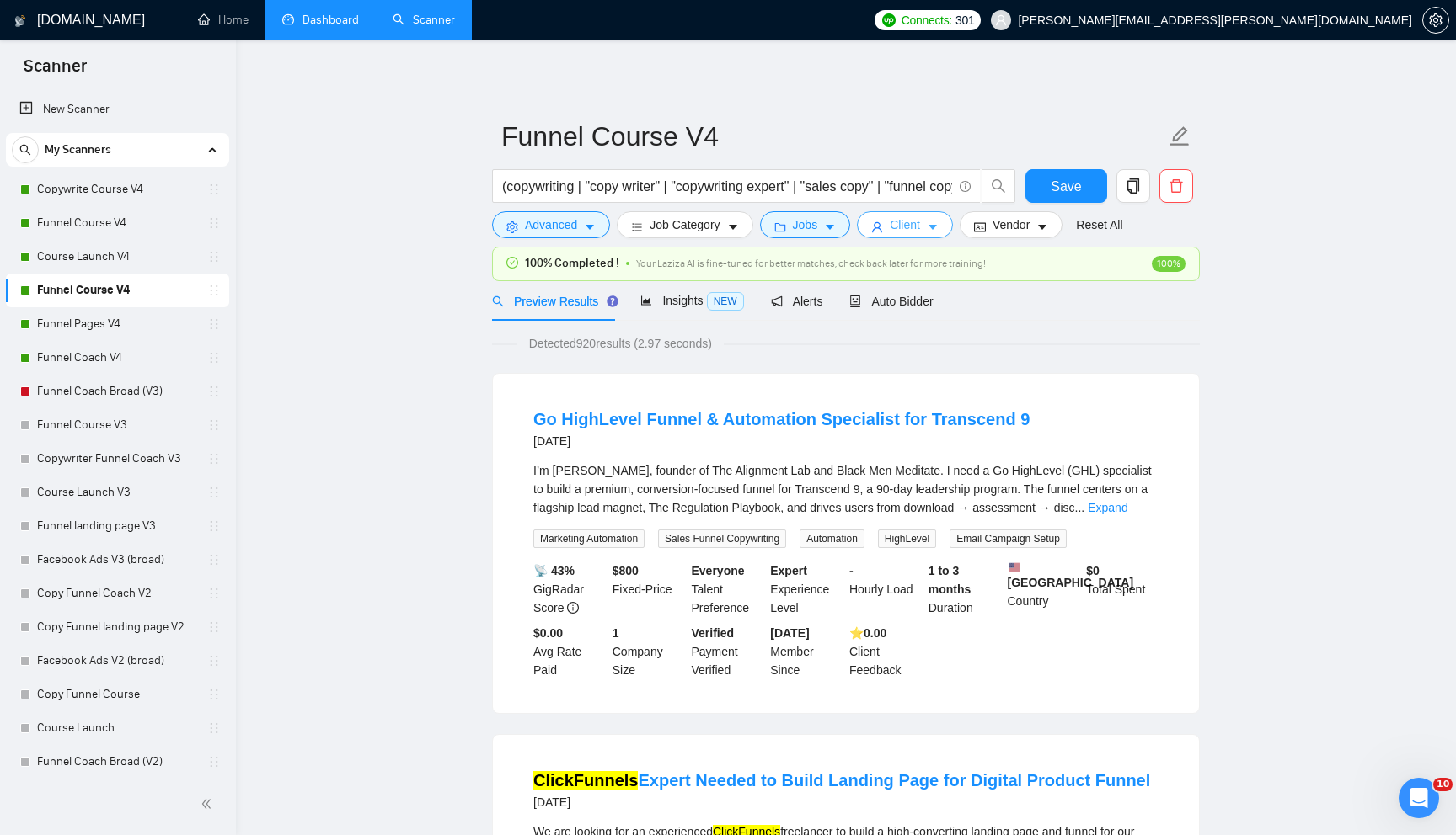
click at [930, 227] on button "Client" at bounding box center [904, 224] width 96 height 27
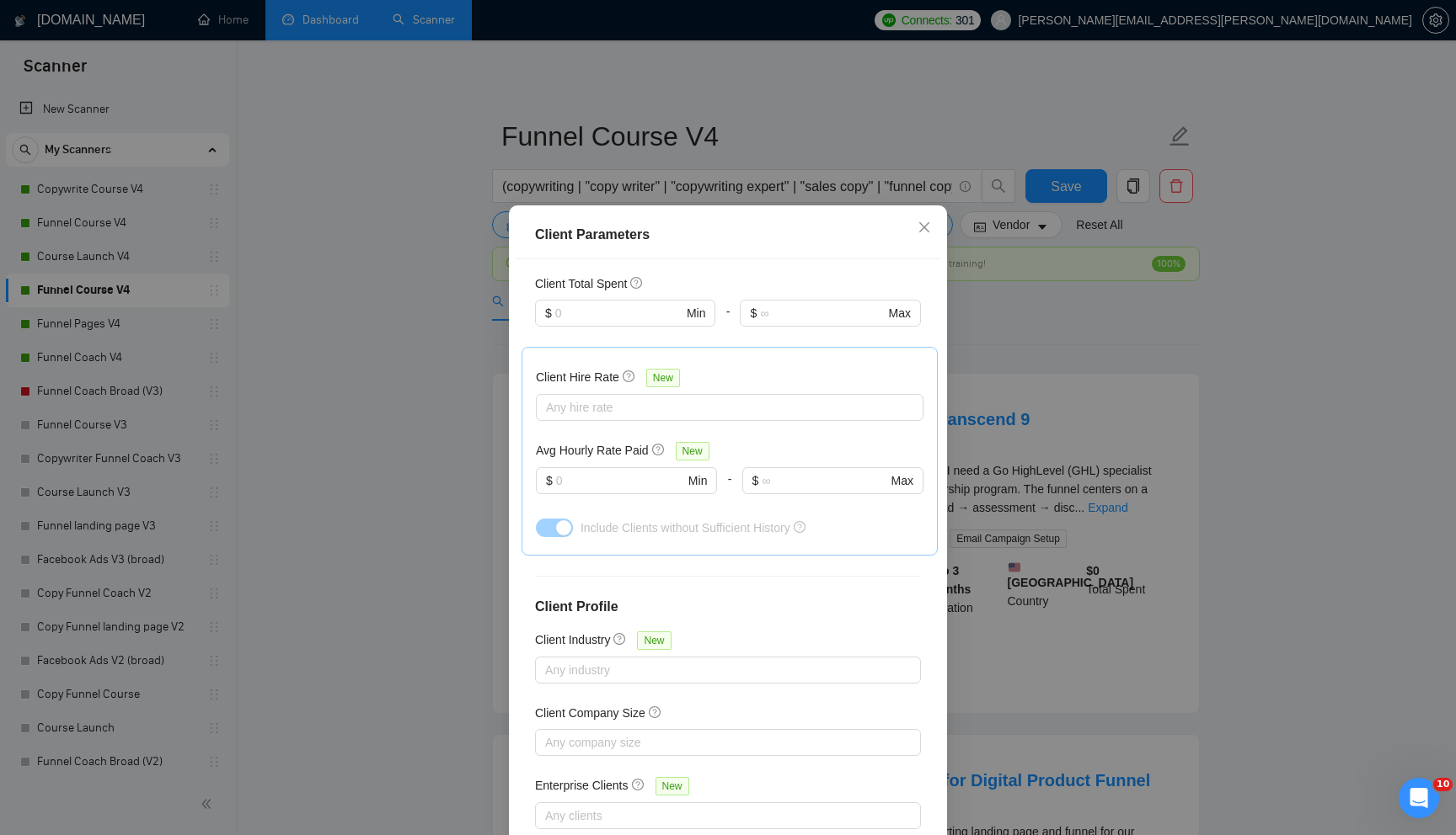
scroll to position [0, 0]
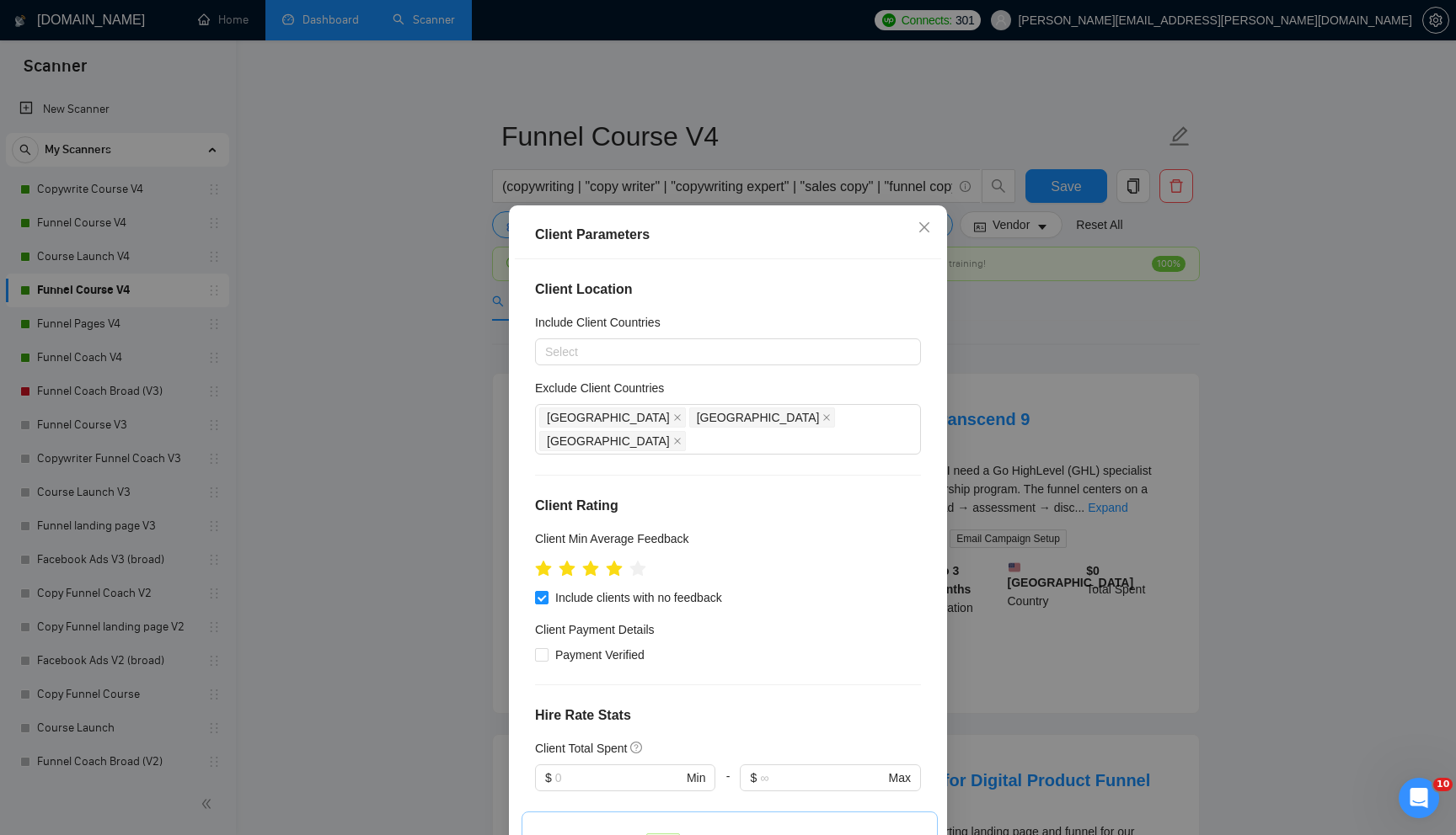
click at [783, 422] on div "[GEOGRAPHIC_DATA] [GEOGRAPHIC_DATA] [GEOGRAPHIC_DATA]" at bounding box center [719, 430] width 361 height 47
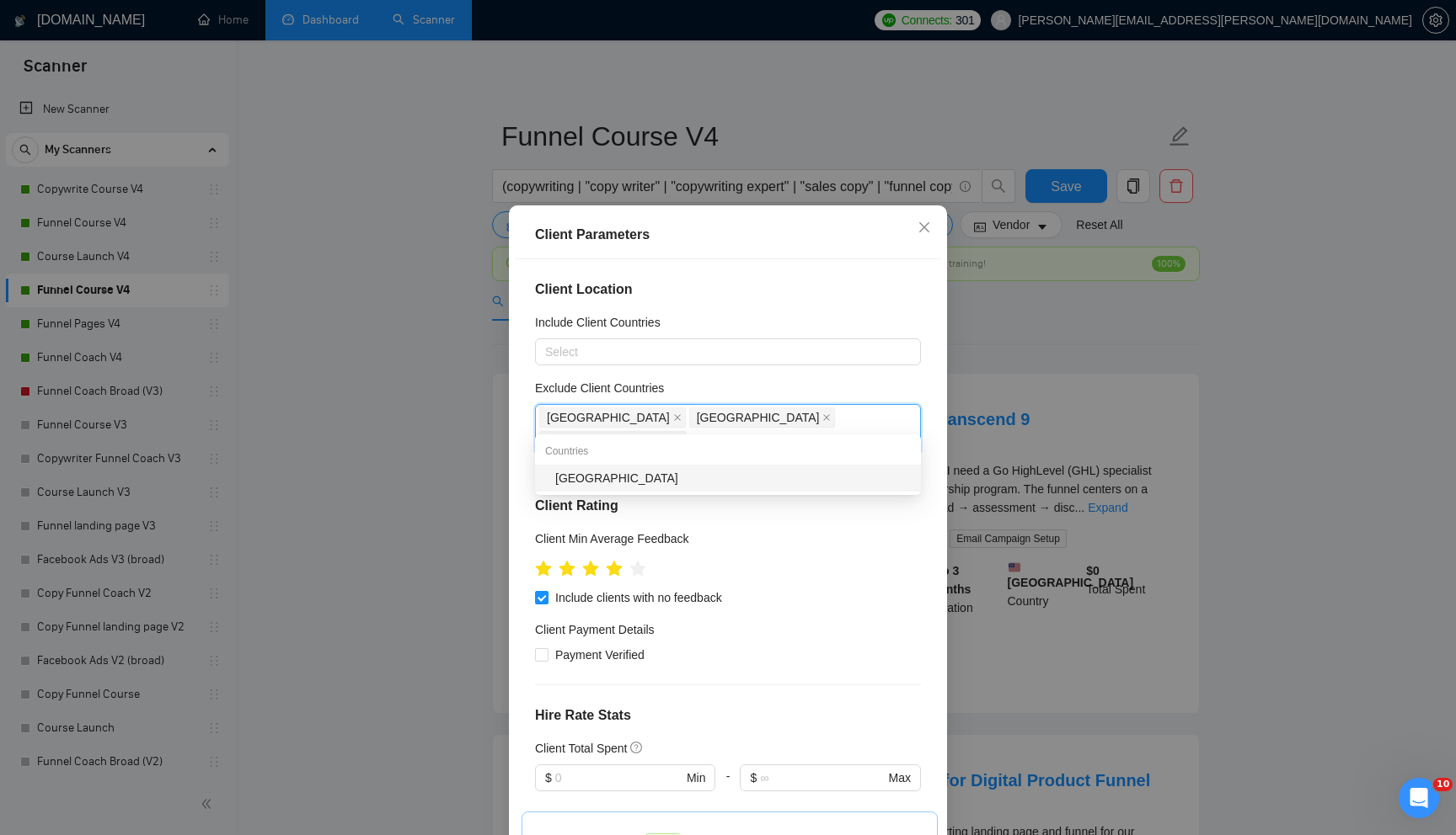
click at [692, 481] on div "[GEOGRAPHIC_DATA]" at bounding box center [733, 478] width 356 height 19
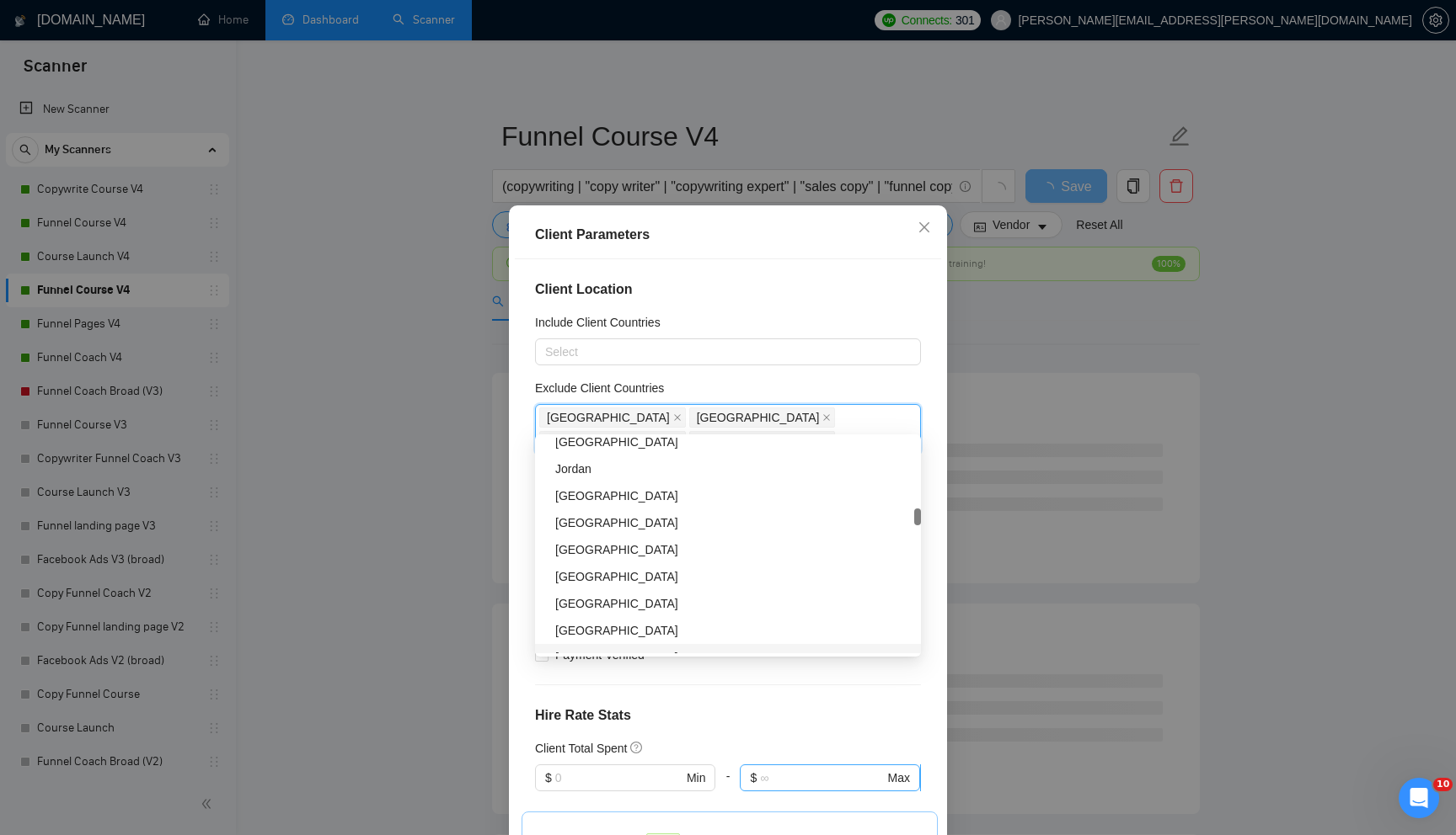
scroll to position [464, 0]
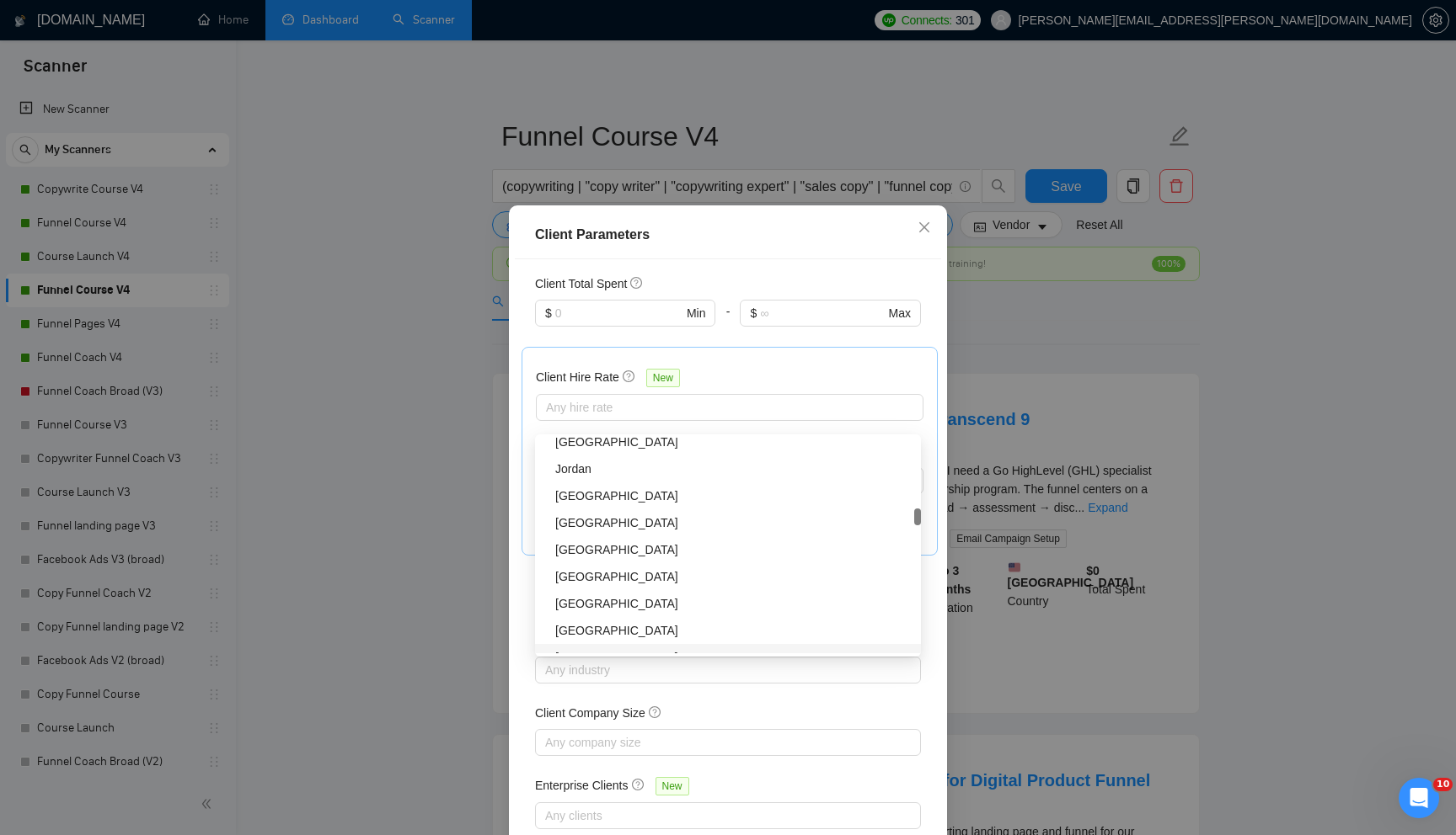
click at [853, 777] on div "Enterprise Clients New" at bounding box center [728, 790] width 385 height 26
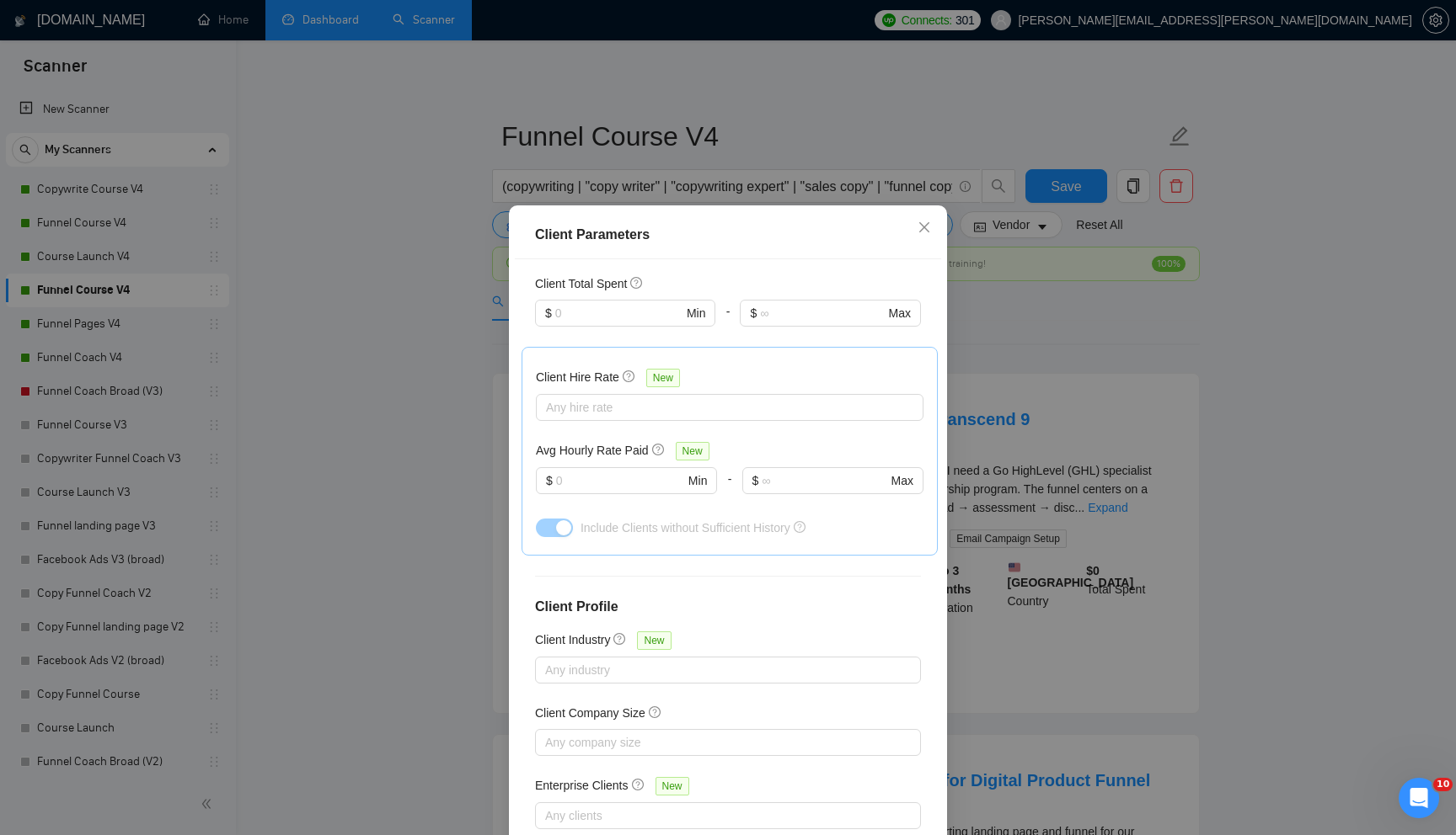
scroll to position [83, 0]
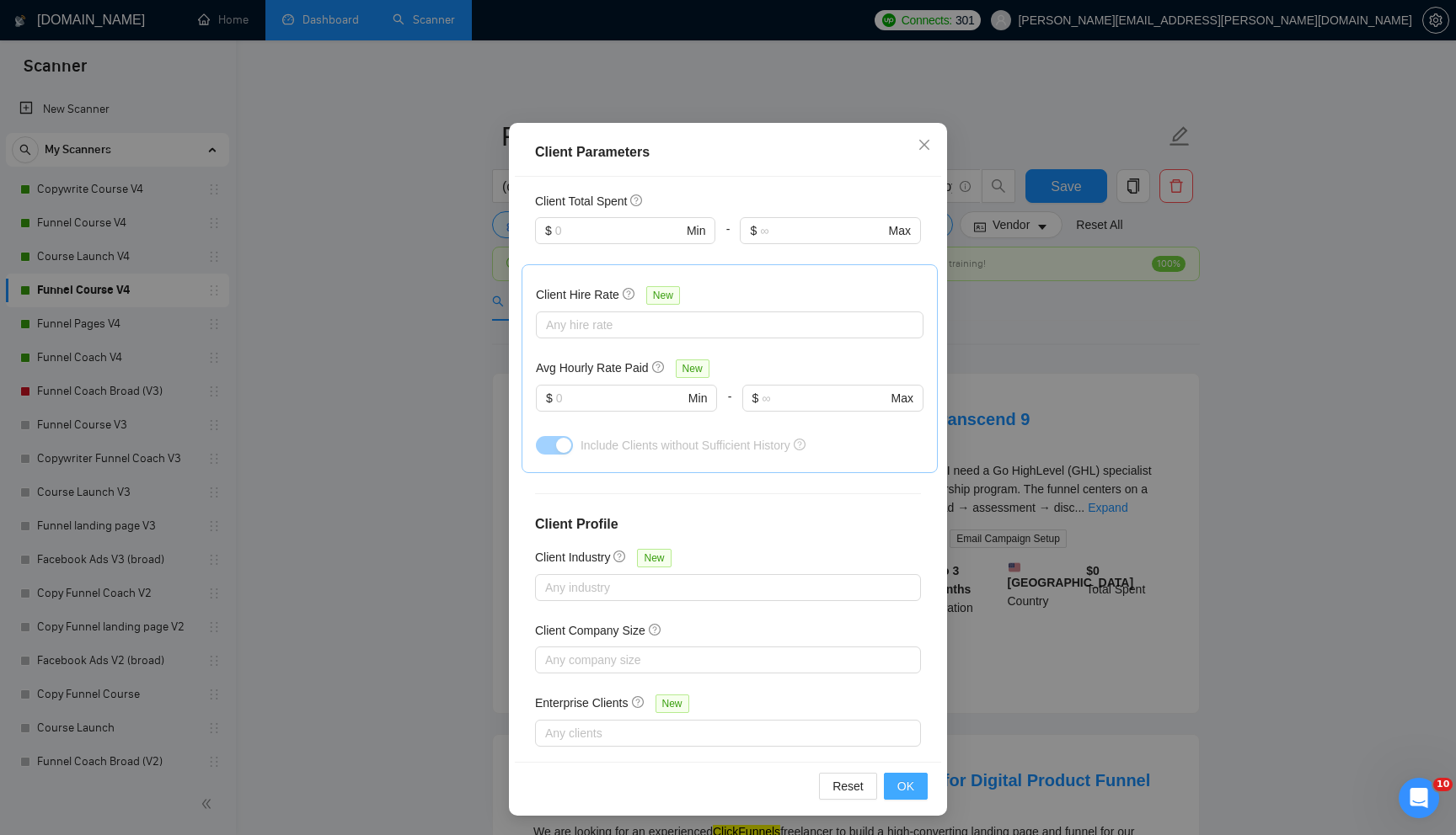
click at [900, 789] on span "OK" at bounding box center [905, 787] width 17 height 19
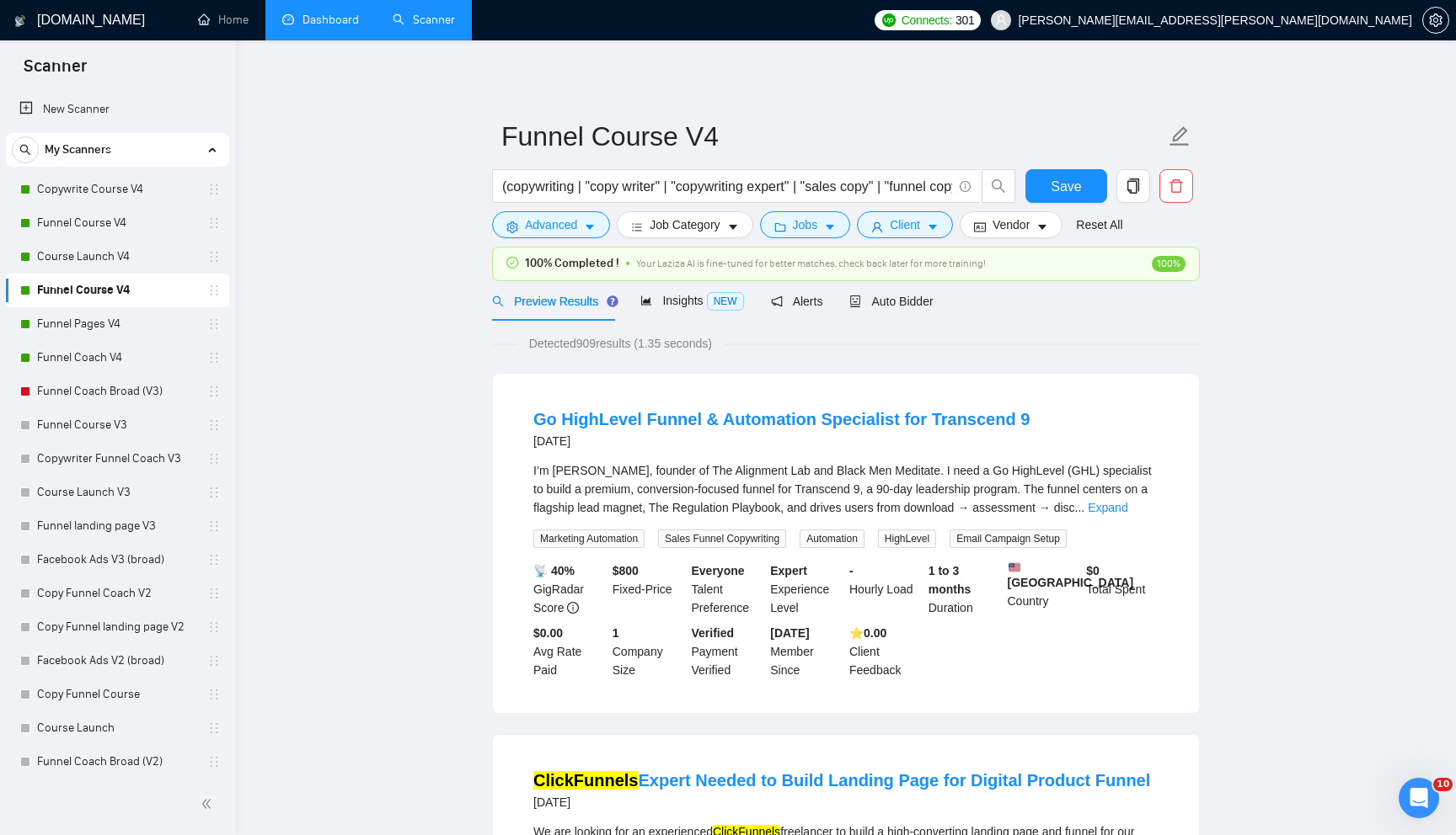
scroll to position [0, 0]
click at [681, 306] on span "Insights NEW" at bounding box center [692, 300] width 103 height 14
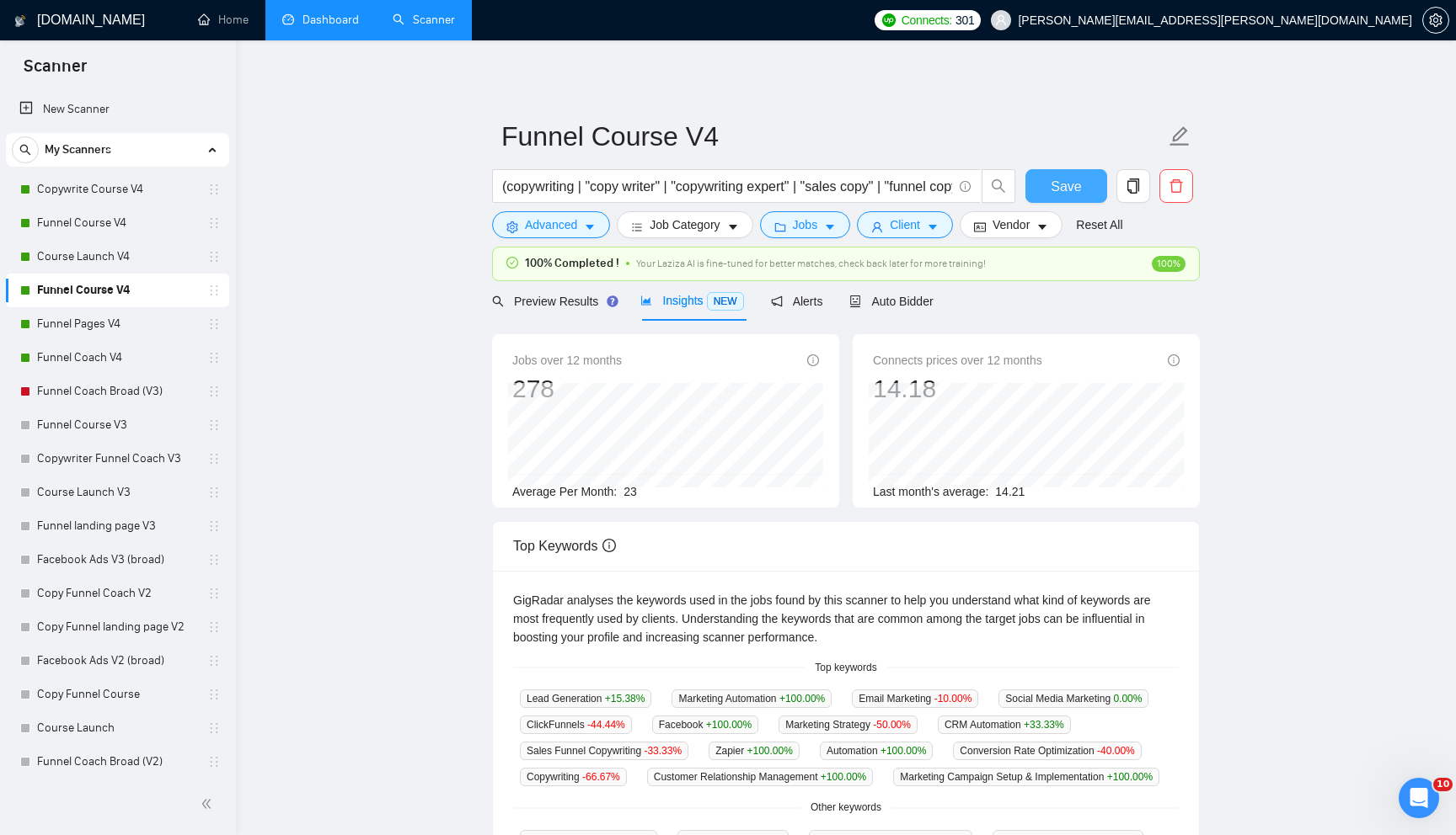
click at [1051, 189] on span "Save" at bounding box center [1066, 186] width 31 height 21
click at [160, 323] on link "Funnel Pages V4" at bounding box center [117, 324] width 160 height 34
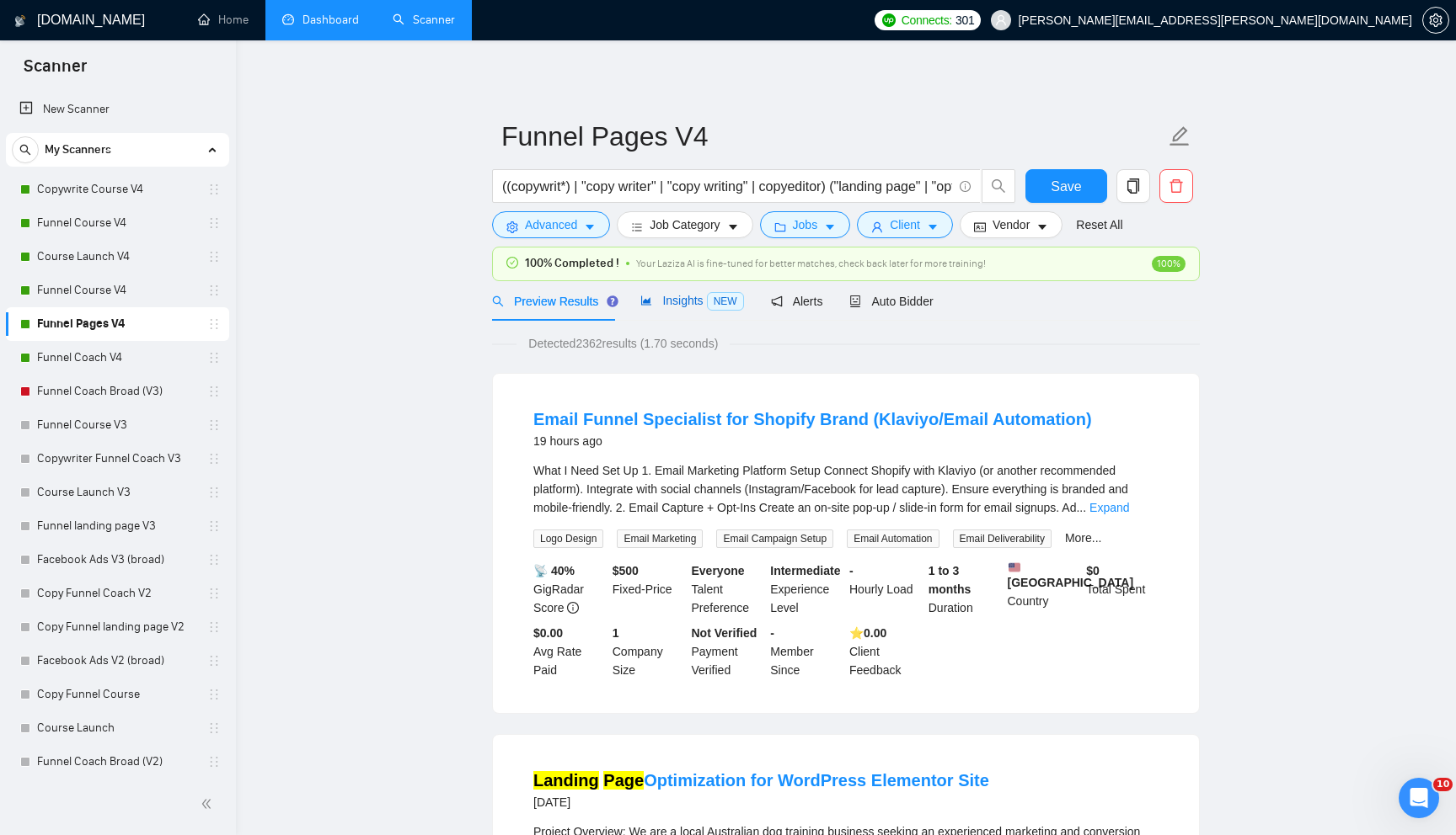
click at [667, 304] on span "Insights NEW" at bounding box center [692, 300] width 103 height 14
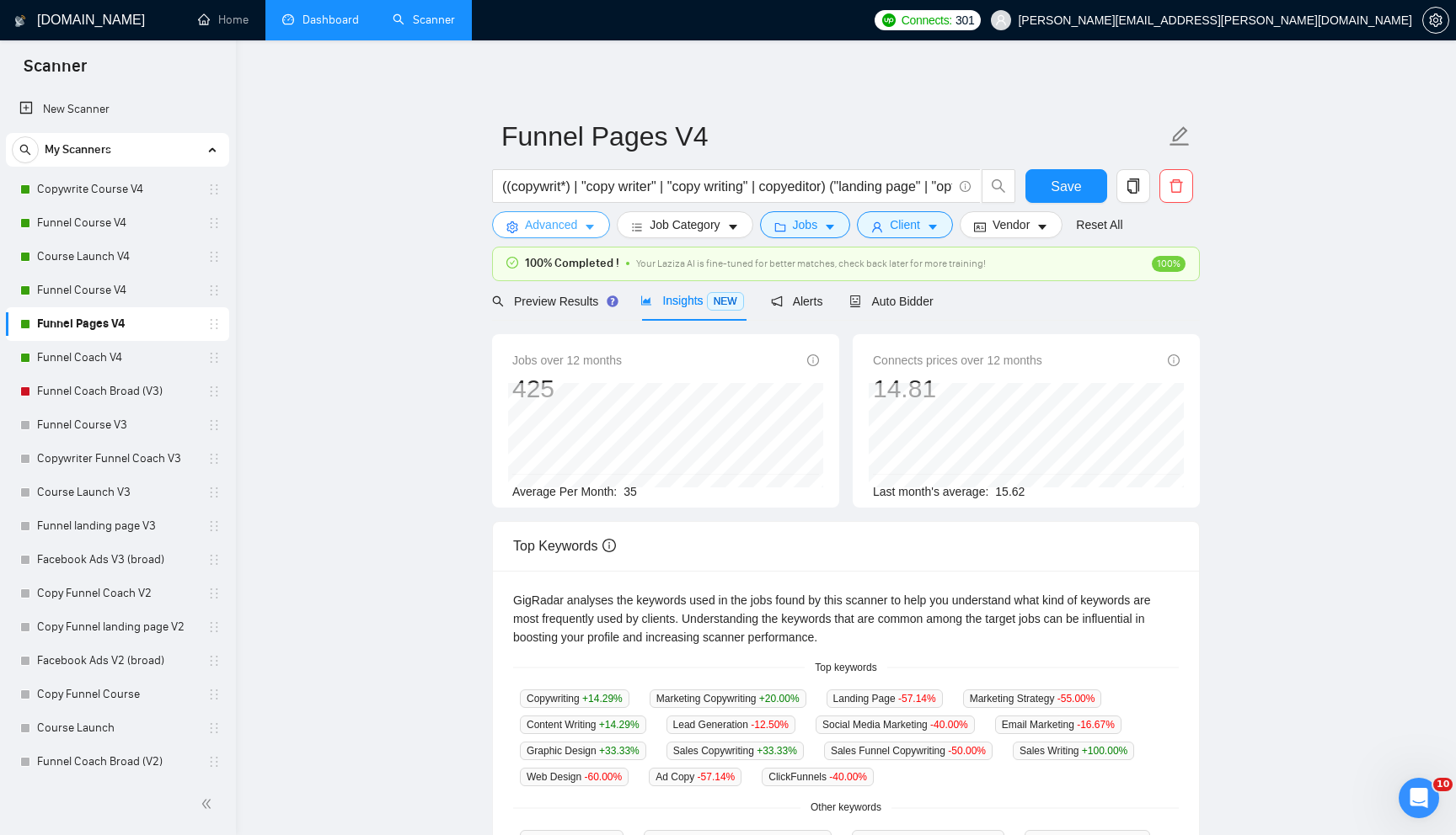
click at [533, 235] on button "Advanced" at bounding box center [551, 224] width 118 height 27
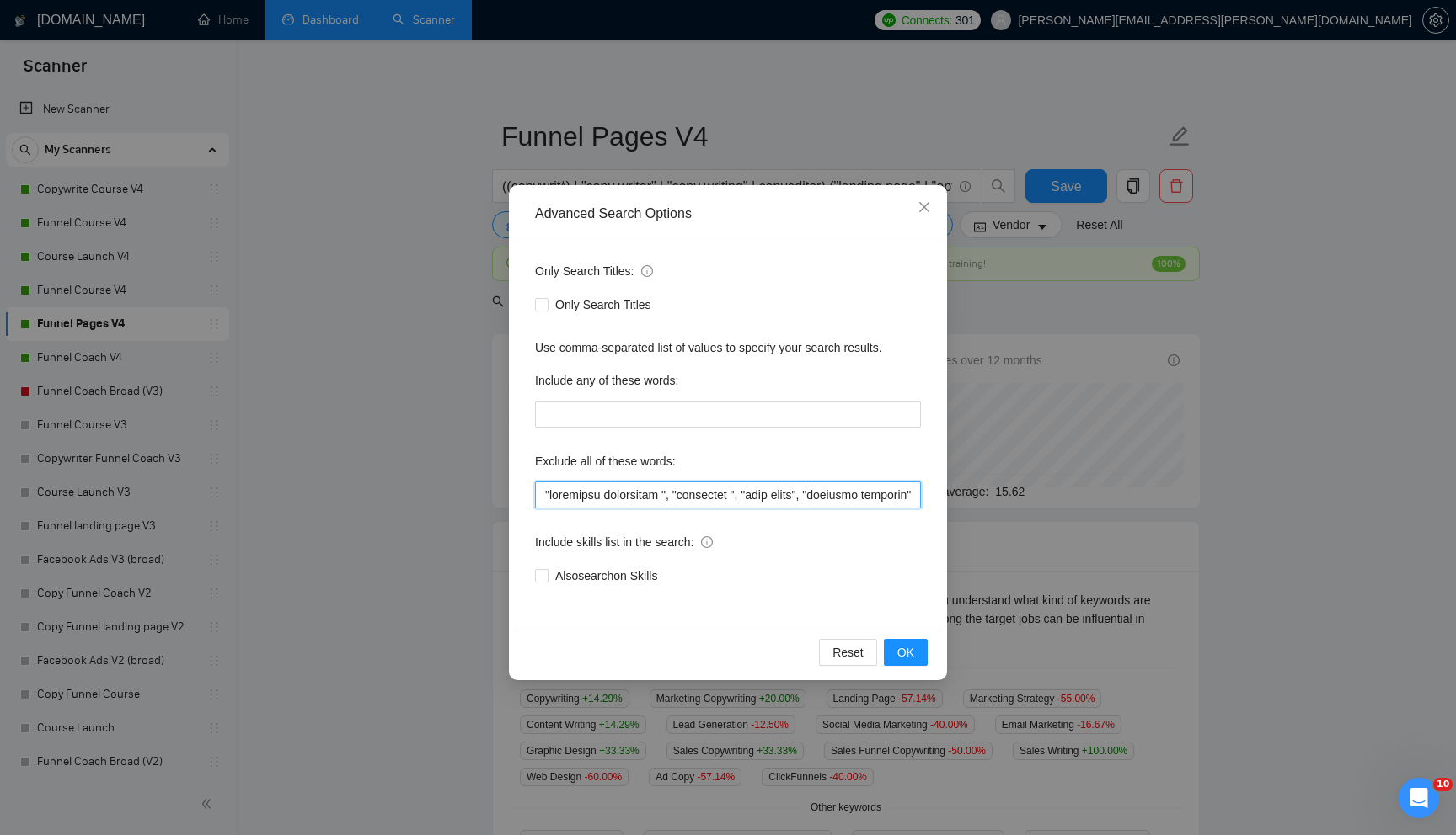
click at [560, 493] on input "text" at bounding box center [728, 494] width 385 height 27
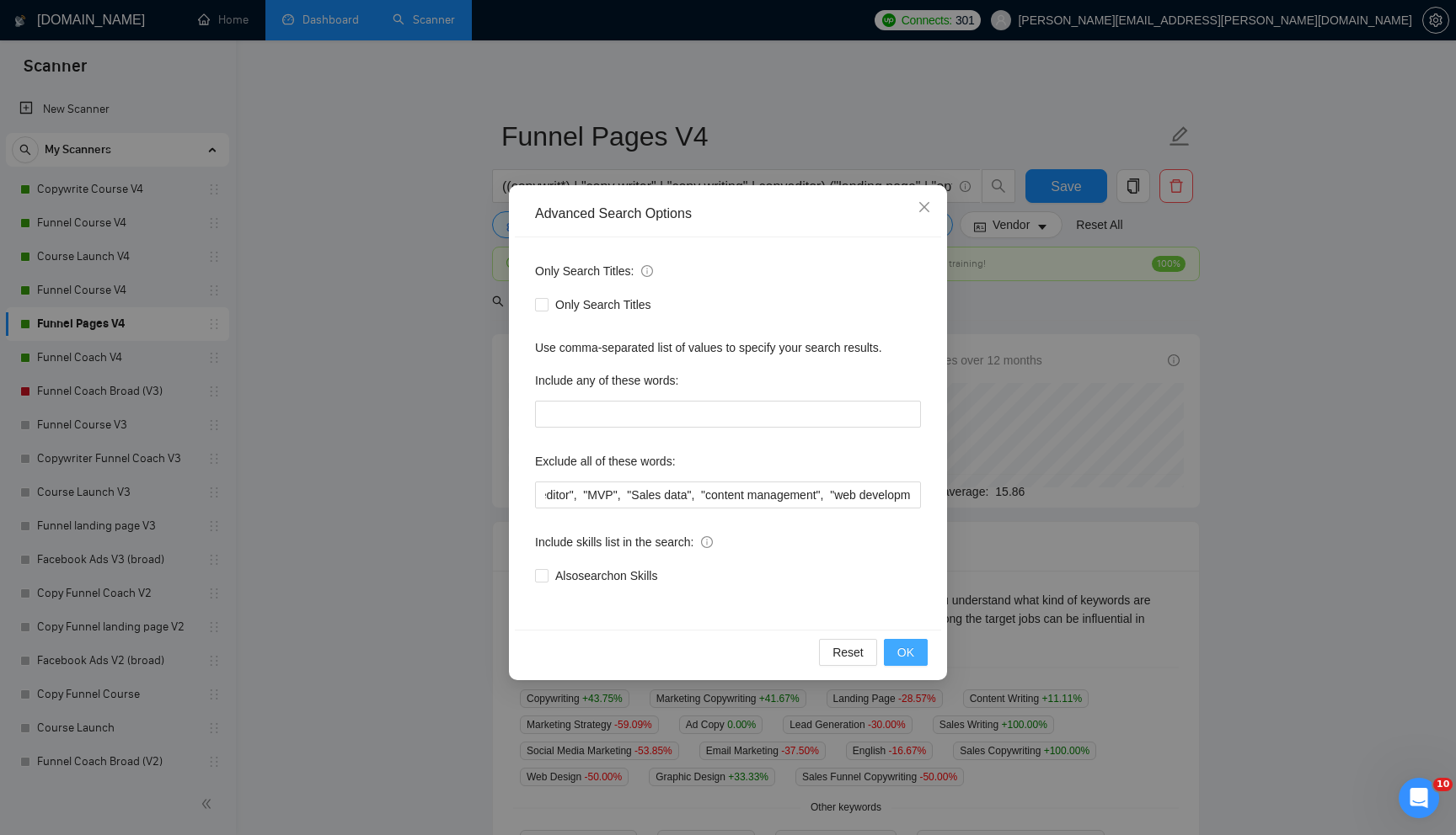
click at [902, 647] on span "OK" at bounding box center [905, 652] width 17 height 19
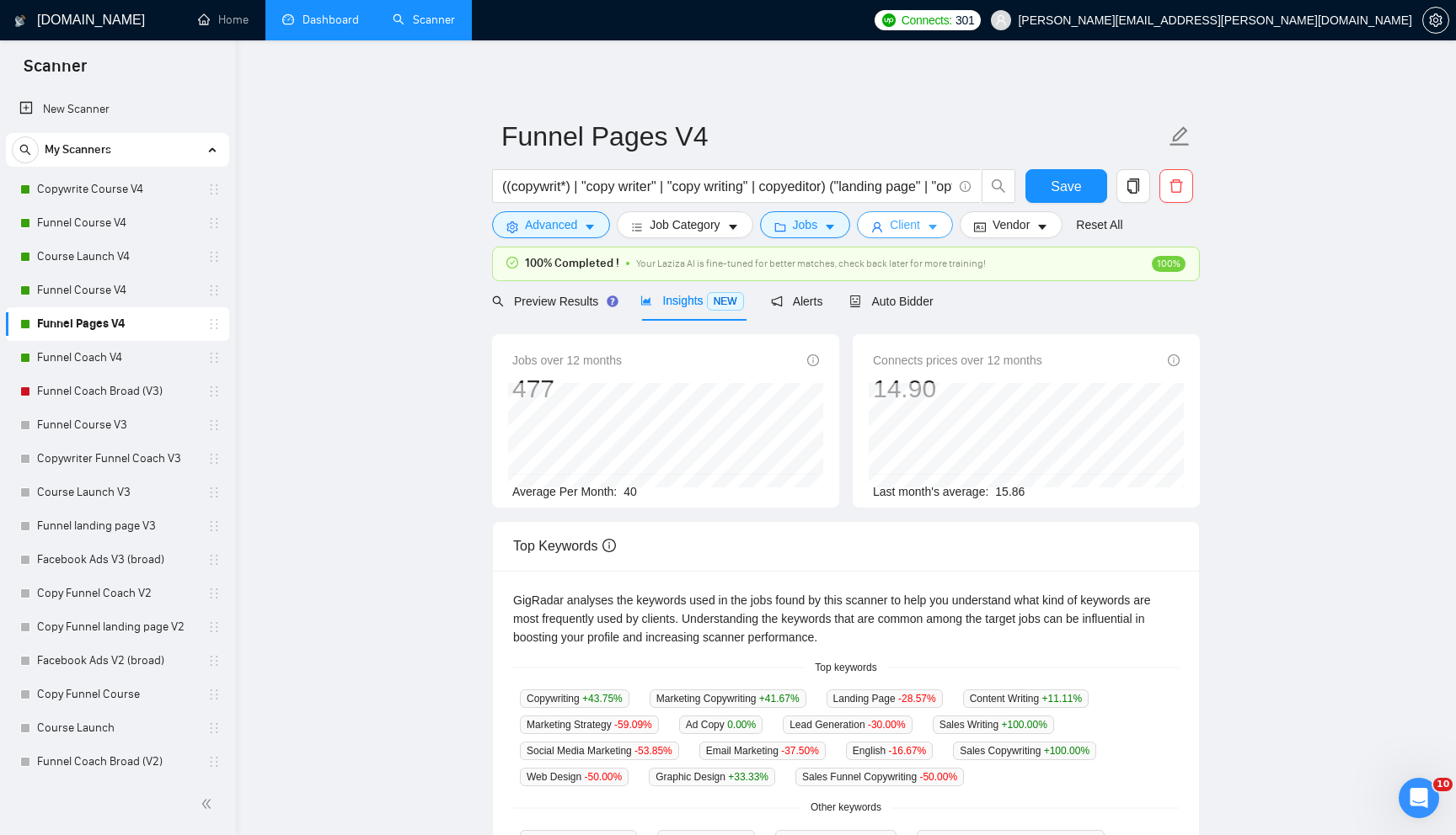
click at [906, 237] on button "Client" at bounding box center [904, 224] width 96 height 27
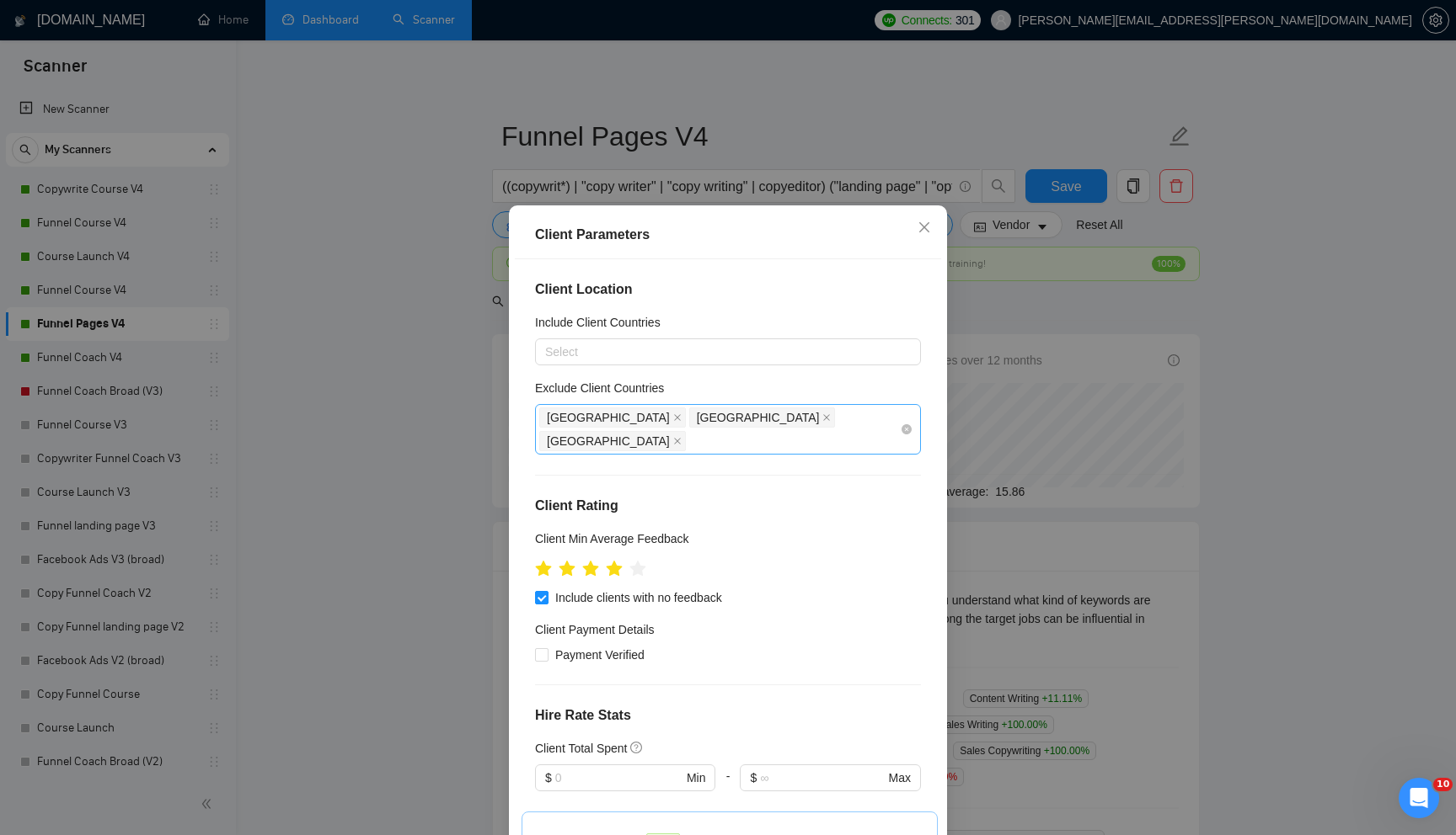
click at [755, 420] on div "[GEOGRAPHIC_DATA] [GEOGRAPHIC_DATA] [GEOGRAPHIC_DATA]" at bounding box center [719, 430] width 361 height 47
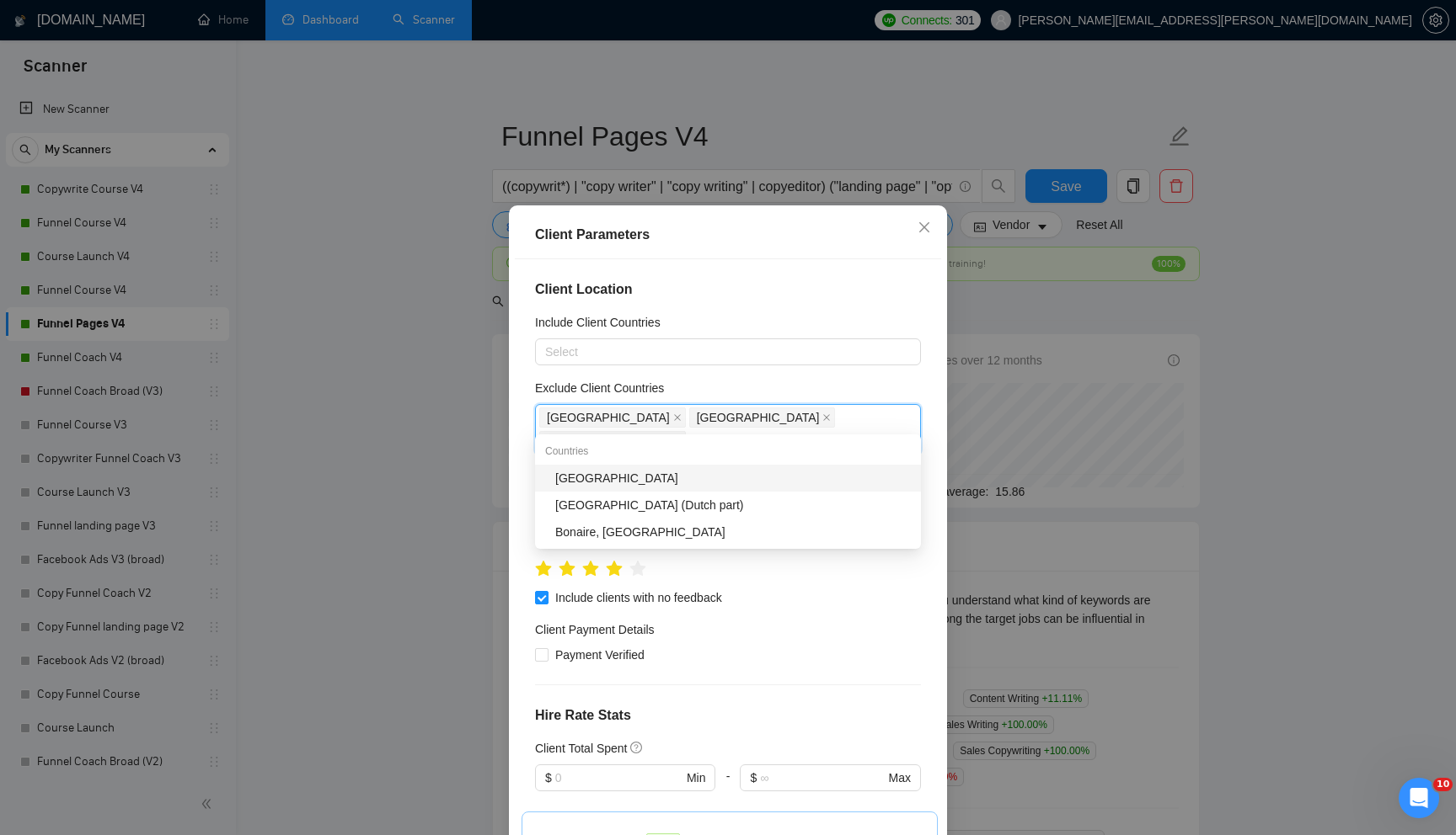
click at [654, 474] on div "[GEOGRAPHIC_DATA]" at bounding box center [733, 478] width 356 height 19
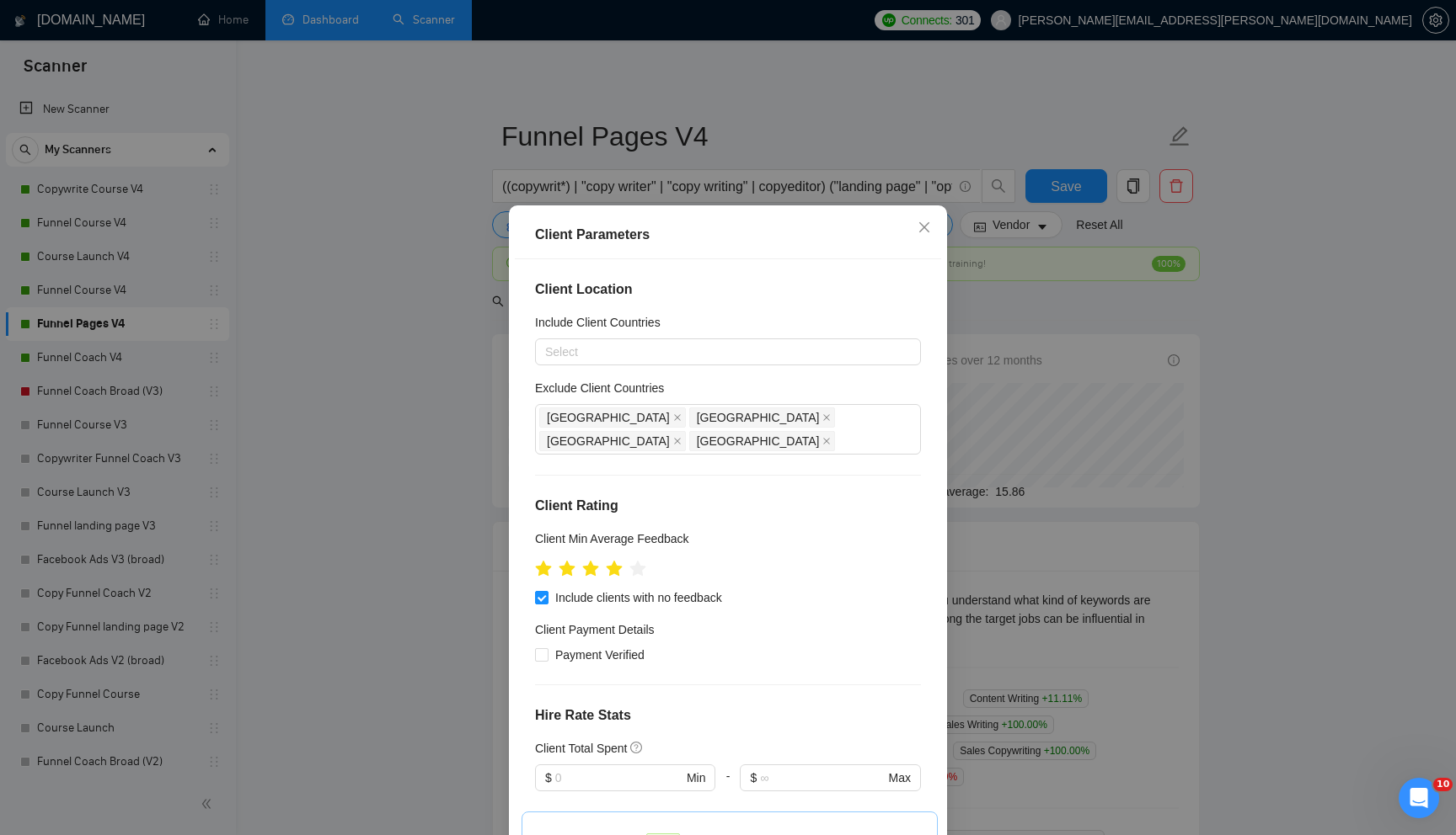
click at [890, 276] on div "Client Location Include Client Countries Select Exclude Client Countries [GEOGR…" at bounding box center [728, 550] width 426 height 584
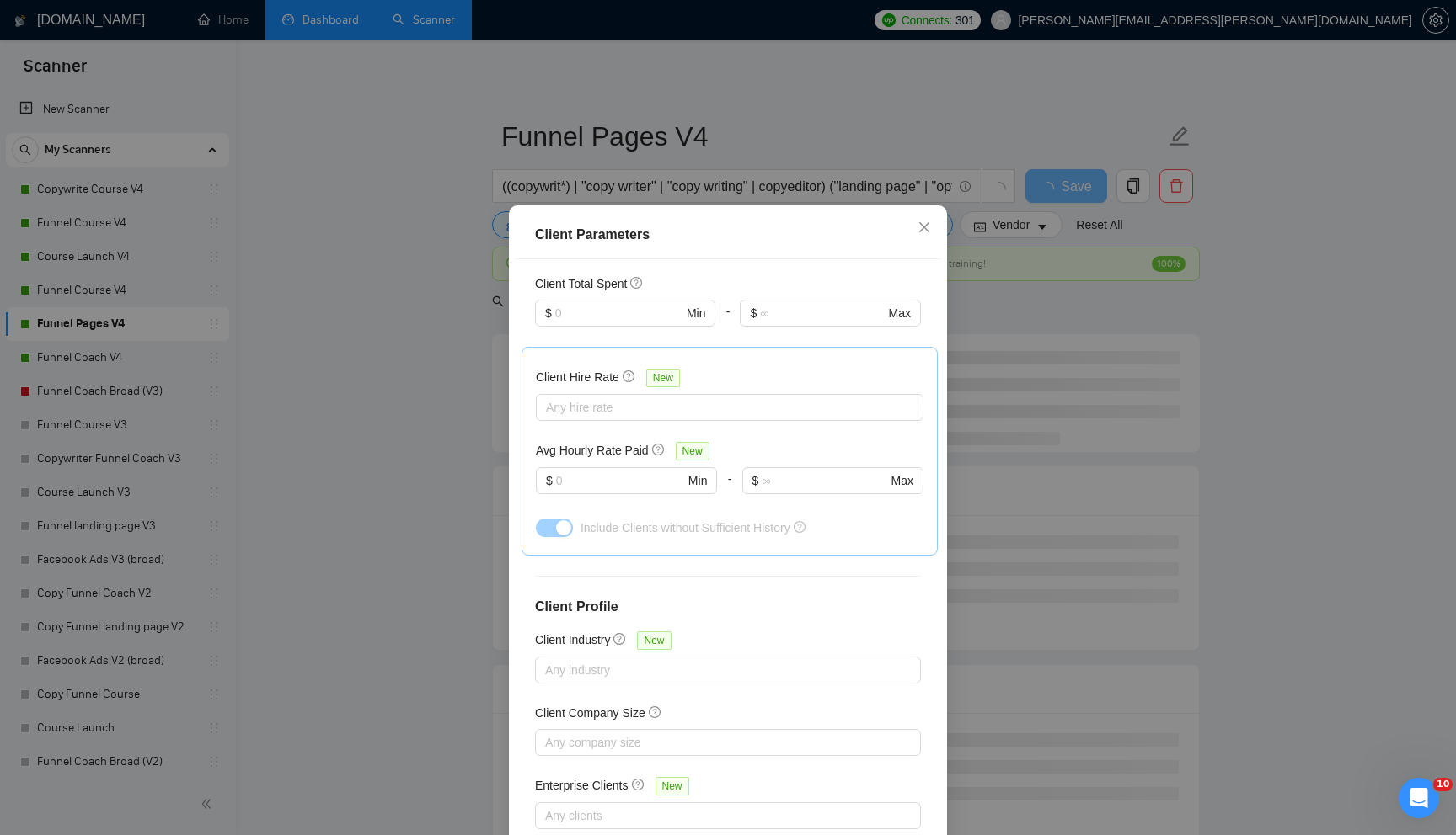
scroll to position [83, 0]
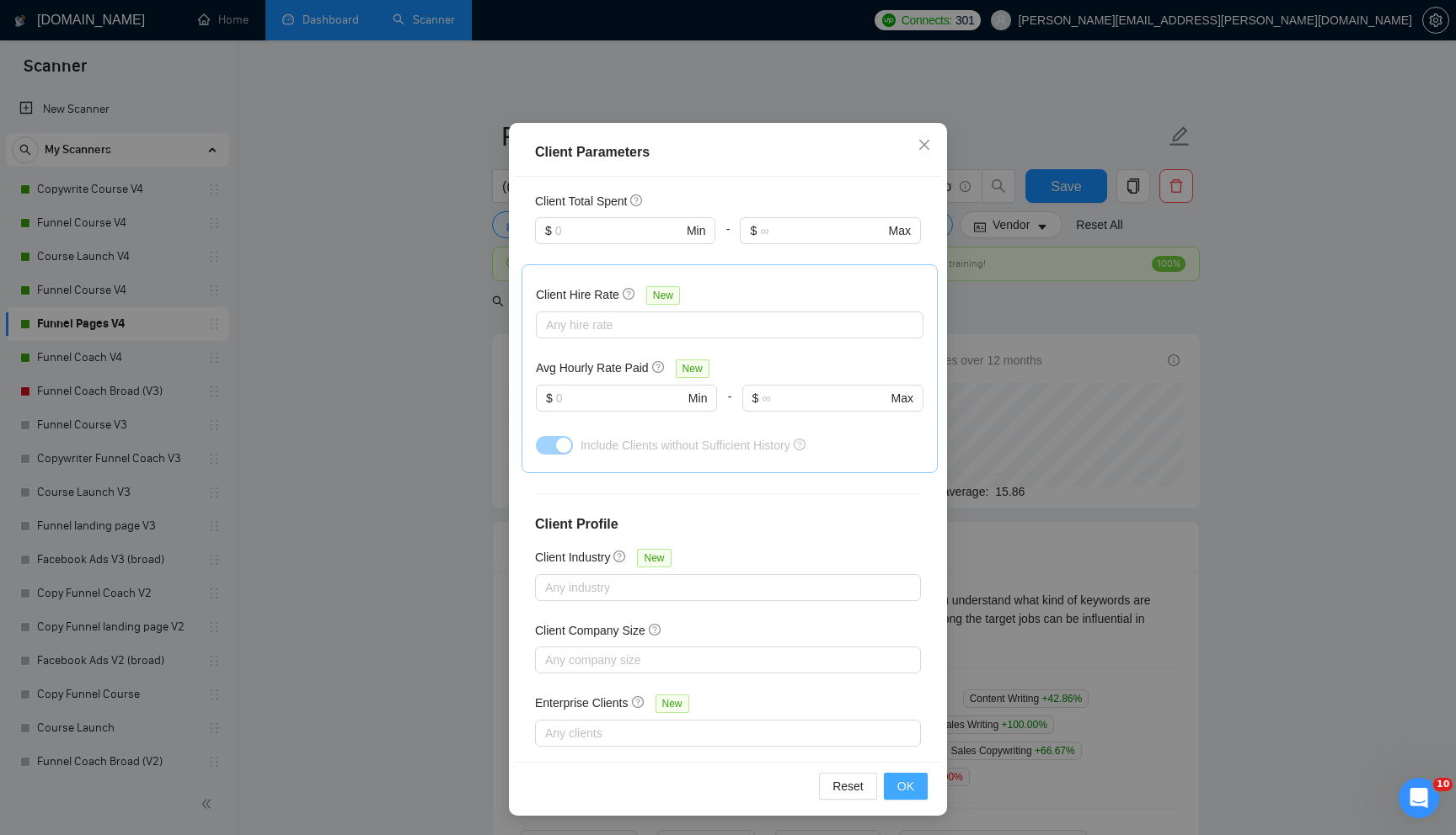
click at [908, 778] on span "OK" at bounding box center [905, 787] width 17 height 19
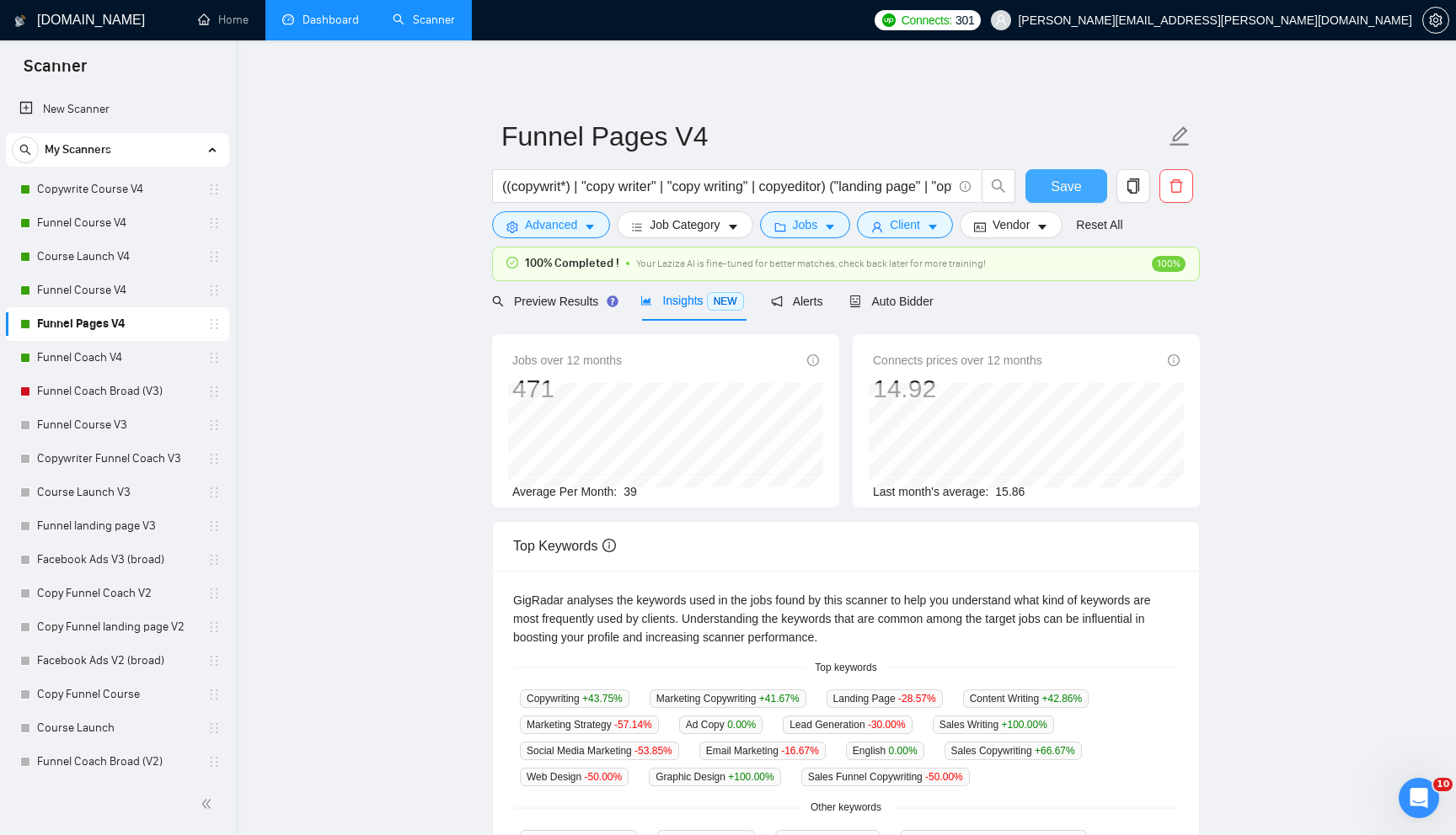
click at [1075, 191] on span "Save" at bounding box center [1066, 186] width 31 height 21
click at [156, 356] on link "Funnel Coach V4" at bounding box center [117, 358] width 160 height 34
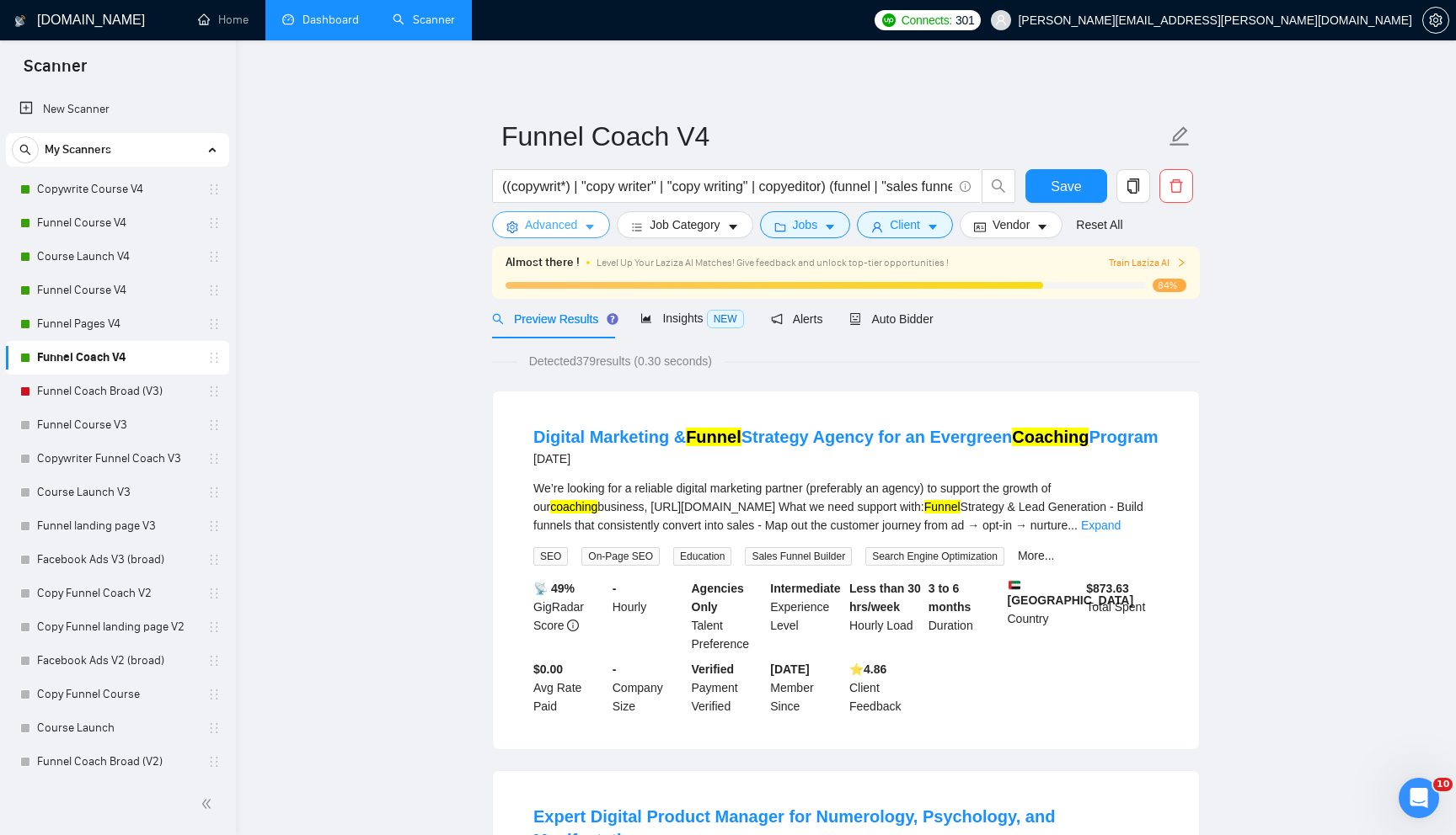
click at [553, 229] on span "Advanced" at bounding box center [551, 224] width 52 height 19
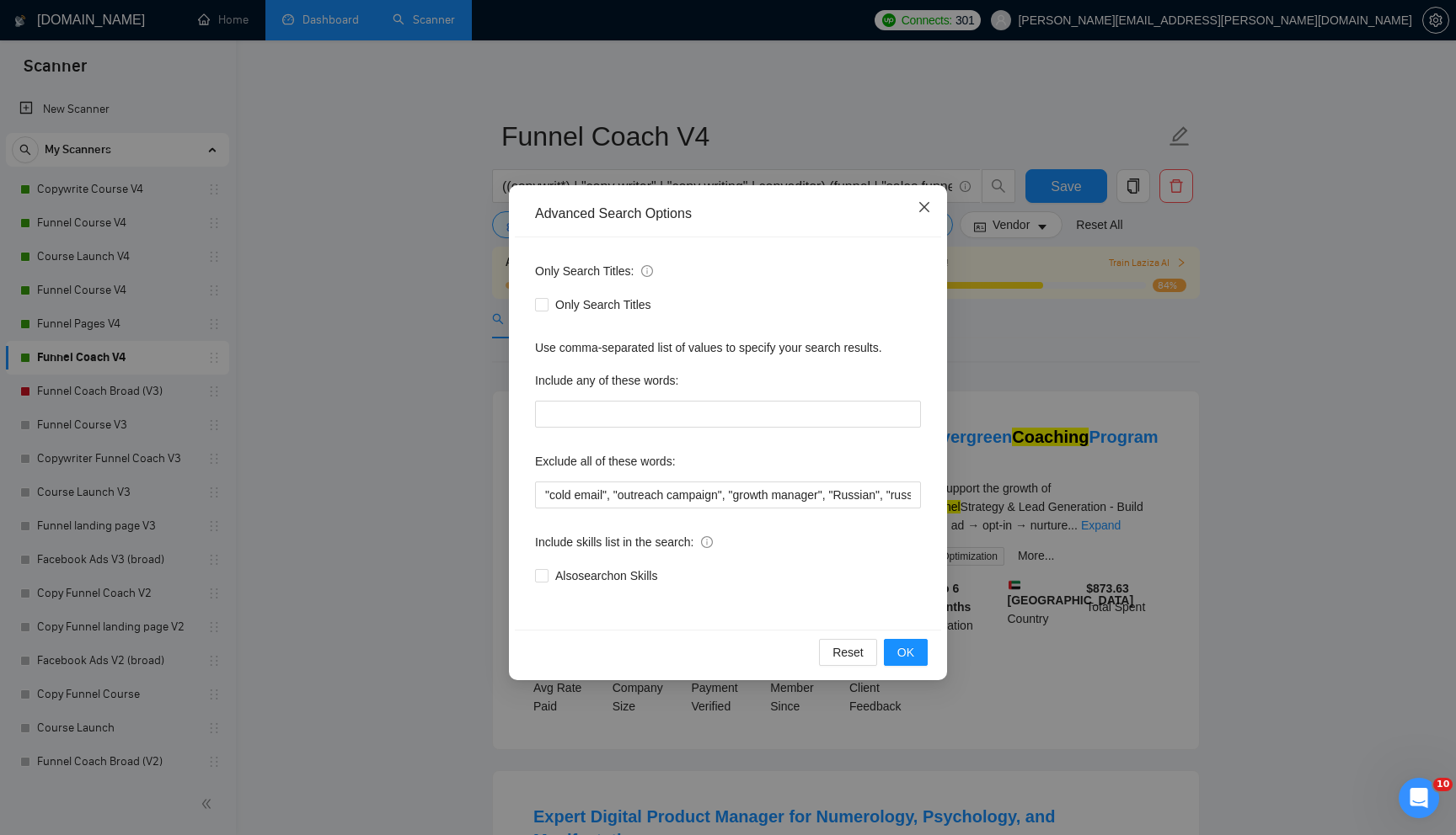
click at [922, 210] on icon "close" at bounding box center [924, 208] width 14 height 14
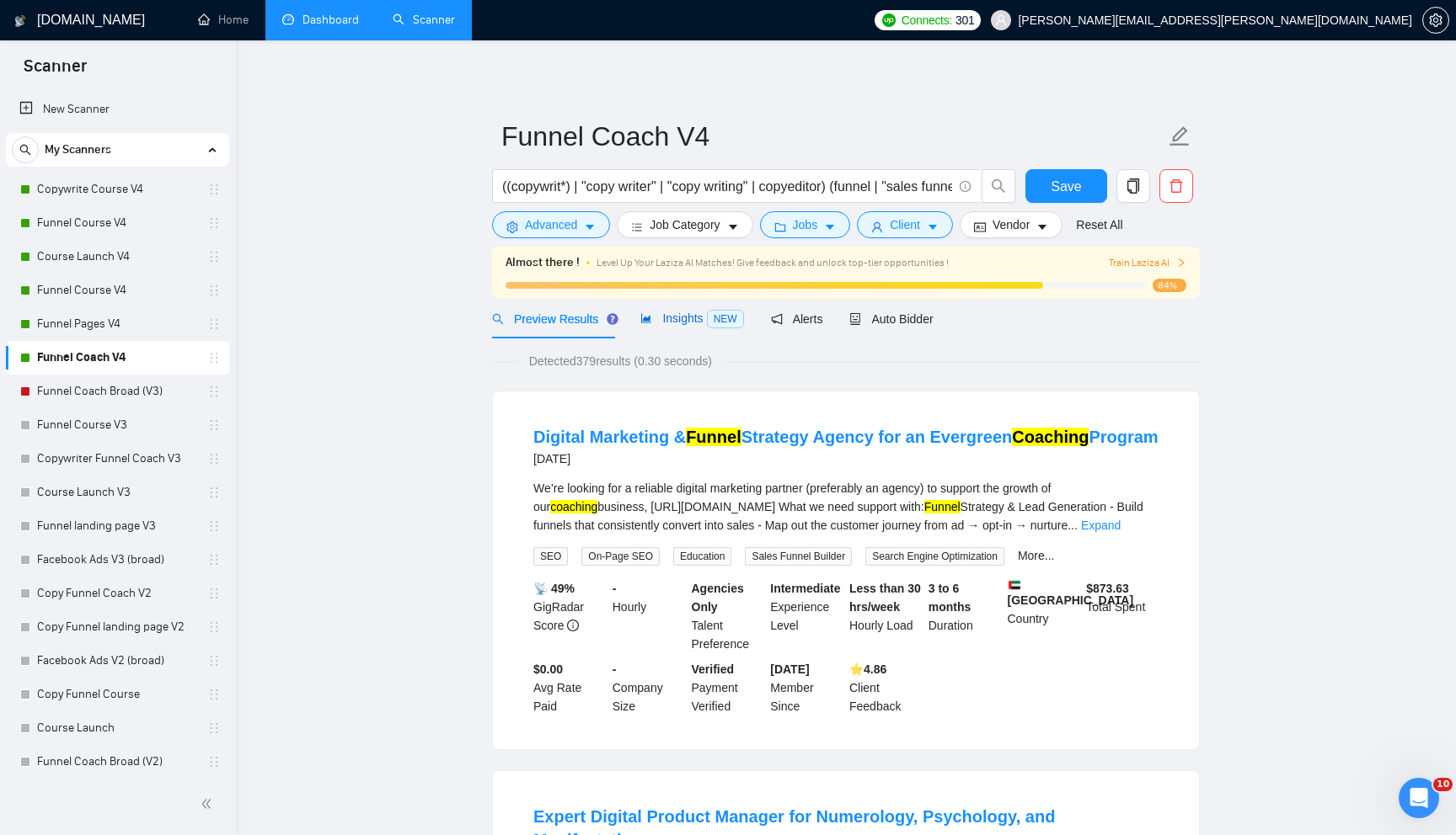
click at [704, 314] on span "Insights NEW" at bounding box center [692, 318] width 103 height 14
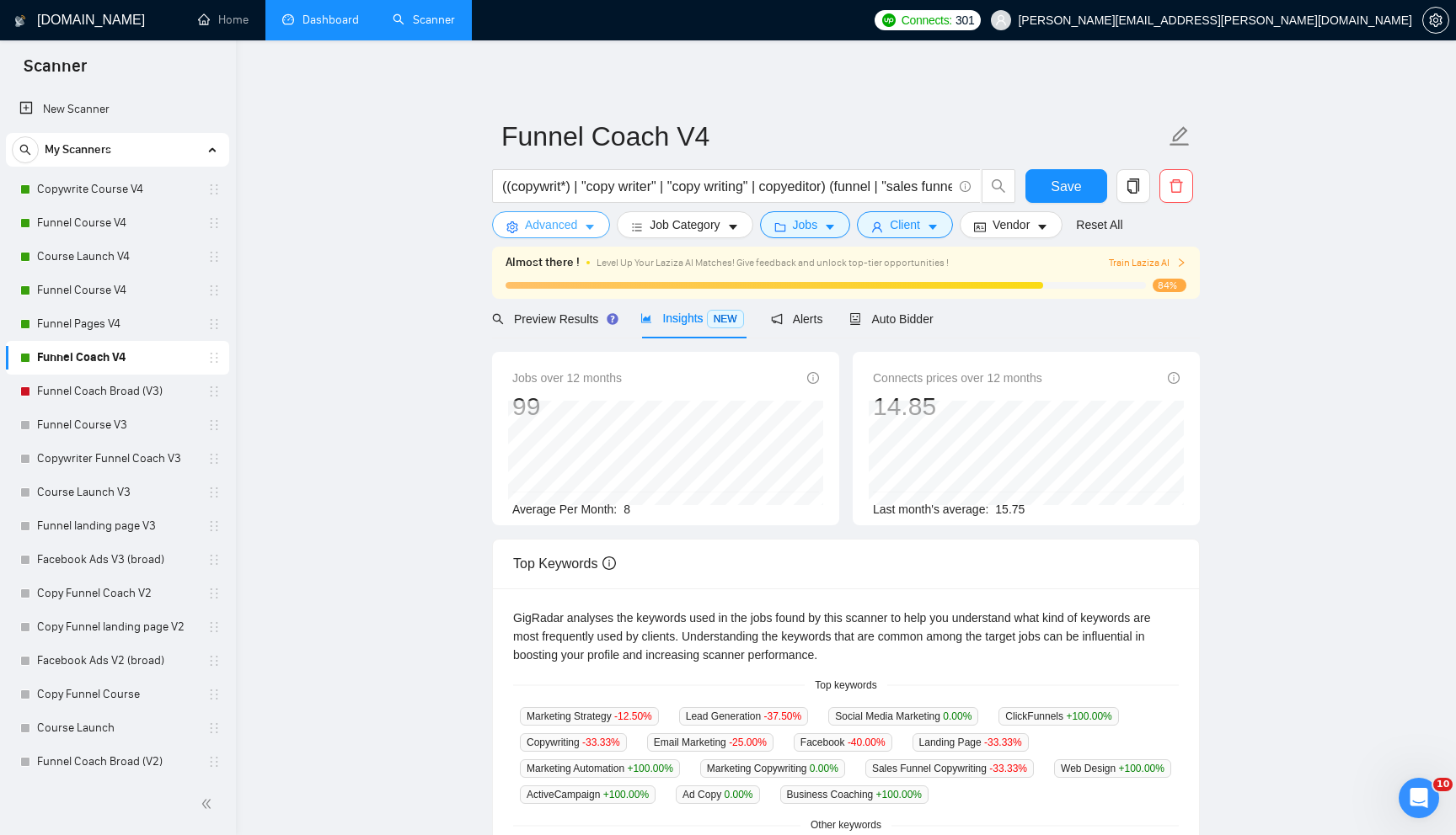
click at [555, 228] on span "Advanced" at bounding box center [551, 224] width 52 height 19
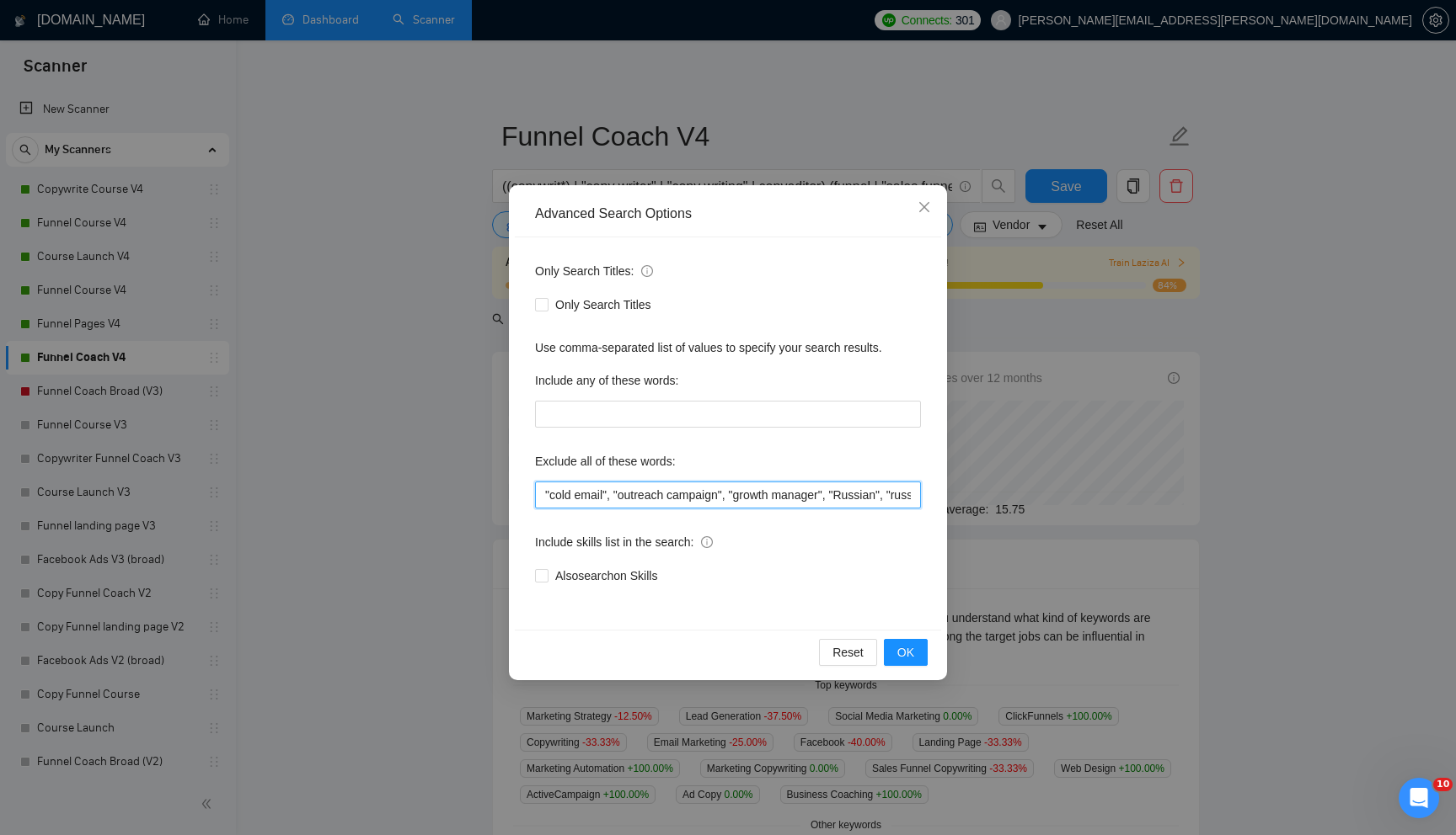
click at [568, 504] on input ""cold email", "outreach campaign", "growth manager", "Russian", "russian requir…" at bounding box center [728, 494] width 385 height 27
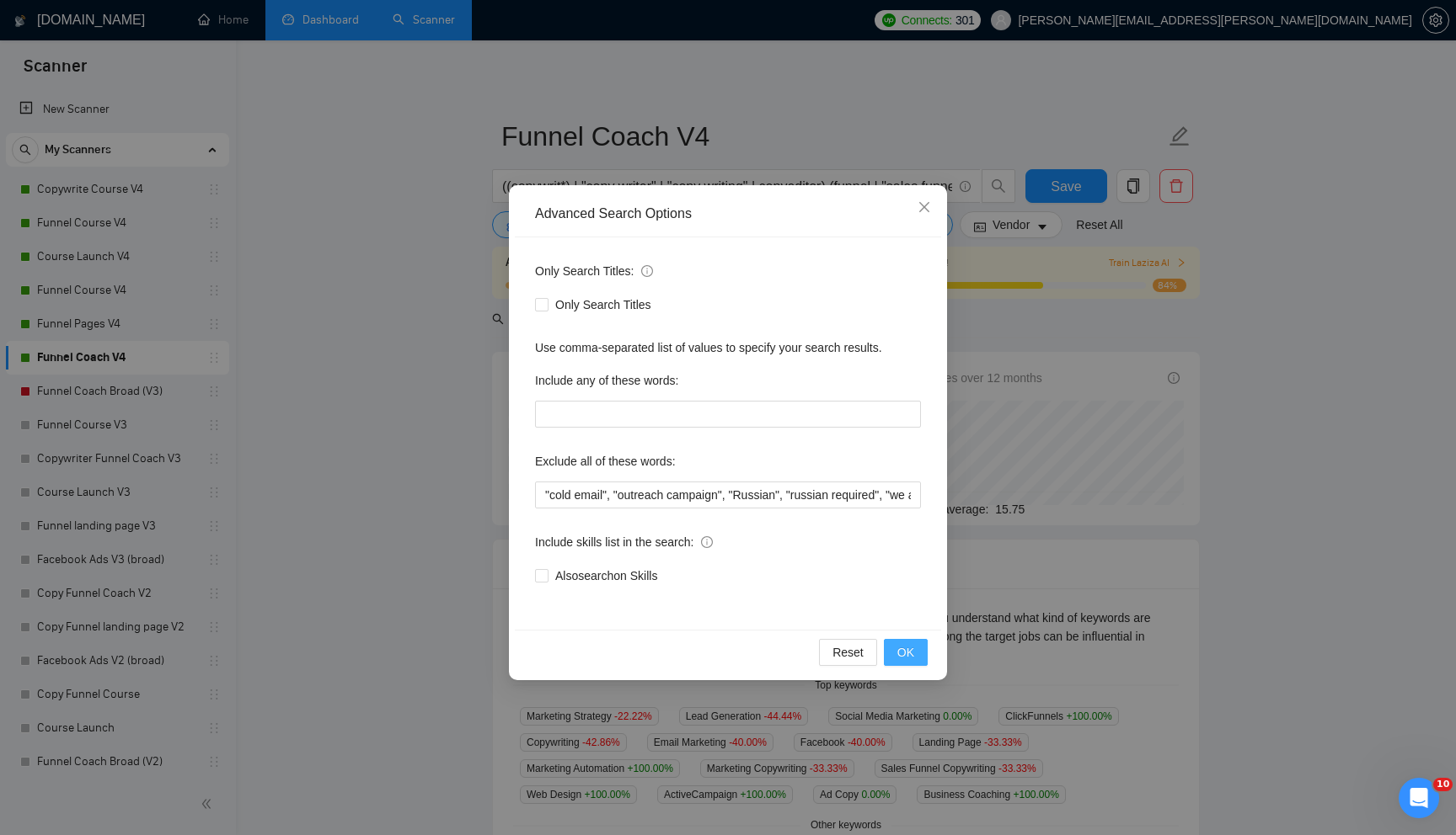
click at [904, 647] on span "OK" at bounding box center [905, 652] width 17 height 19
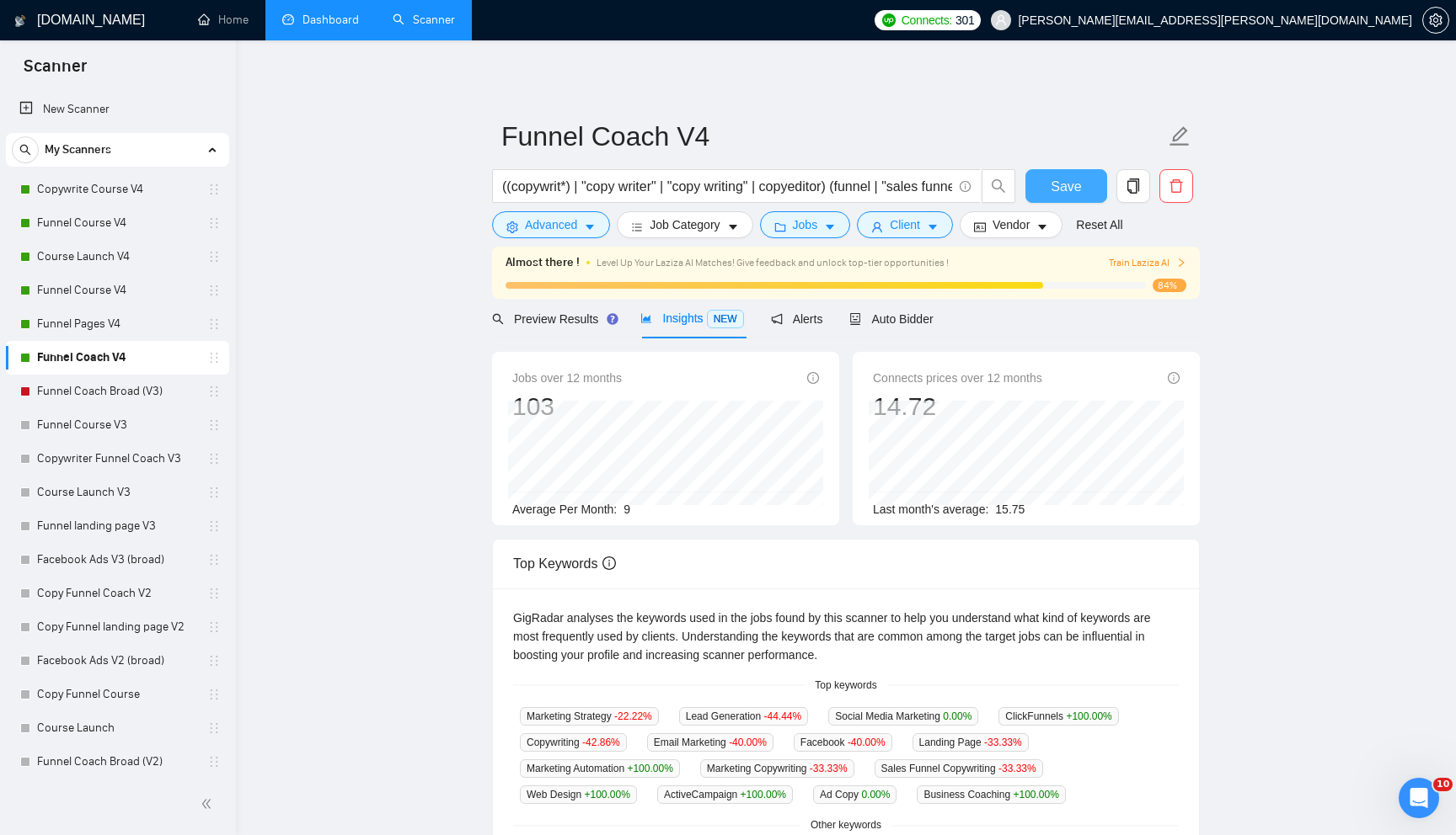
click at [1064, 187] on span "Save" at bounding box center [1066, 186] width 31 height 21
